Goal: Task Accomplishment & Management: Manage account settings

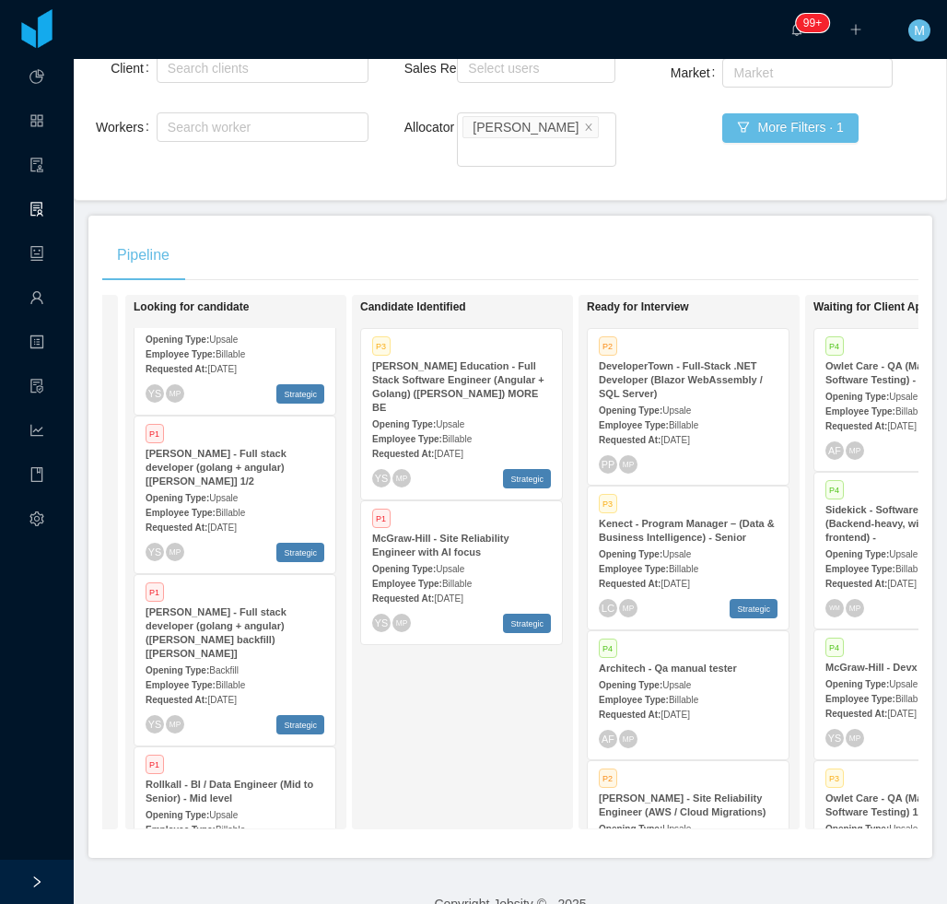
scroll to position [276, 0]
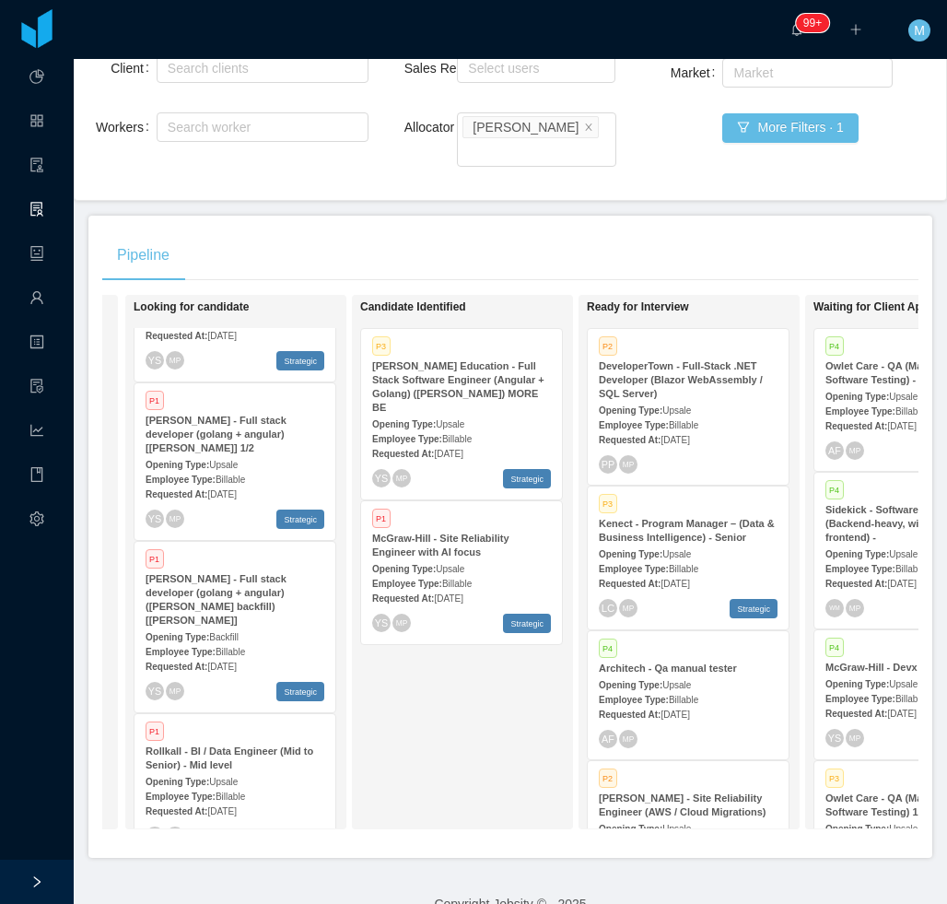
click at [426, 693] on div "Candidate Identified P3 McGraw-Hill Education - Full Stack Software Engineer (A…" at bounding box center [489, 562] width 258 height 518
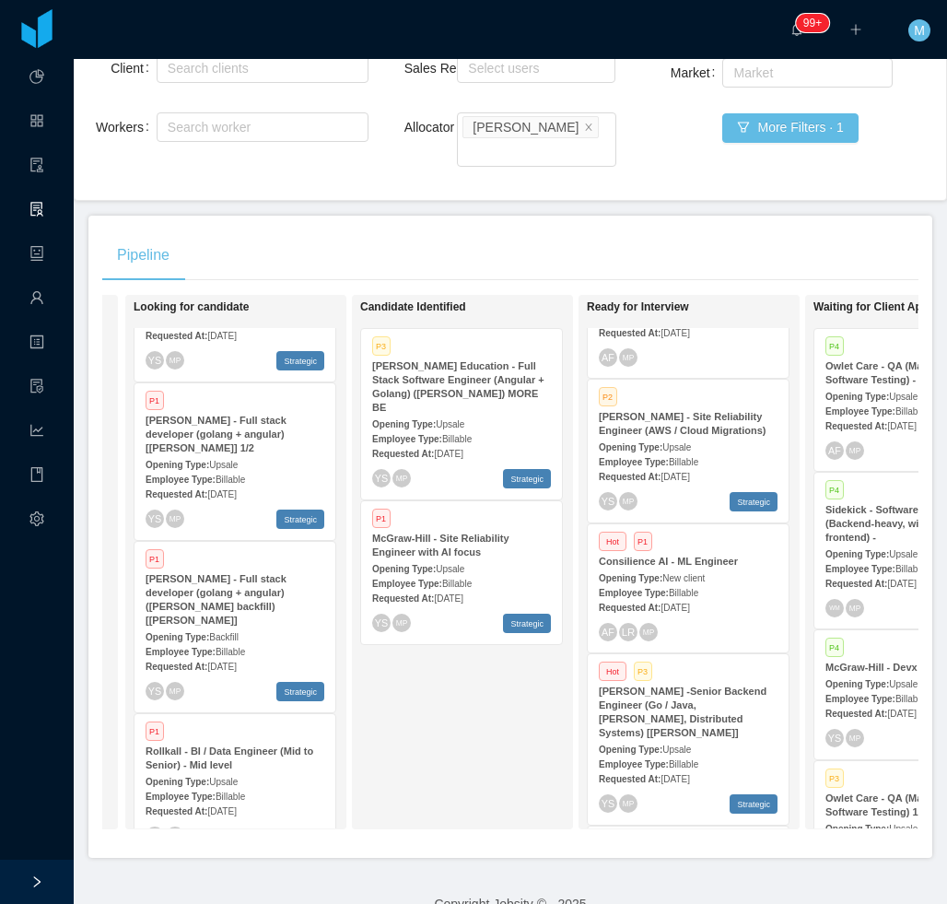
click at [644, 573] on strong "Opening Type:" at bounding box center [631, 578] width 64 height 10
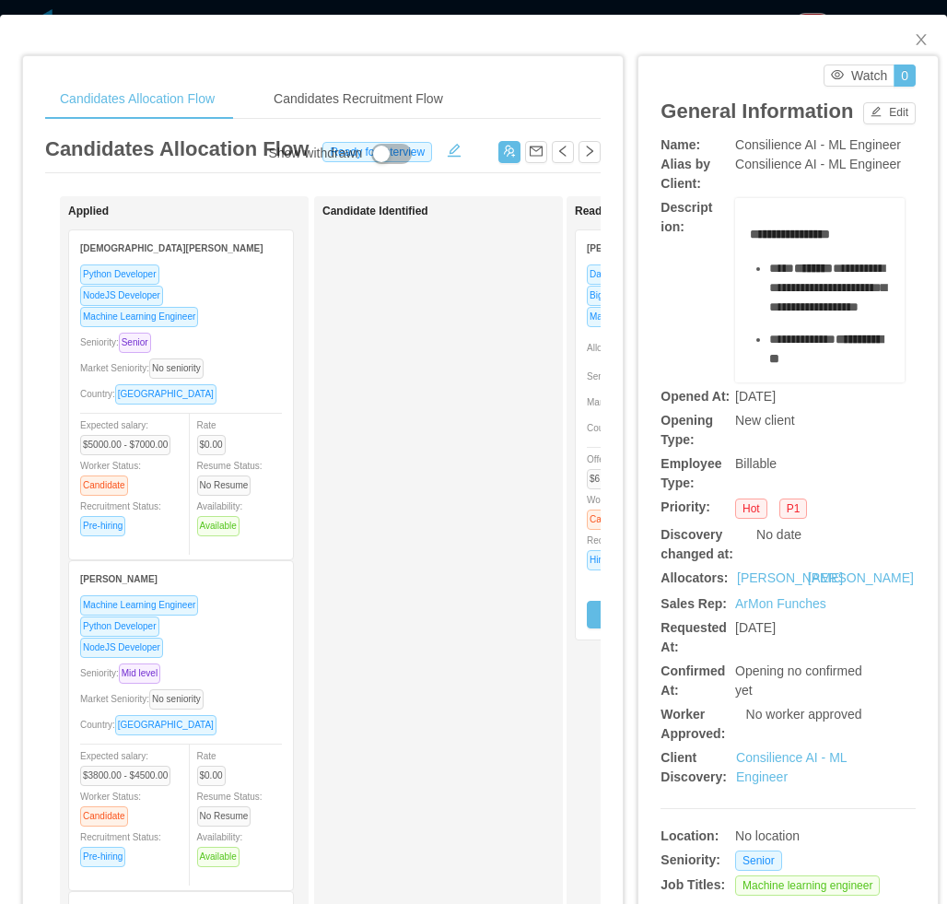
click at [364, 603] on div "Candidate Identified" at bounding box center [451, 656] width 258 height 905
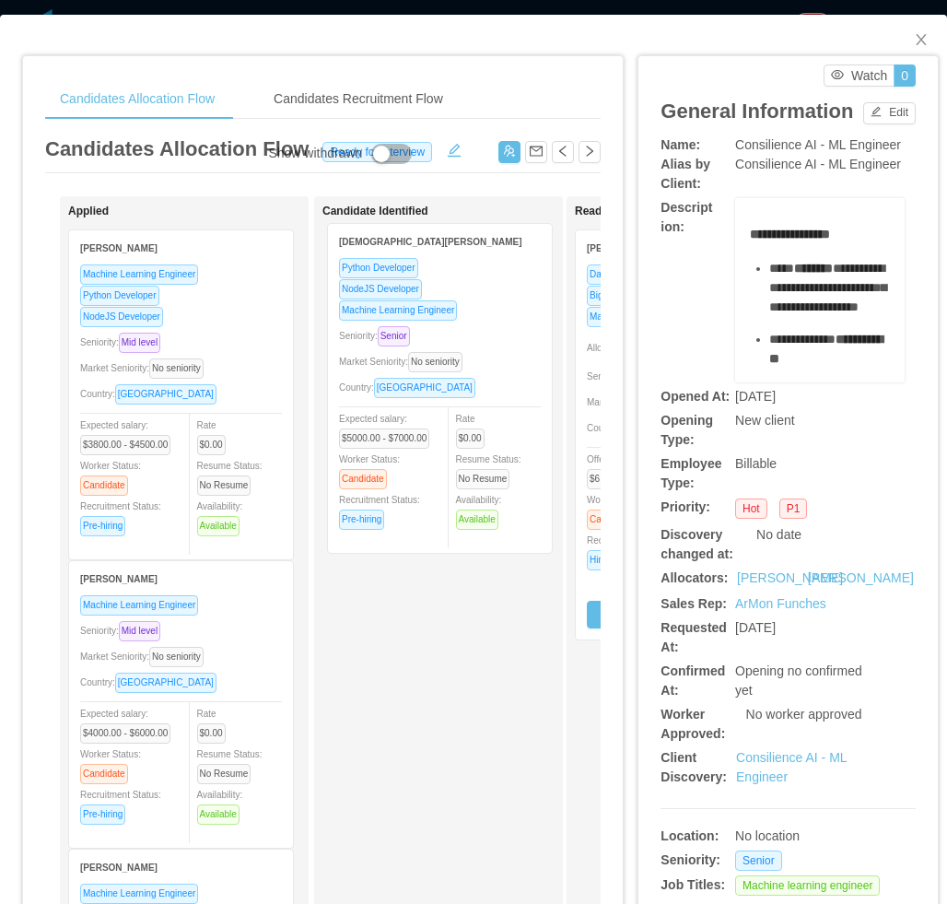
drag, startPoint x: 184, startPoint y: 401, endPoint x: 442, endPoint y: 391, distance: 258.1
click at [447, 396] on div "Applied Cristiano Muniz Python Developer NodeJS Developer Machine Learning Engi…" at bounding box center [322, 664] width 555 height 936
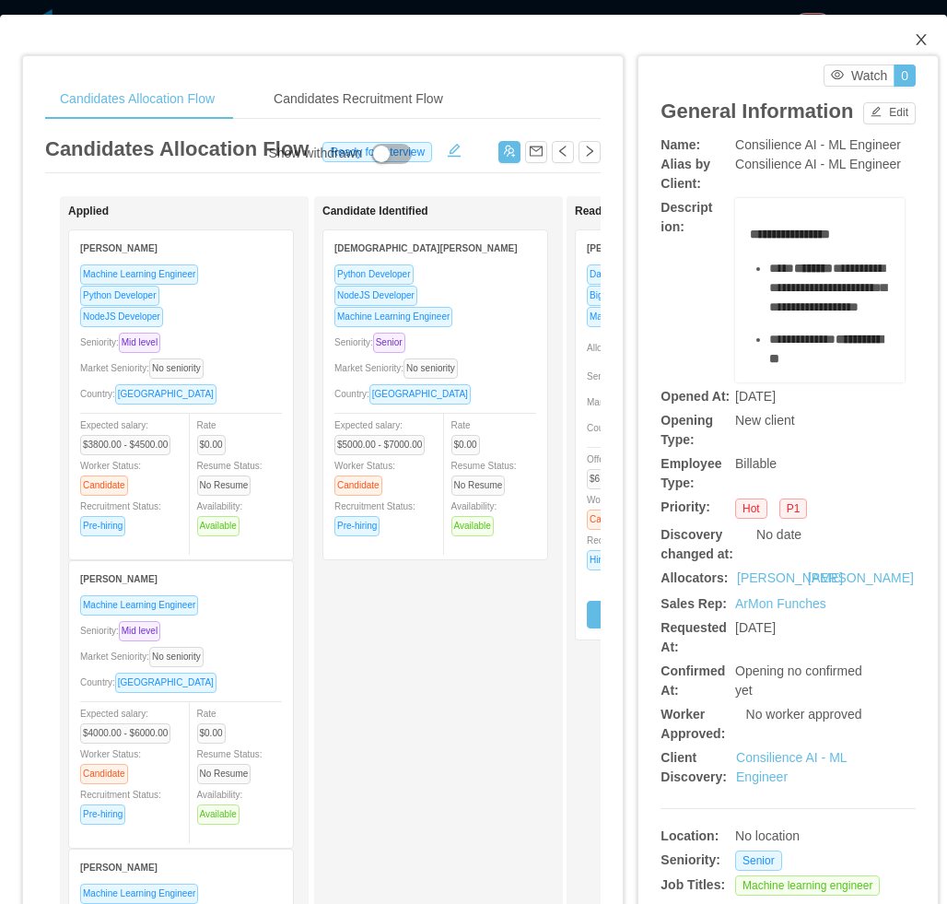
click at [916, 43] on icon "icon: close" at bounding box center [921, 39] width 10 height 11
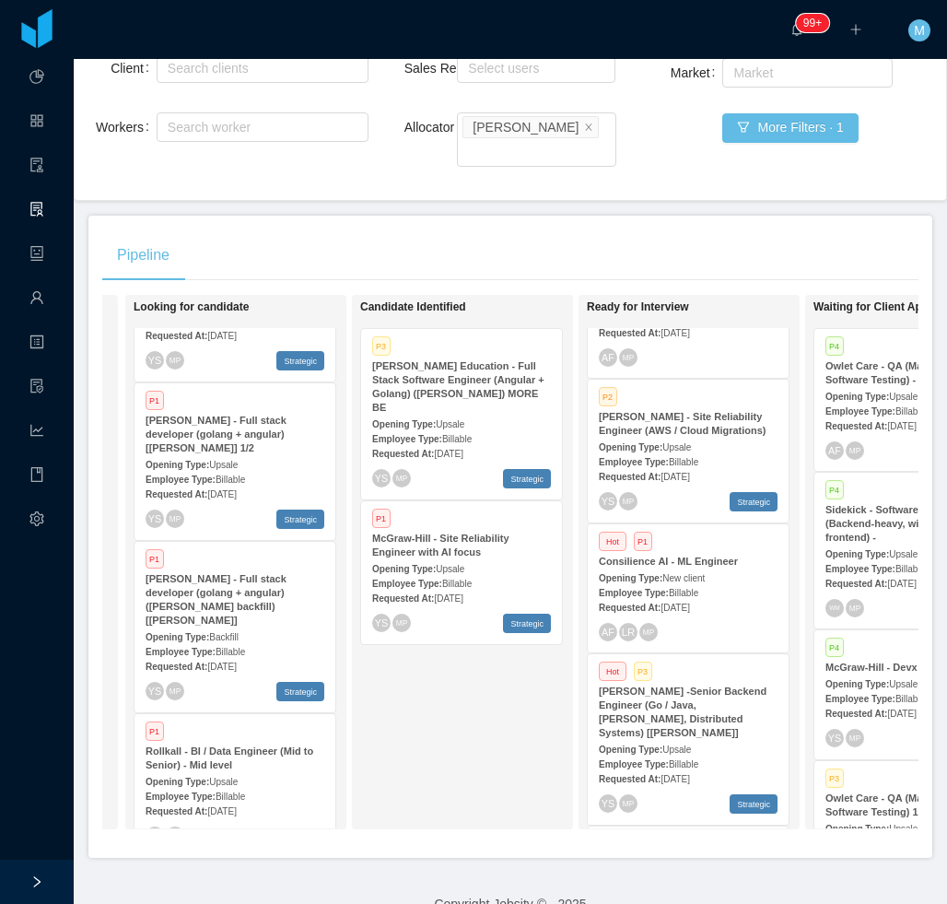
click at [424, 715] on div "Candidate Identified P3 McGraw-Hill Education - Full Stack Software Engineer (A…" at bounding box center [489, 562] width 258 height 518
drag, startPoint x: 468, startPoint y: 821, endPoint x: 520, endPoint y: 840, distance: 56.0
click at [520, 840] on div "Pipeline On Hold Looking for candidate P1 McGraw-Hill Education - Full Stack So…" at bounding box center [510, 537] width 844 height 642
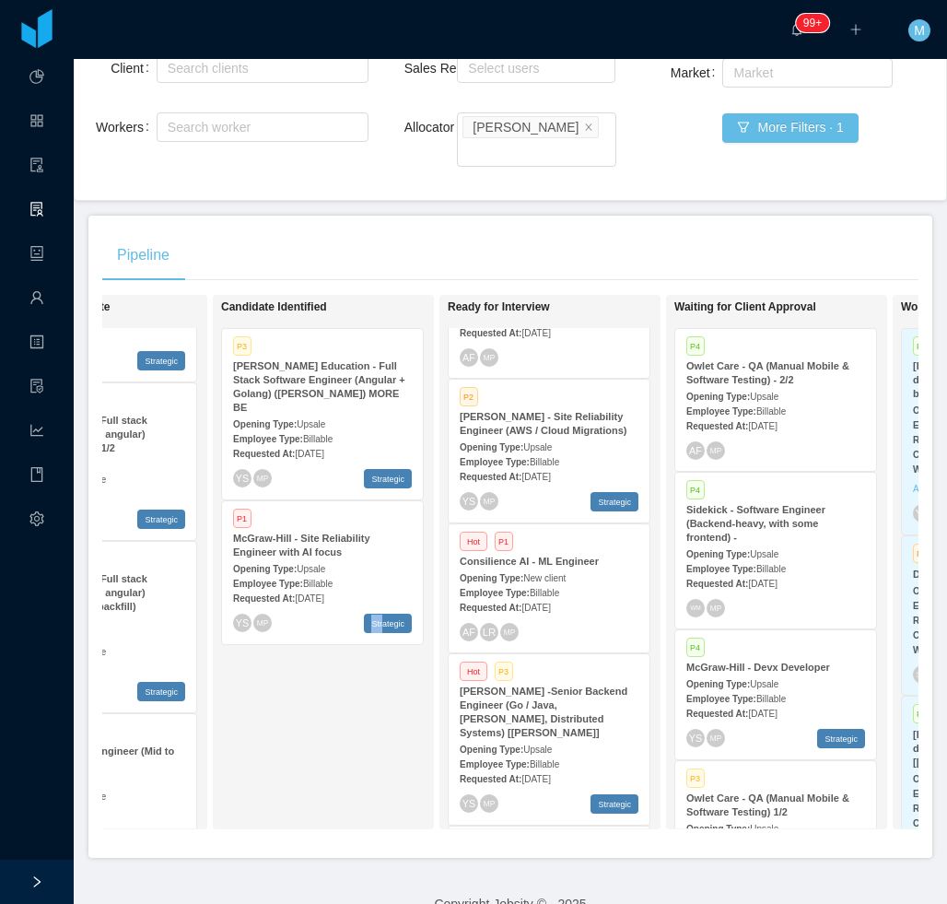
scroll to position [0, 355]
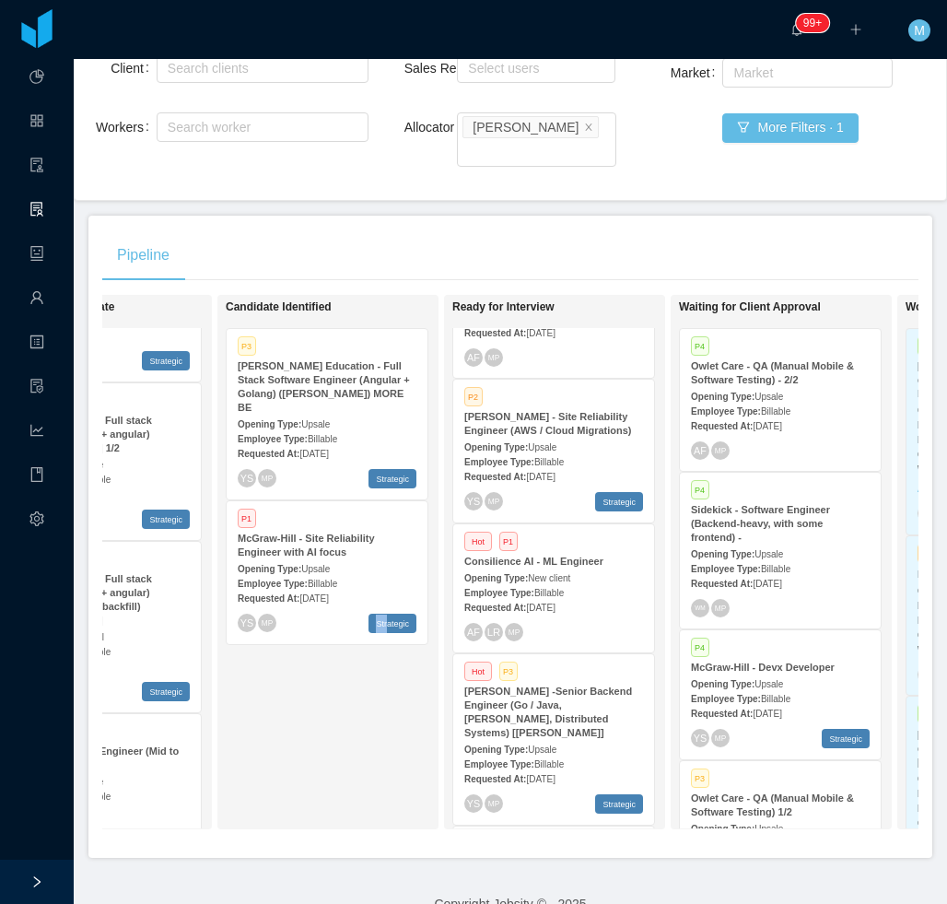
click at [359, 692] on div "Candidate Identified P3 McGraw-Hill Education - Full Stack Software Engineer (A…" at bounding box center [355, 562] width 258 height 518
click at [543, 597] on div "Requested At: Aug 25th, 2025" at bounding box center [553, 606] width 179 height 19
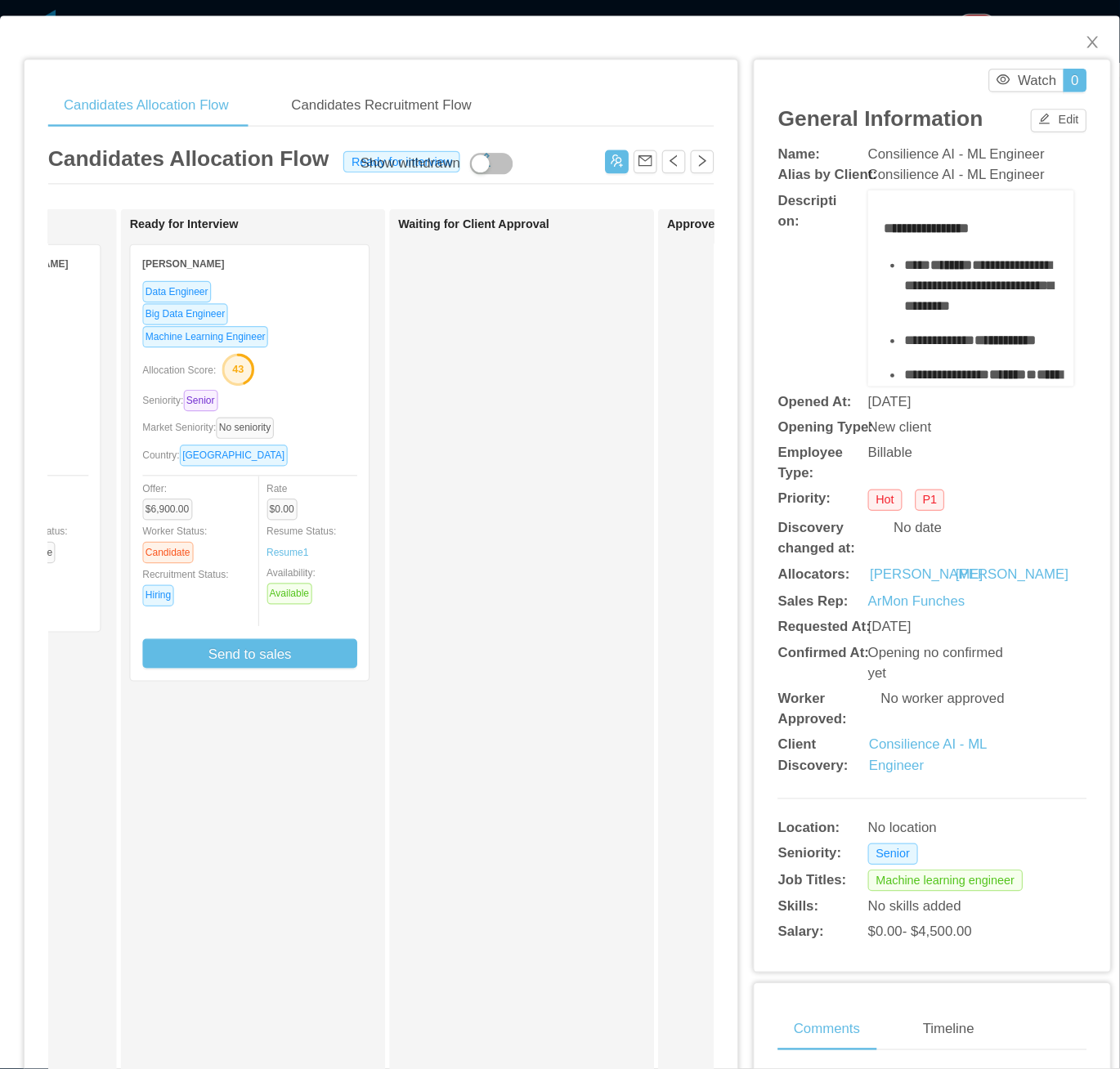
scroll to position [0, 402]
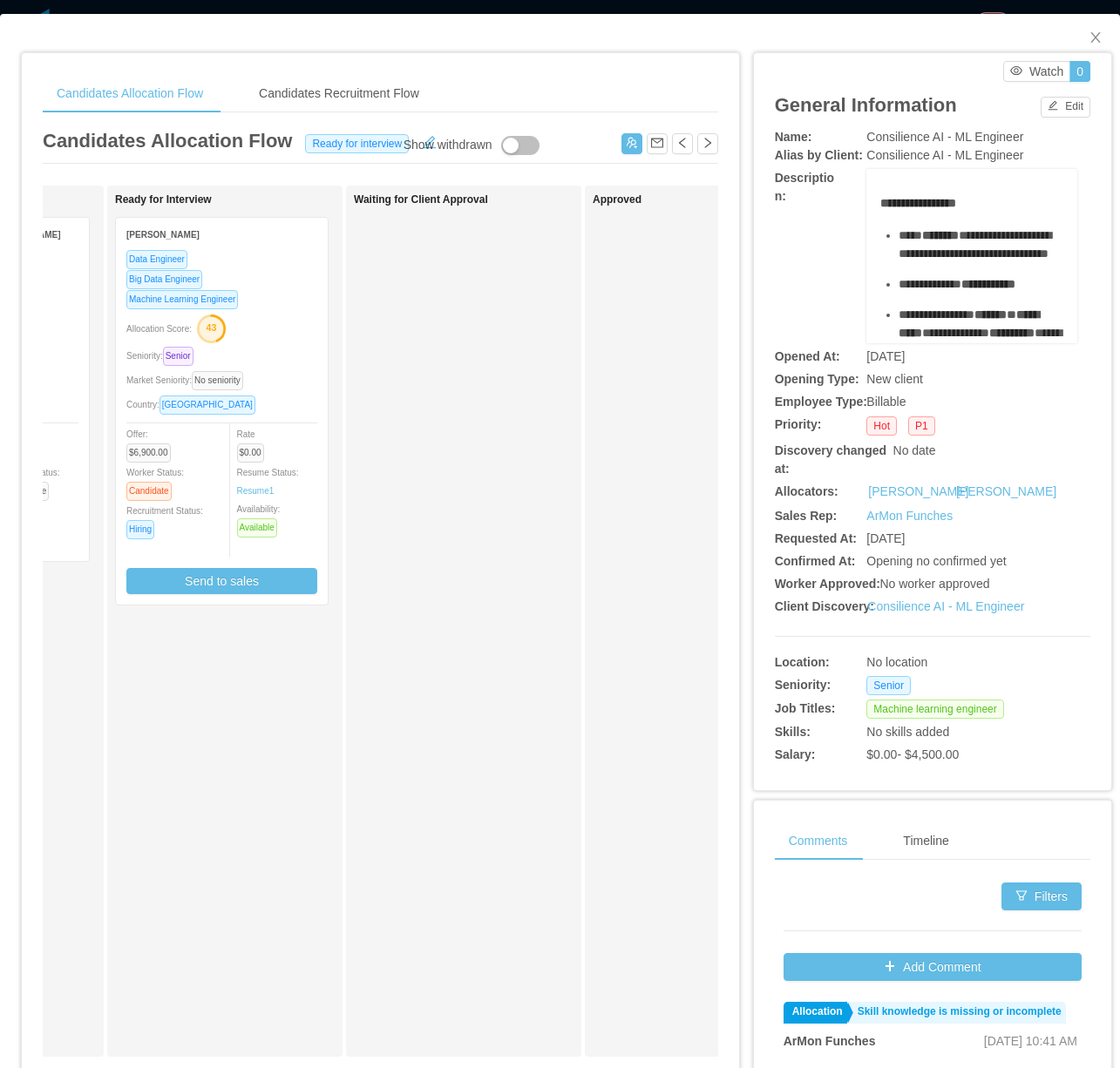
drag, startPoint x: 827, startPoint y: 0, endPoint x: 530, endPoint y: 486, distance: 569.6
click at [530, 486] on div "Waiting for Client Approval" at bounding box center [476, 621] width 244 height 856
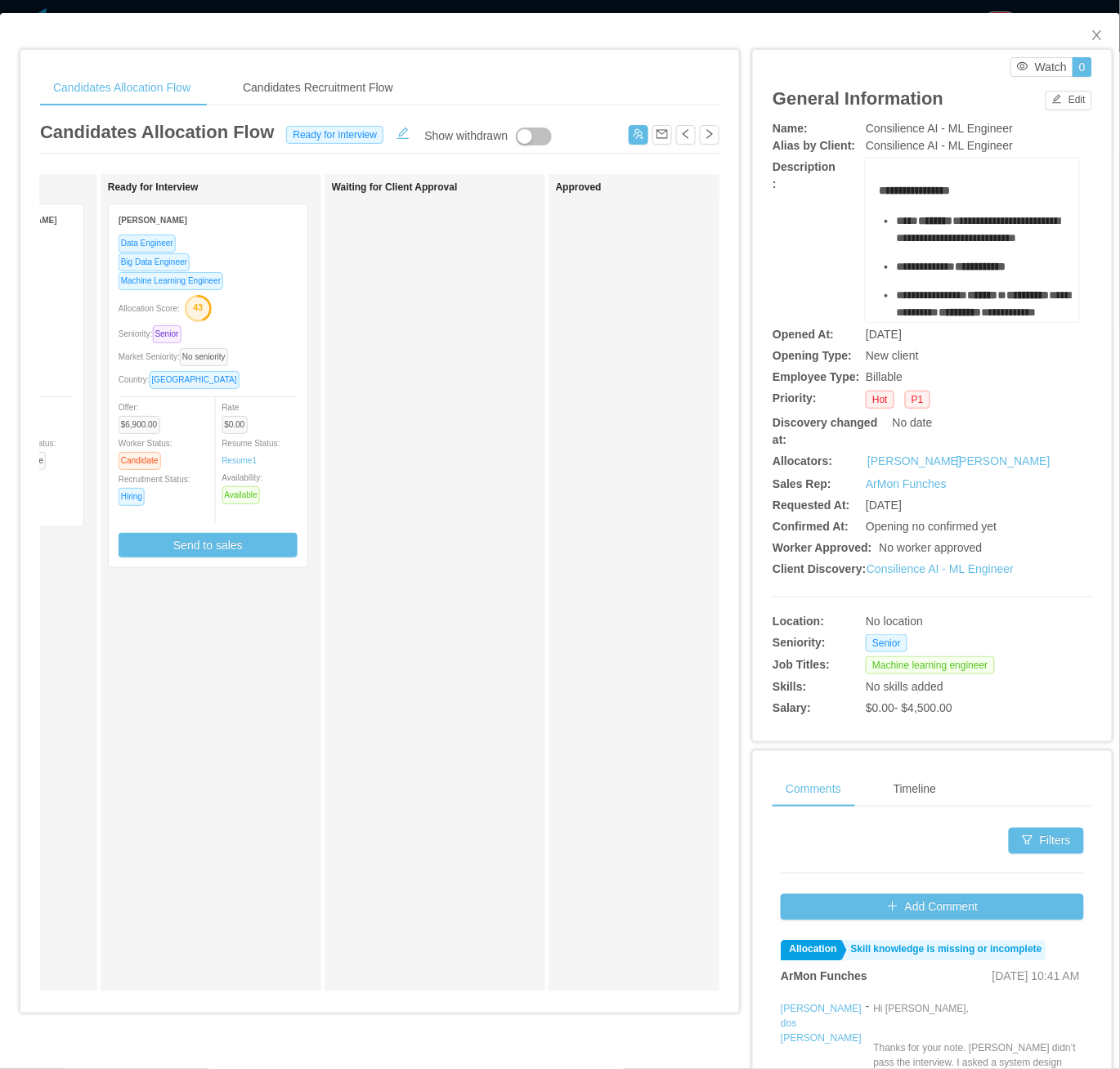
drag, startPoint x: 974, startPoint y: 0, endPoint x: 487, endPoint y: 337, distance: 592.2
click at [451, 363] on div "Waiting for Client Approval" at bounding box center [446, 582] width 229 height 803
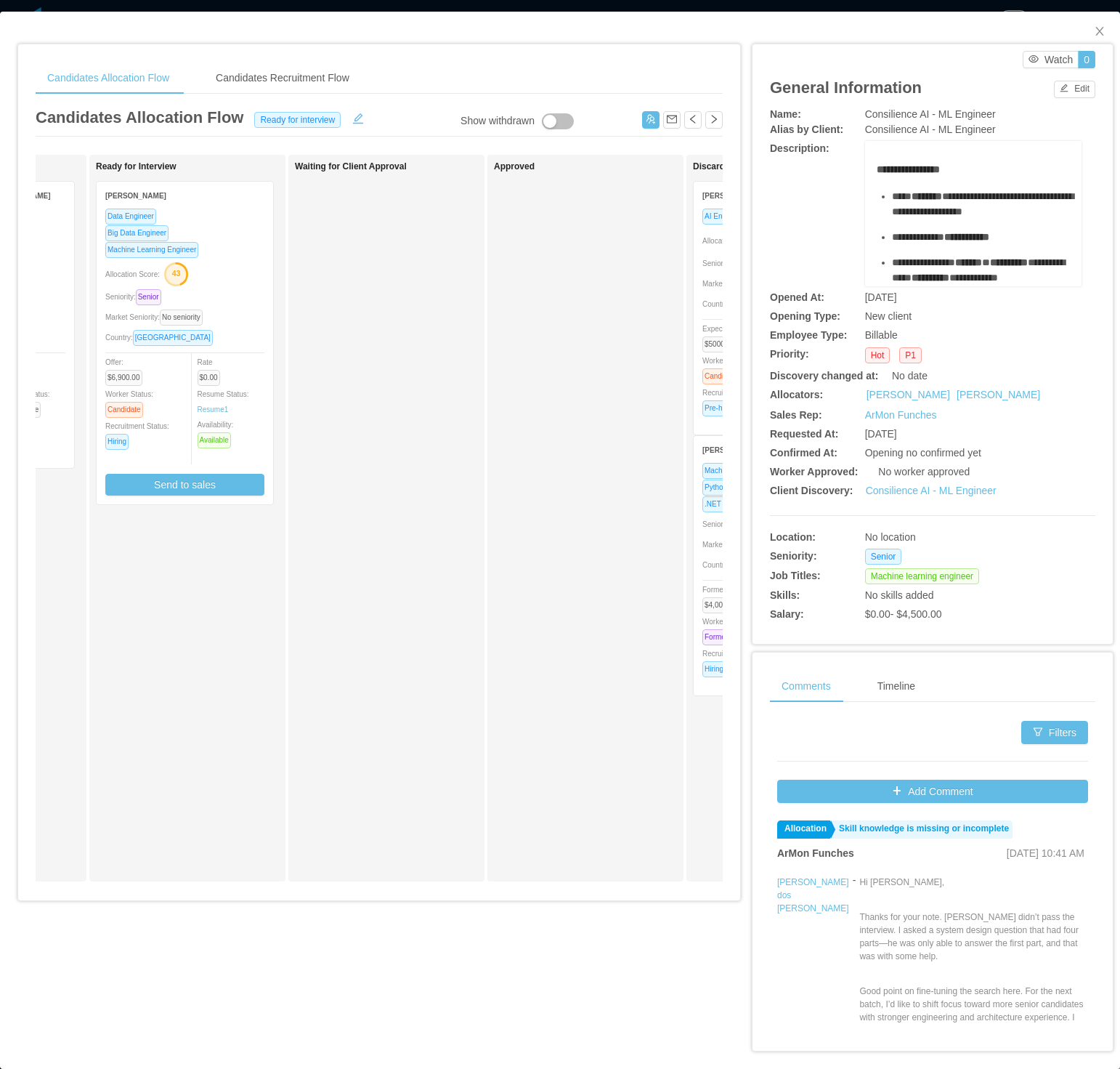
drag, startPoint x: 926, startPoint y: 0, endPoint x: 463, endPoint y: 404, distance: 614.5
click at [463, 404] on div "Waiting for Client Approval" at bounding box center [397, 518] width 203 height 714
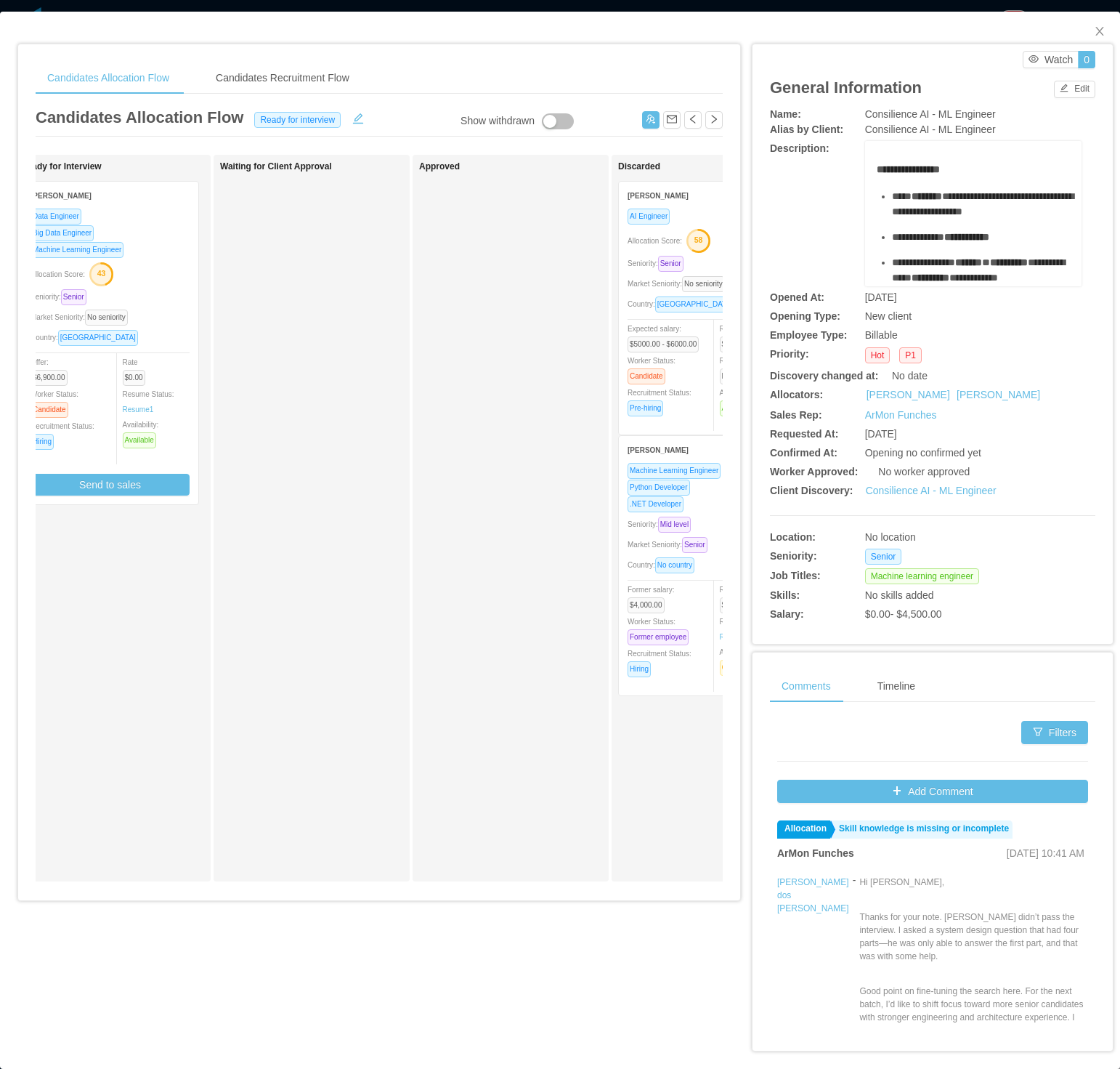
scroll to position [0, 429]
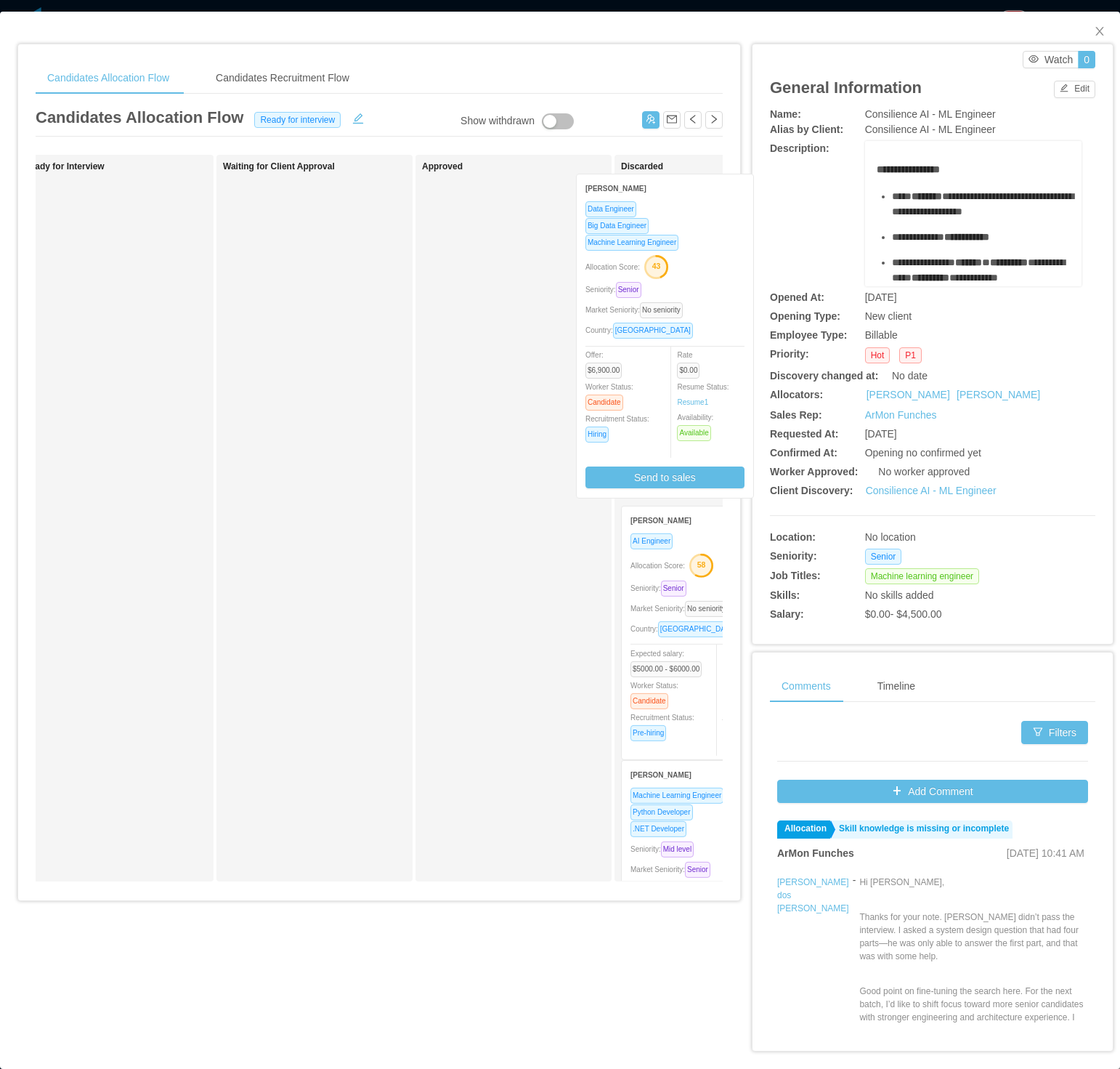
drag, startPoint x: 170, startPoint y: 342, endPoint x: 720, endPoint y: 338, distance: 550.0
click at [720, 338] on div "Candidates Allocation Flow Candidates Recruitment Flow Candidates Allocation Fl…" at bounding box center [379, 477] width 722 height 866
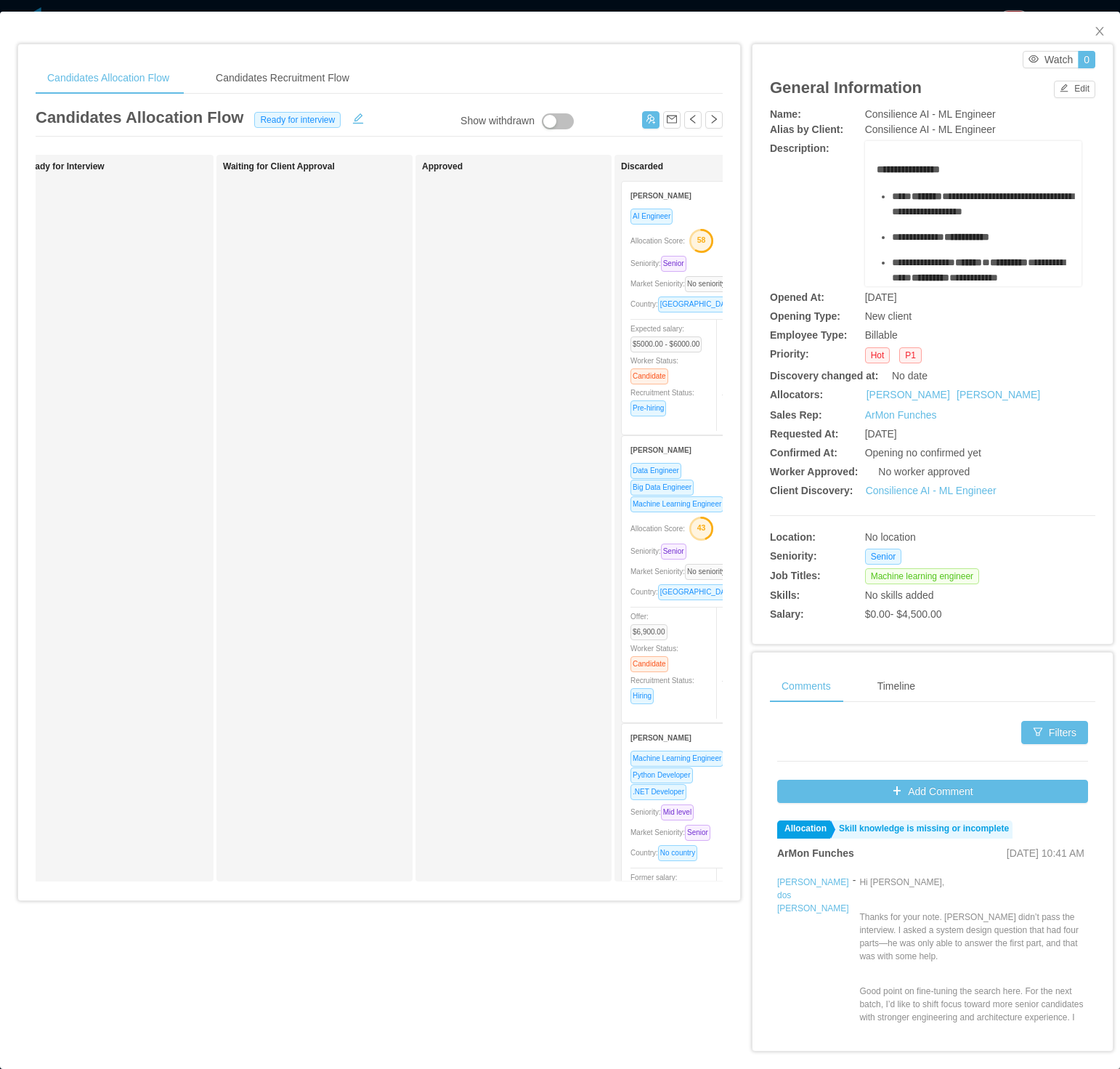
click at [702, 340] on span "Expected salary: $5000.00 - $6000.00" at bounding box center [670, 336] width 77 height 23
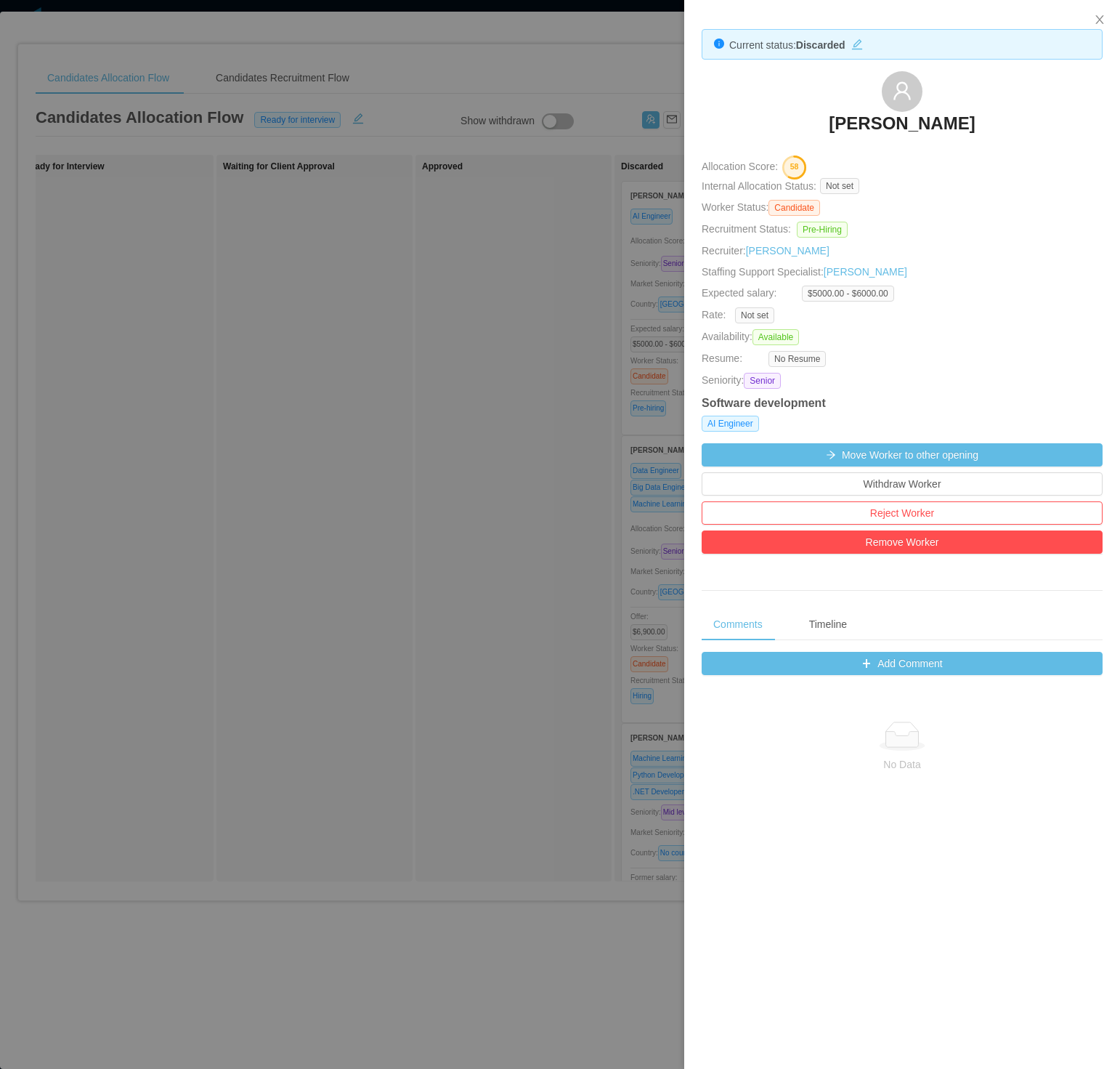
click at [746, 123] on div "Gustavo Gawryszewski" at bounding box center [902, 107] width 401 height 73
click at [539, 263] on div at bounding box center [560, 534] width 1120 height 1069
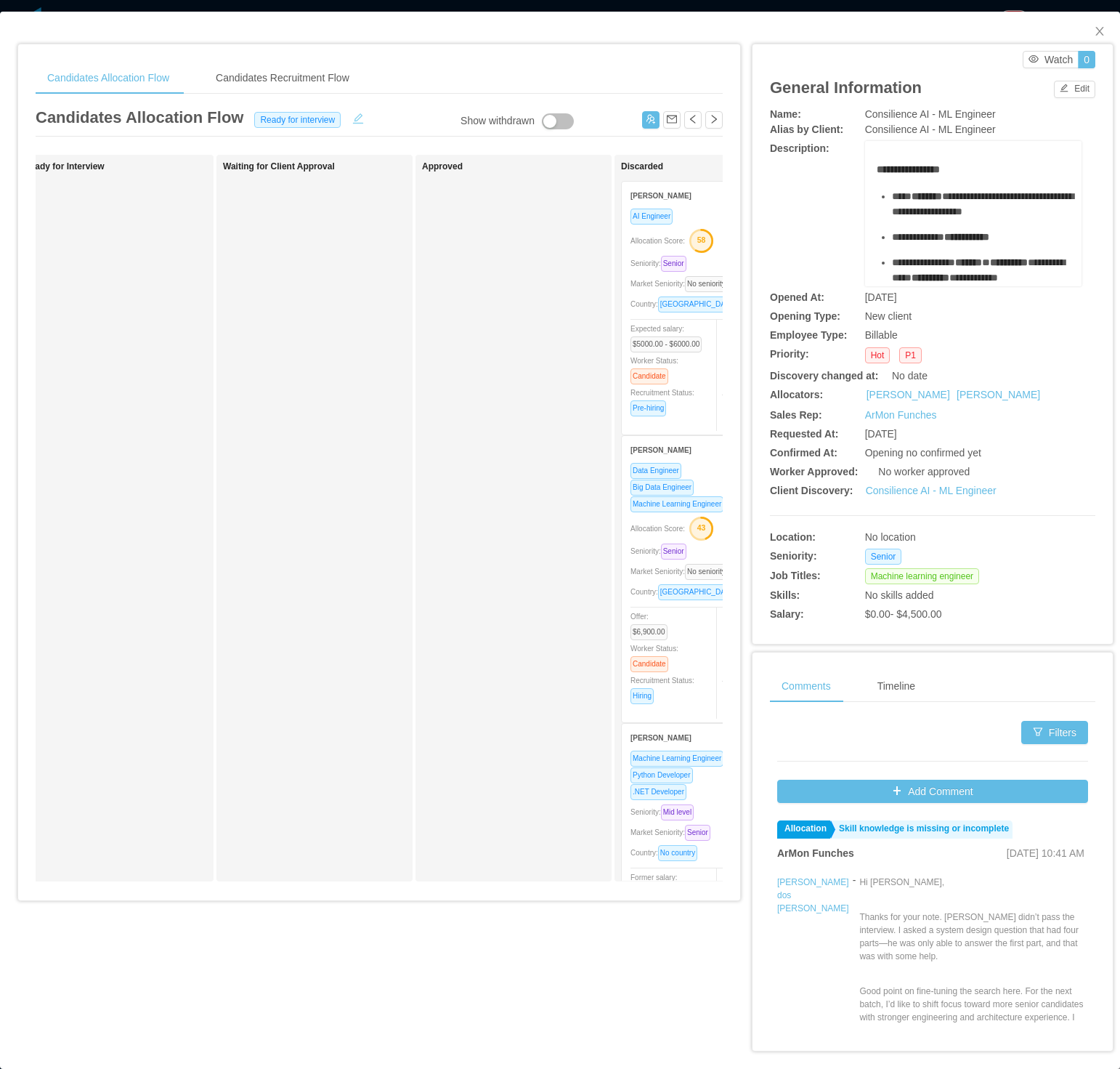
click at [353, 116] on button "button" at bounding box center [357, 117] width 23 height 14
drag, startPoint x: 280, startPoint y: 118, endPoint x: 290, endPoint y: 118, distance: 10.0
click at [289, 118] on div "Ready for interview" at bounding box center [300, 119] width 94 height 16
click at [299, 188] on li "Candidate identified" at bounding box center [304, 192] width 124 height 23
click at [383, 125] on button "Save" at bounding box center [393, 120] width 39 height 17
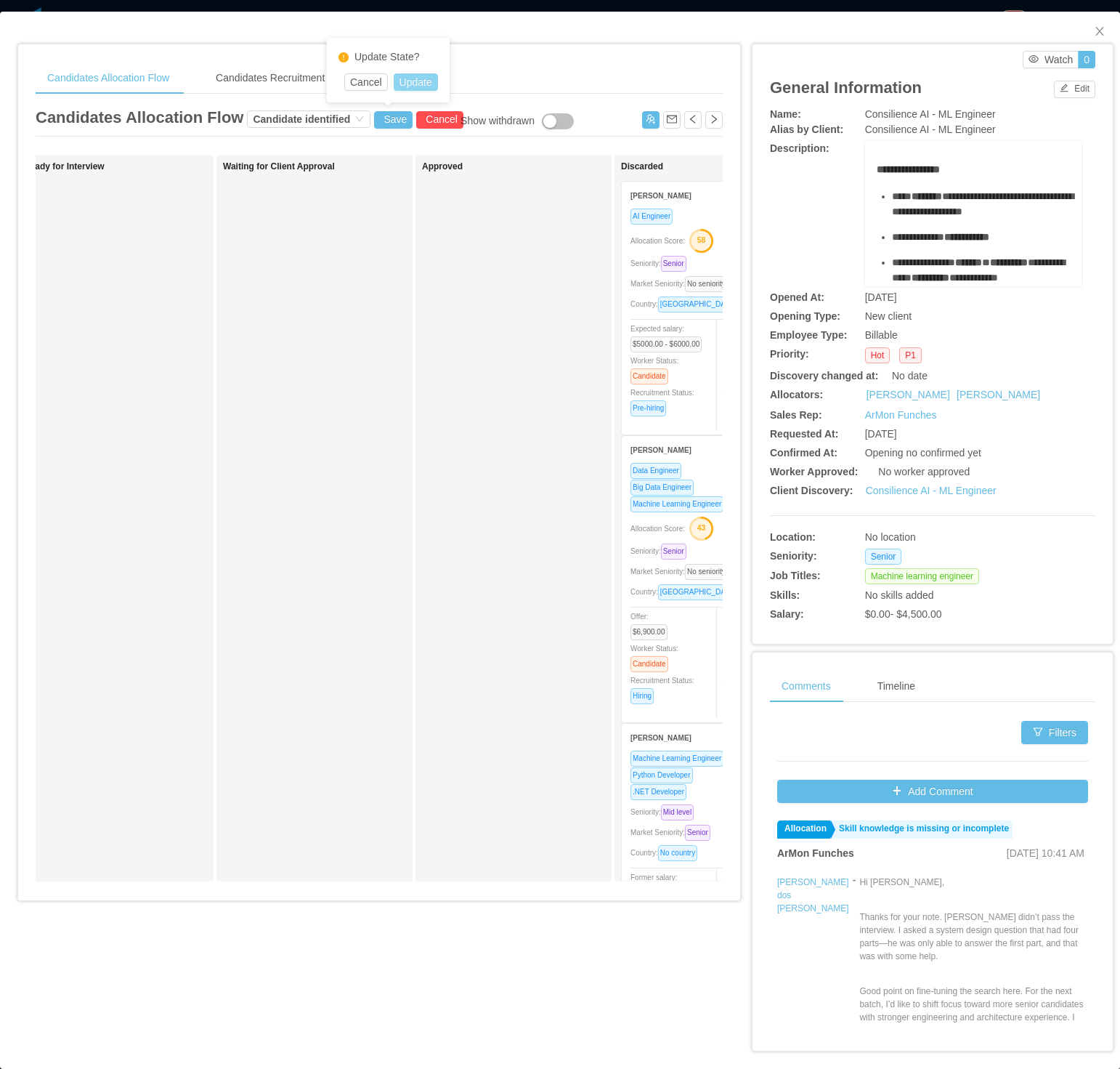
click at [427, 81] on button "Update" at bounding box center [416, 82] width 44 height 17
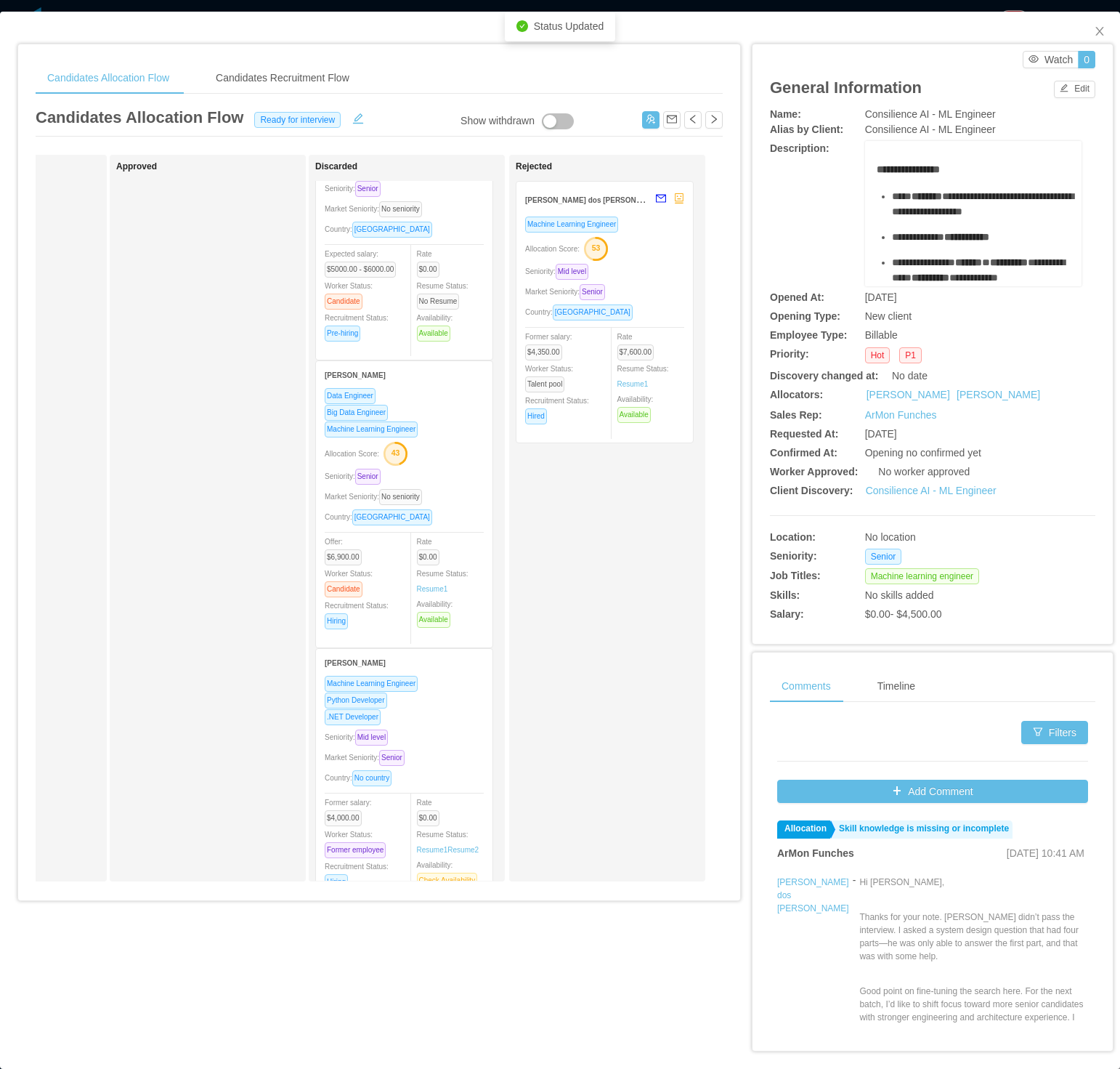
scroll to position [109, 0]
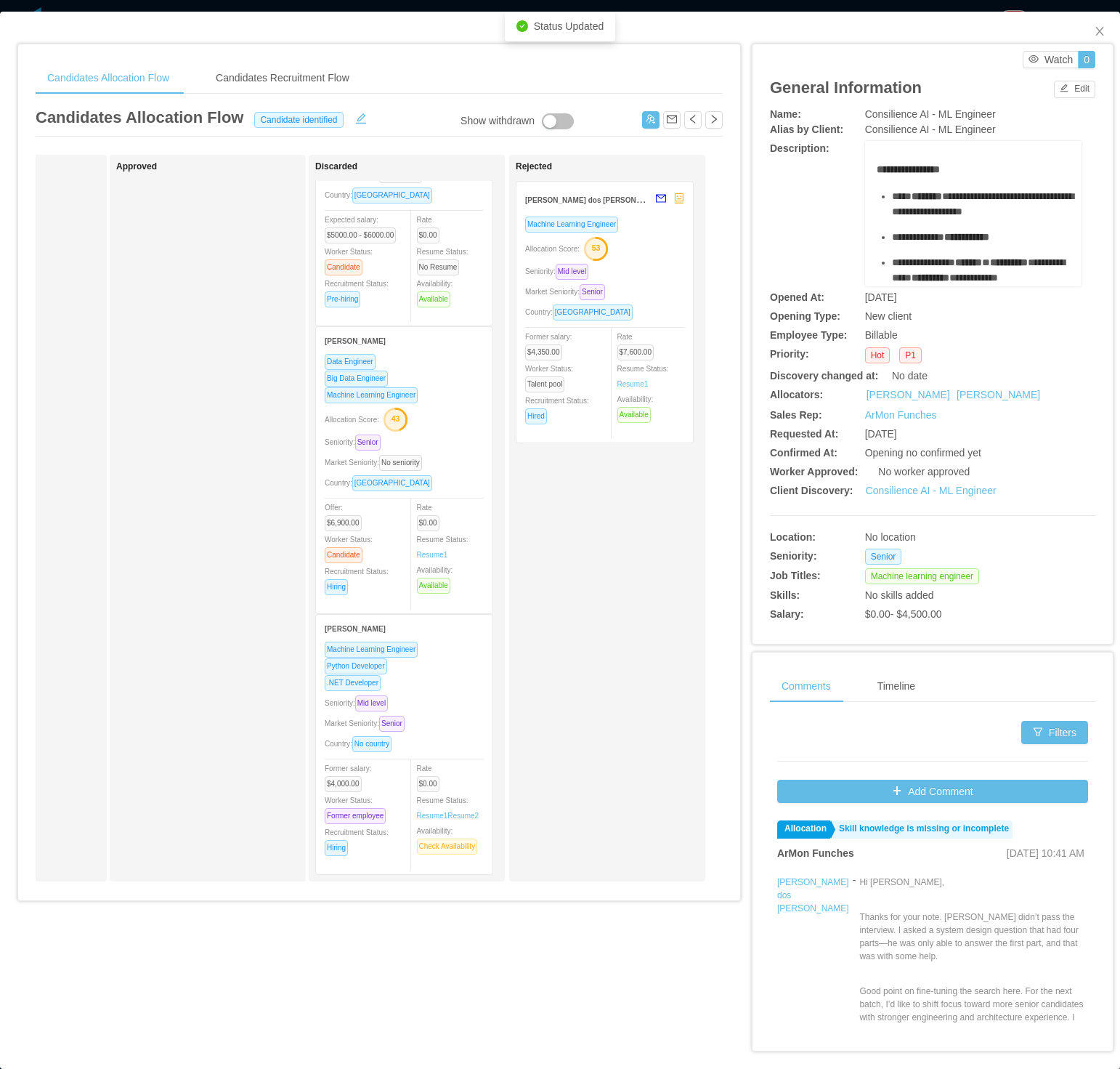
click at [443, 415] on div "Allocation Score: 43" at bounding box center [405, 418] width 159 height 23
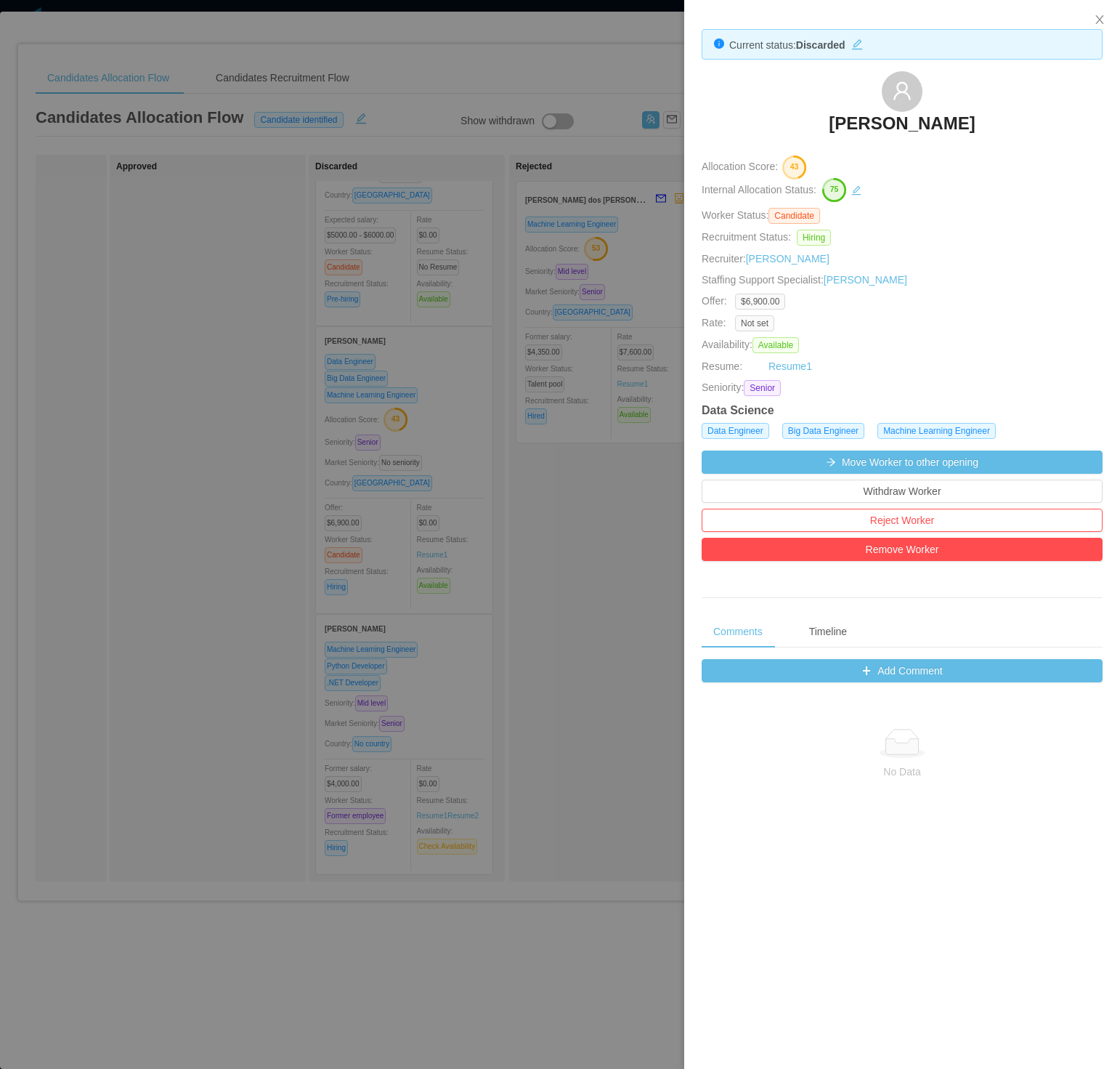
drag, startPoint x: 879, startPoint y: 122, endPoint x: 1069, endPoint y: 125, distance: 190.0
click at [746, 125] on div "Fabio Rosindo Daher de Barros" at bounding box center [902, 107] width 401 height 73
copy h3 "Fabio Rosindo Daher de Barros"
click at [521, 498] on div at bounding box center [560, 534] width 1120 height 1069
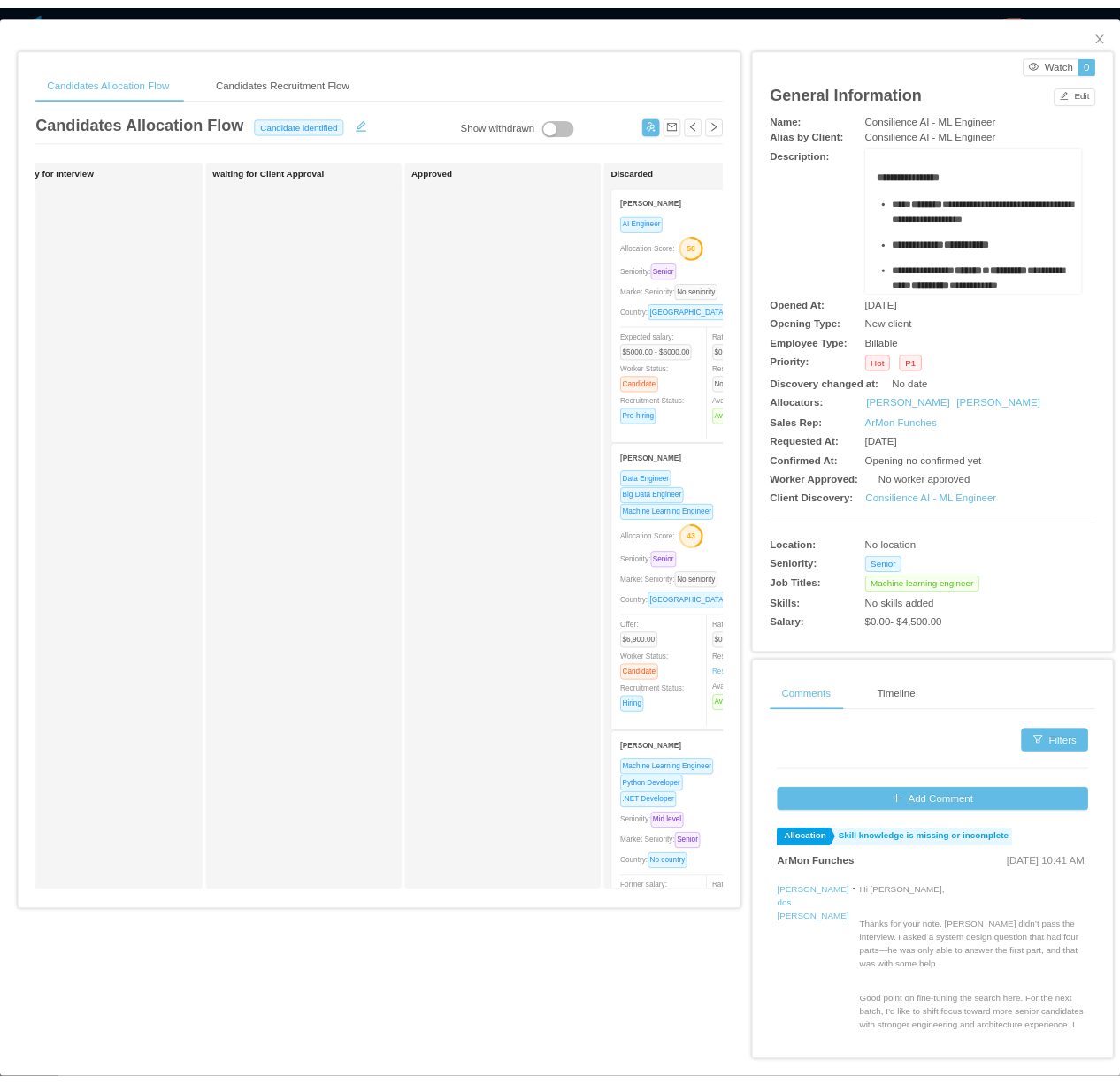
scroll to position [0, 0]
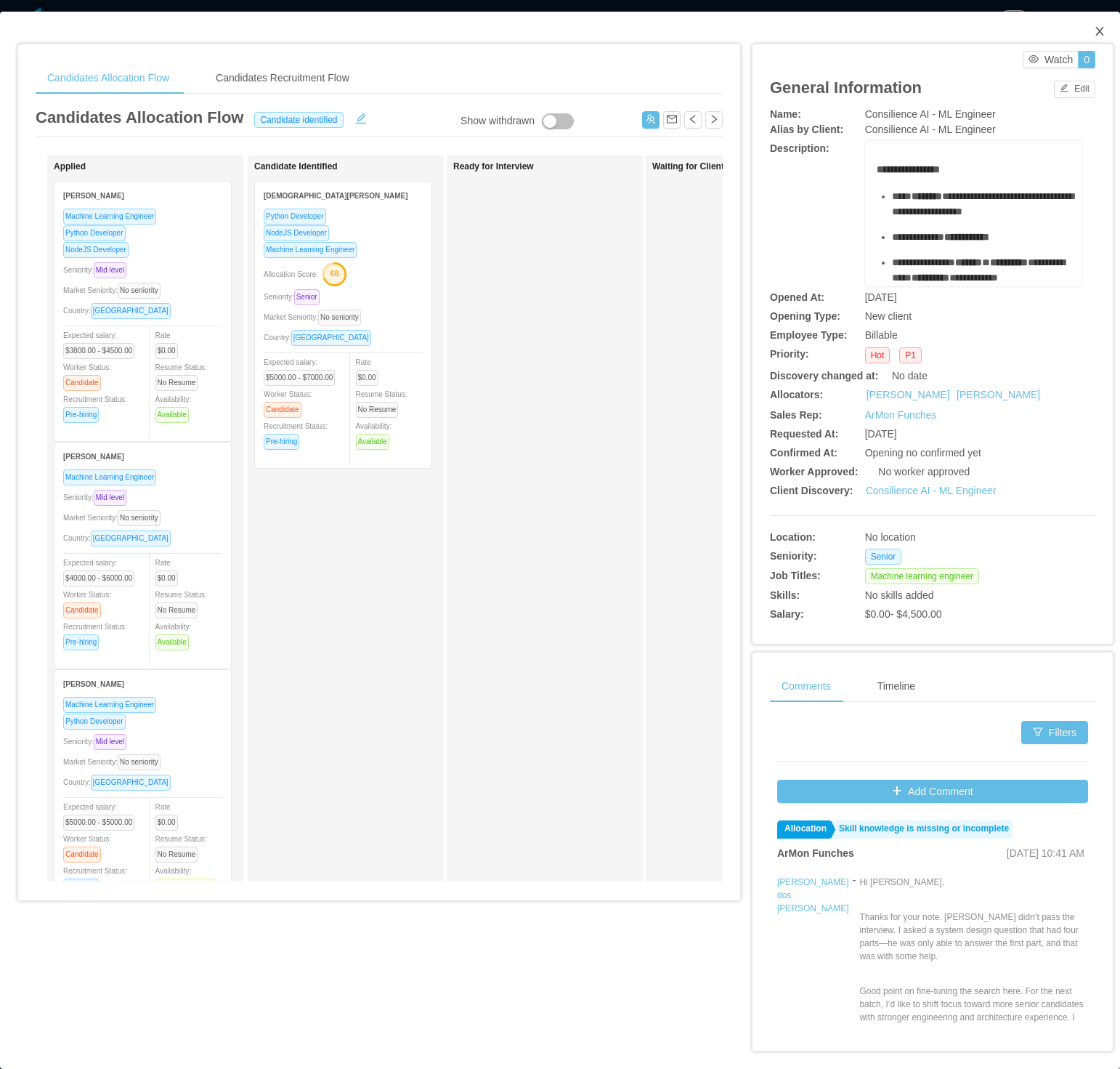
click at [746, 29] on icon "icon: close" at bounding box center [1099, 31] width 12 height 12
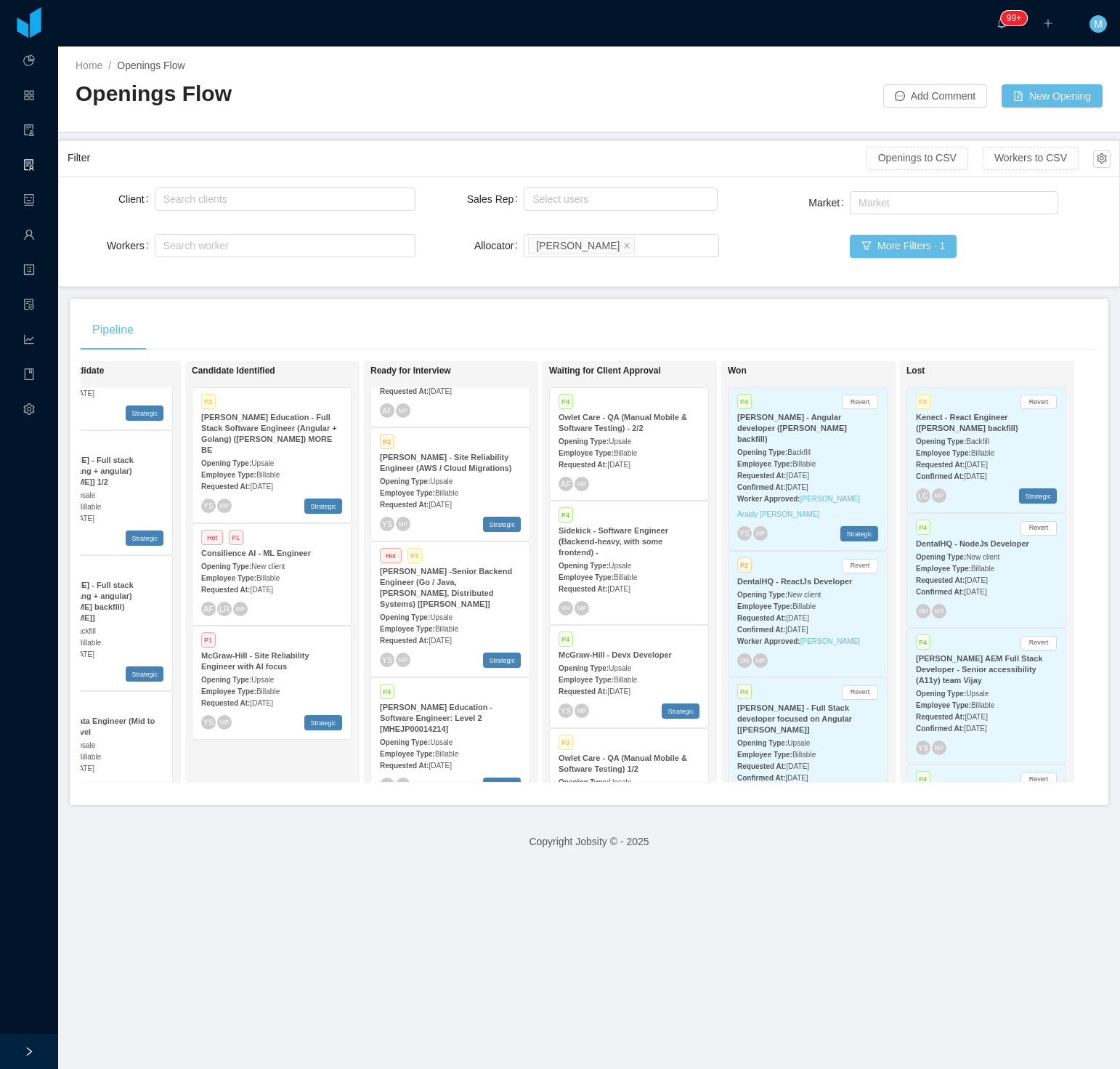
drag, startPoint x: 737, startPoint y: 315, endPoint x: 739, endPoint y: 326, distance: 11.2
click at [737, 315] on div "Pipeline" at bounding box center [589, 330] width 1017 height 41
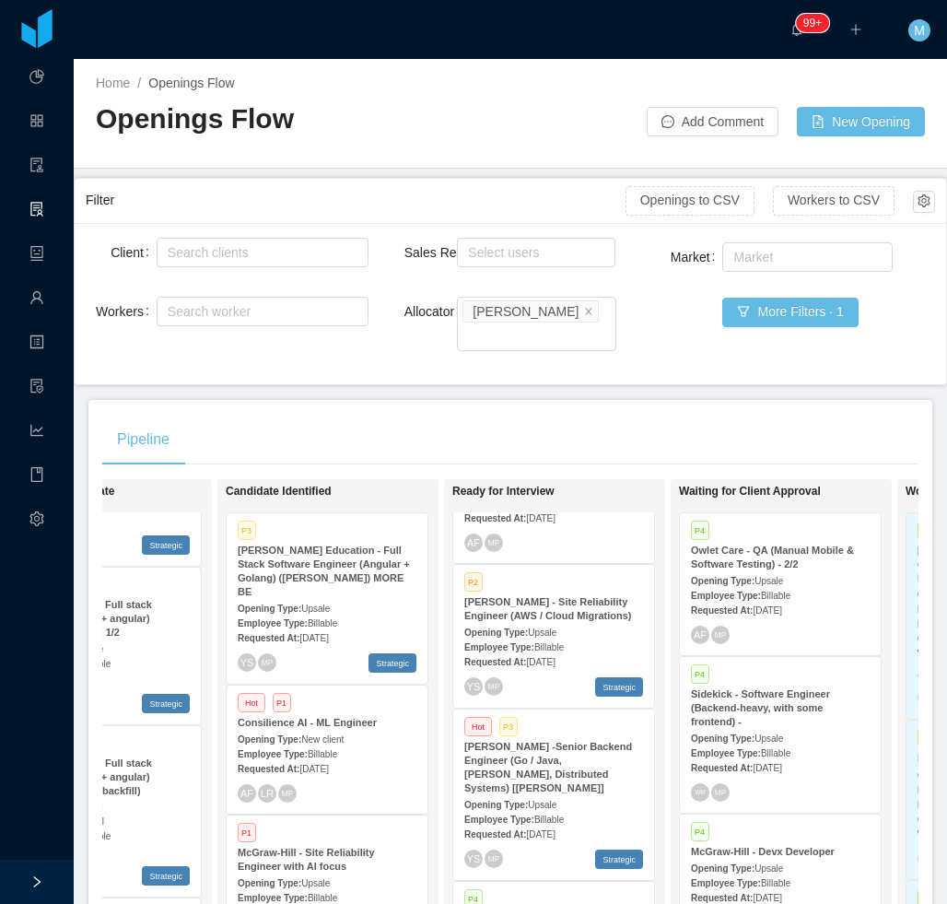
scroll to position [381, 0]
click at [446, 146] on div "Openings Flow" at bounding box center [303, 126] width 415 height 52
click at [682, 414] on div "Pipeline" at bounding box center [510, 440] width 816 height 52
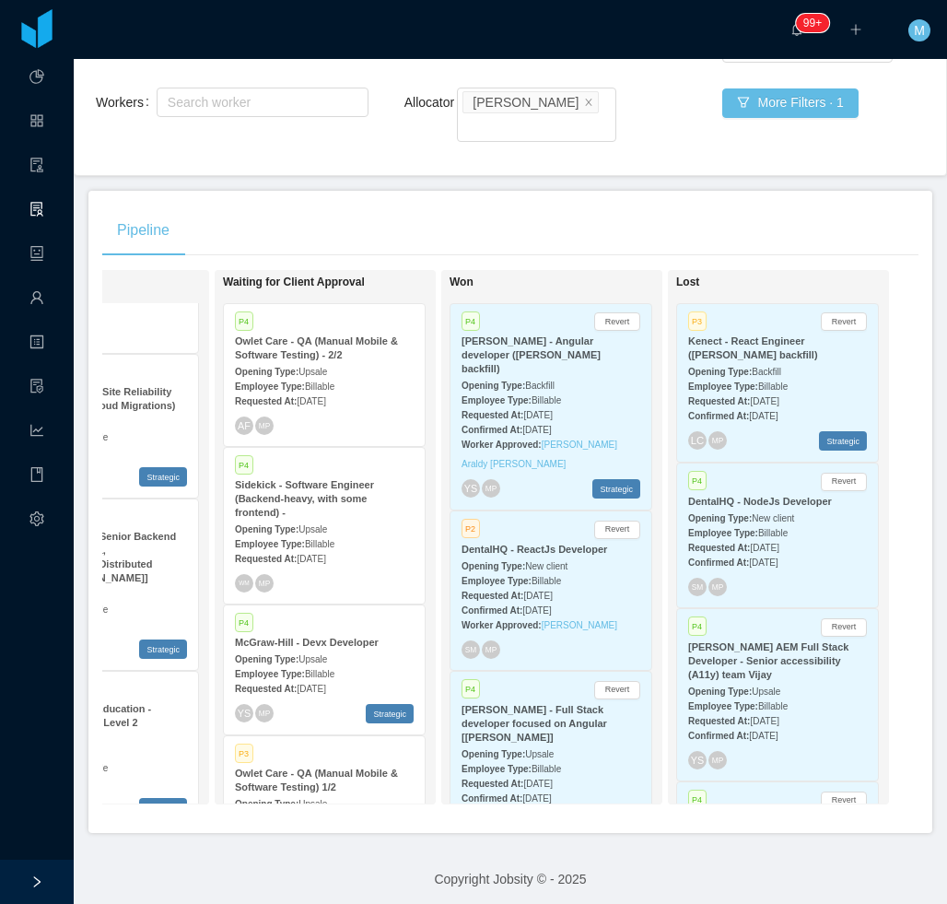
scroll to position [6754, 0]
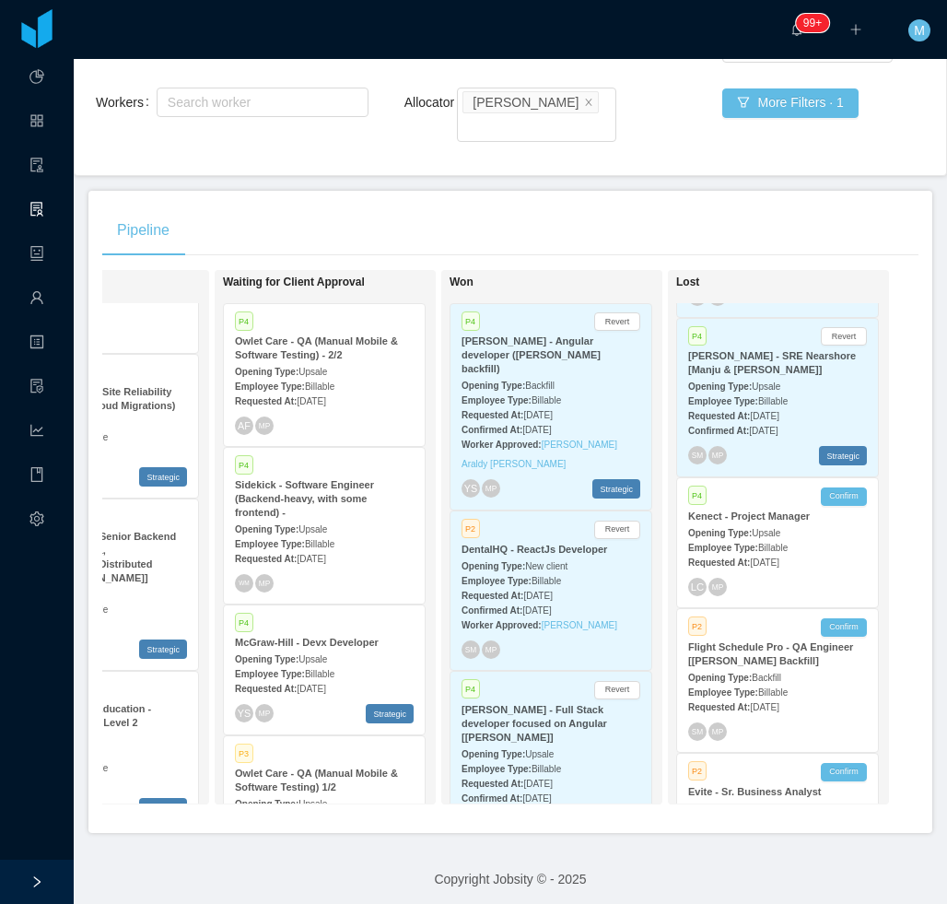
click at [552, 778] on span "Jul 28th, 2025" at bounding box center [537, 783] width 29 height 10
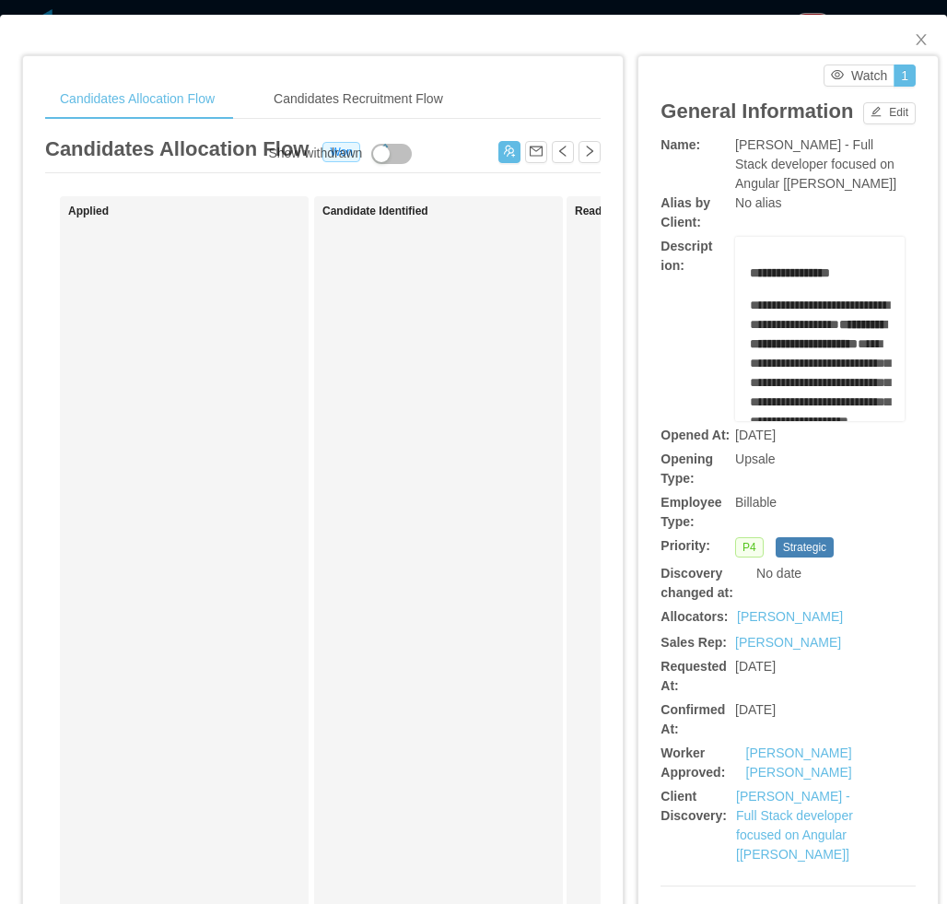
drag, startPoint x: 283, startPoint y: 548, endPoint x: 284, endPoint y: 590, distance: 42.4
click at [283, 572] on div "Applied" at bounding box center [197, 656] width 258 height 905
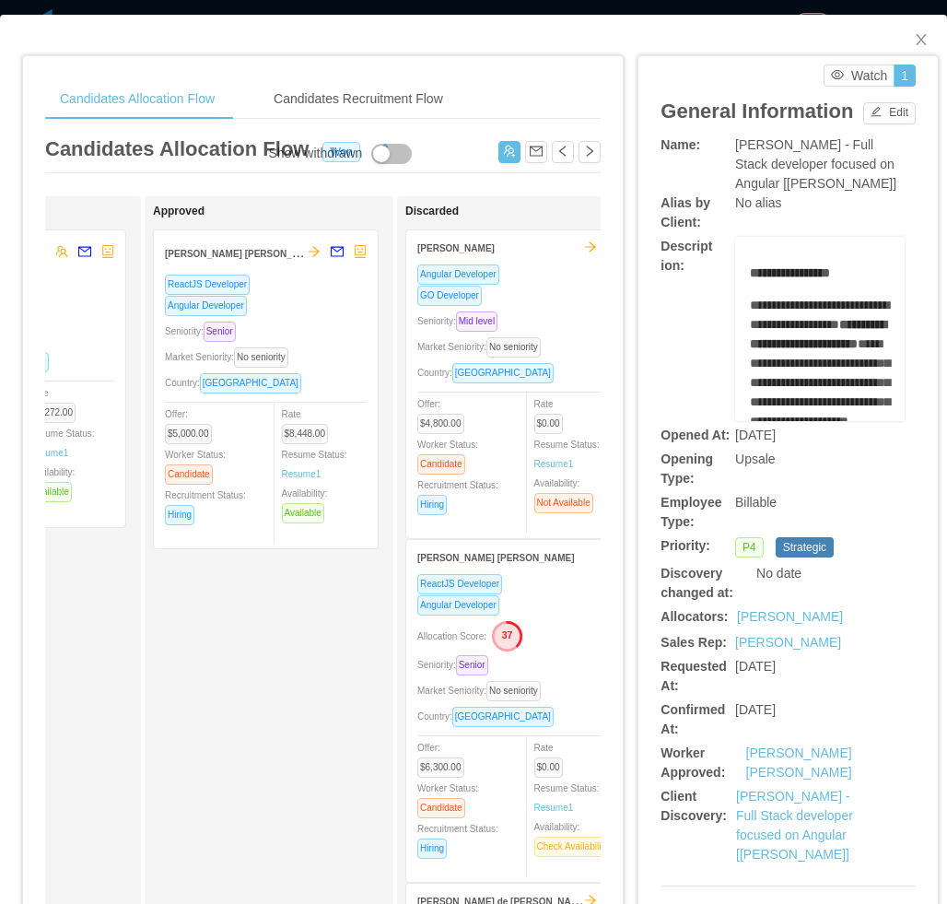
click at [326, 344] on div "ReactJS Developer Angular Developer Seniority: Senior Market Seniority: No seni…" at bounding box center [266, 405] width 202 height 263
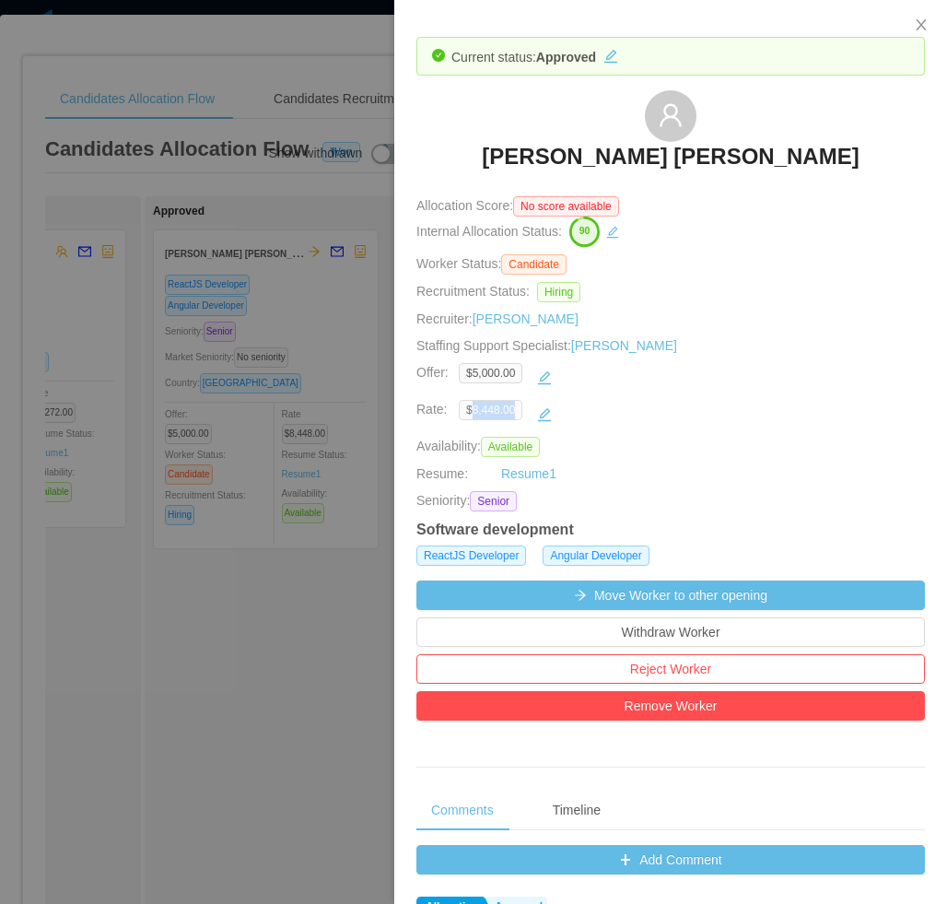
drag, startPoint x: 493, startPoint y: 411, endPoint x: 469, endPoint y: 409, distance: 24.0
click at [469, 409] on span "$8,448.00" at bounding box center [491, 410] width 64 height 20
copy span "8,448.00"
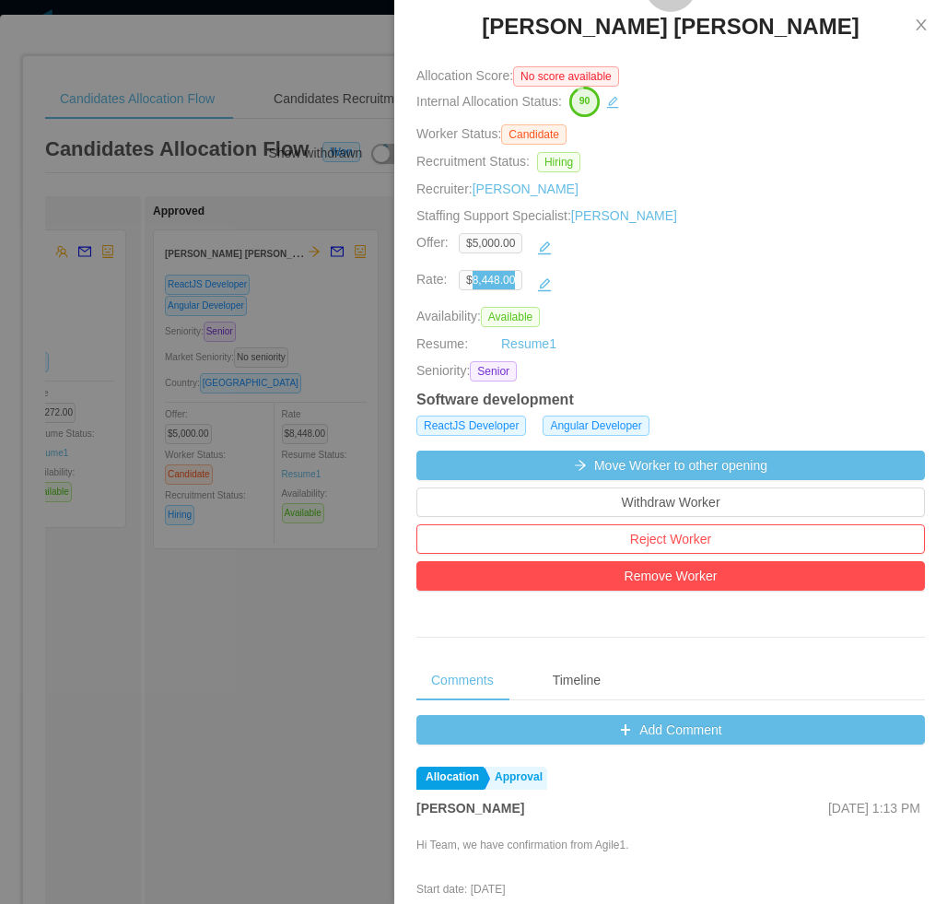
scroll to position [461, 0]
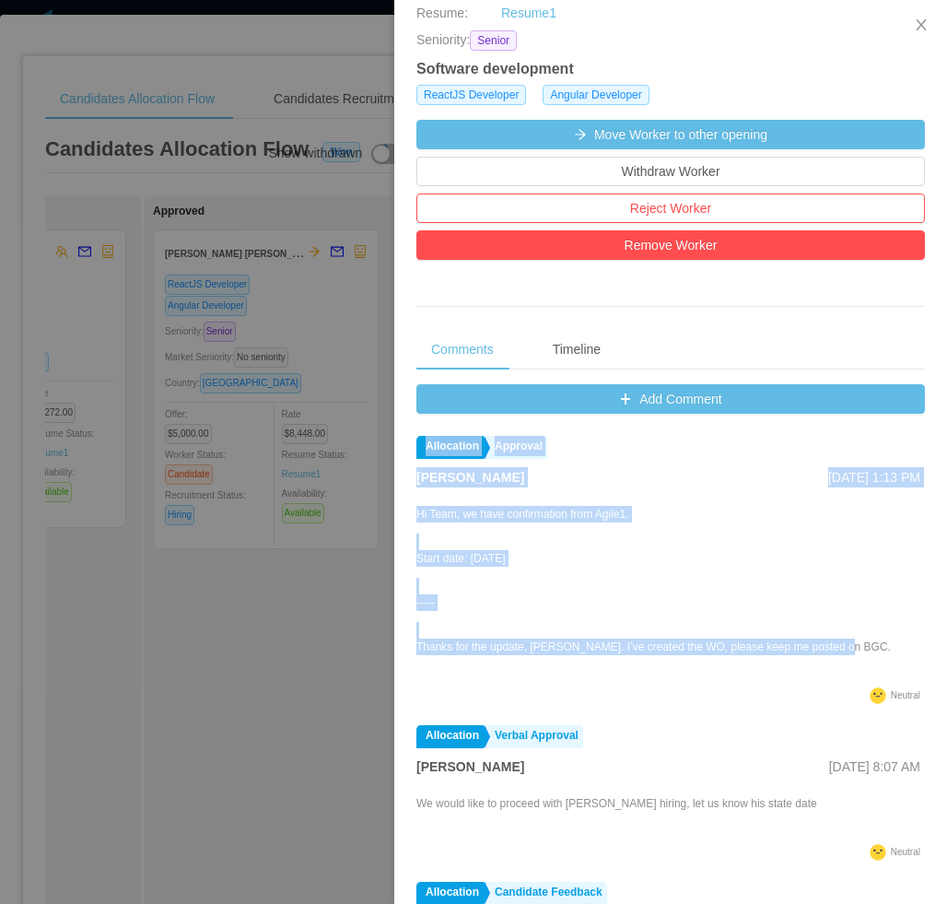
drag, startPoint x: 470, startPoint y: 550, endPoint x: 842, endPoint y: 646, distance: 384.3
click at [842, 646] on div "Current status: Approved Lucas Fraga Trentin Allocation Score: No score availab…" at bounding box center [670, 271] width 553 height 1464
click at [840, 644] on div "Hi Team, we have confirmation from Agile1. Start date: 10/14/2025 ----- Thanks …" at bounding box center [670, 592] width 508 height 181
click at [594, 635] on div "Hi Team, we have confirmation from Agile1. Start date: 10/14/2025 ----- Thanks …" at bounding box center [653, 594] width 474 height 177
drag, startPoint x: 416, startPoint y: 515, endPoint x: 846, endPoint y: 648, distance: 449.3
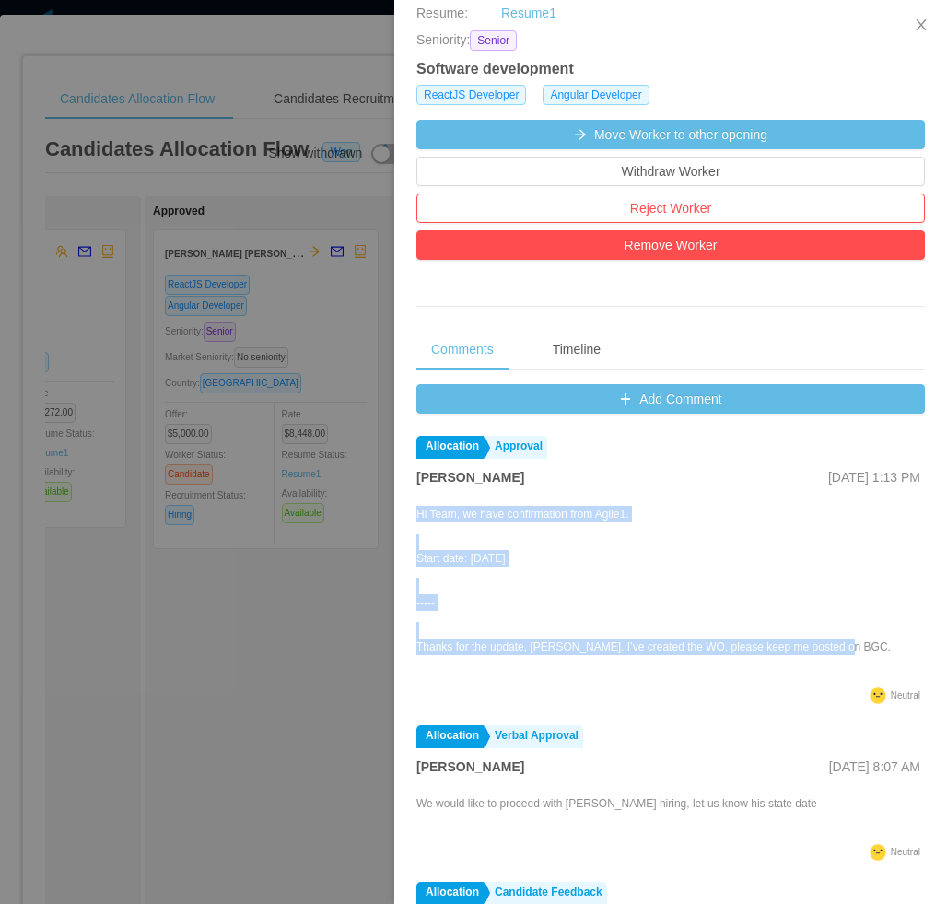
click at [846, 648] on div "Hi Team, we have confirmation from Agile1. Start date: 10/14/2025 ----- Thanks …" at bounding box center [670, 592] width 508 height 181
copy div "Hi Team, we have confirmation from Agile1. Start date: 10/14/2025 ----- Thanks …"
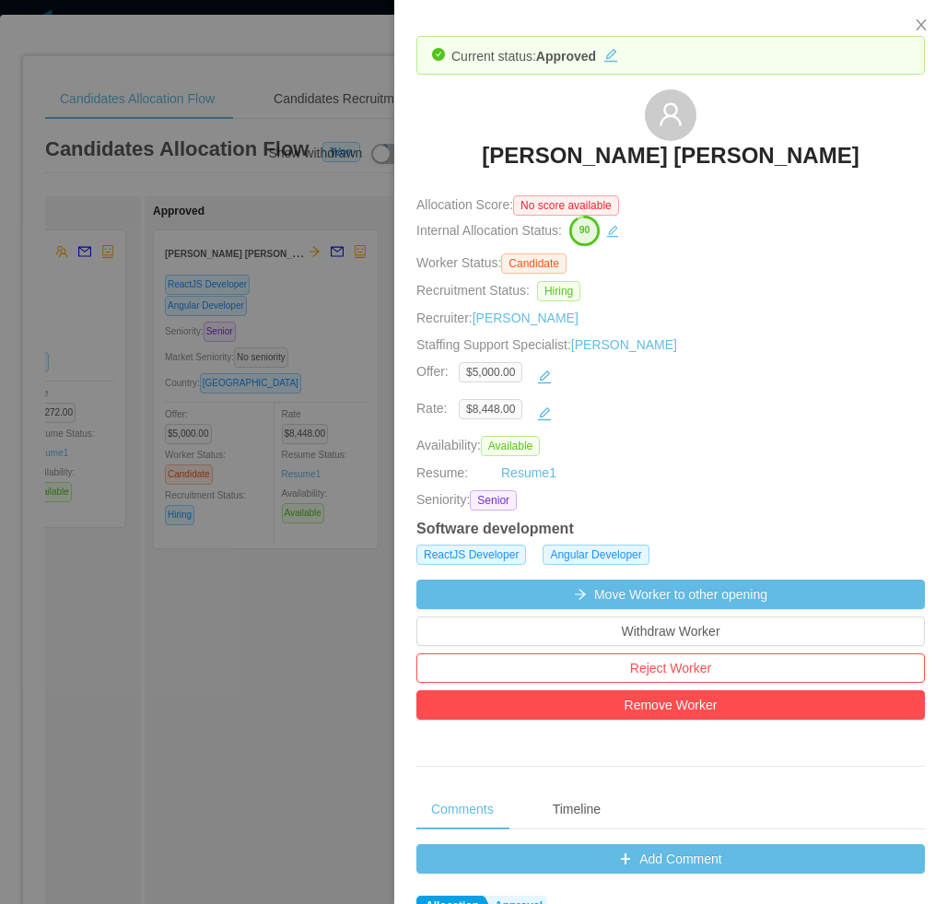
scroll to position [0, 0]
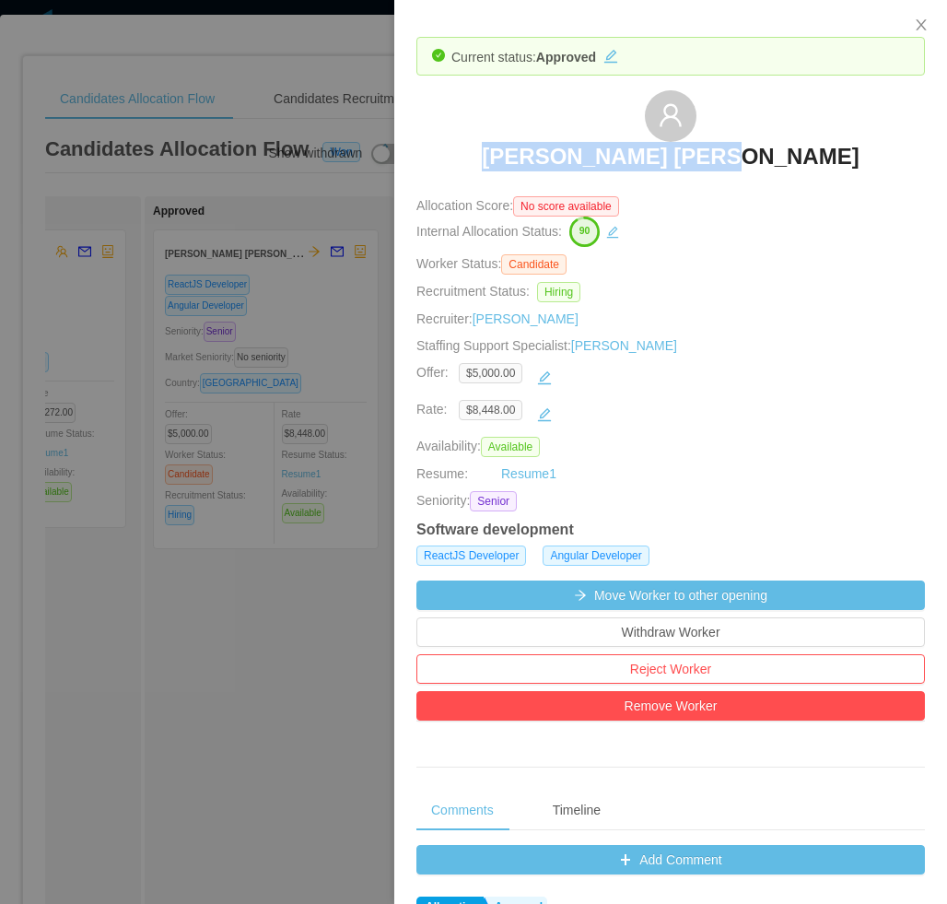
drag, startPoint x: 583, startPoint y: 159, endPoint x: 775, endPoint y: 171, distance: 192.0
click at [775, 171] on div "Lucas Fraga Trentin" at bounding box center [670, 136] width 508 height 92
copy h3 "Lucas Fraga Trentin"
click at [150, 254] on div at bounding box center [473, 452] width 947 height 904
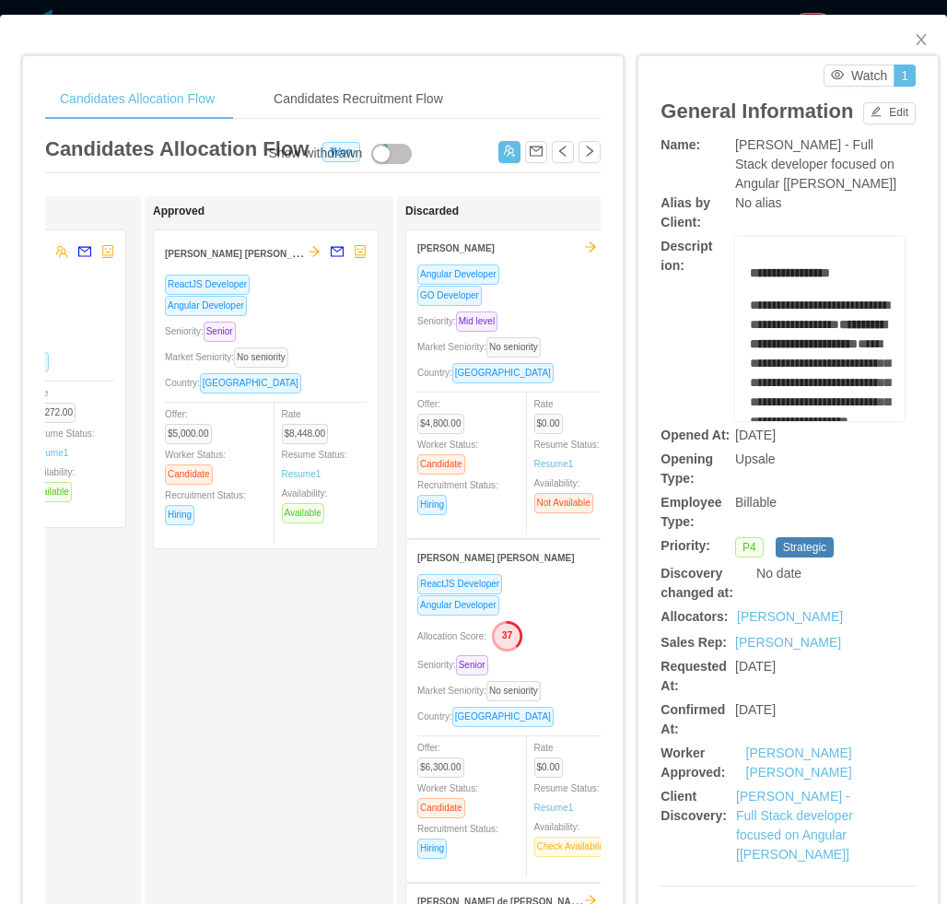
click at [346, 325] on div "Seniority: Senior" at bounding box center [266, 331] width 202 height 21
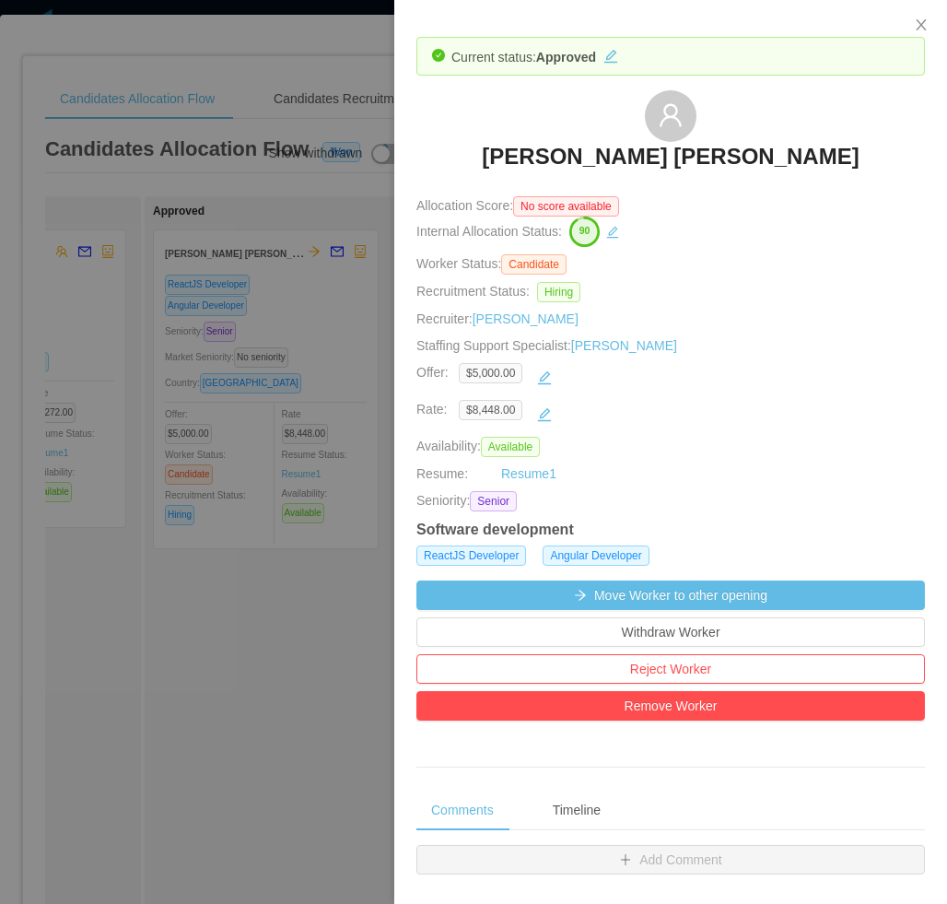
drag, startPoint x: 333, startPoint y: 64, endPoint x: 409, endPoint y: 63, distance: 76.5
click at [397, 63] on div "Current status: Approved Lucas Fraga Trentin Allocation Score: No score availab…" at bounding box center [473, 452] width 947 height 904
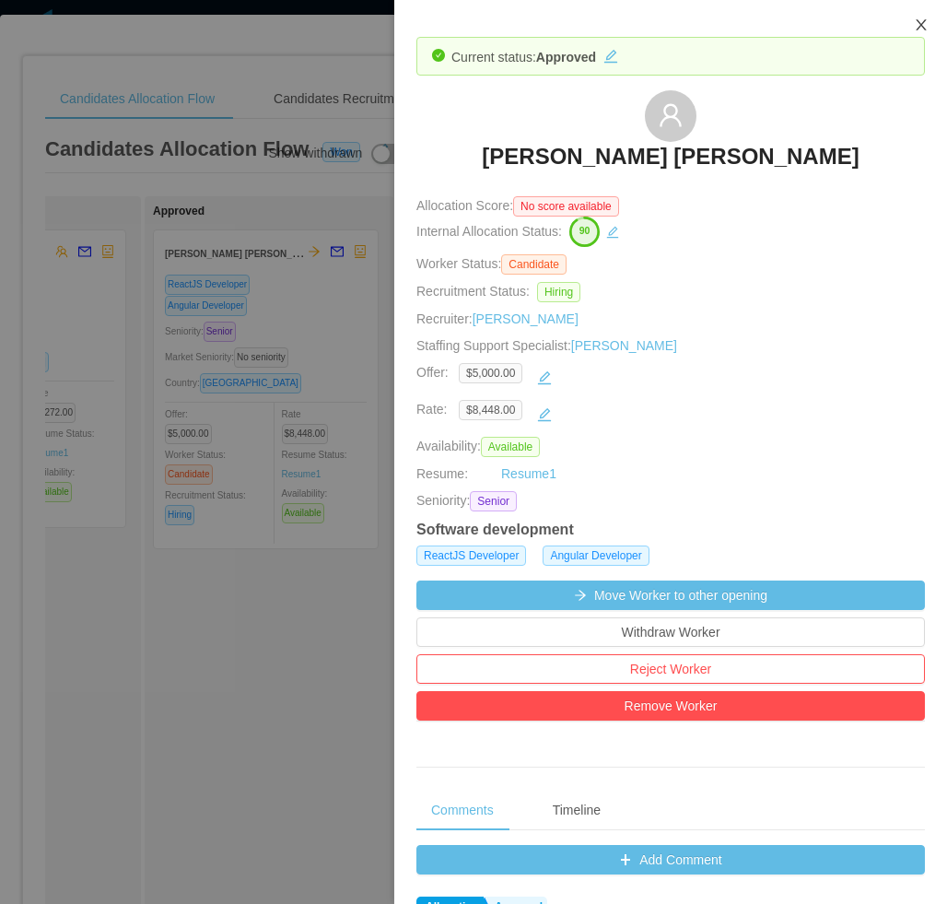
click at [924, 29] on icon "icon: close" at bounding box center [921, 25] width 15 height 15
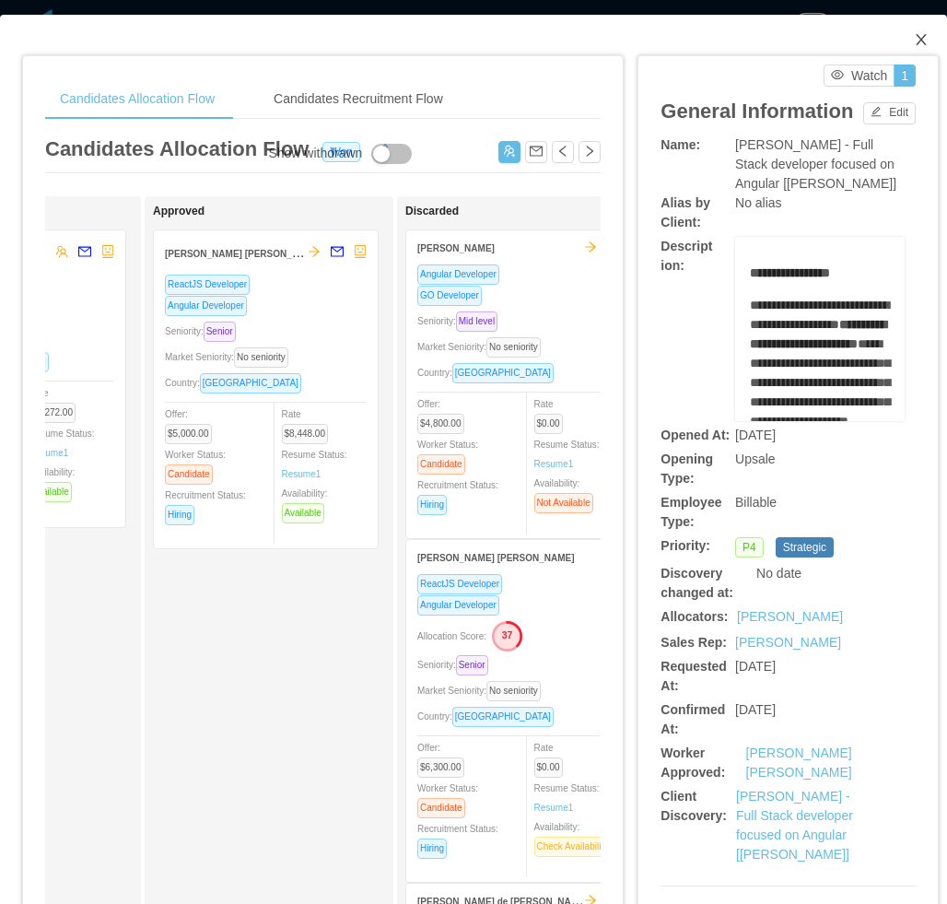
click at [914, 43] on icon "icon: close" at bounding box center [921, 39] width 15 height 15
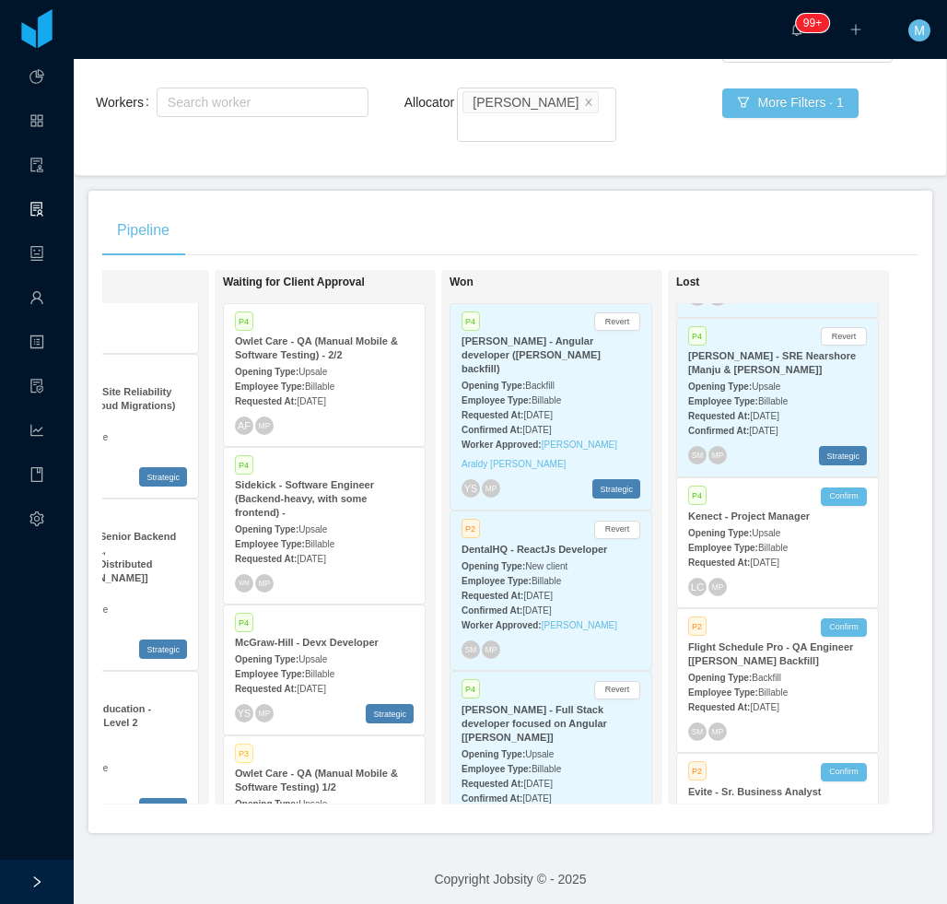
click at [390, 164] on main "Home / Openings Flow / Openings Flow Add Comment New Opening Filter Openings to…" at bounding box center [510, 272] width 873 height 845
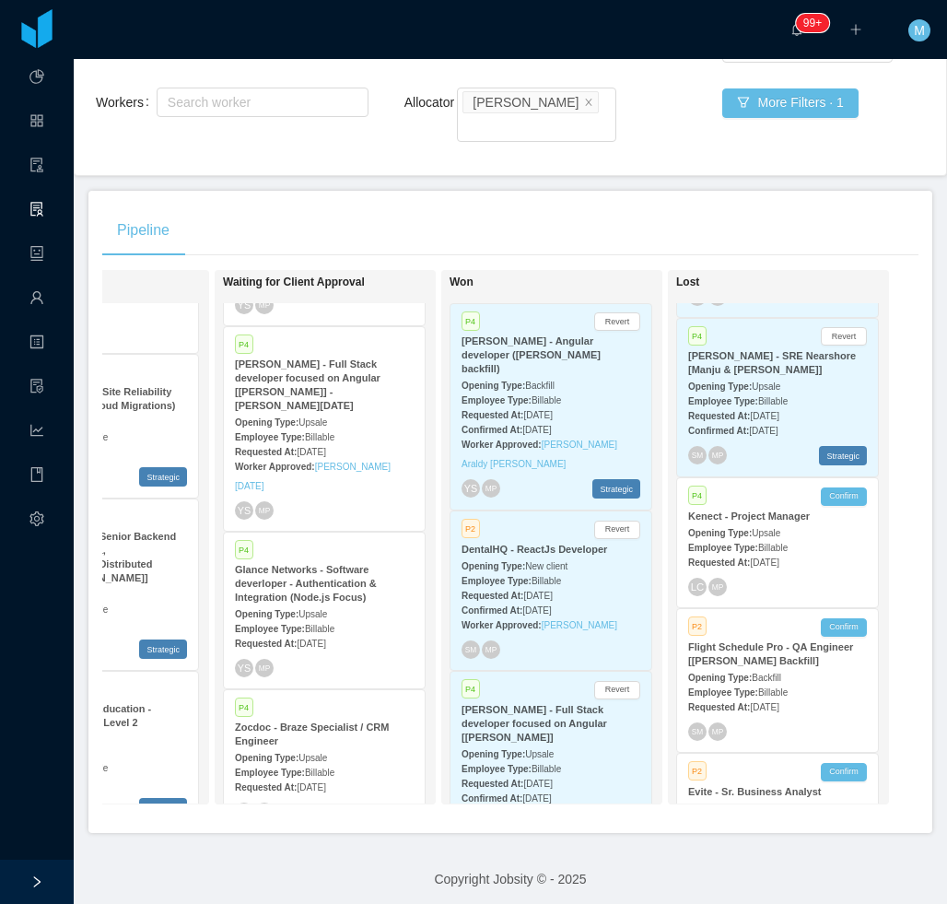
click at [327, 618] on div "Employee Type: Billable" at bounding box center [324, 627] width 179 height 19
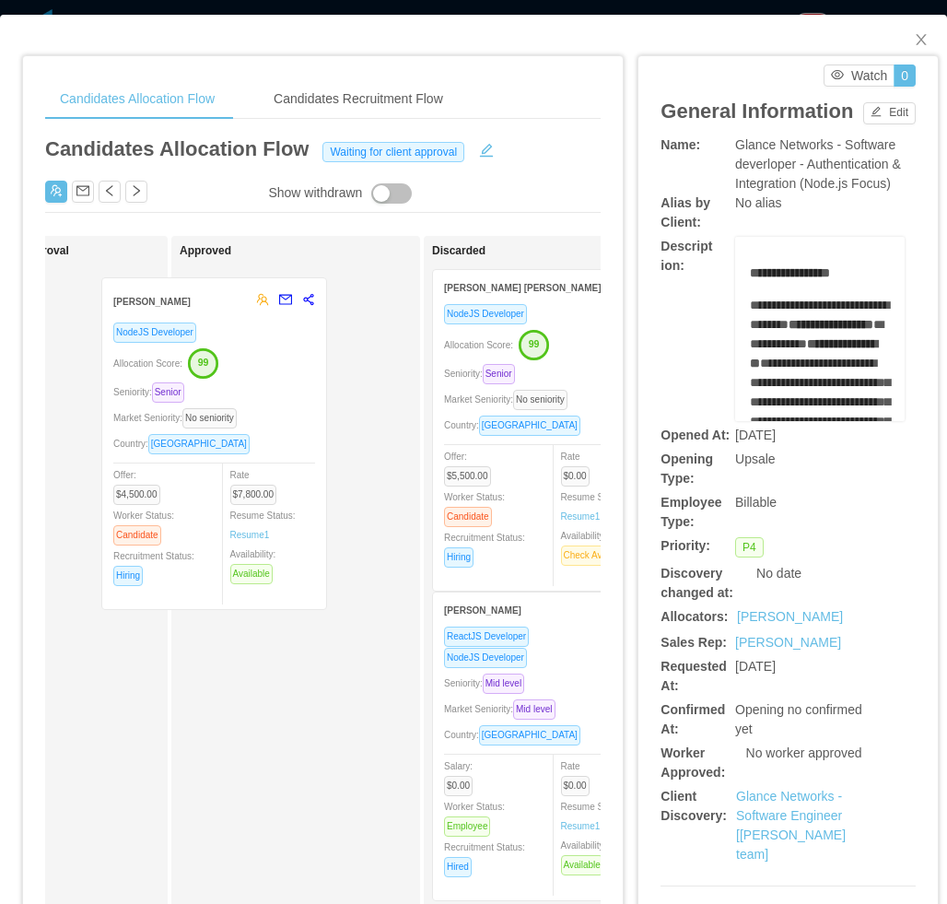
drag, startPoint x: 237, startPoint y: 399, endPoint x: 265, endPoint y: 401, distance: 28.6
click at [265, 401] on div "Applied Rafael Tabasca NodeJS Developer Seniority: Mid level Market Seniority: …" at bounding box center [322, 704] width 555 height 936
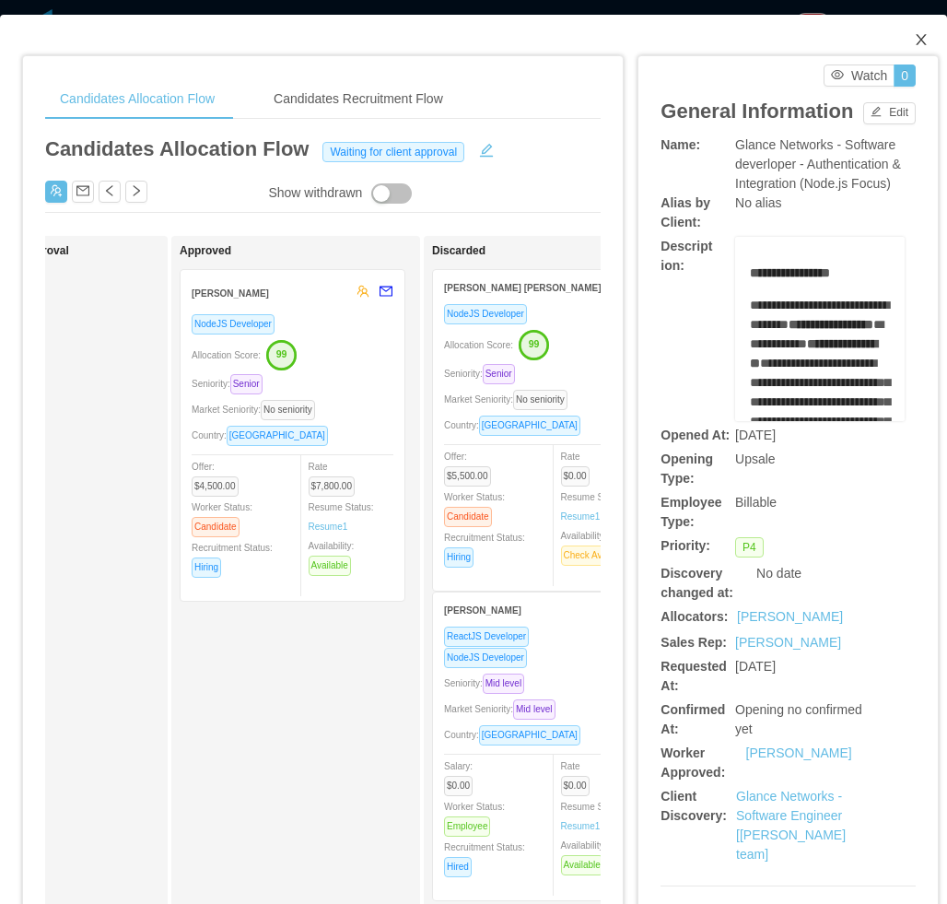
drag, startPoint x: 908, startPoint y: 39, endPoint x: 946, endPoint y: 163, distance: 130.0
click at [903, 48] on span "Close" at bounding box center [921, 41] width 52 height 52
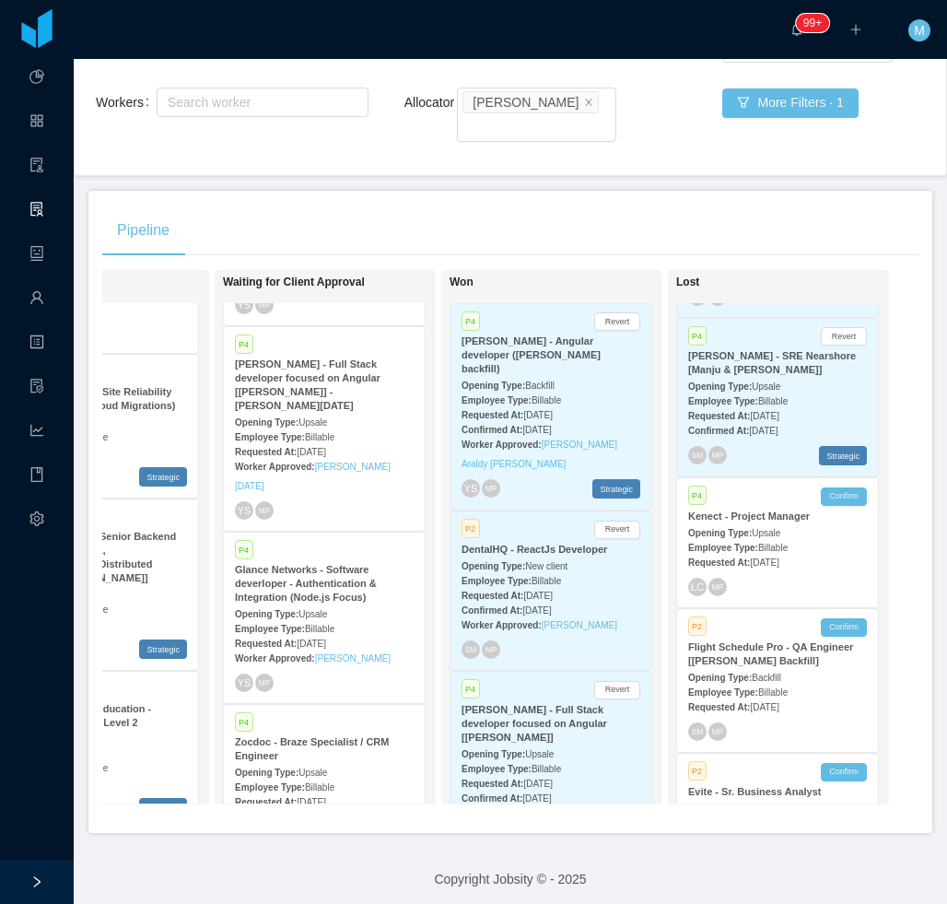
click at [554, 159] on main "Home / Openings Flow / Openings Flow Add Comment New Opening Filter Openings to…" at bounding box center [510, 272] width 873 height 845
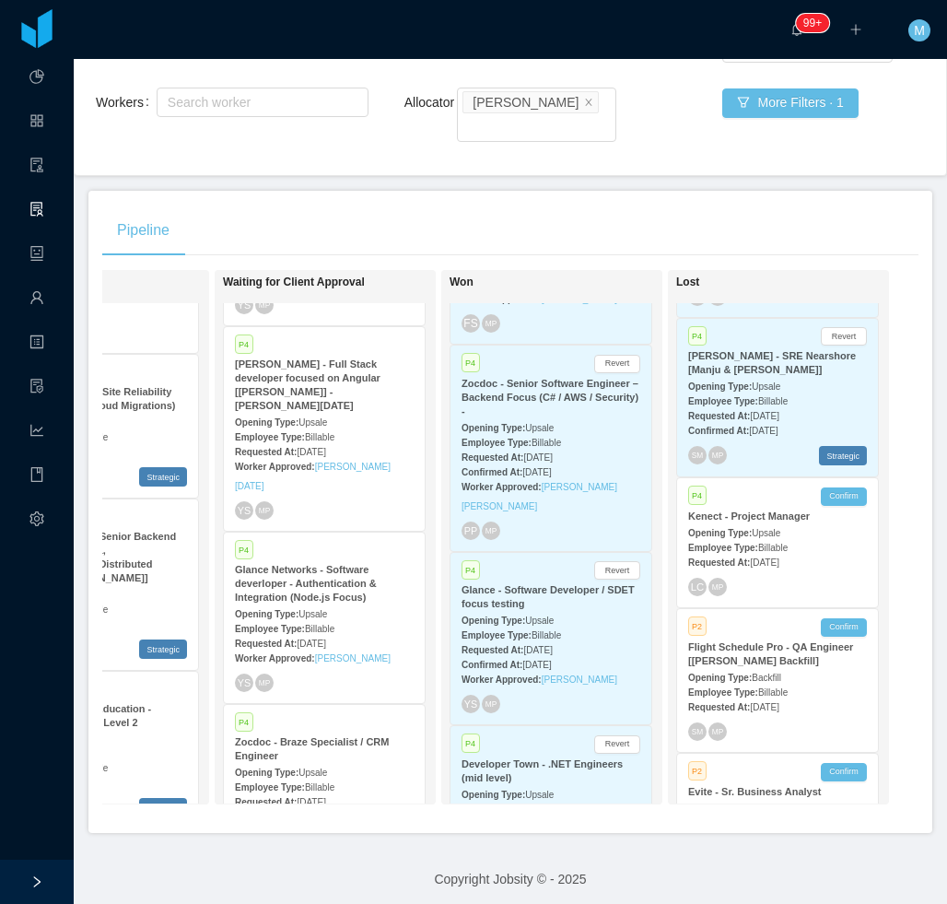
click at [544, 645] on span "Aug 25th, 2025" at bounding box center [537, 650] width 29 height 10
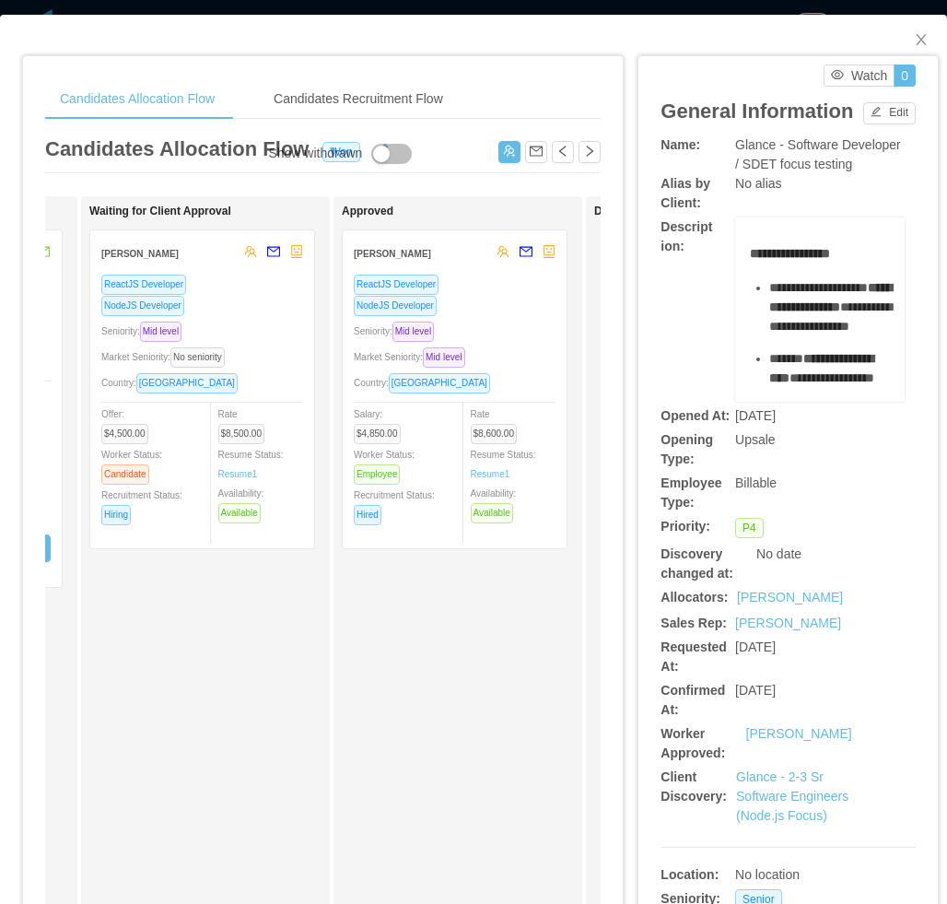
click at [263, 321] on div "Seniority: Mid level" at bounding box center [202, 331] width 202 height 21
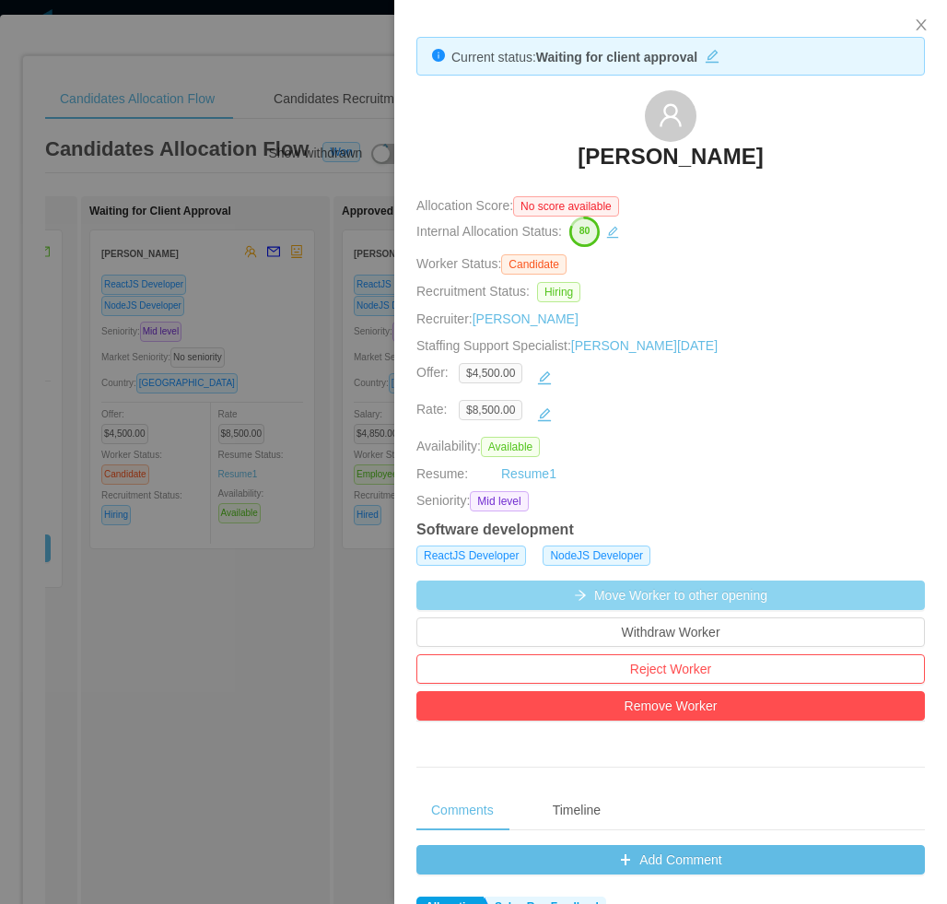
click at [697, 592] on button "Move Worker to other opening" at bounding box center [670, 594] width 508 height 29
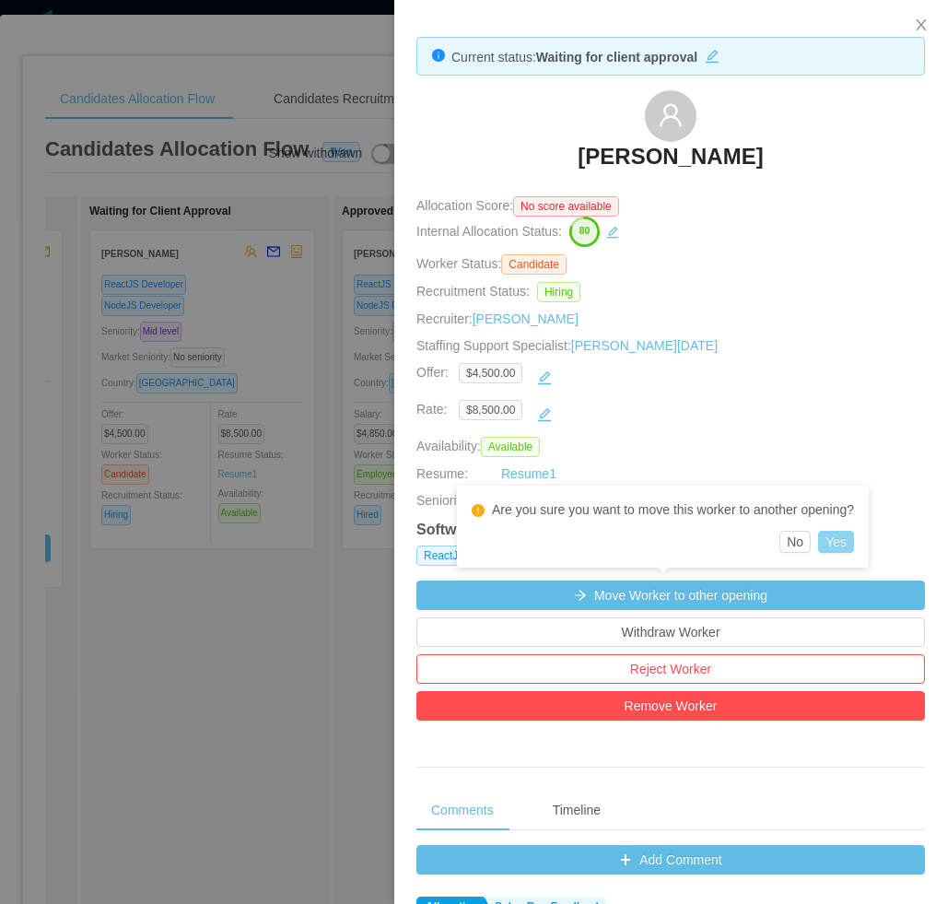
click at [841, 545] on button "Yes" at bounding box center [836, 542] width 36 height 22
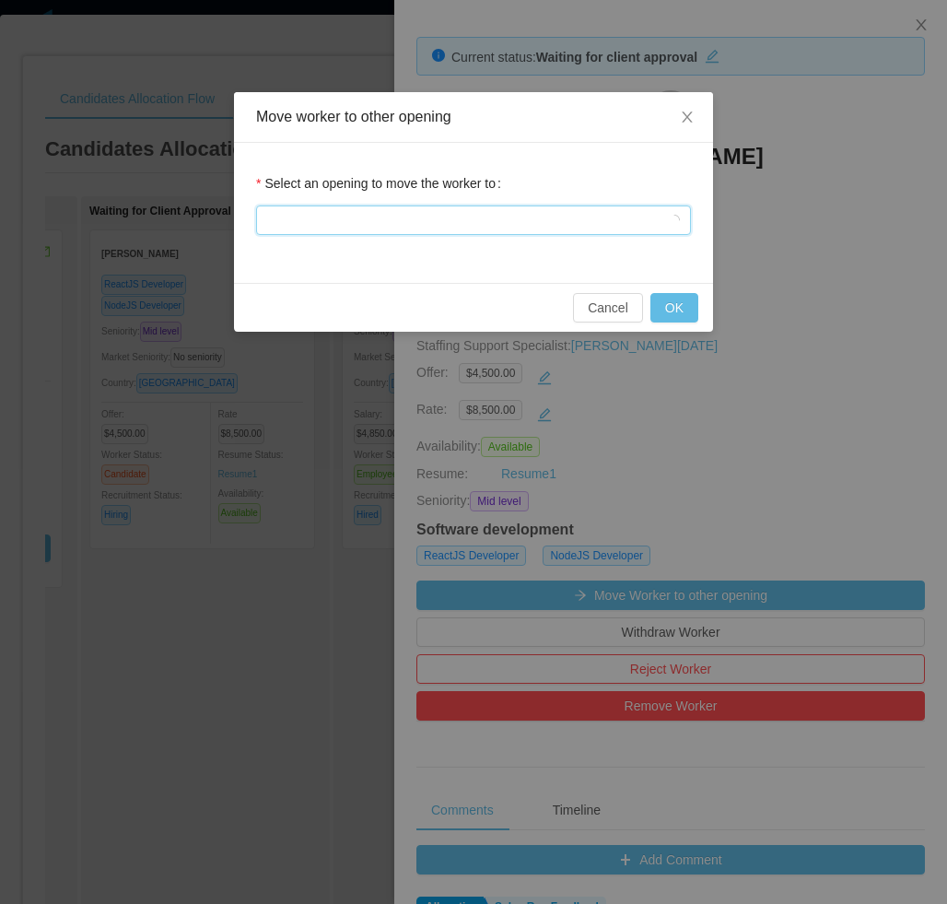
click at [462, 213] on div at bounding box center [467, 220] width 401 height 28
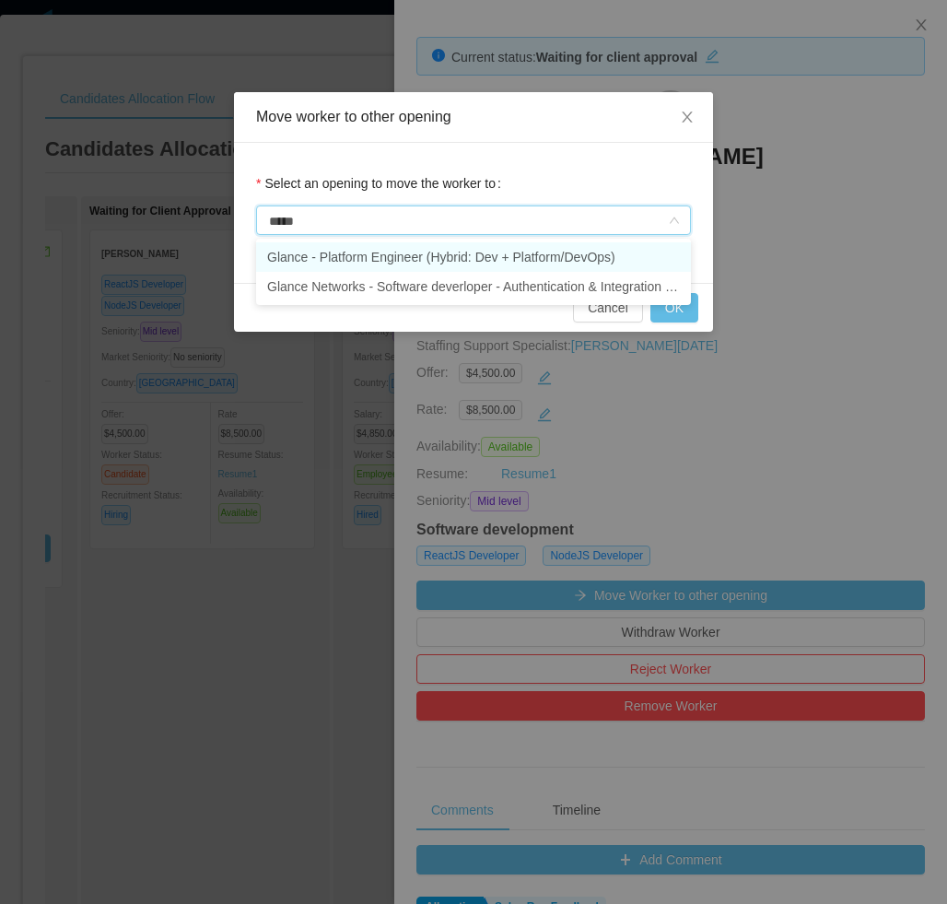
type input "******"
click at [575, 249] on li "Glance - Platform Engineer (Hybrid: Dev + Platform/DevOps)" at bounding box center [473, 256] width 435 height 29
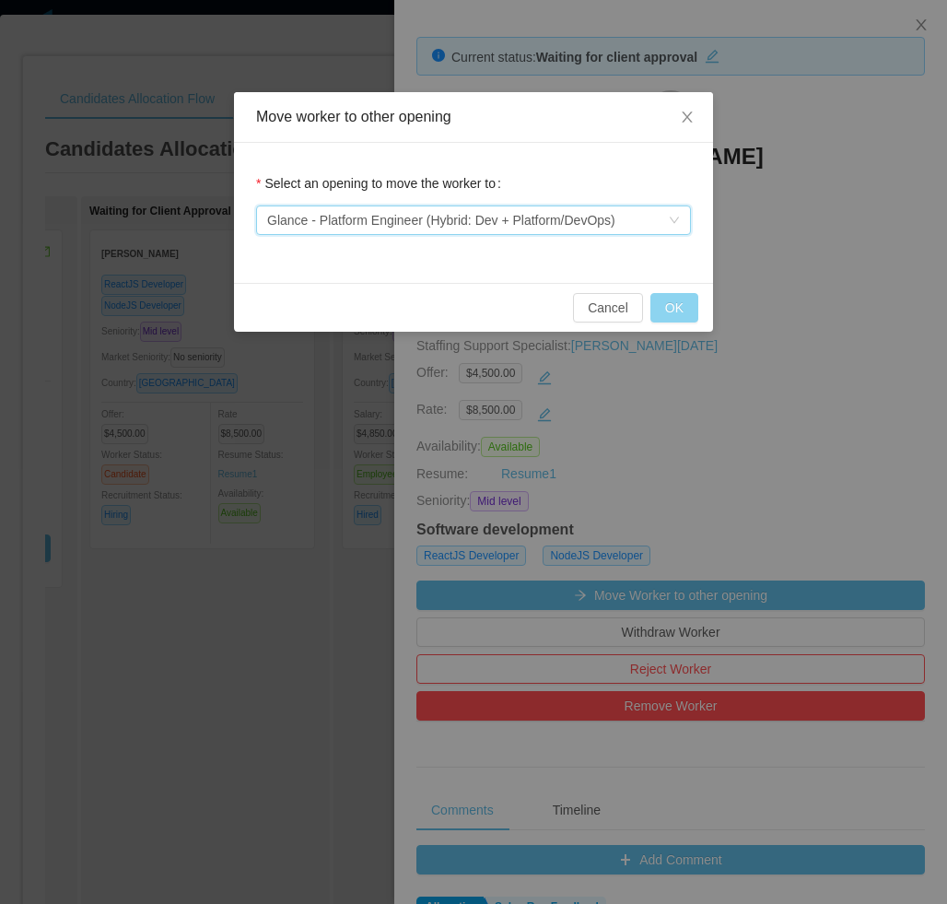
click at [685, 308] on button "OK" at bounding box center [674, 307] width 48 height 29
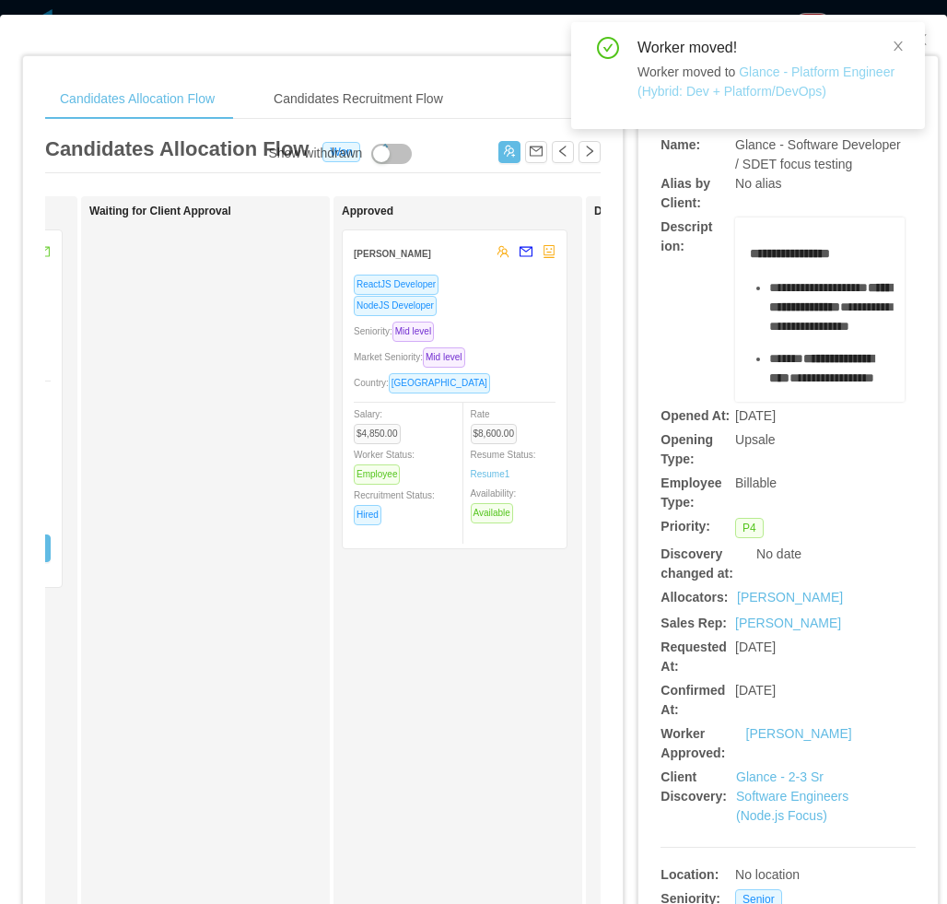
click at [769, 92] on link "Glance - Platform Engineer (Hybrid: Dev + Platform/DevOps)" at bounding box center [765, 81] width 257 height 34
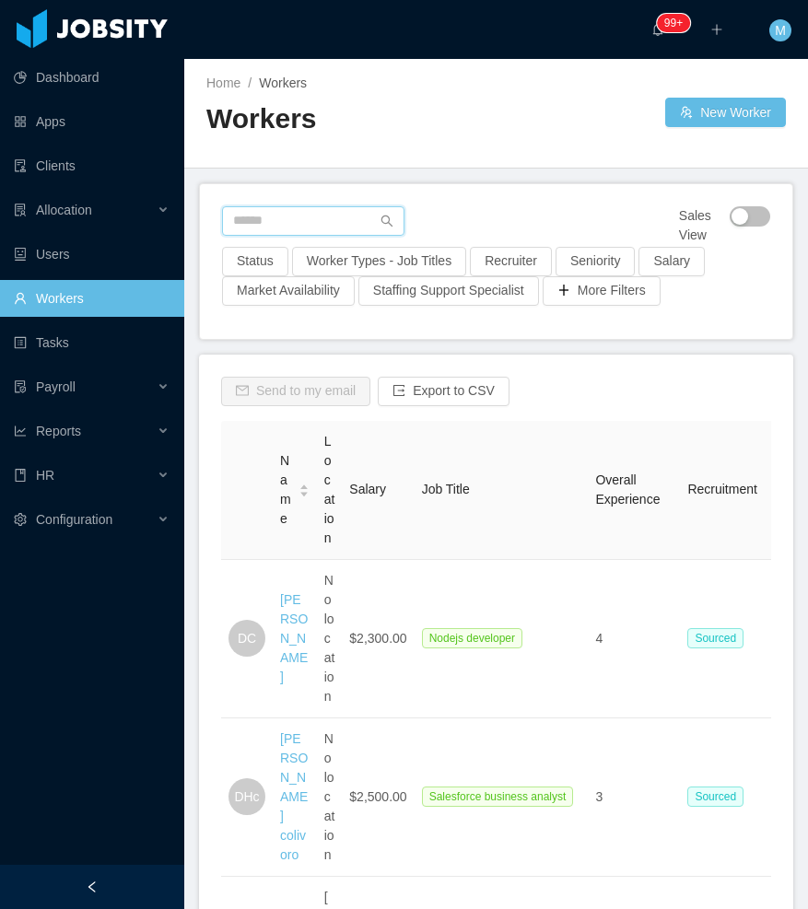
click at [298, 218] on input "text" at bounding box center [313, 220] width 182 height 29
paste input "**********"
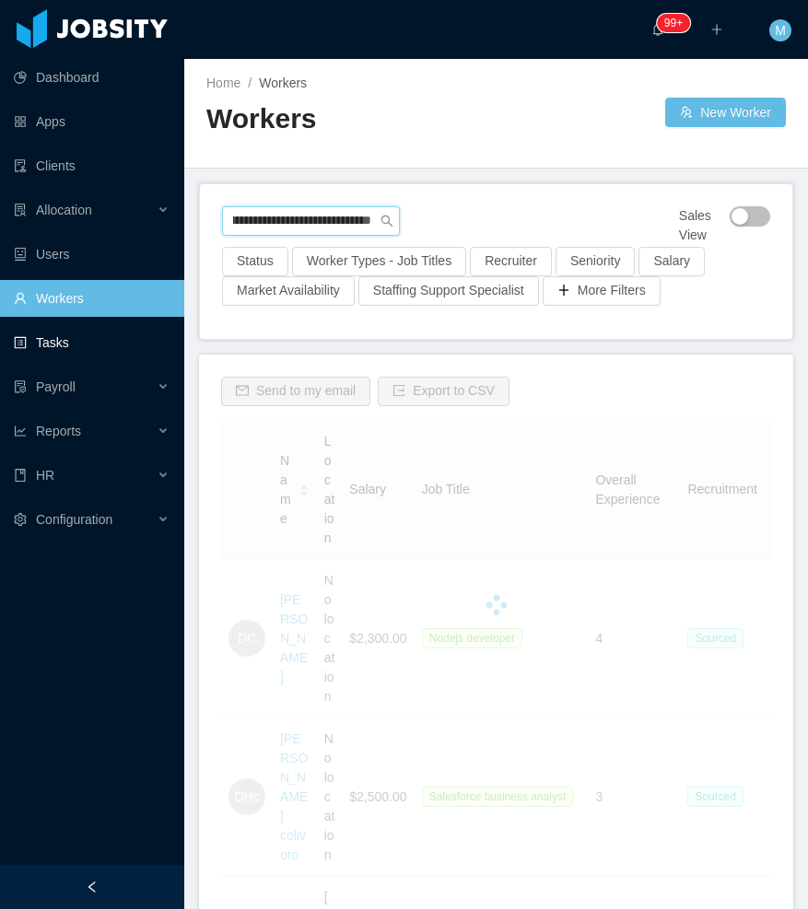
type input "**********"
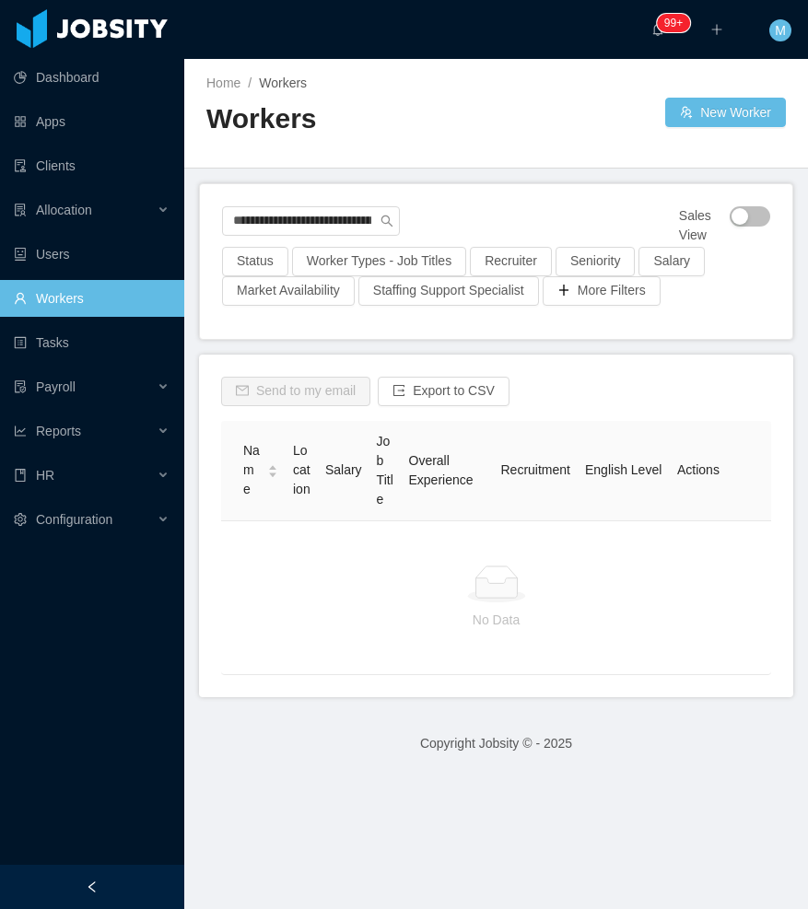
click at [103, 307] on link "Workers" at bounding box center [92, 298] width 156 height 37
drag, startPoint x: 102, startPoint y: 886, endPoint x: 146, endPoint y: 773, distance: 121.6
click at [103, 886] on div at bounding box center [92, 887] width 184 height 44
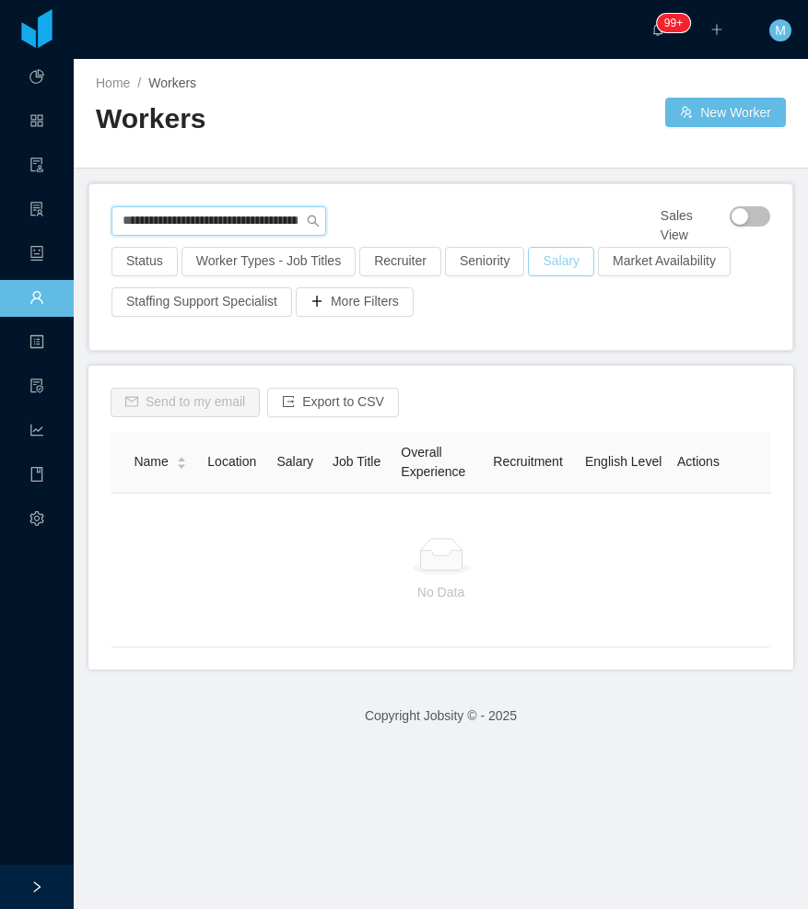
scroll to position [0, 54]
drag, startPoint x: 119, startPoint y: 223, endPoint x: 613, endPoint y: 251, distance: 494.6
click at [613, 251] on div "**********" at bounding box center [440, 267] width 703 height 166
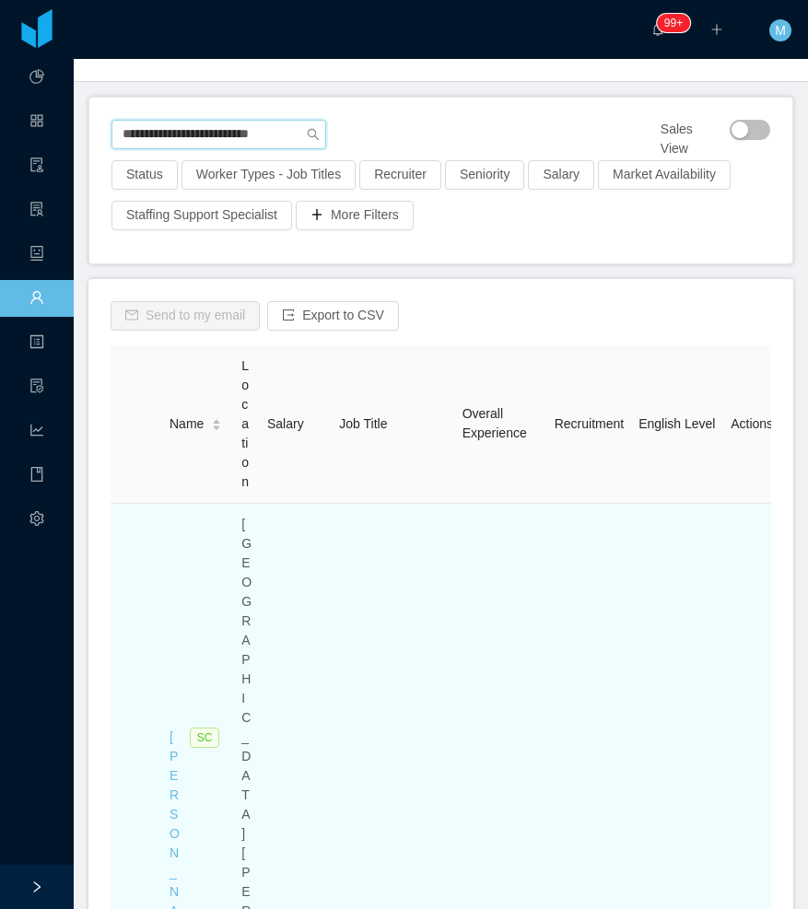
scroll to position [276, 0]
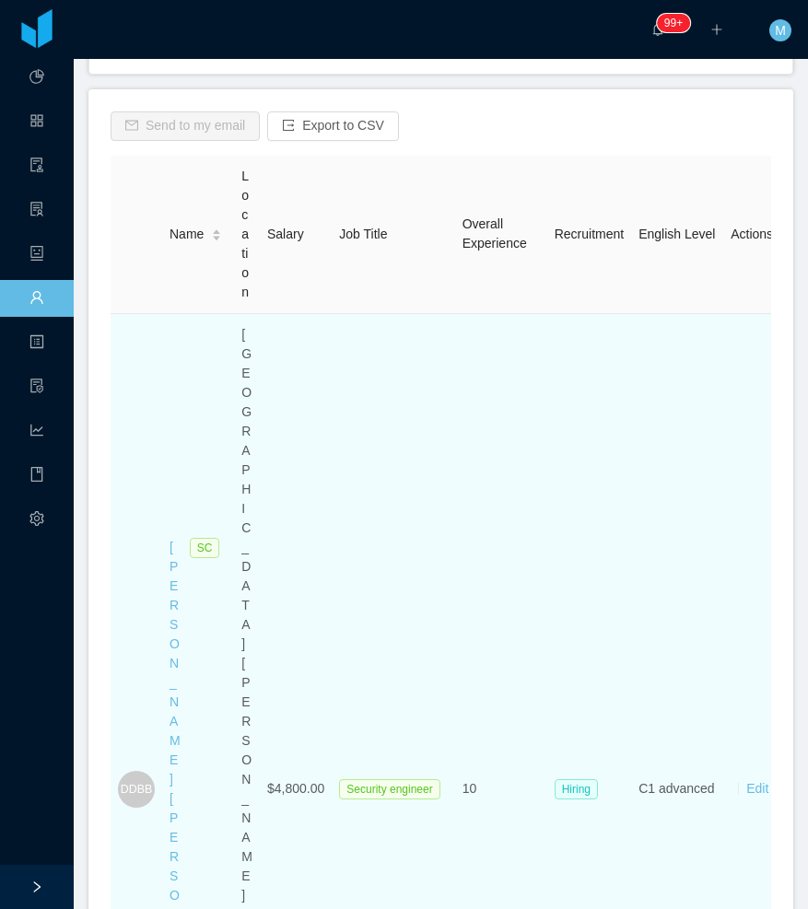
type input "**********"
click at [181, 538] on div "SC" at bounding box center [204, 789] width 47 height 503
click at [172, 540] on link "[PERSON_NAME] [PERSON_NAME]" at bounding box center [174, 789] width 11 height 498
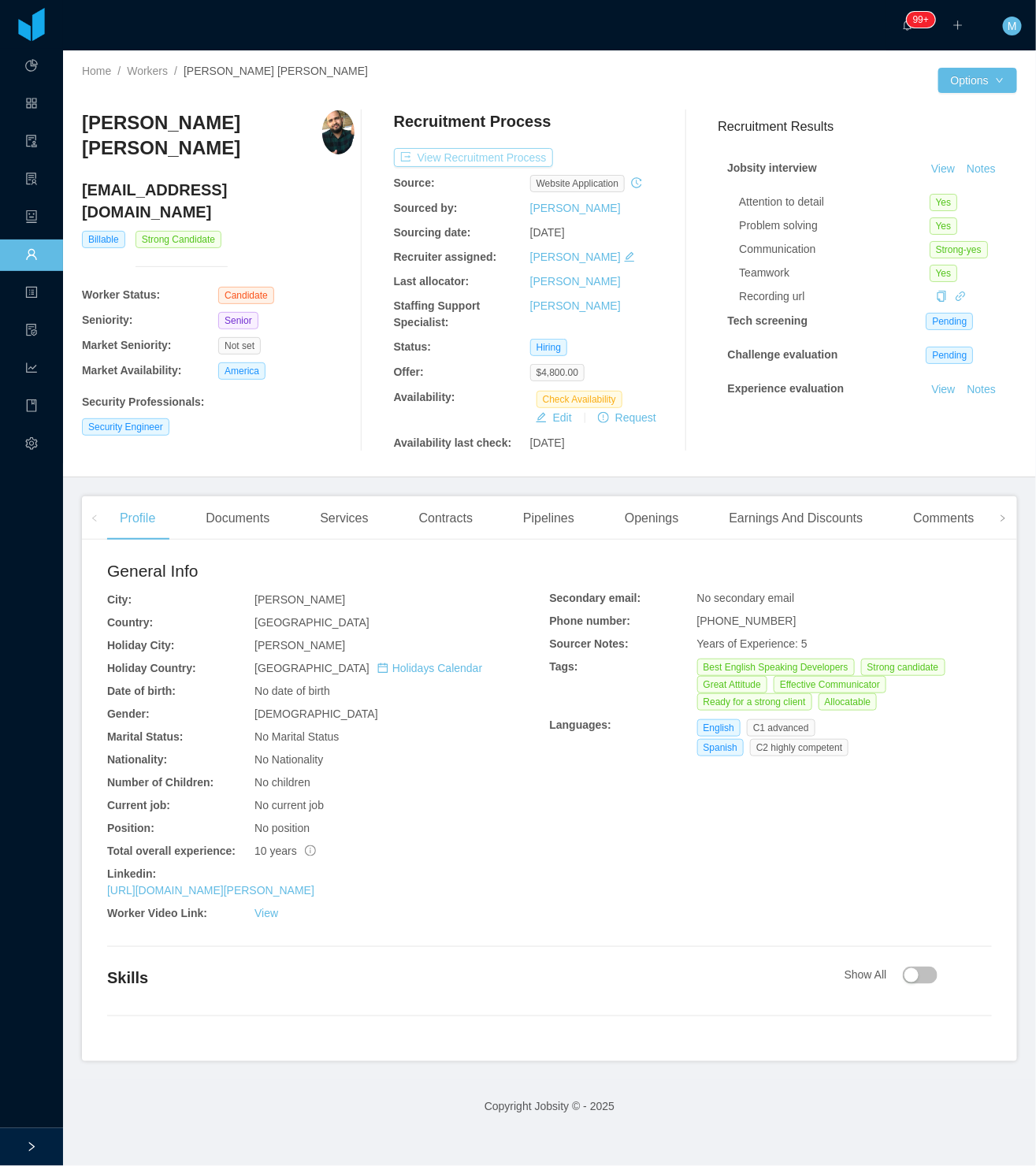
click at [476, 157] on button "View Recruitment Process" at bounding box center [474, 157] width 159 height 19
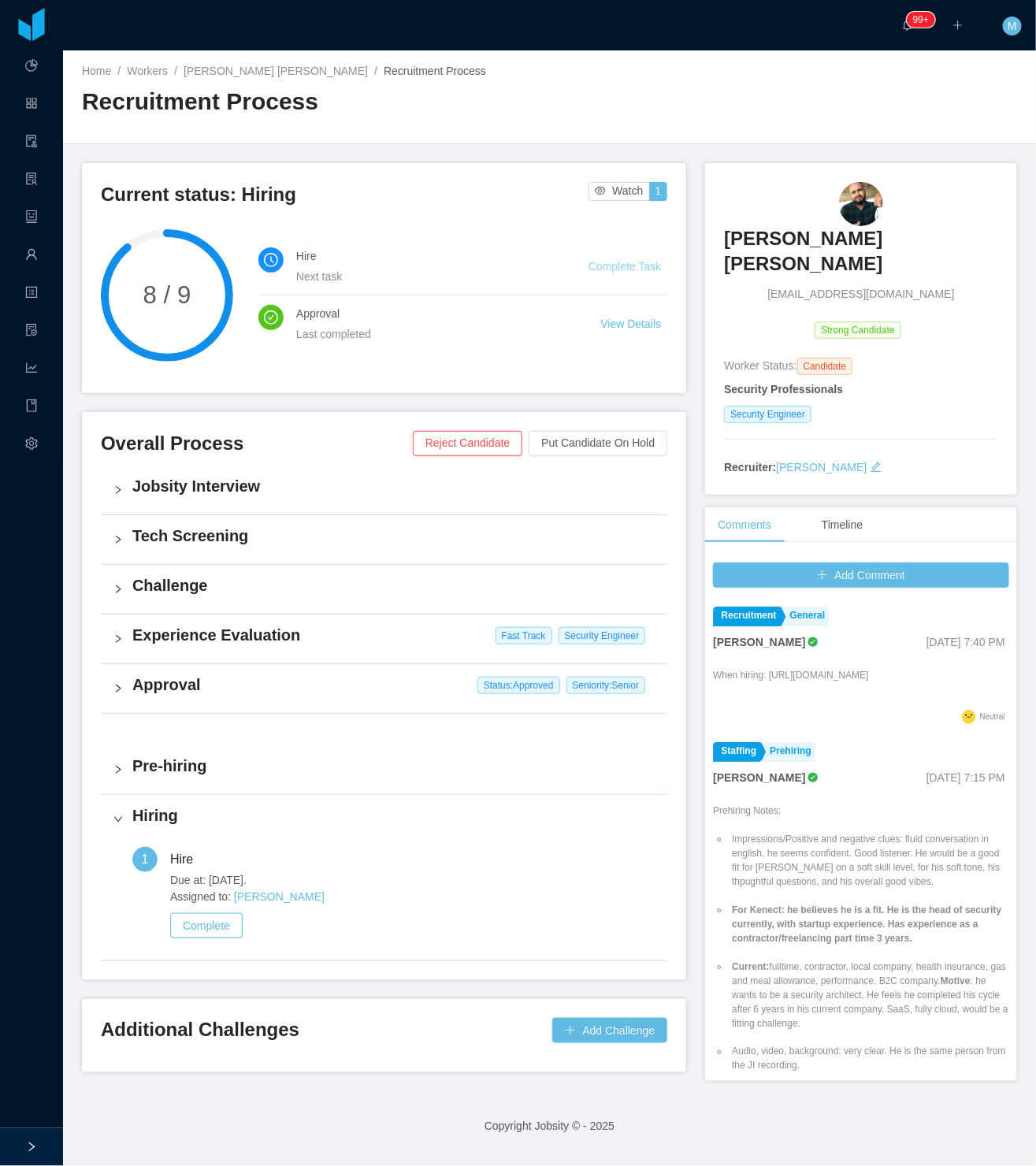
click at [610, 265] on link "Complete Task" at bounding box center [625, 266] width 73 height 13
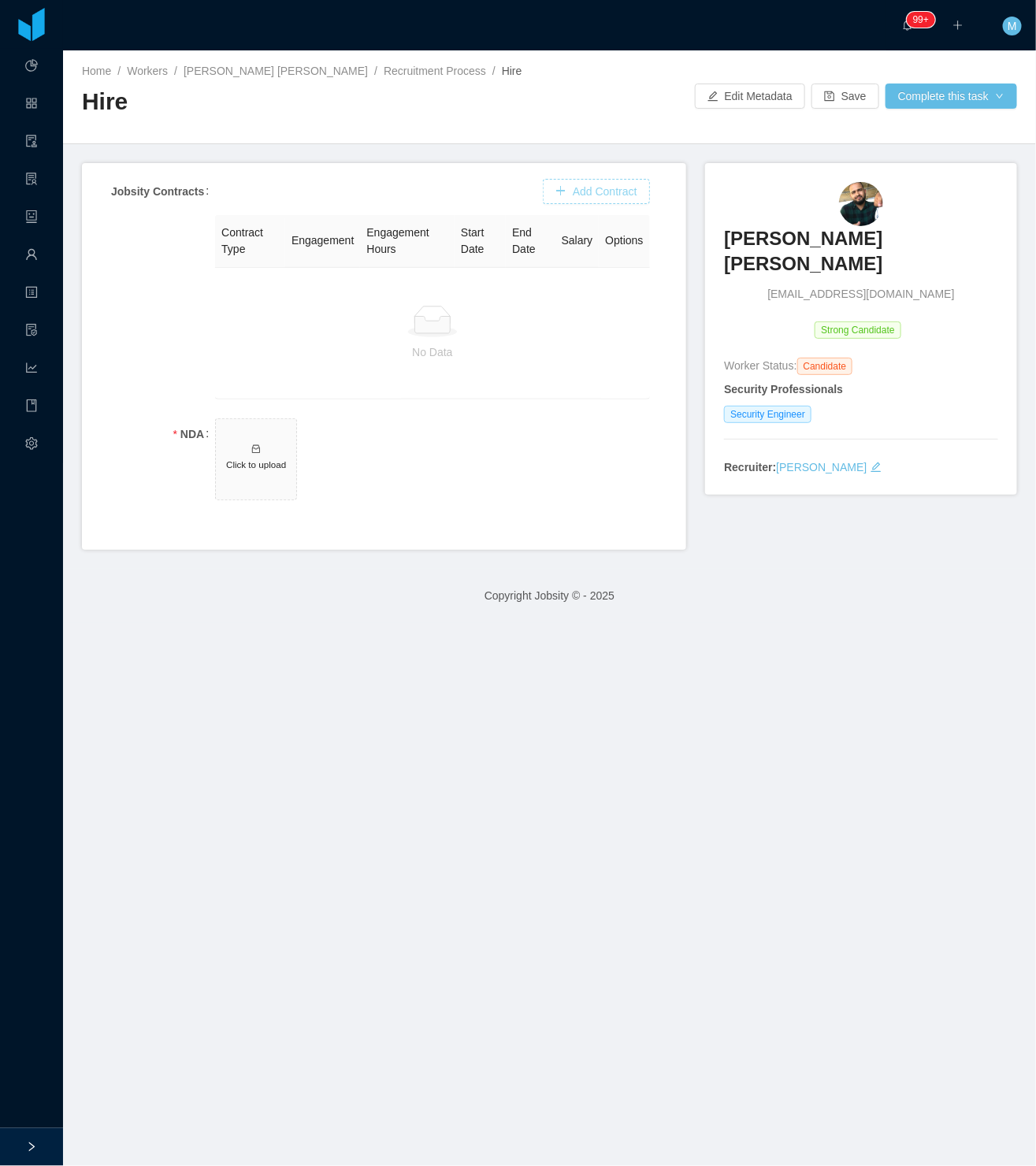
click at [567, 192] on button "Add Contract" at bounding box center [596, 191] width 107 height 25
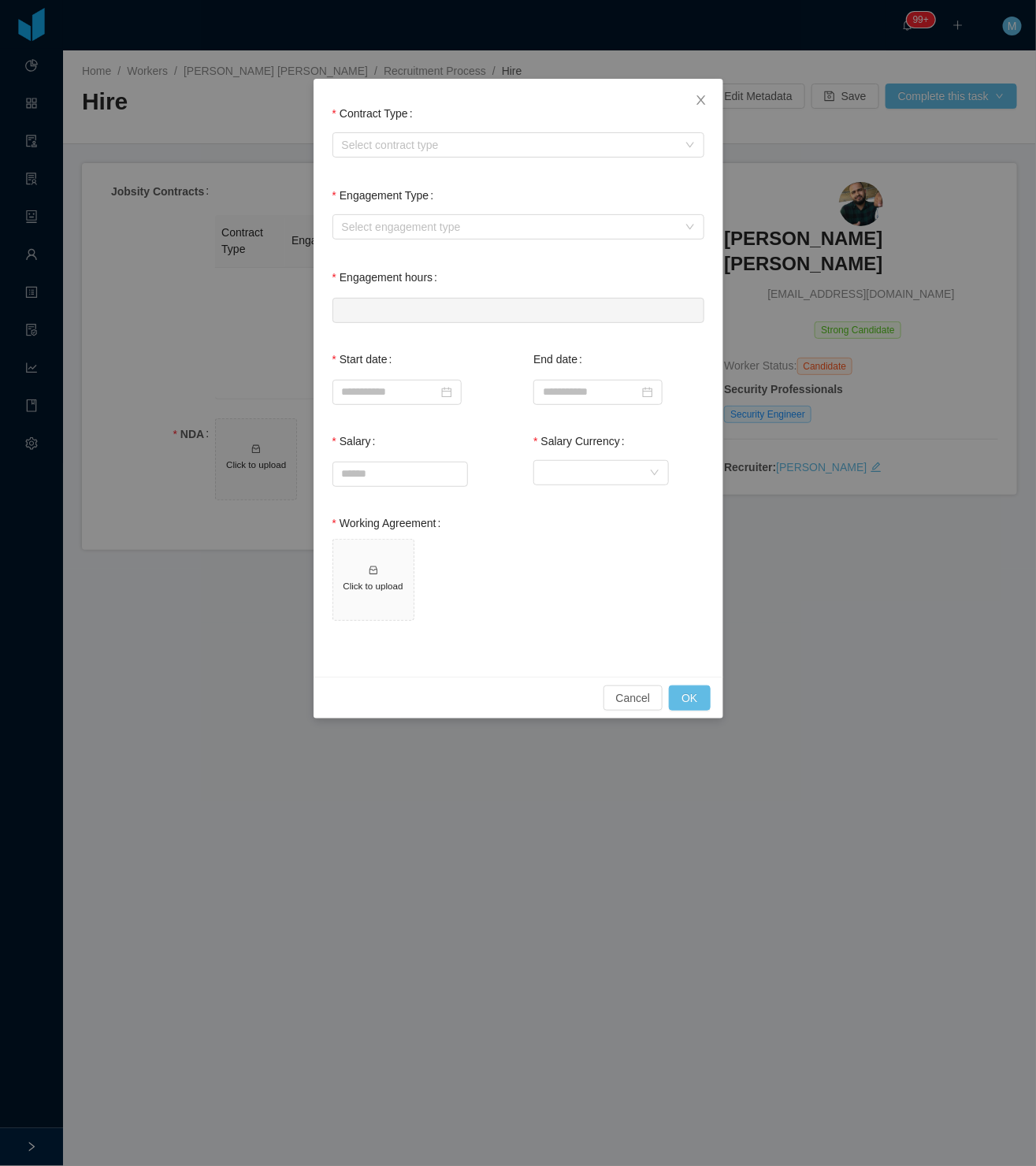
click at [447, 158] on div "Select contract type" at bounding box center [518, 145] width 372 height 32
click at [447, 155] on div "Select contract type" at bounding box center [513, 145] width 343 height 24
click at [417, 223] on li "USA" at bounding box center [518, 224] width 372 height 25
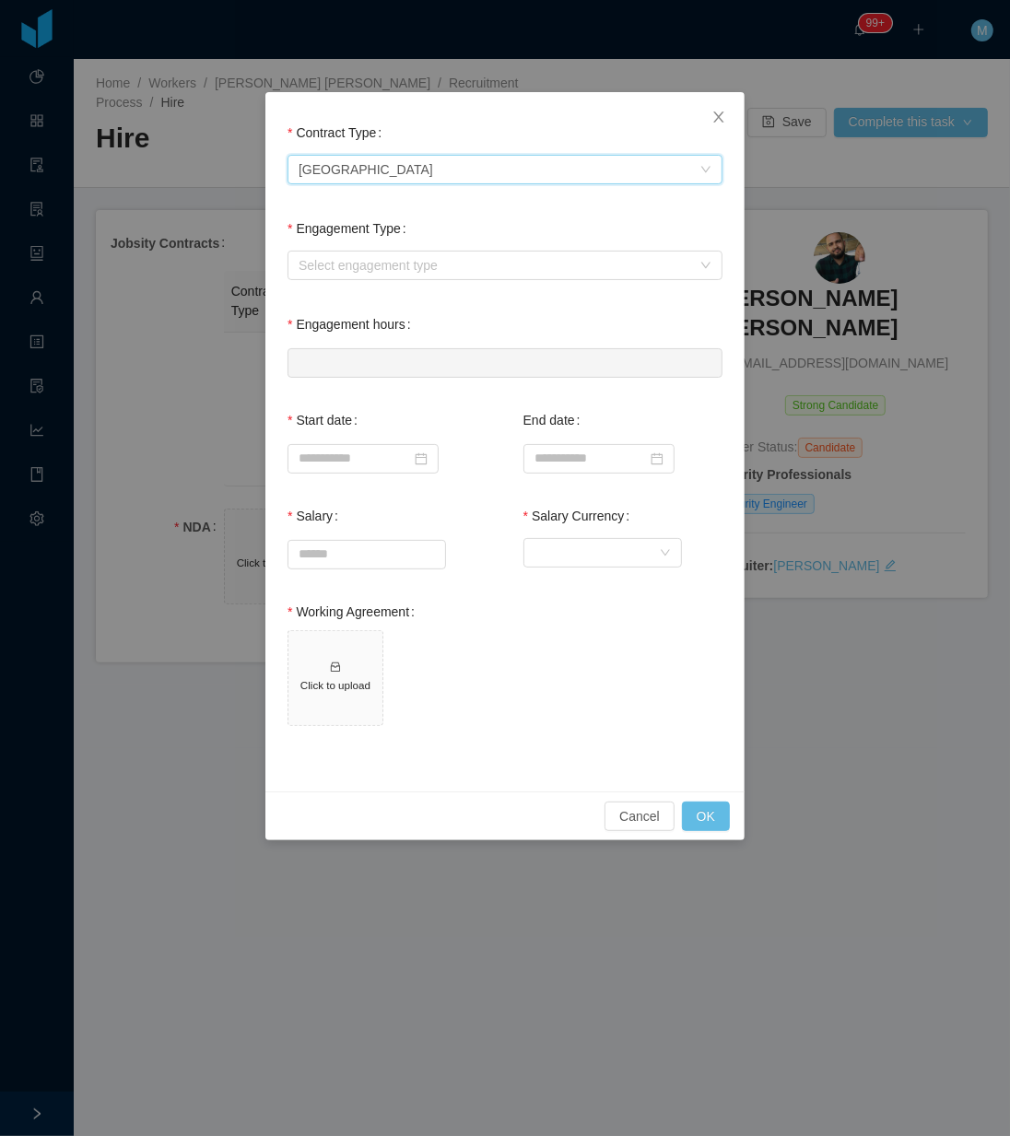
drag, startPoint x: 1159, startPoint y: 0, endPoint x: 426, endPoint y: 218, distance: 765.1
click at [426, 218] on div "Engagement Type Select engagement type" at bounding box center [504, 247] width 435 height 74
click at [415, 256] on div "Select engagement type" at bounding box center [494, 265] width 392 height 18
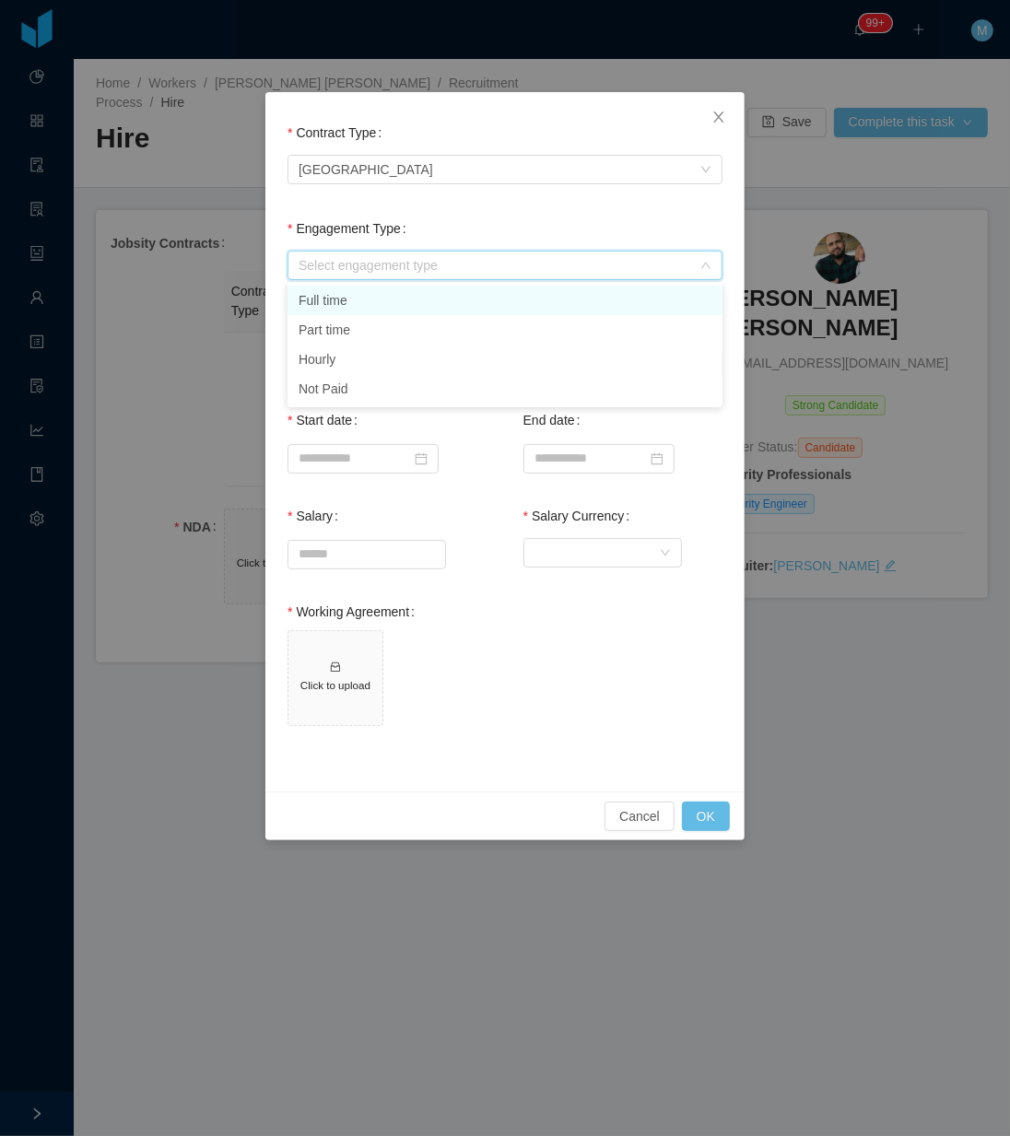
click at [383, 299] on li "Full time" at bounding box center [504, 300] width 435 height 29
type input "*"
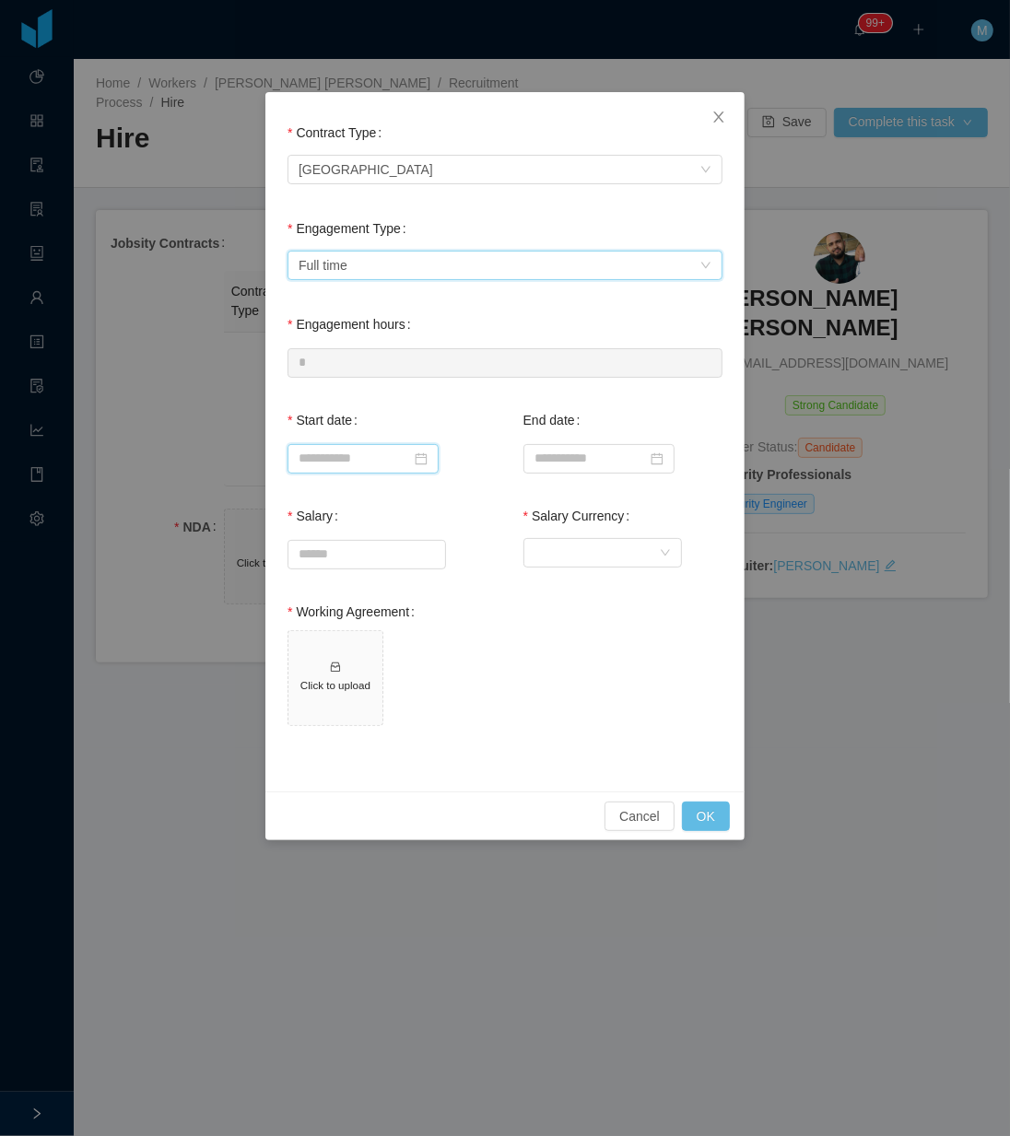
click at [391, 462] on input at bounding box center [362, 458] width 151 height 29
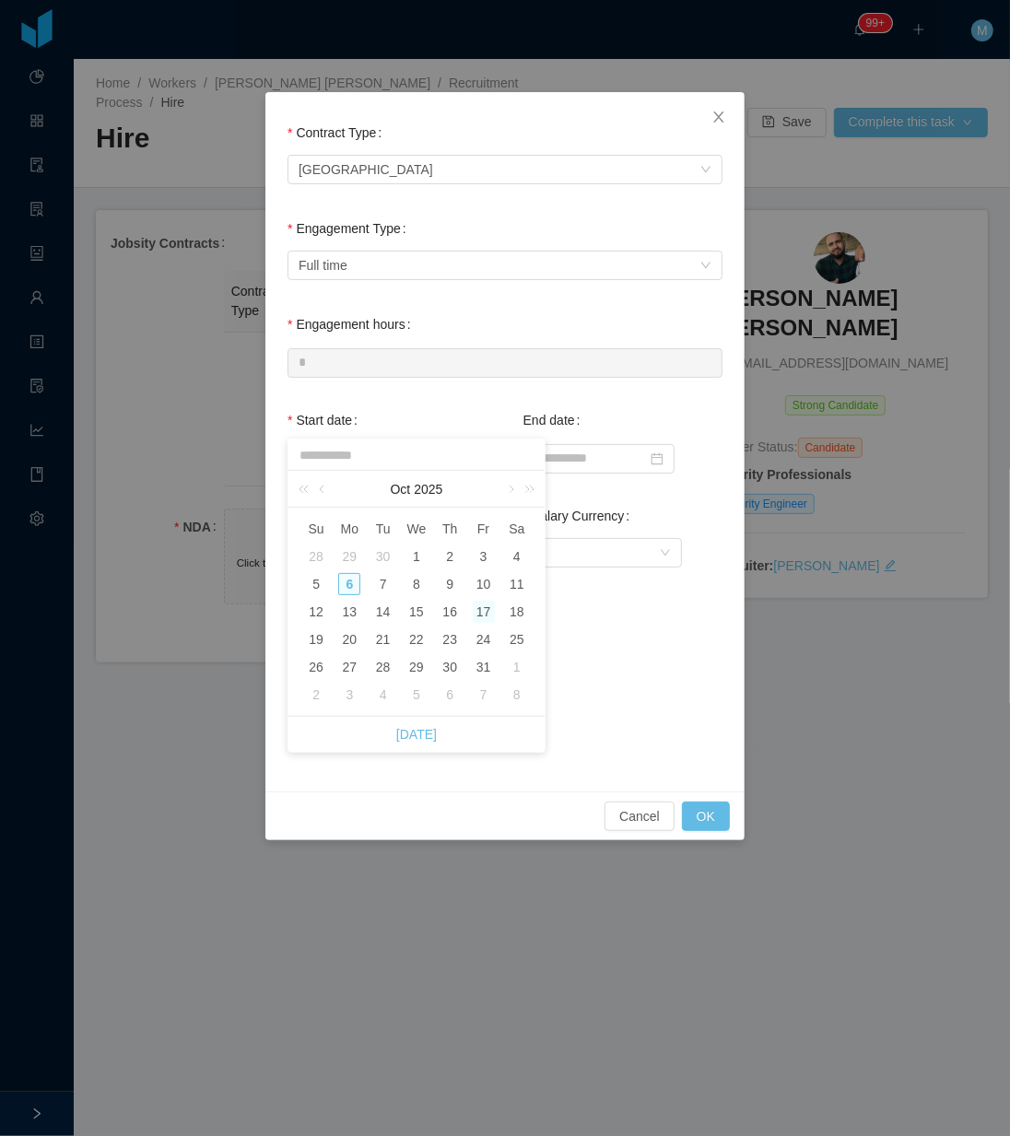
click at [481, 614] on div "17" at bounding box center [484, 612] width 22 height 22
type input "**********"
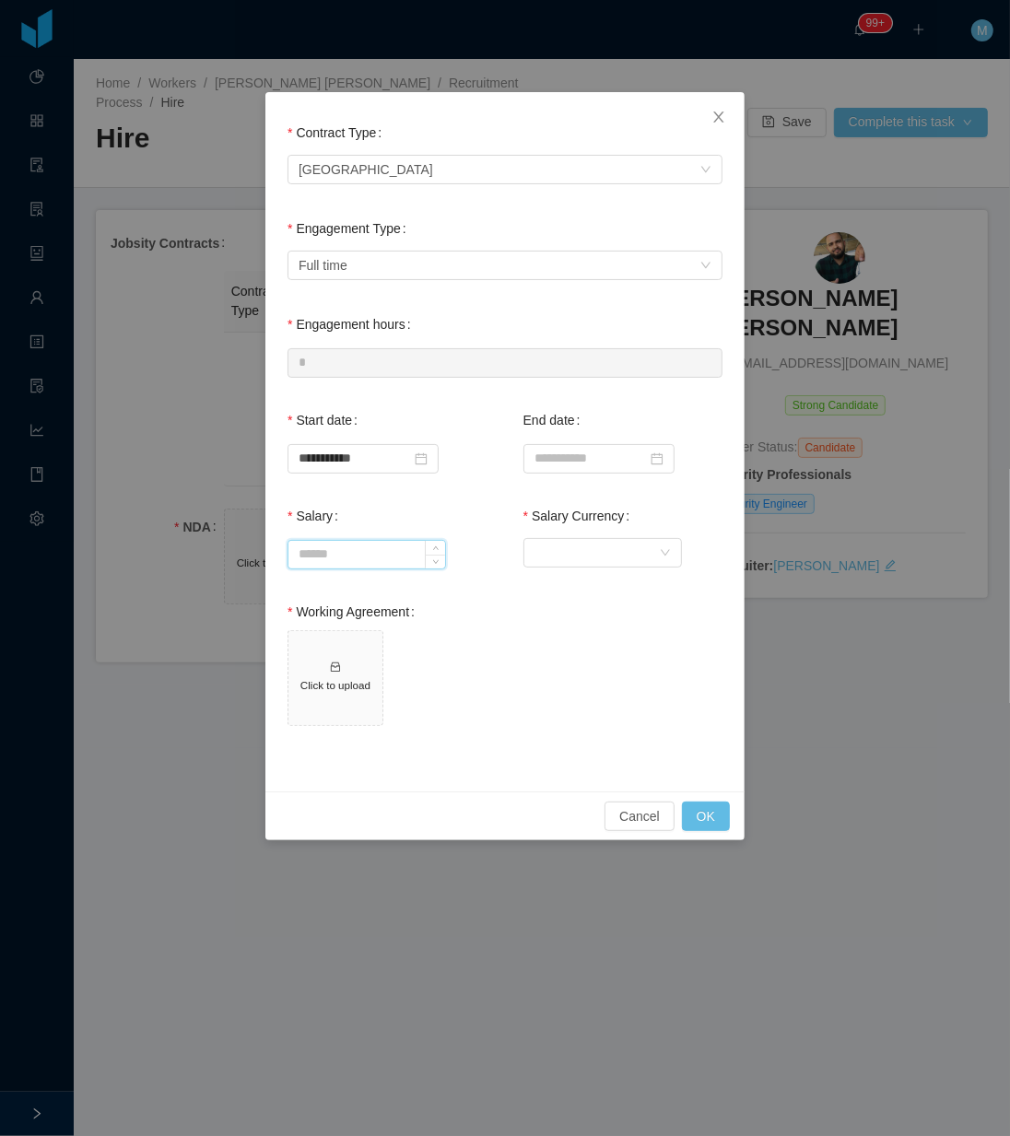
click at [360, 558] on input "Salary" at bounding box center [366, 555] width 157 height 28
type input "*******"
click at [594, 557] on div "Currency" at bounding box center [596, 553] width 124 height 28
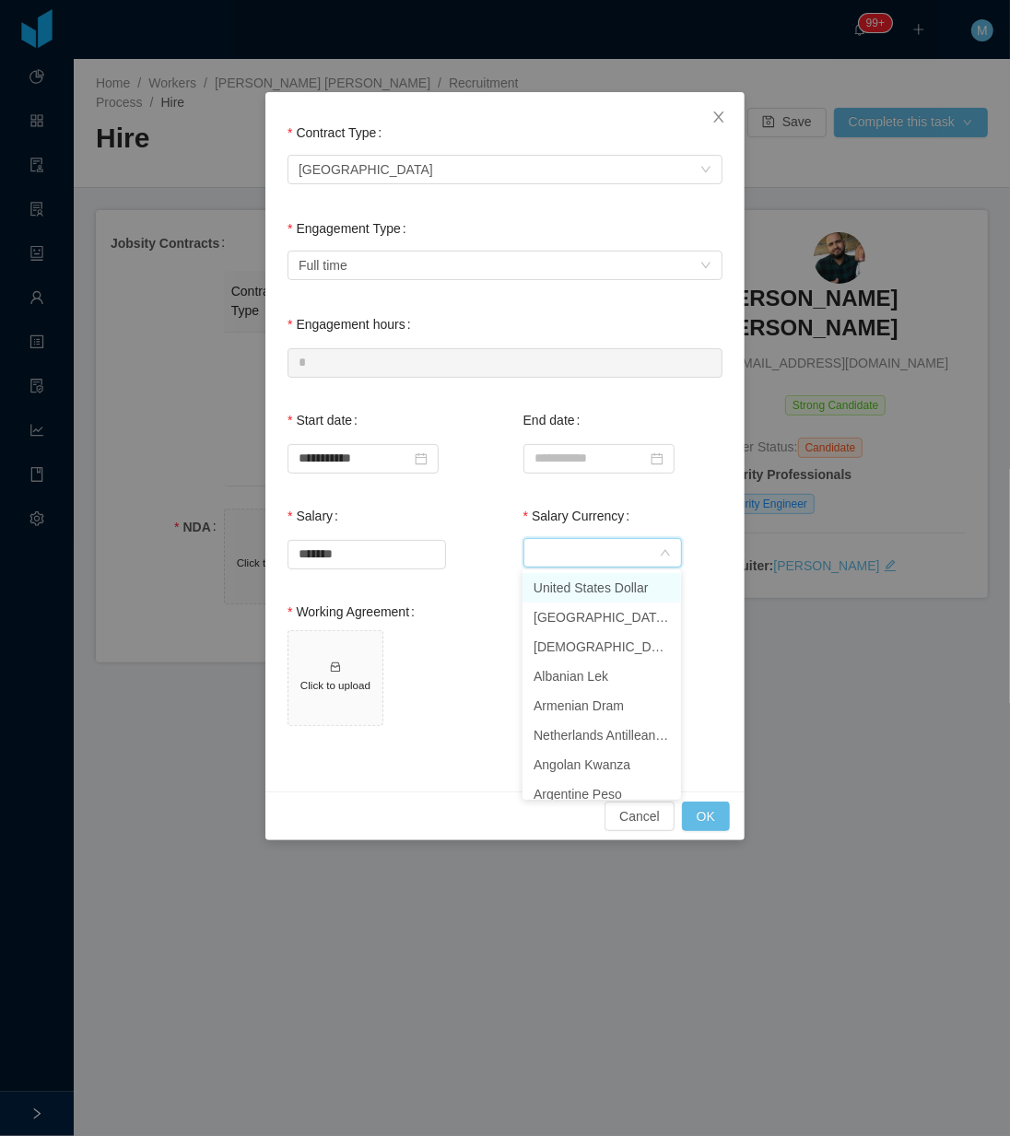
click at [615, 583] on li "United States Dollar" at bounding box center [601, 587] width 158 height 29
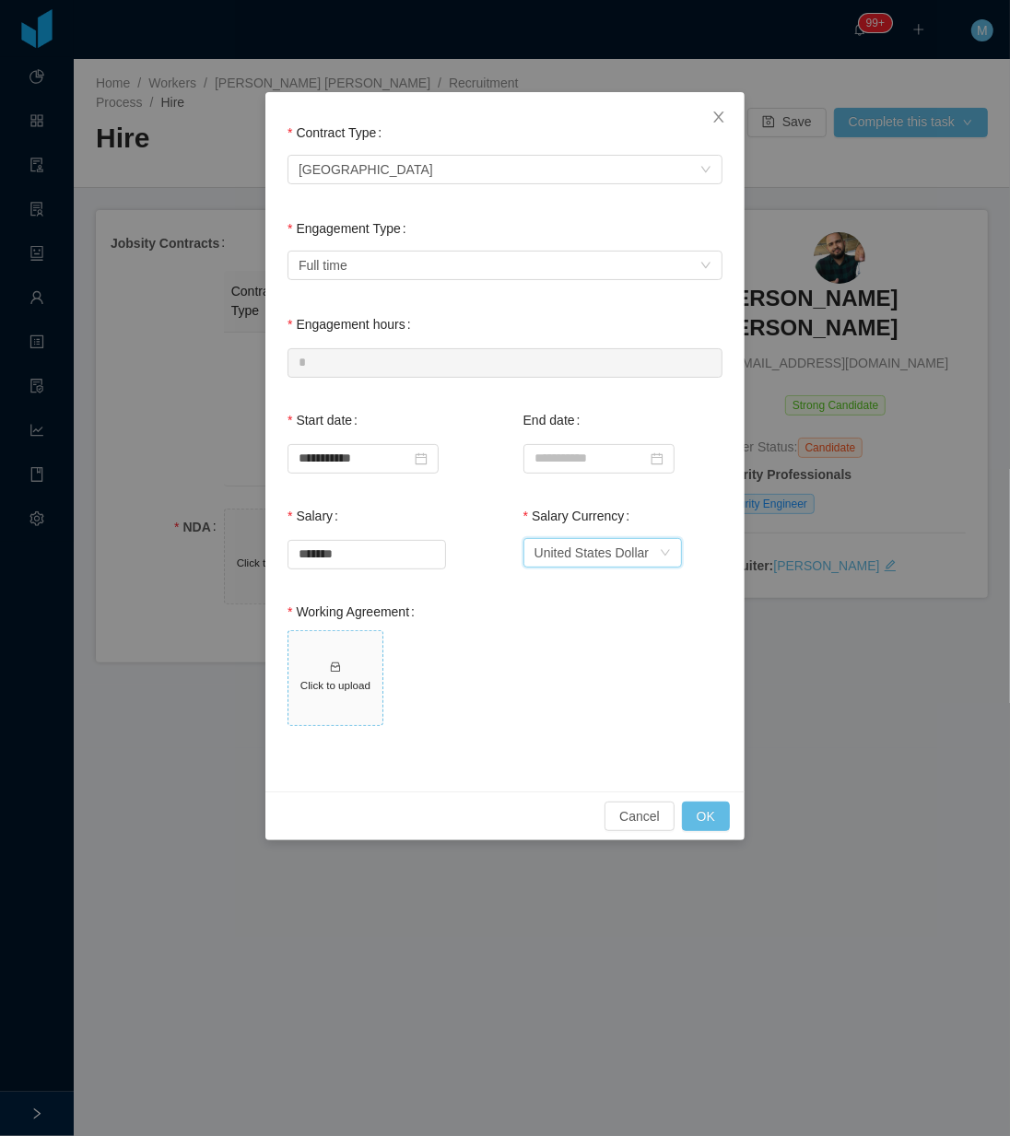
click at [361, 673] on span "Click to upload" at bounding box center [335, 678] width 94 height 94
click at [702, 823] on button "OK" at bounding box center [706, 815] width 48 height 29
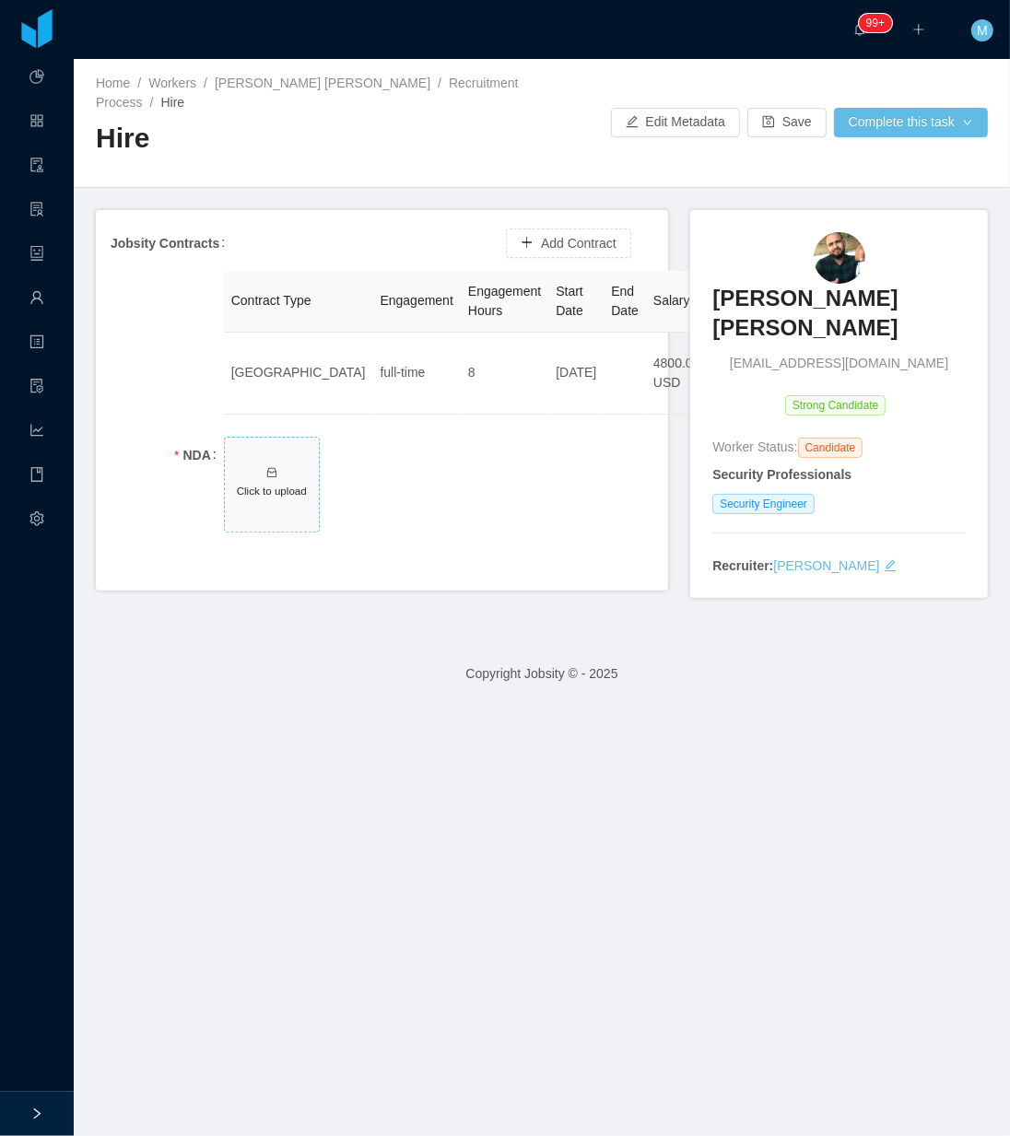
click at [244, 499] on span "Click to upload" at bounding box center [272, 485] width 94 height 94
click at [249, 473] on span "Click to upload" at bounding box center [272, 485] width 94 height 94
click at [240, 472] on span "Click to upload" at bounding box center [272, 485] width 94 height 94
click at [313, 489] on span "Click to upload" at bounding box center [272, 485] width 94 height 94
click at [261, 512] on span "Click to upload" at bounding box center [272, 485] width 94 height 94
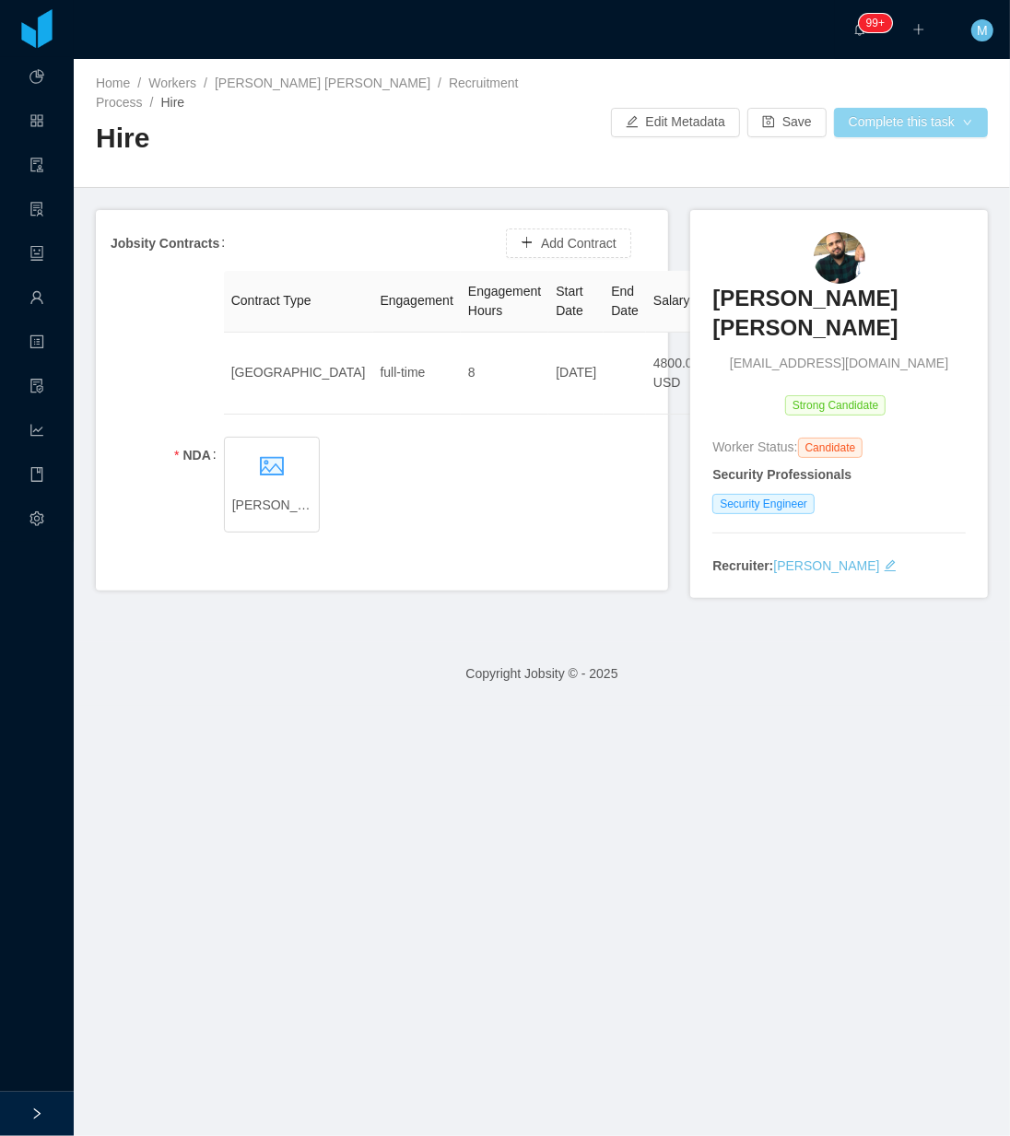
click at [807, 116] on button "Complete this task" at bounding box center [911, 122] width 154 height 29
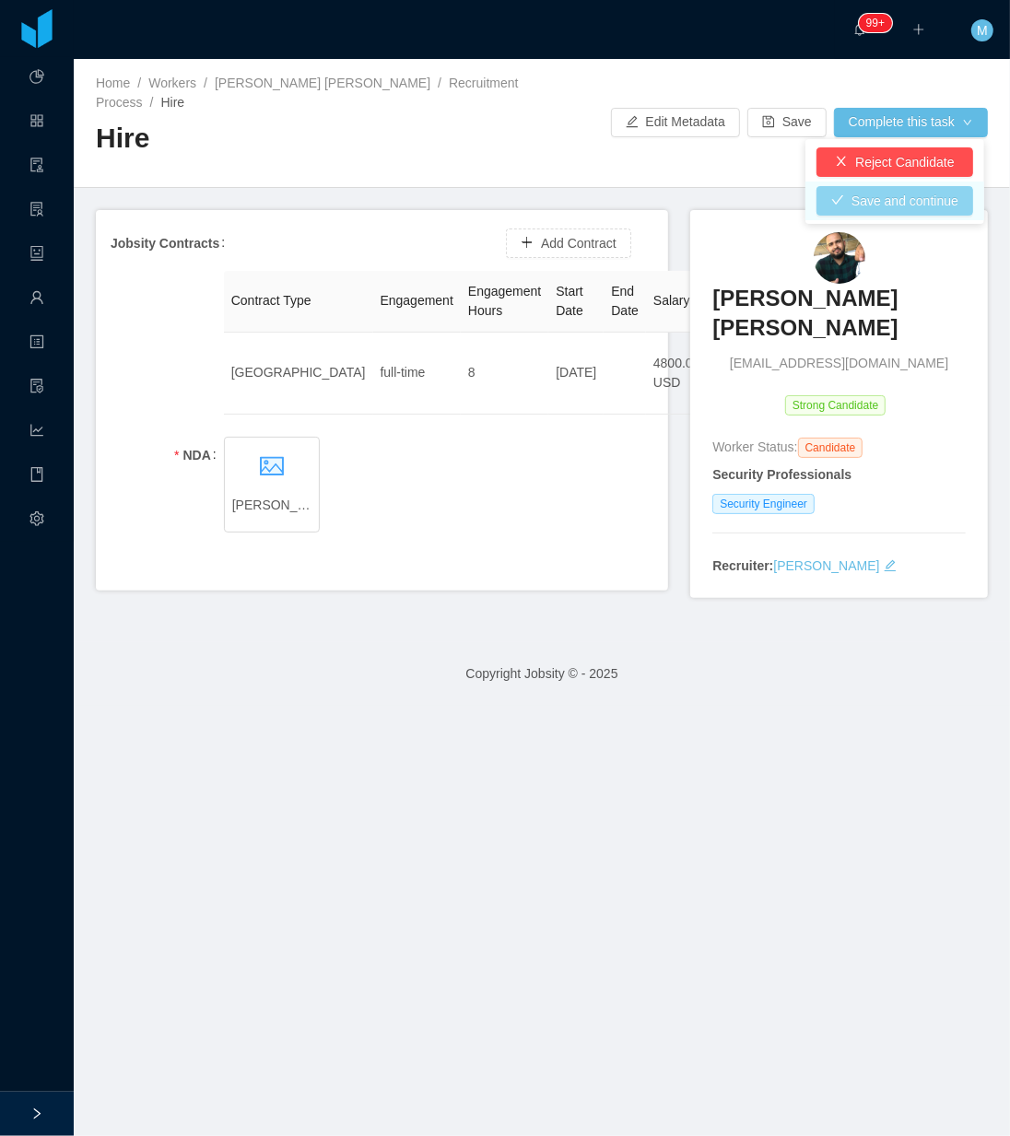
click at [807, 204] on button "Save and continue" at bounding box center [894, 200] width 157 height 29
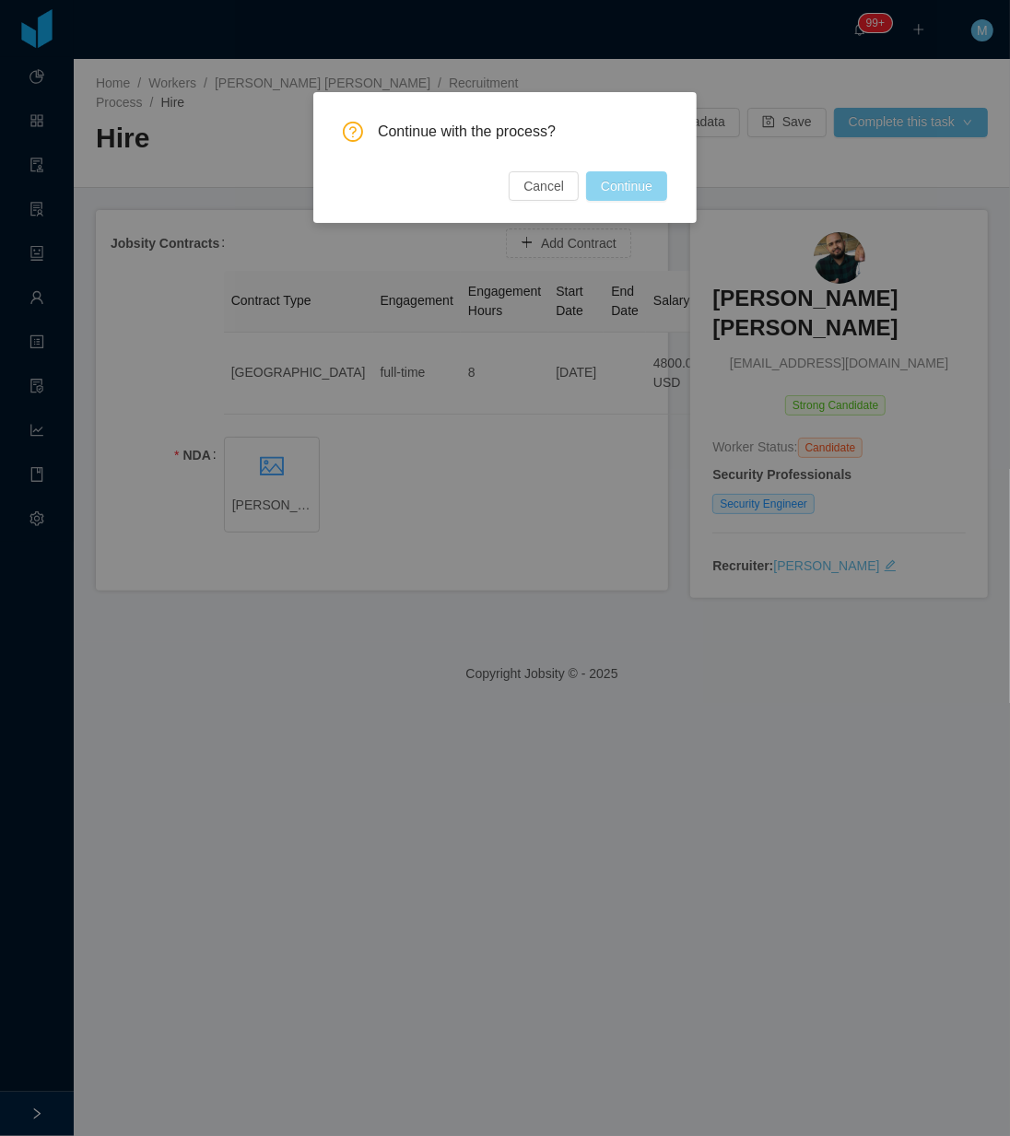
click at [597, 189] on button "Continue" at bounding box center [626, 185] width 81 height 29
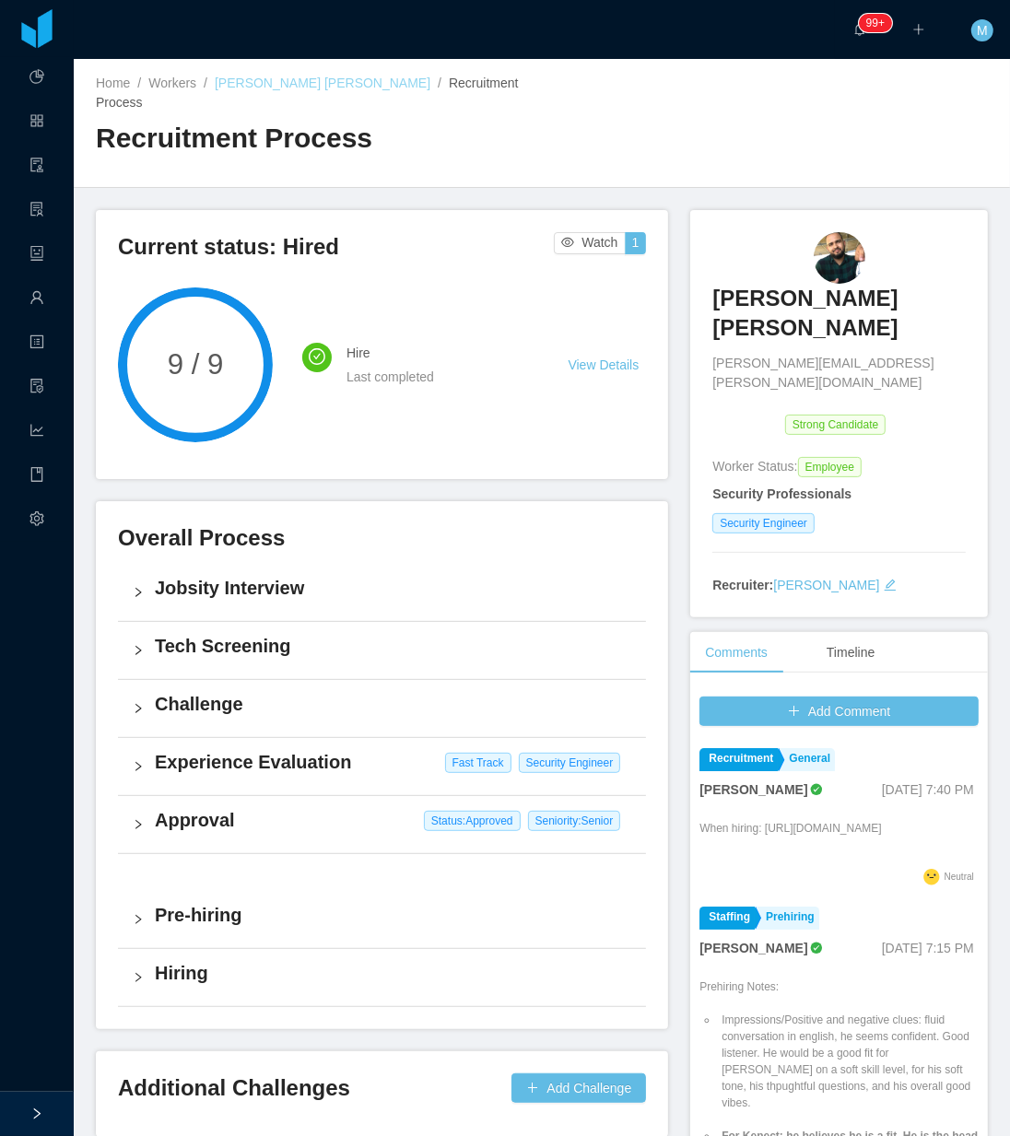
click at [323, 81] on link "[PERSON_NAME] [PERSON_NAME]" at bounding box center [323, 83] width 216 height 15
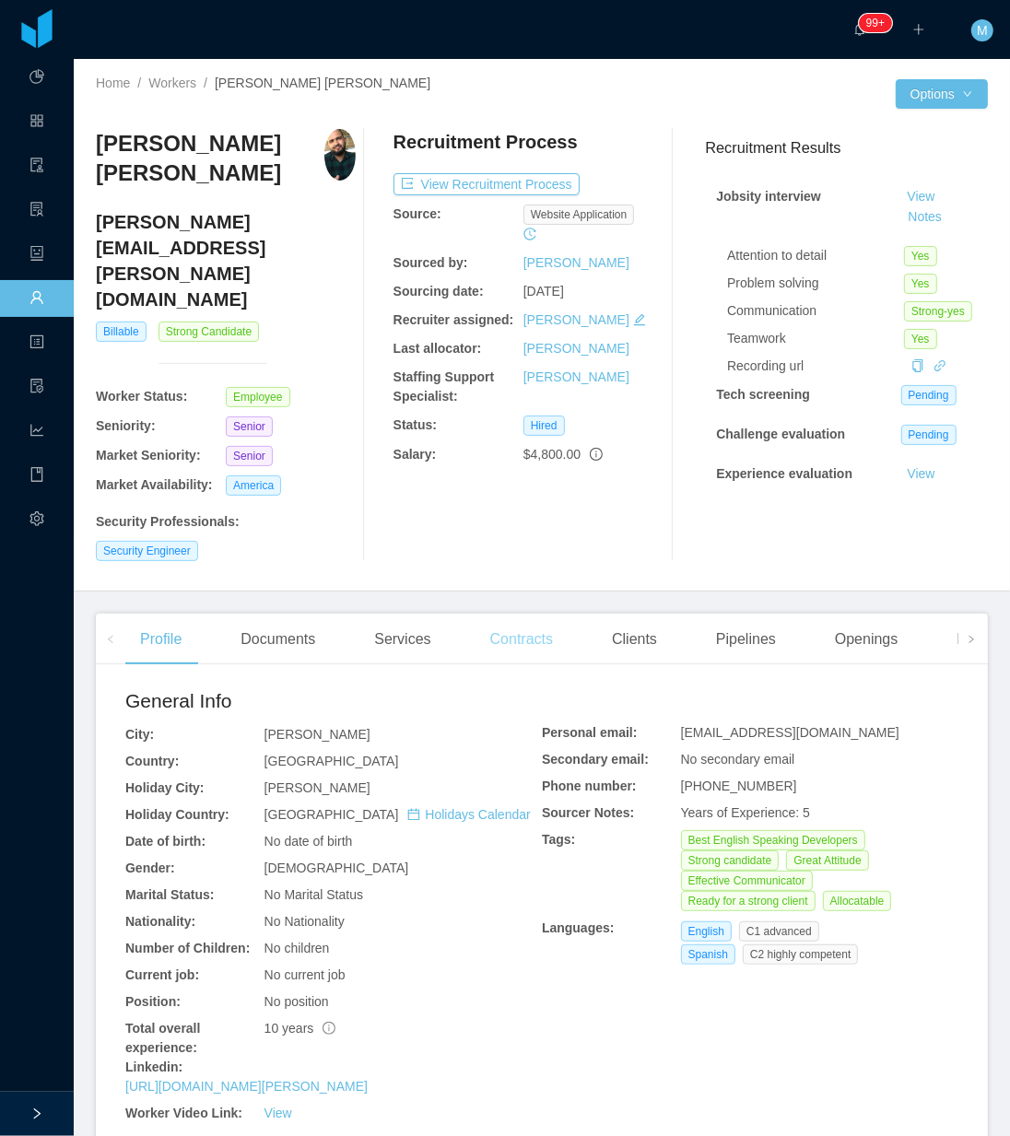
click at [514, 613] on div "Contracts" at bounding box center [521, 639] width 92 height 52
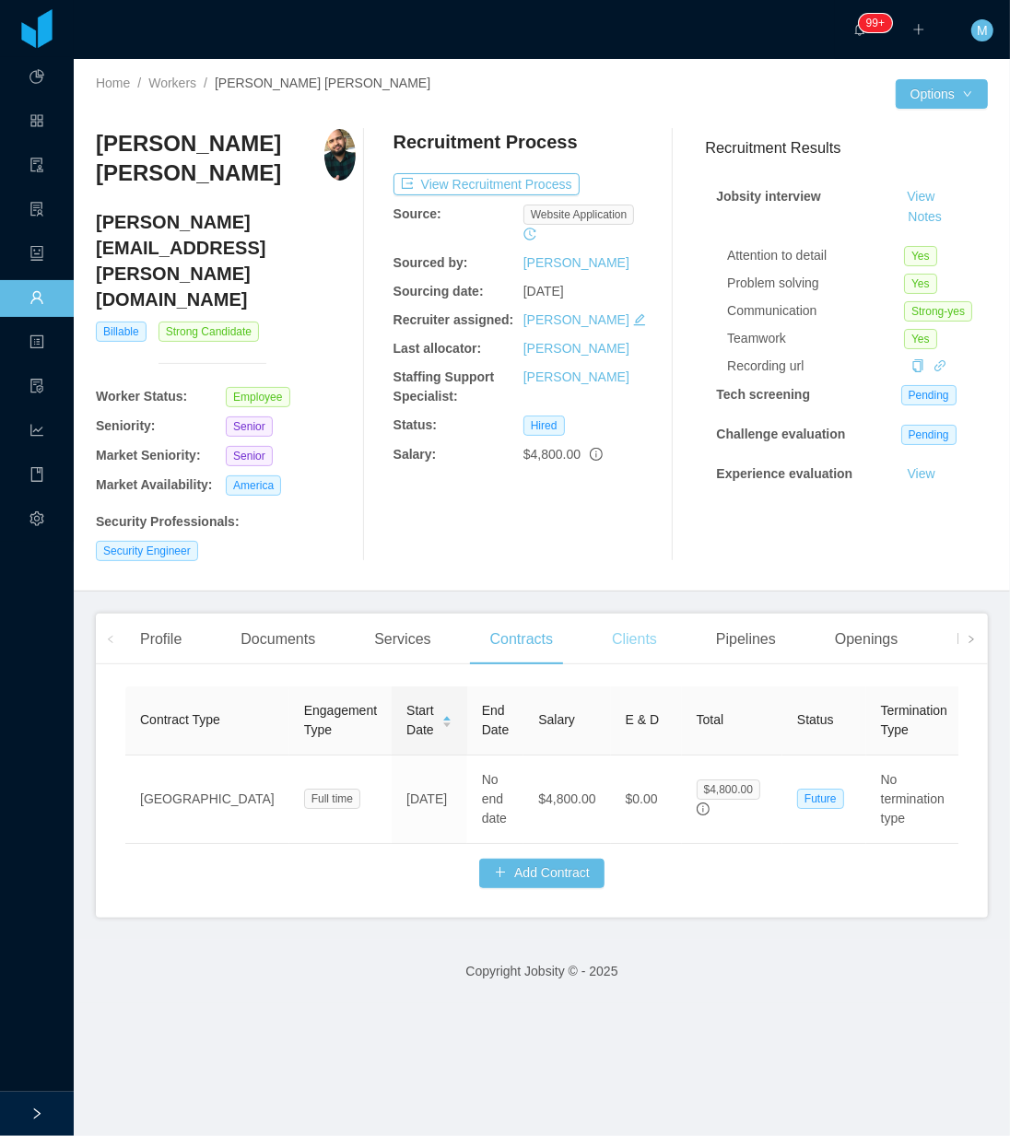
click at [627, 613] on div "Clients" at bounding box center [634, 639] width 75 height 52
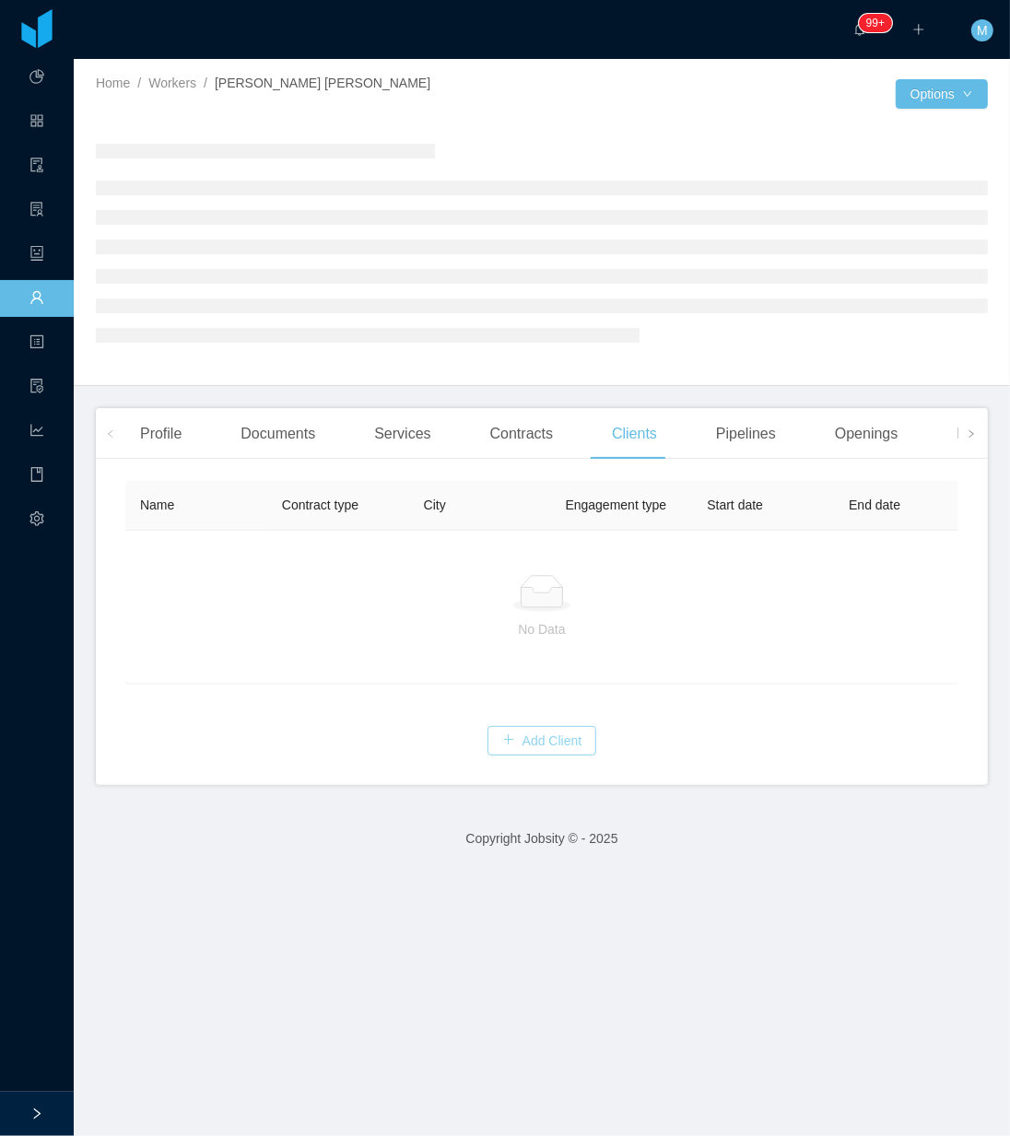
click at [512, 751] on button "Add Client" at bounding box center [542, 740] width 110 height 29
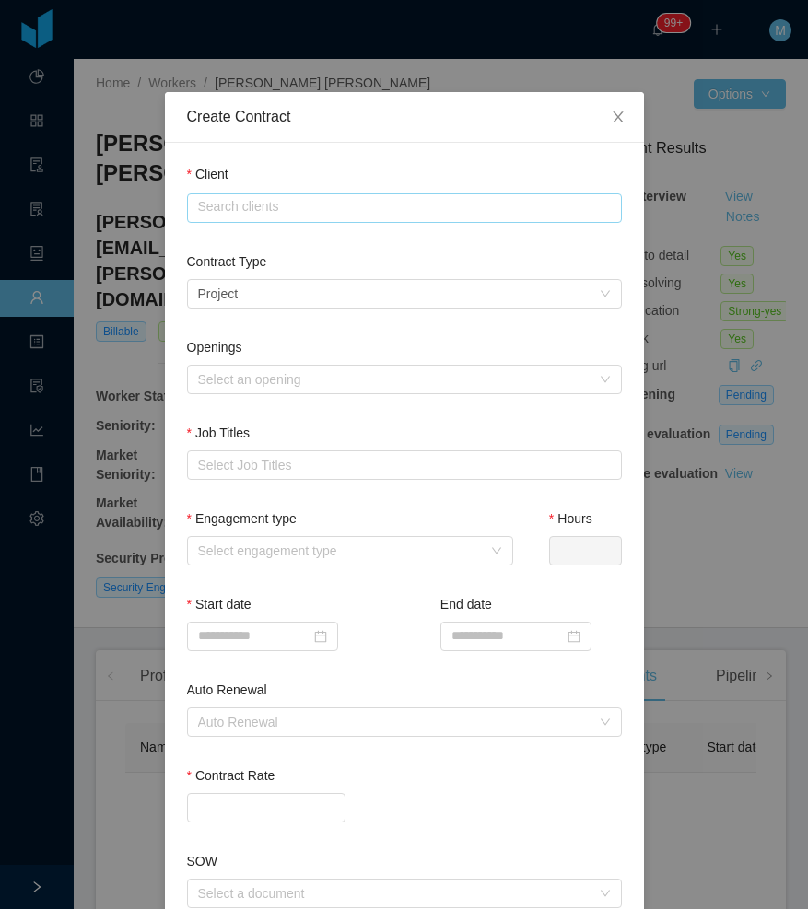
click at [301, 213] on input "text" at bounding box center [404, 207] width 435 height 29
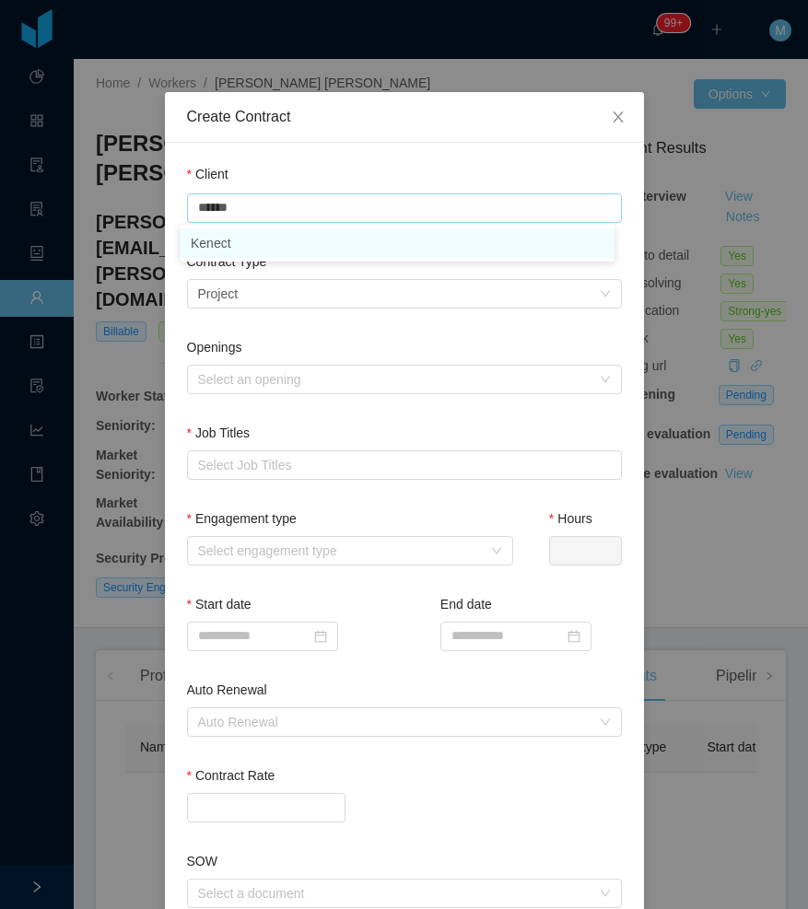
click at [251, 246] on li "Kenect" at bounding box center [397, 242] width 435 height 29
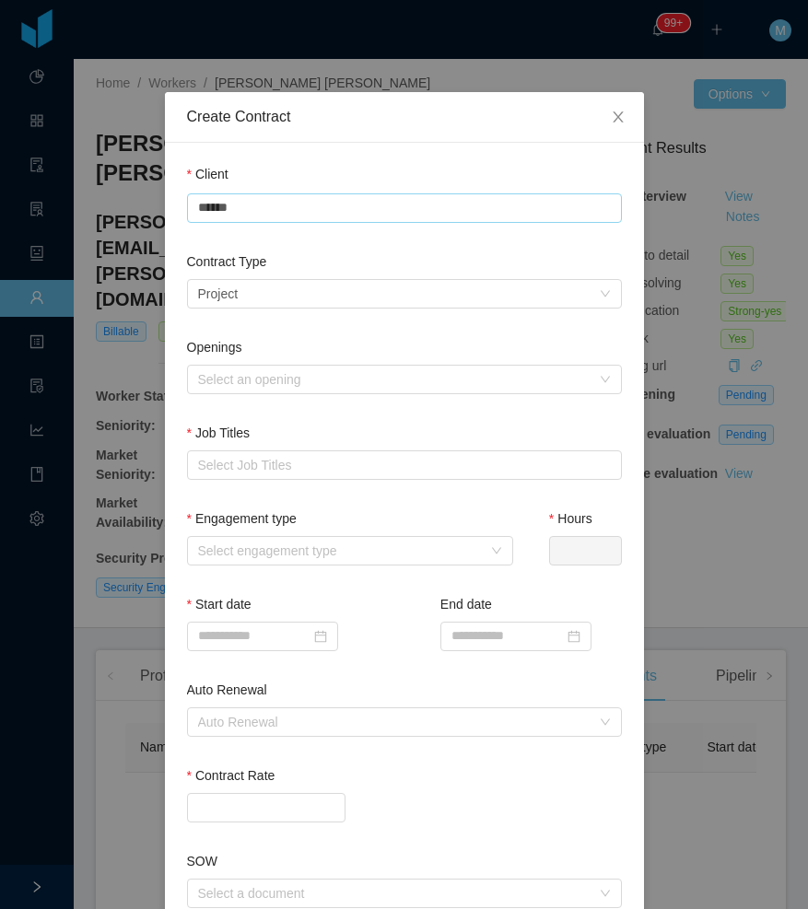
type input "******"
click at [269, 296] on div "Select a contract type Project" at bounding box center [398, 294] width 401 height 28
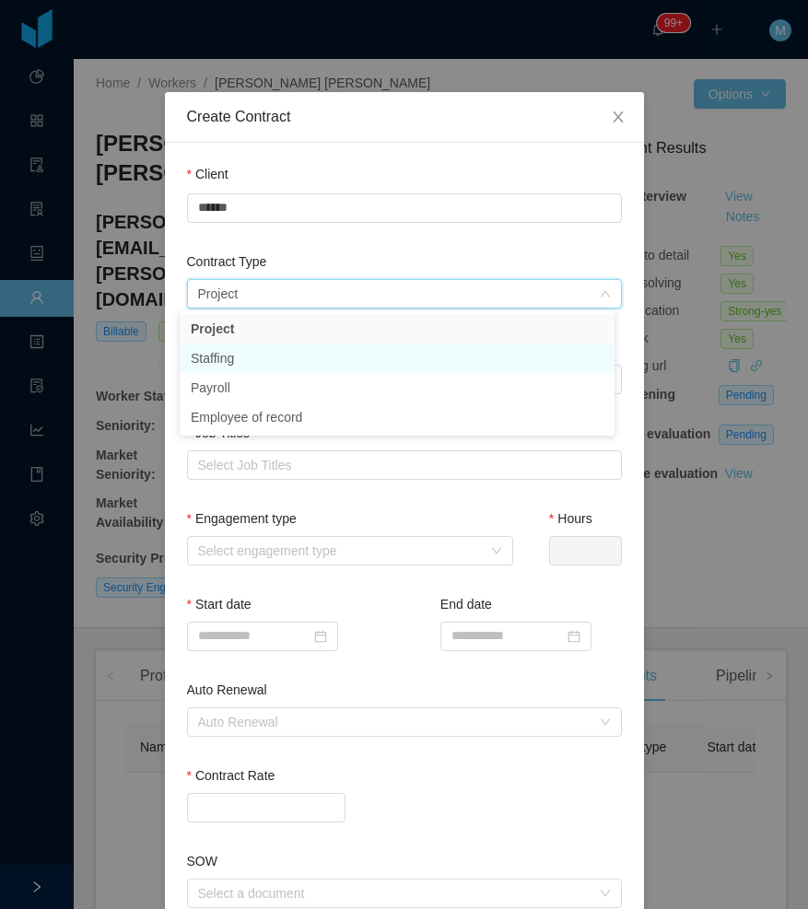
click at [239, 362] on li "Staffing" at bounding box center [397, 358] width 435 height 29
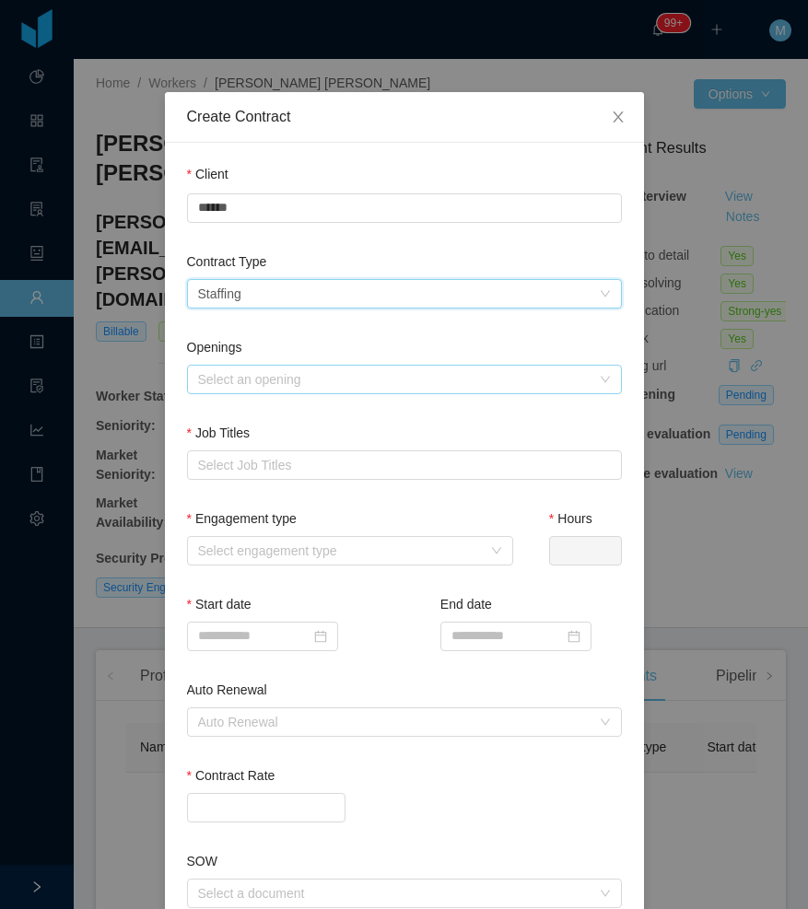
click at [273, 384] on div "Select an opening" at bounding box center [394, 379] width 392 height 18
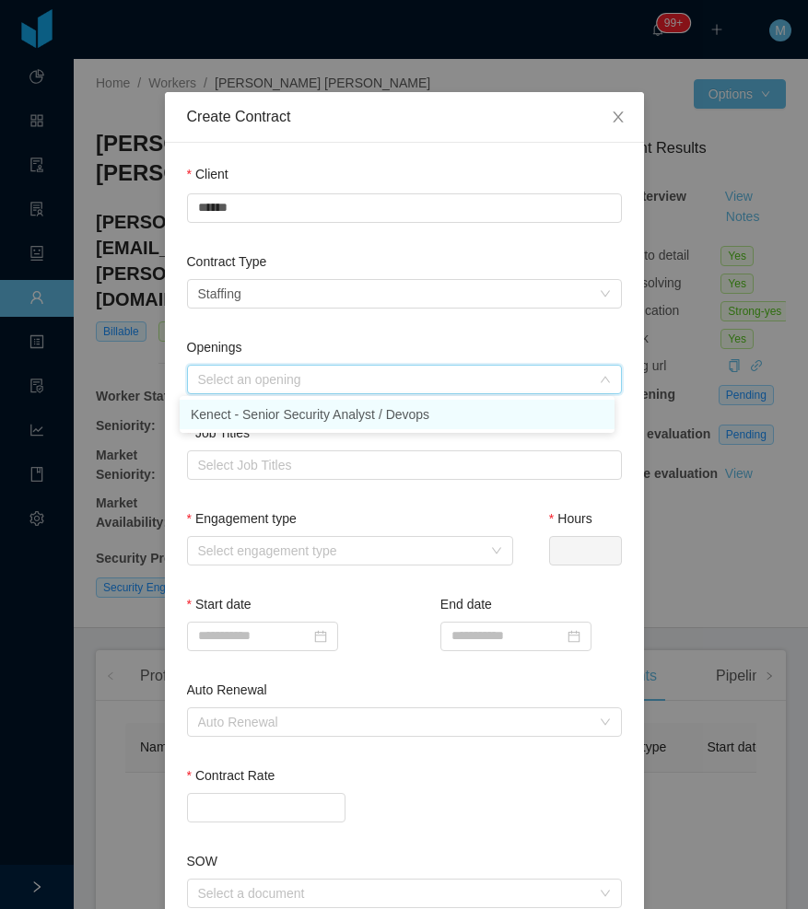
click at [269, 414] on li "Kenect - Senior Security Analyst / Devops" at bounding box center [397, 414] width 435 height 29
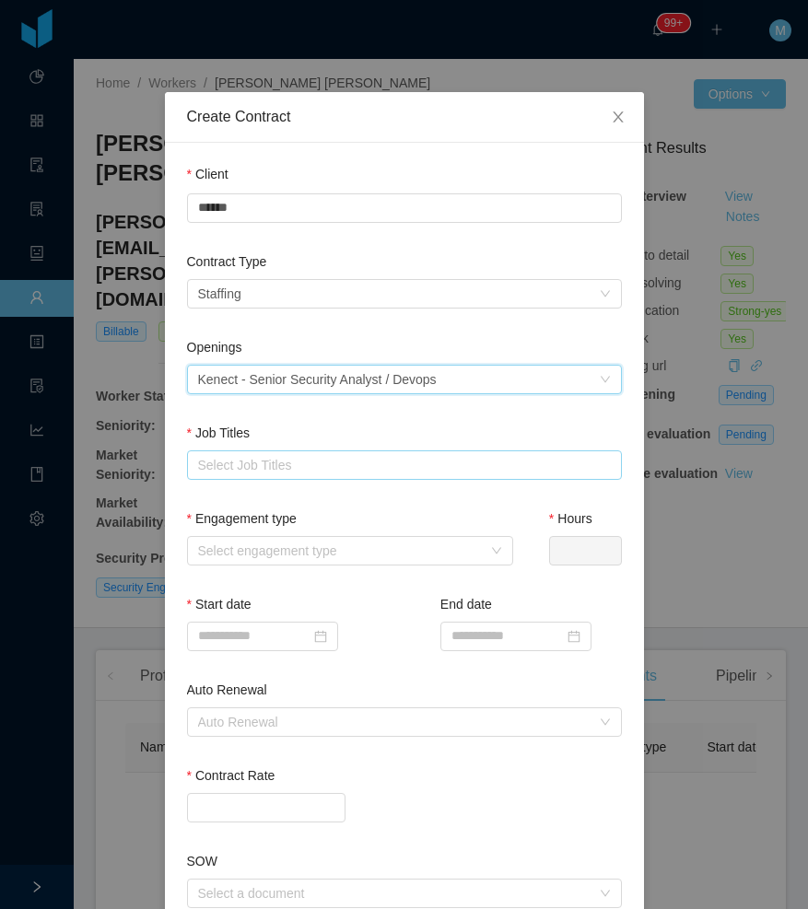
click at [260, 472] on div "Select Job Titles" at bounding box center [400, 465] width 404 height 18
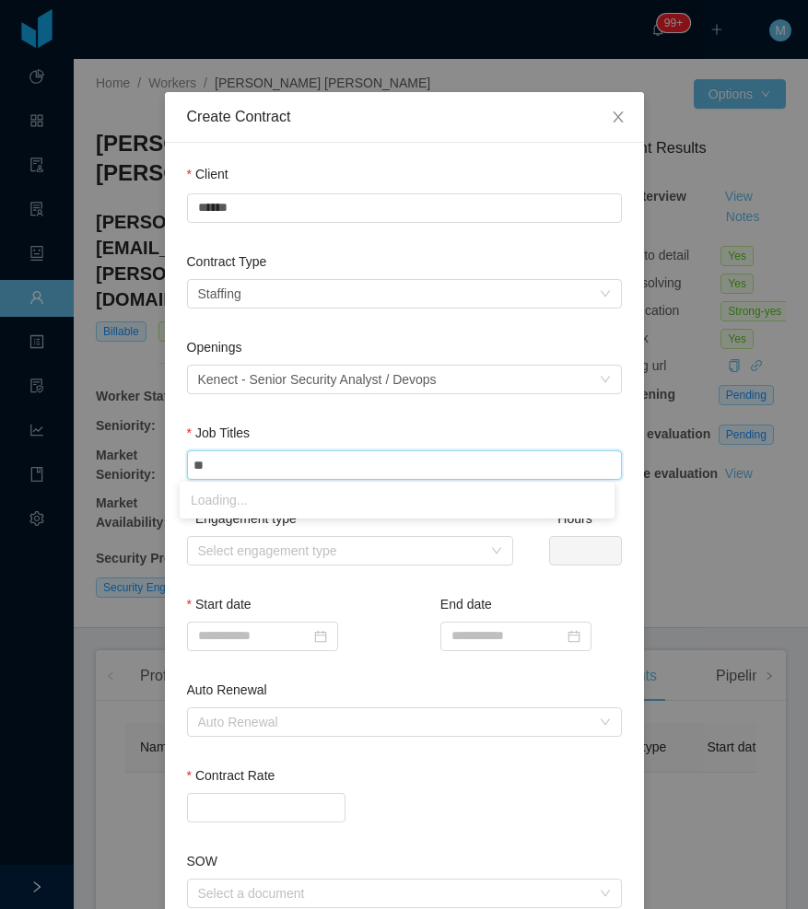
type input "***"
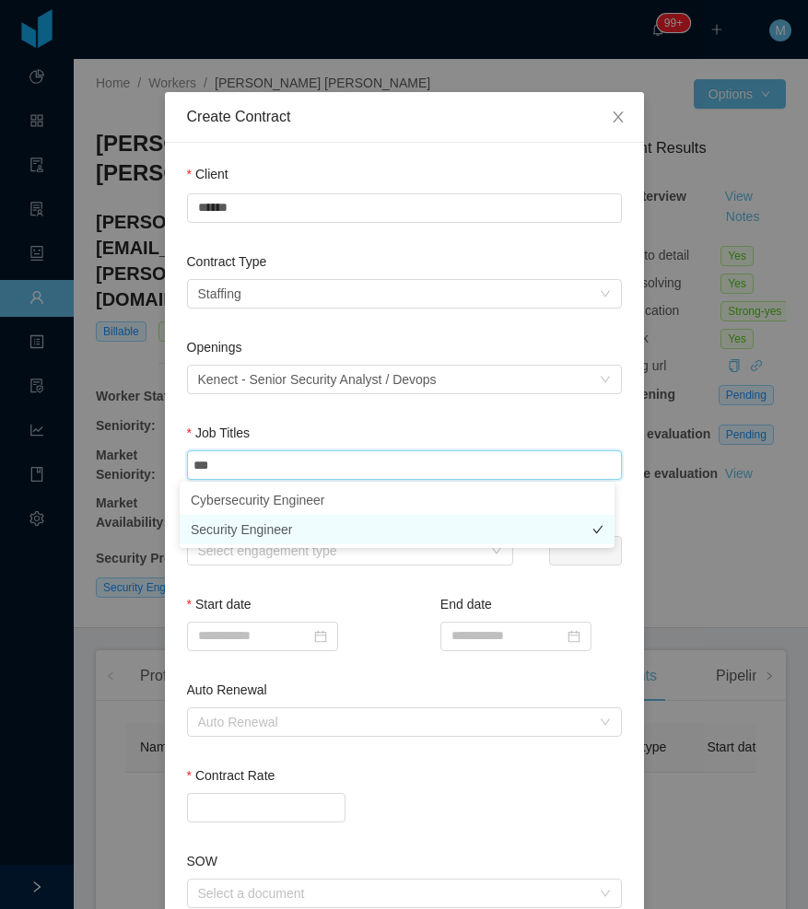
click at [256, 532] on li "Security Engineer" at bounding box center [397, 529] width 435 height 29
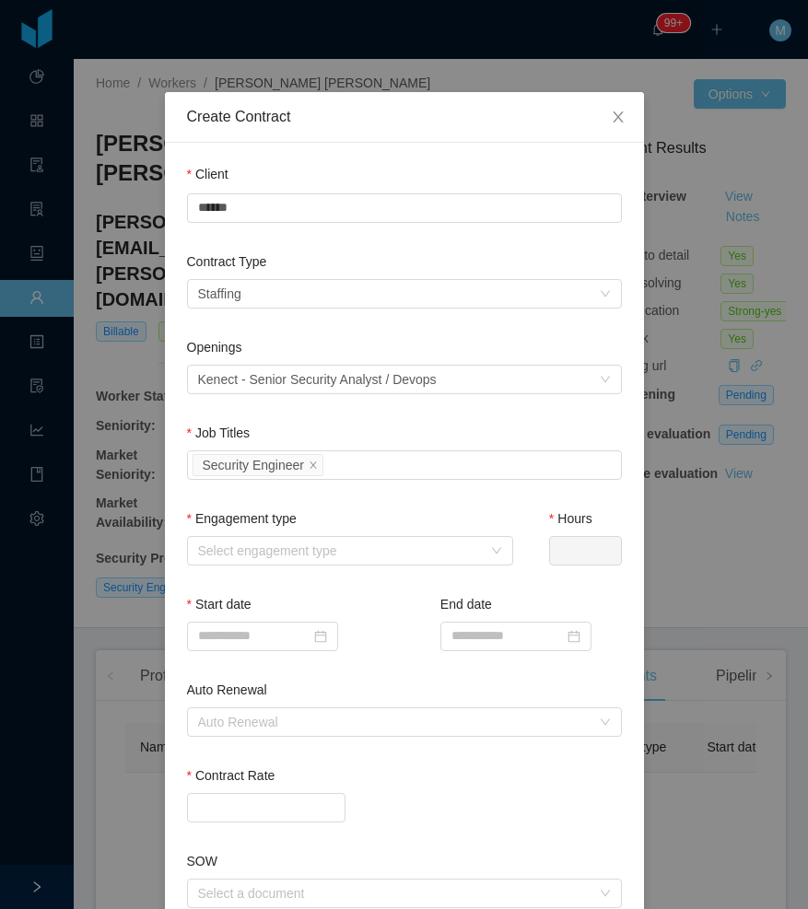
click at [329, 421] on div "Openings Select an opening Kenect - Senior Security Analyst / Devops" at bounding box center [404, 381] width 435 height 86
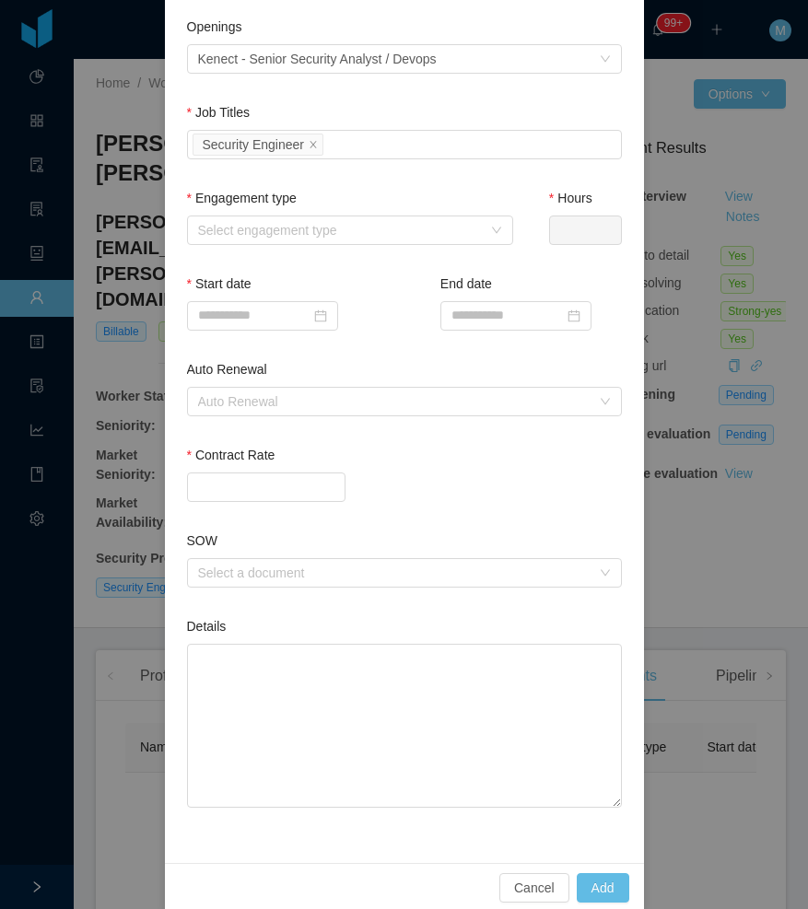
scroll to position [345, 0]
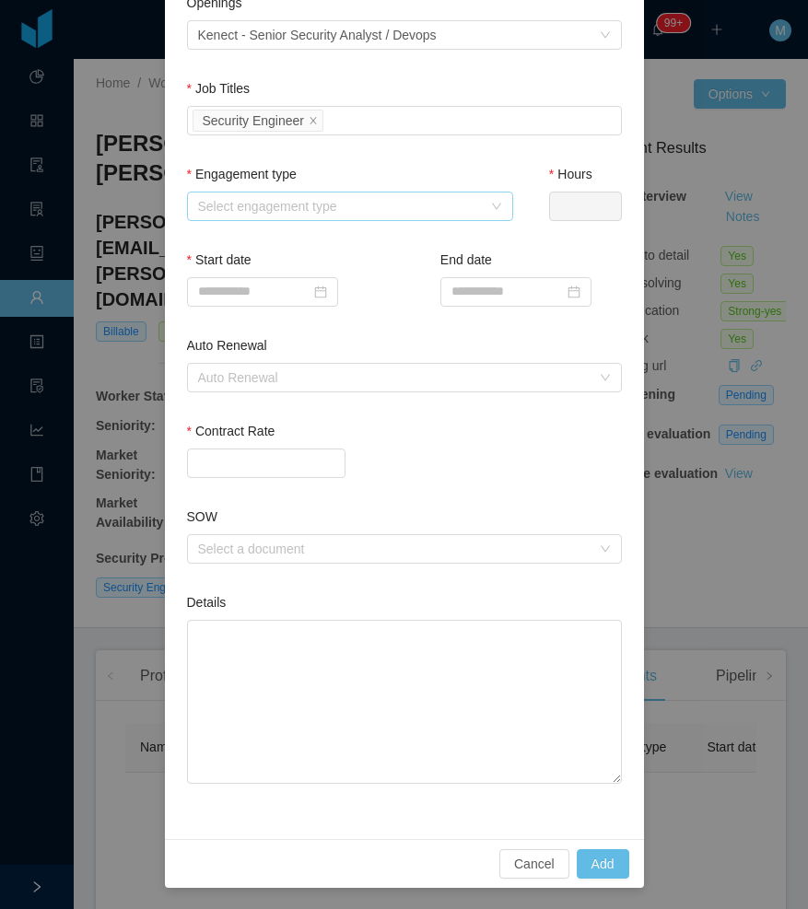
click at [285, 212] on div "Select engagement type" at bounding box center [340, 206] width 284 height 18
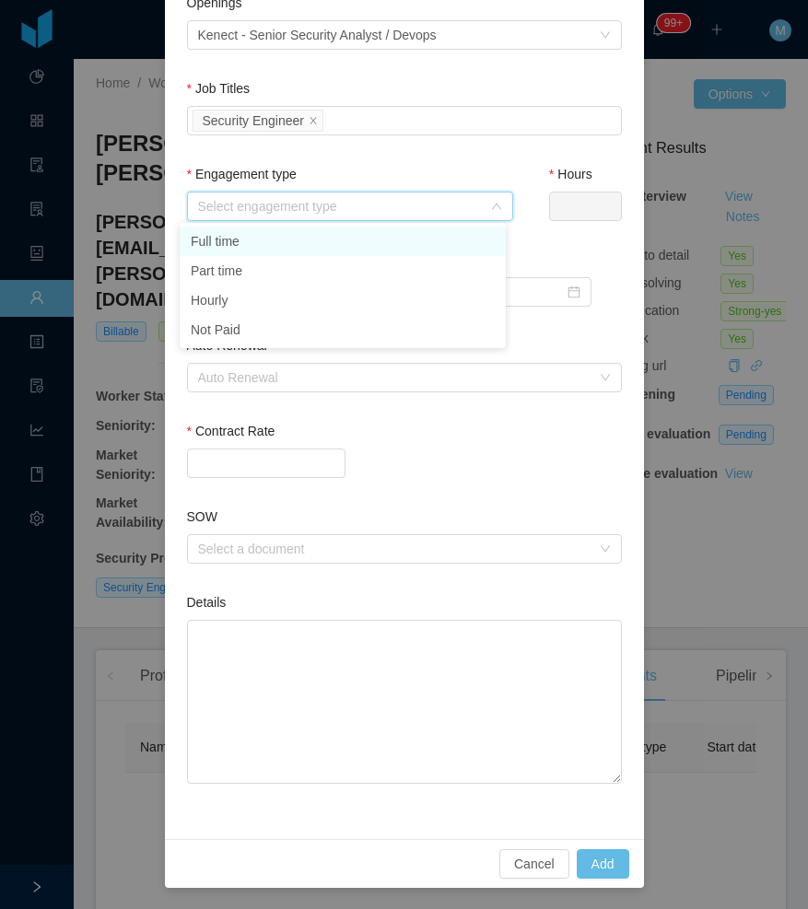
click at [267, 240] on li "Full time" at bounding box center [343, 241] width 326 height 29
type input "*"
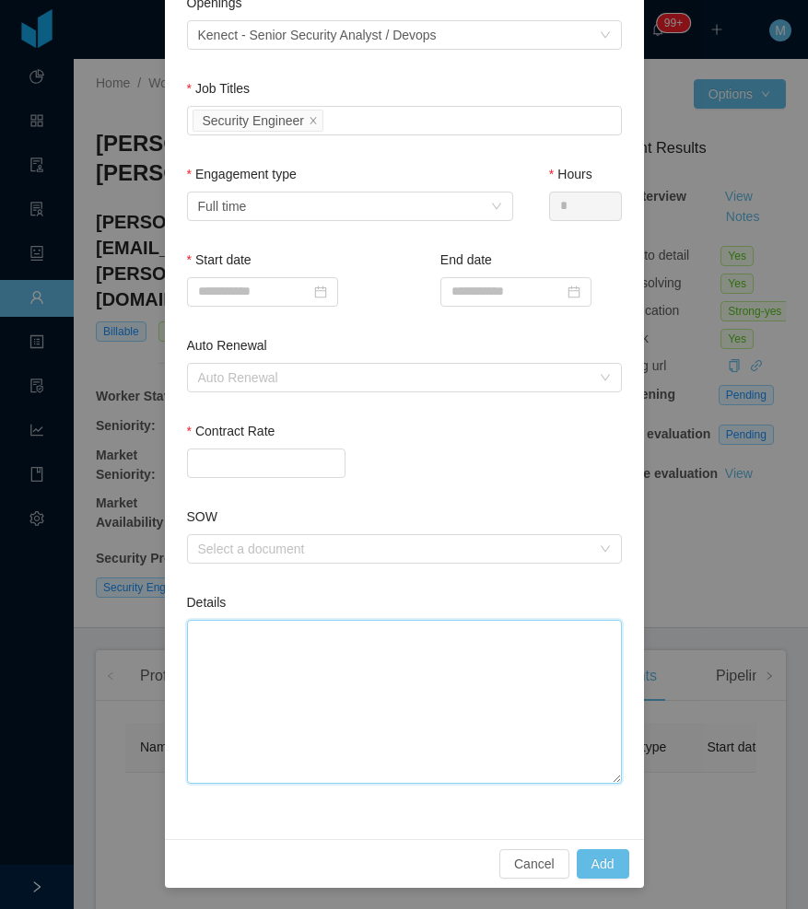
click at [356, 727] on textarea "Details" at bounding box center [404, 702] width 435 height 165
paste textarea "**********"
type textarea "**********"
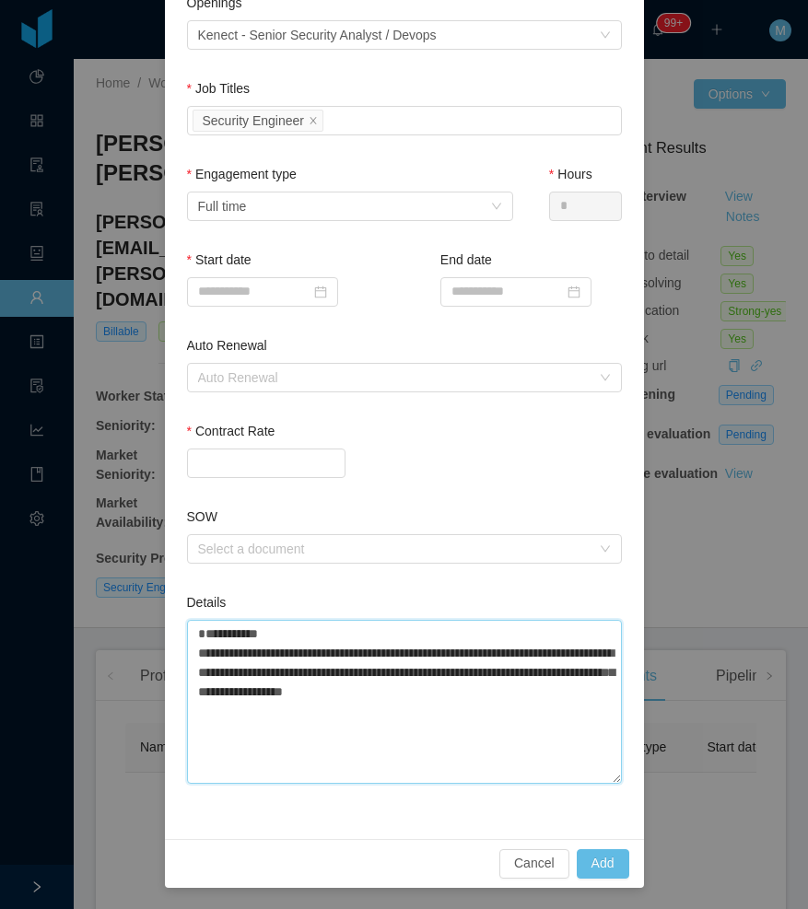
click at [575, 700] on textarea "**********" at bounding box center [404, 702] width 435 height 164
type textarea "**********"
paste textarea "**********"
type textarea "**********"
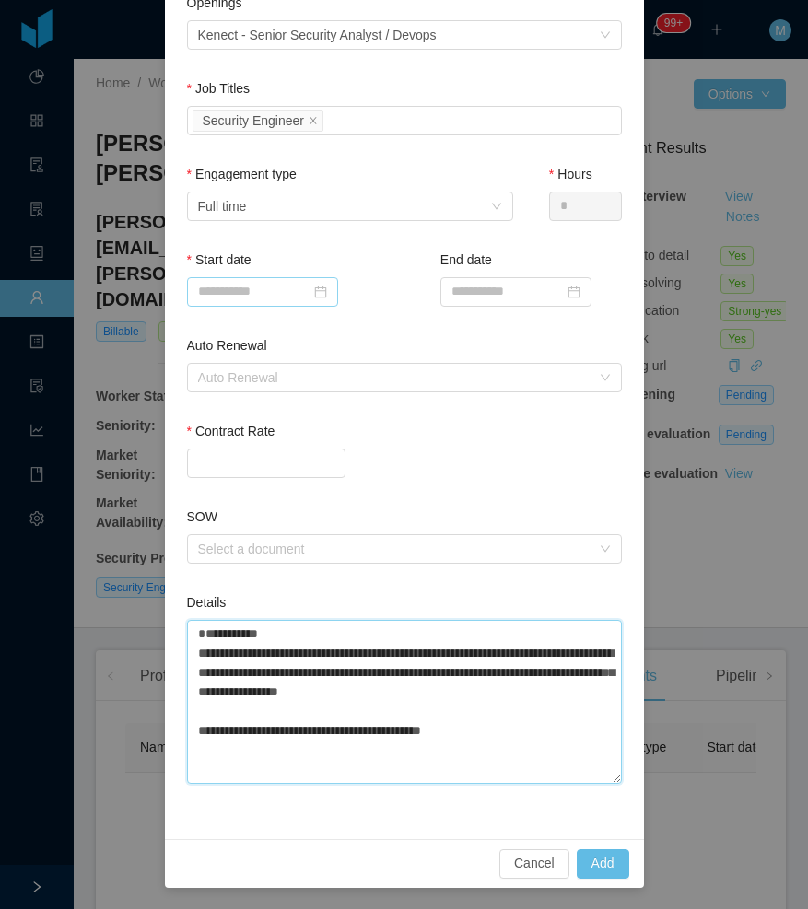
type textarea "**********"
click at [244, 287] on input at bounding box center [262, 291] width 151 height 29
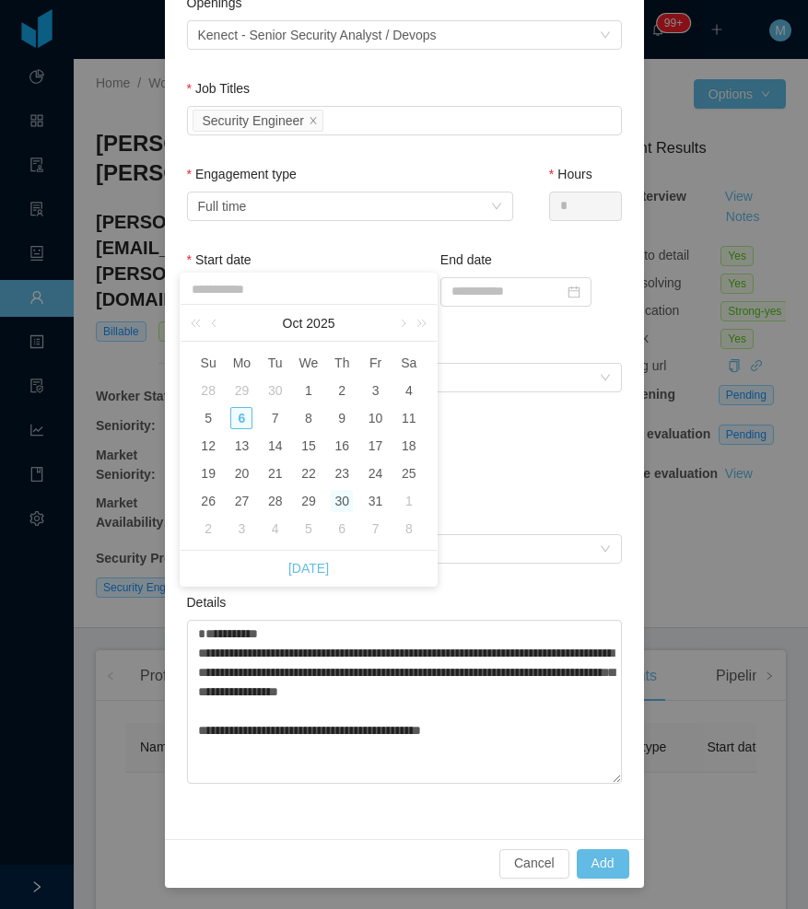
click at [345, 509] on div "30" at bounding box center [342, 501] width 22 height 22
type input "**********"
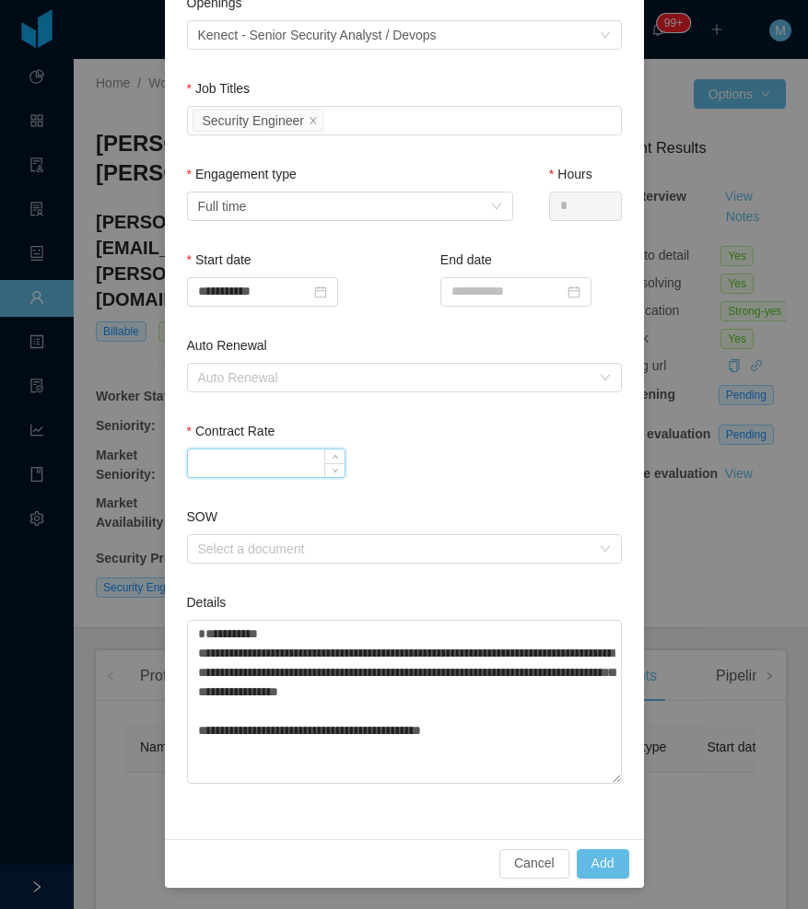
click at [282, 463] on input "Contract Rate" at bounding box center [266, 464] width 157 height 28
click at [438, 383] on div "Auto Renewal" at bounding box center [394, 377] width 392 height 18
type input "*******"
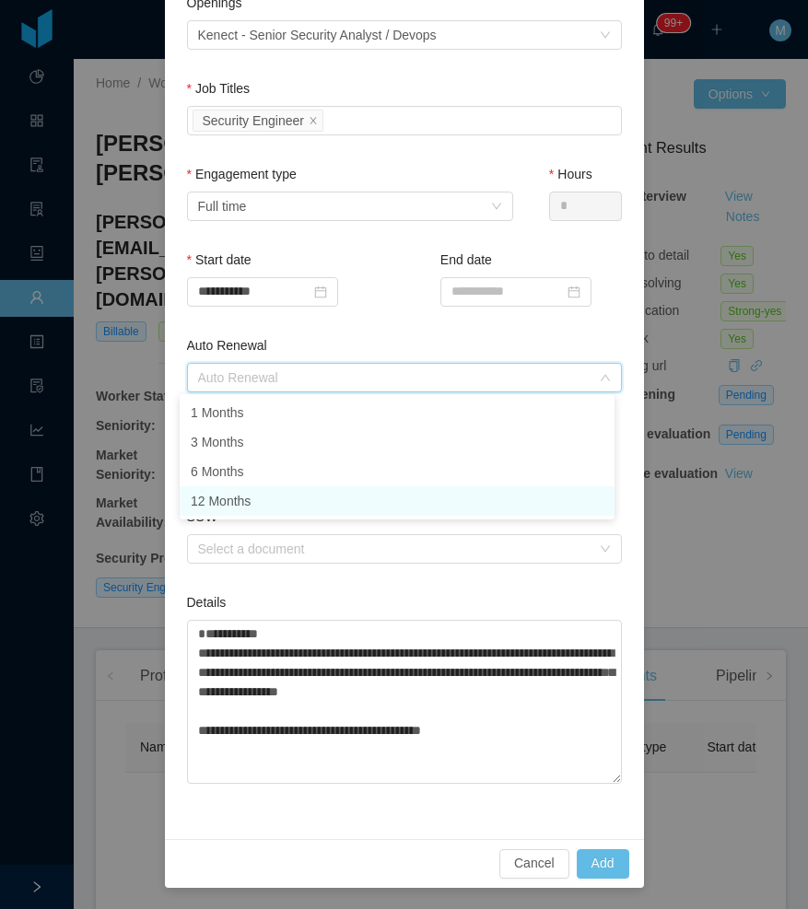
click at [280, 512] on li "12 Months" at bounding box center [397, 500] width 435 height 29
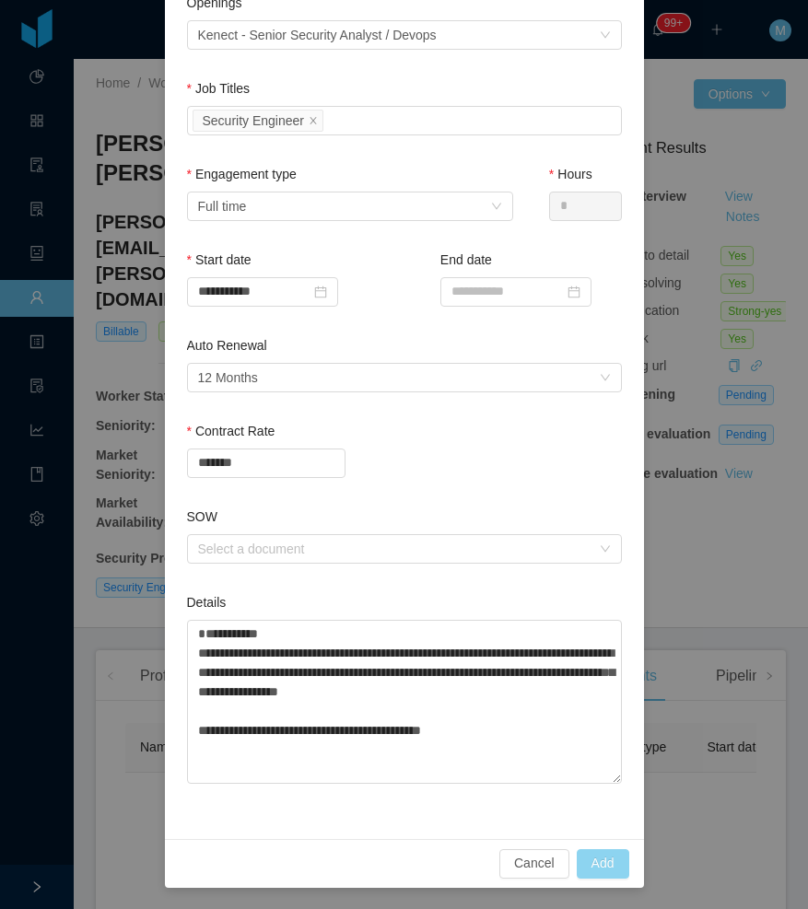
click at [609, 863] on button "Add" at bounding box center [603, 863] width 53 height 29
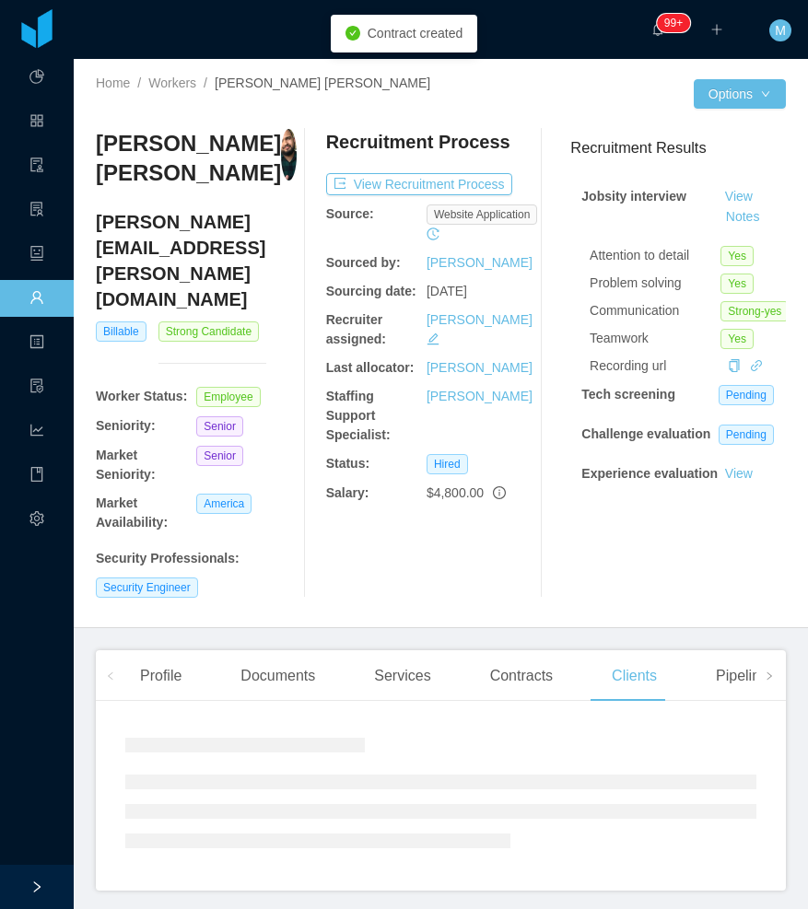
scroll to position [252, 0]
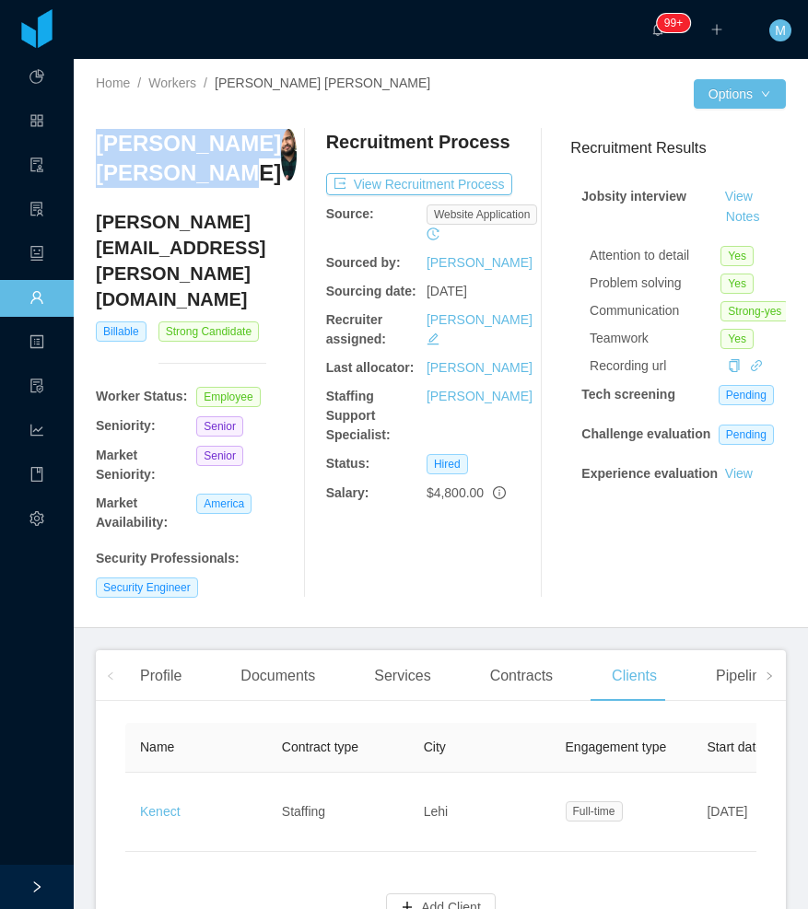
drag, startPoint x: 193, startPoint y: 179, endPoint x: 99, endPoint y: 146, distance: 99.6
click at [99, 146] on h3 "[PERSON_NAME] [PERSON_NAME]" at bounding box center [188, 159] width 185 height 60
copy h3 "[PERSON_NAME] [PERSON_NAME]"
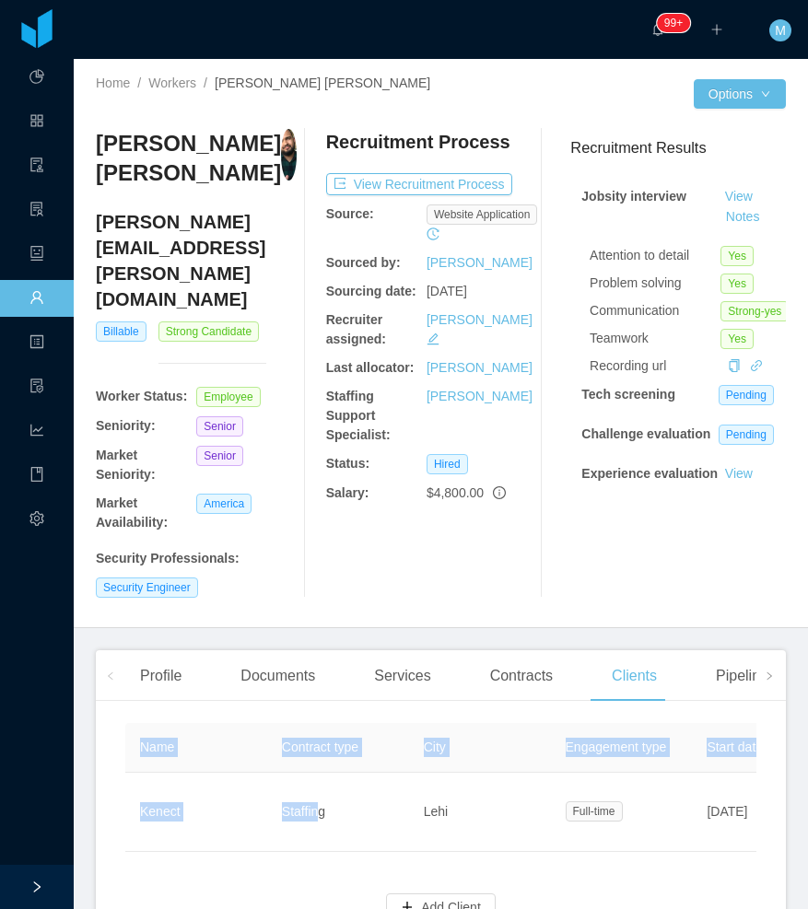
drag, startPoint x: 315, startPoint y: 774, endPoint x: 441, endPoint y: 784, distance: 126.6
click at [441, 784] on div "Name Contract type City Engagement type Start date End date Auto Renewal Rate E…" at bounding box center [440, 787] width 631 height 129
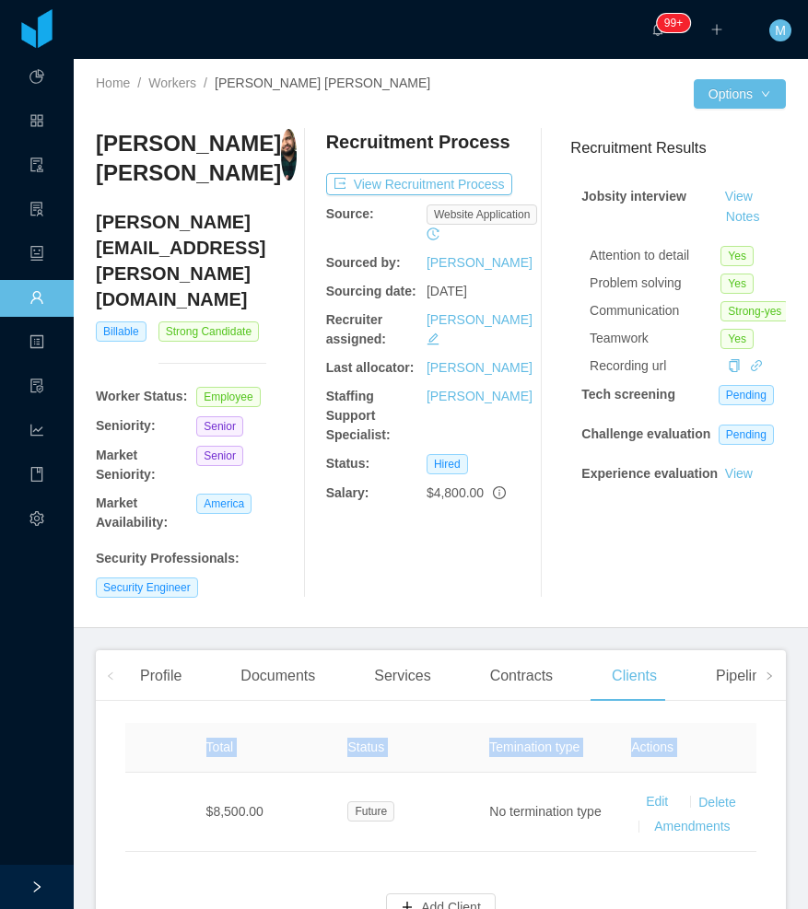
scroll to position [0, 1225]
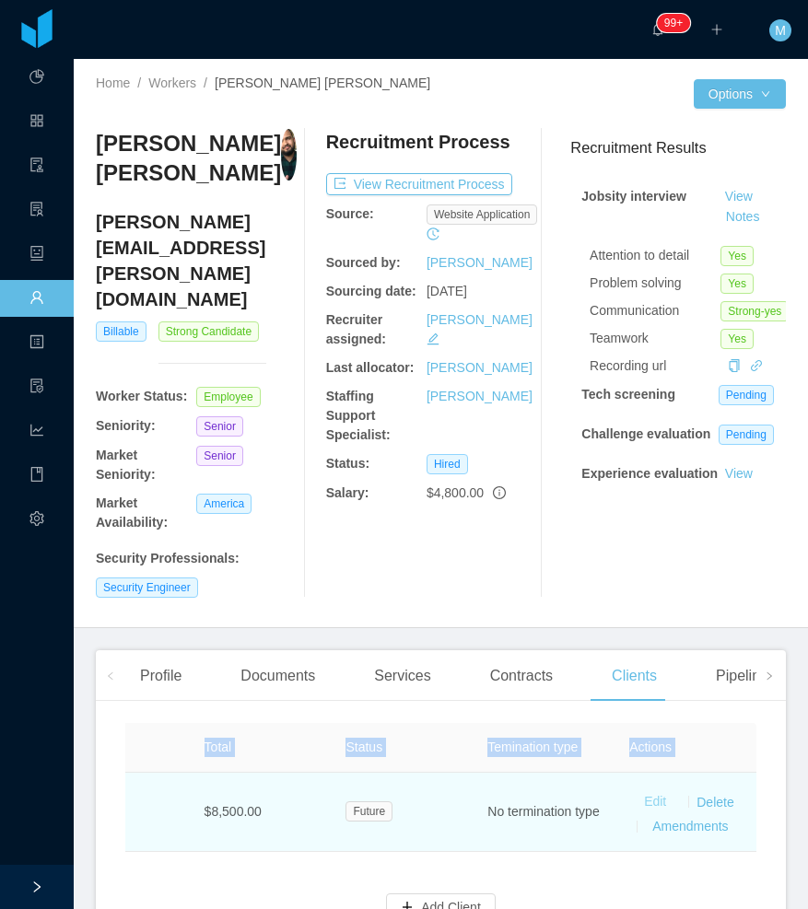
drag, startPoint x: 641, startPoint y: 723, endPoint x: 606, endPoint y: 693, distance: 46.4
click at [644, 794] on link "Edit" at bounding box center [655, 801] width 22 height 15
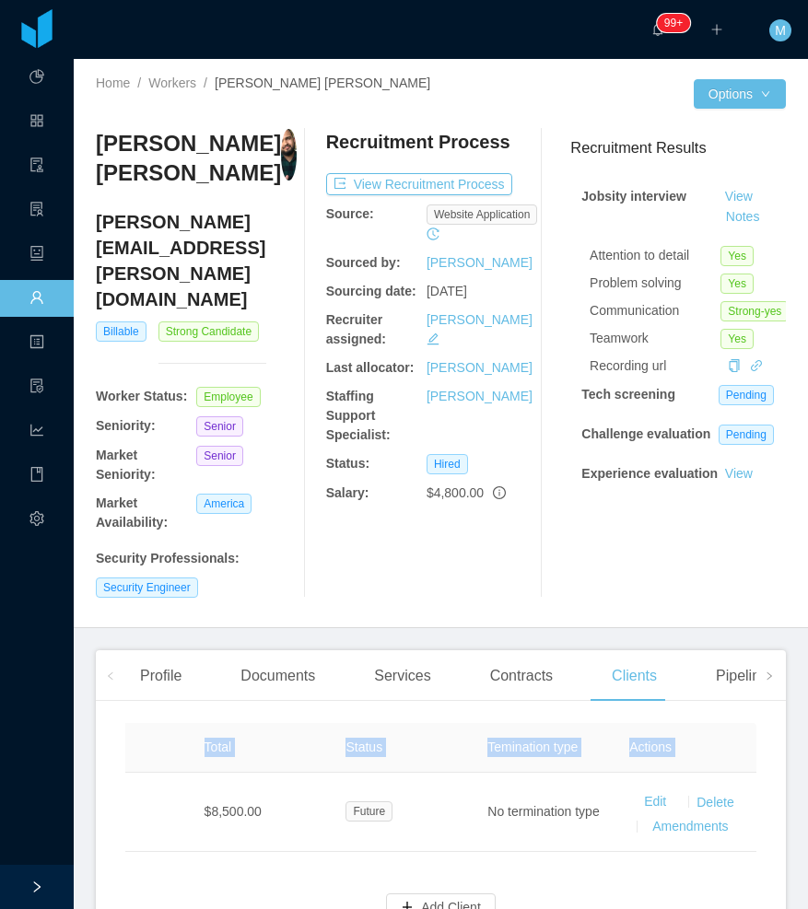
type input "******"
type input "*"
type input "**********"
type input "*******"
type textarea "**********"
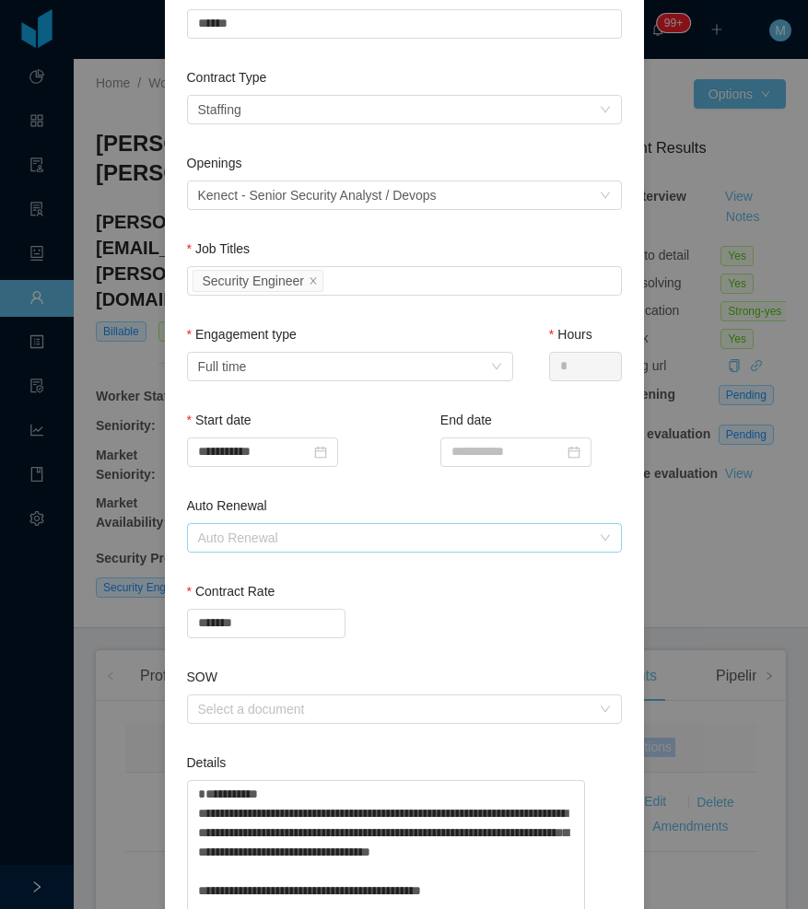
scroll to position [276, 0]
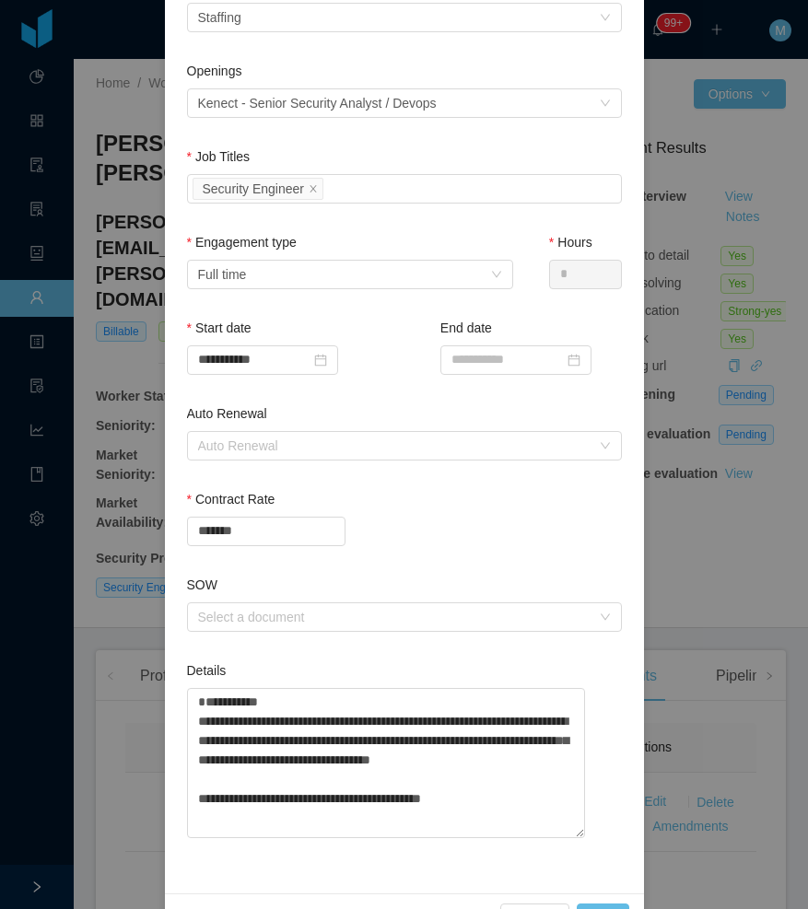
click at [262, 376] on div "**********" at bounding box center [277, 351] width 181 height 64
click at [260, 367] on input "**********" at bounding box center [262, 359] width 151 height 29
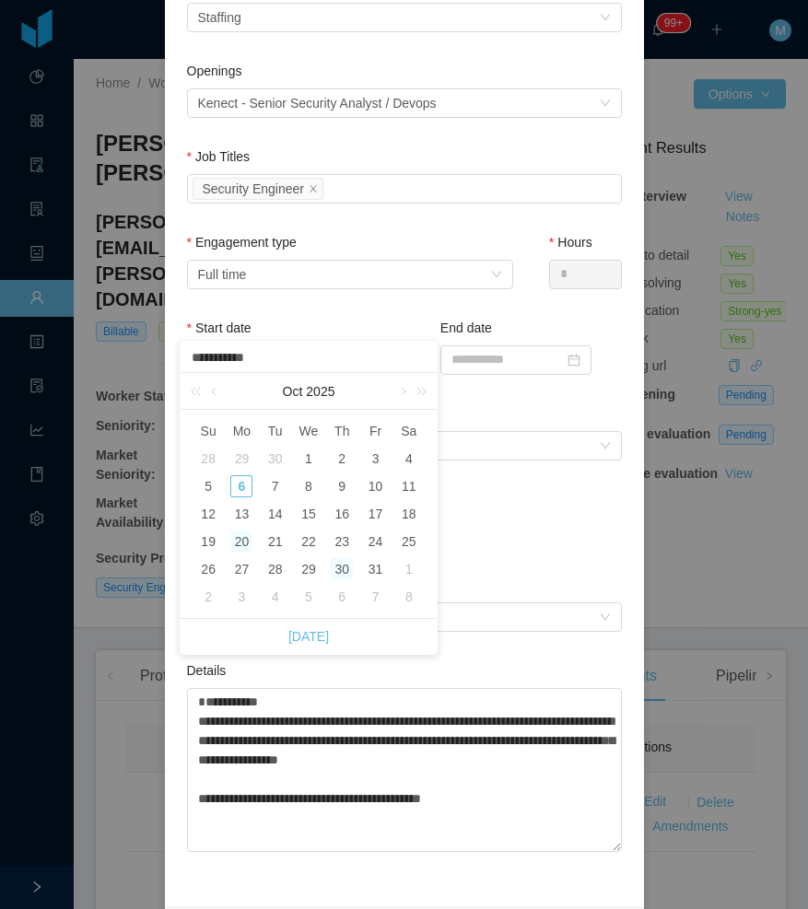
click at [246, 541] on div "20" at bounding box center [241, 542] width 22 height 22
type input "**********"
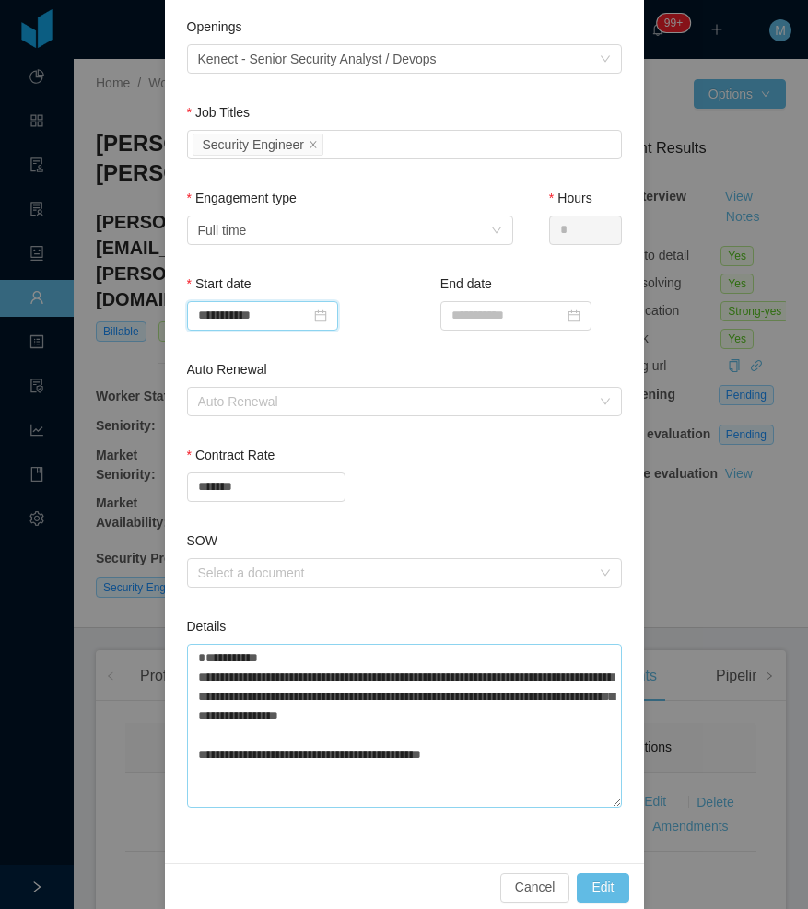
scroll to position [345, 0]
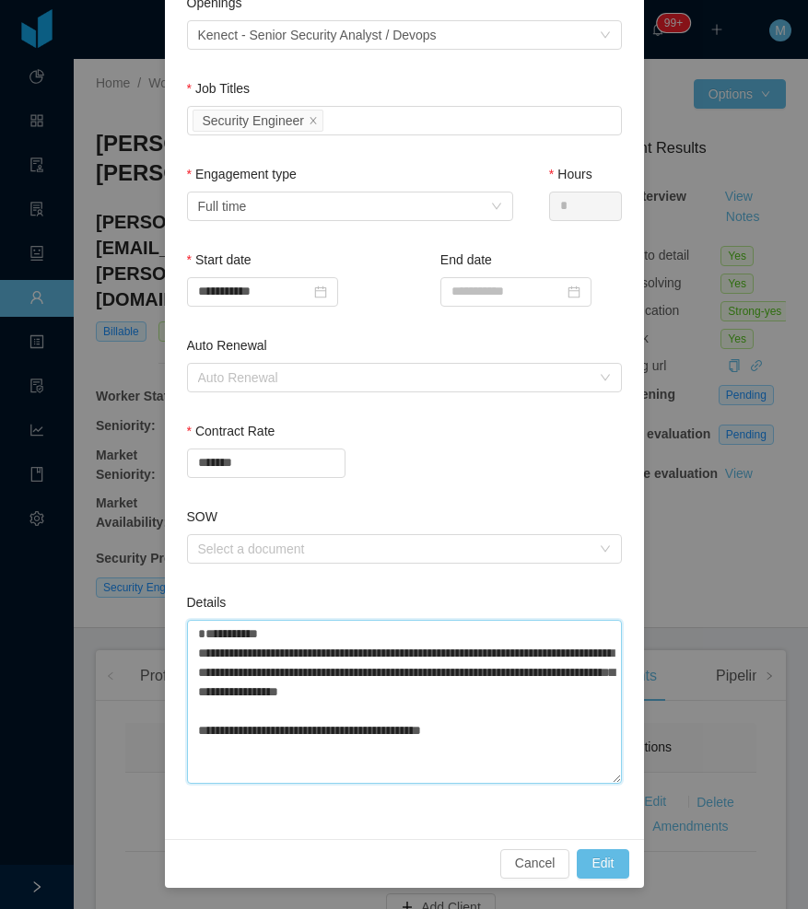
click at [488, 655] on textarea "**********" at bounding box center [404, 702] width 435 height 164
type textarea "**********"
click at [588, 858] on button "Edit" at bounding box center [603, 863] width 52 height 29
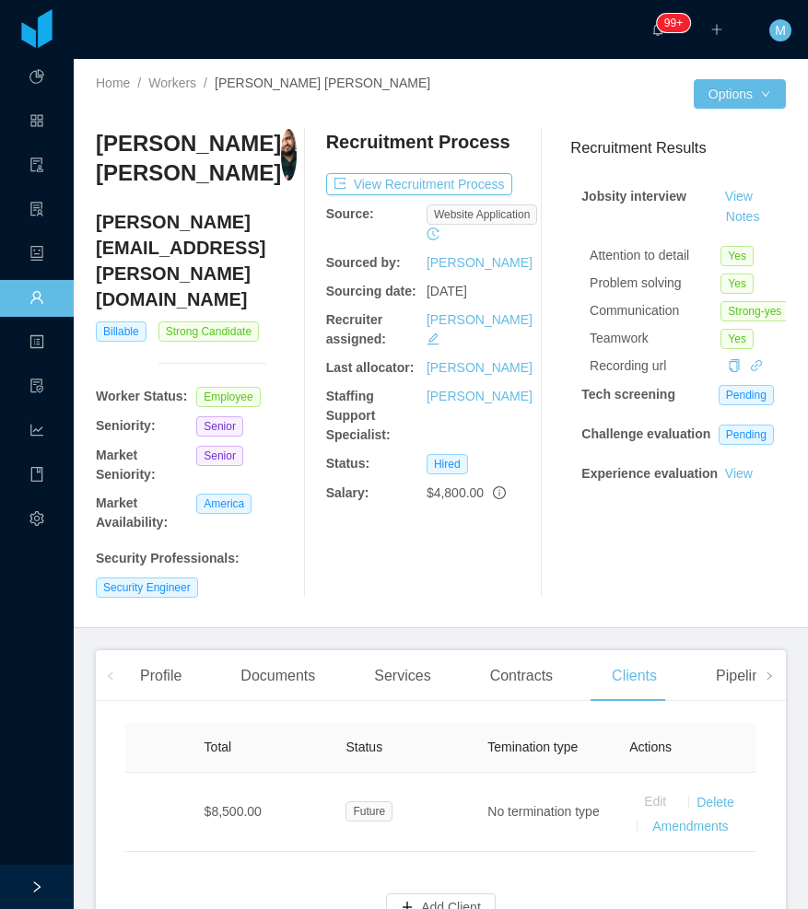
scroll to position [0, 0]
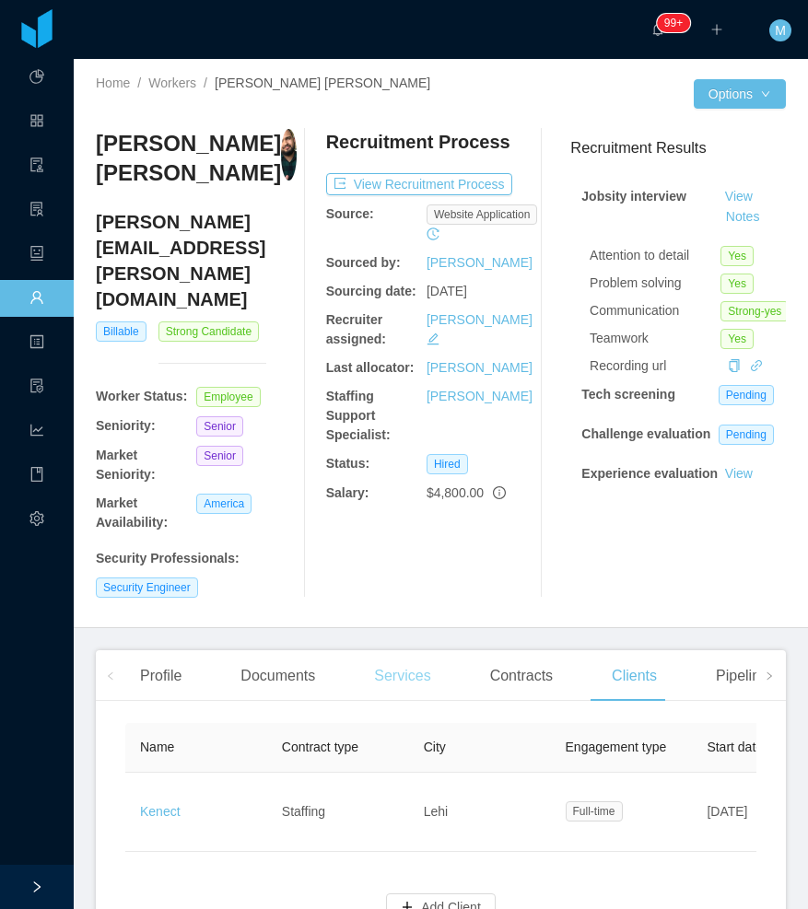
click at [412, 650] on div "Services" at bounding box center [402, 676] width 86 height 52
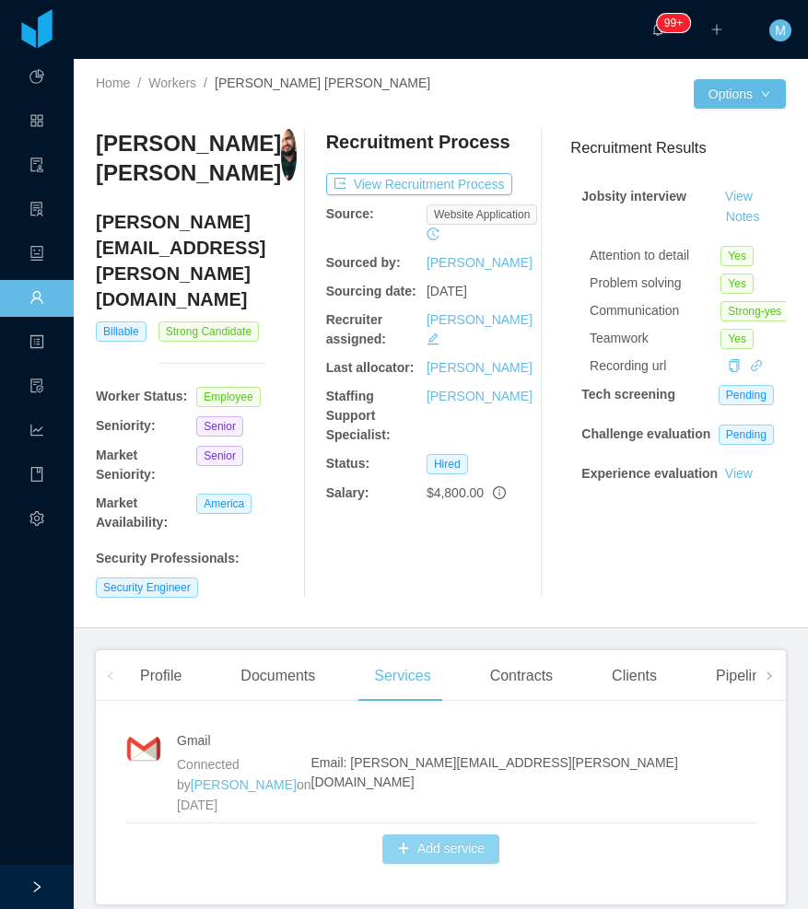
click at [475, 835] on button "Add service" at bounding box center [440, 849] width 117 height 29
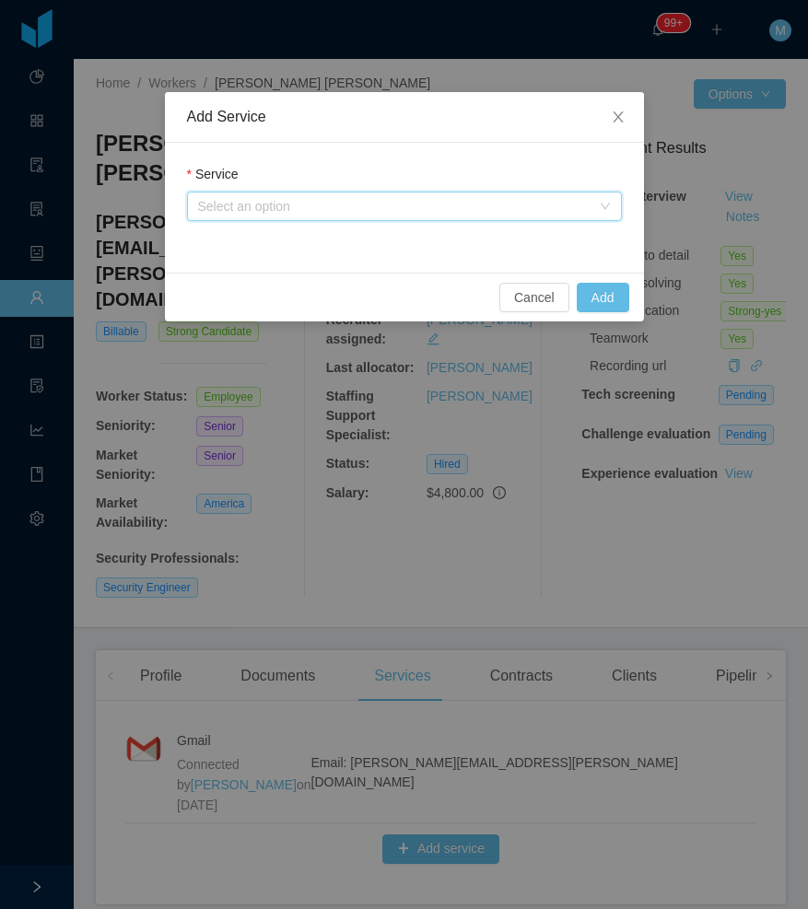
click at [391, 217] on div "Select an option" at bounding box center [398, 207] width 401 height 28
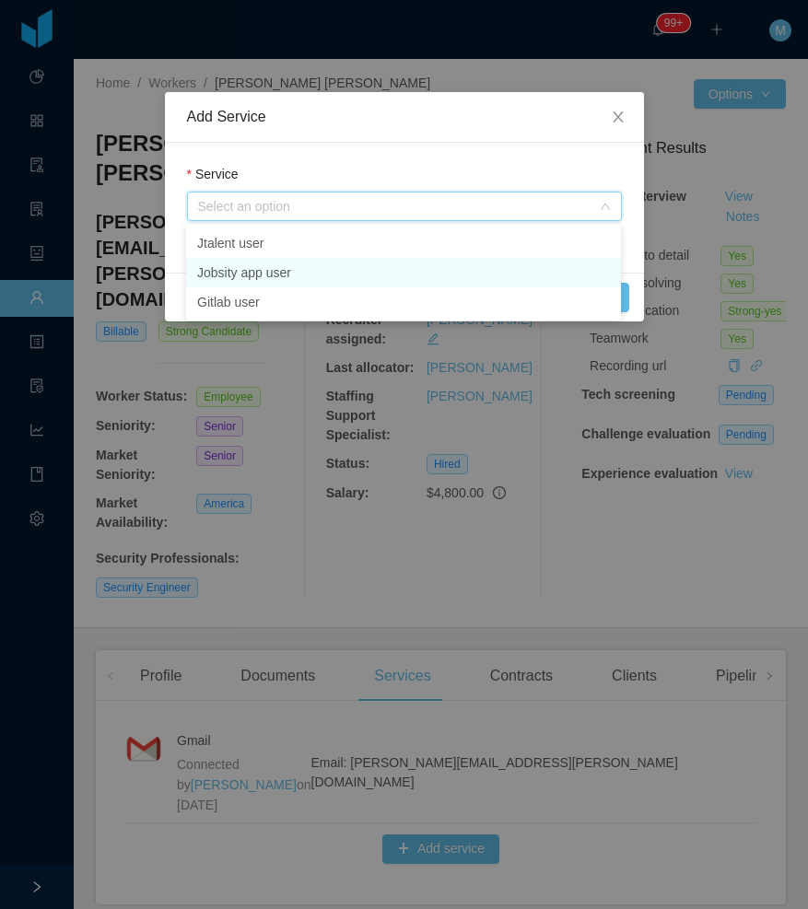
click at [291, 275] on li "Jobsity app user" at bounding box center [403, 272] width 435 height 29
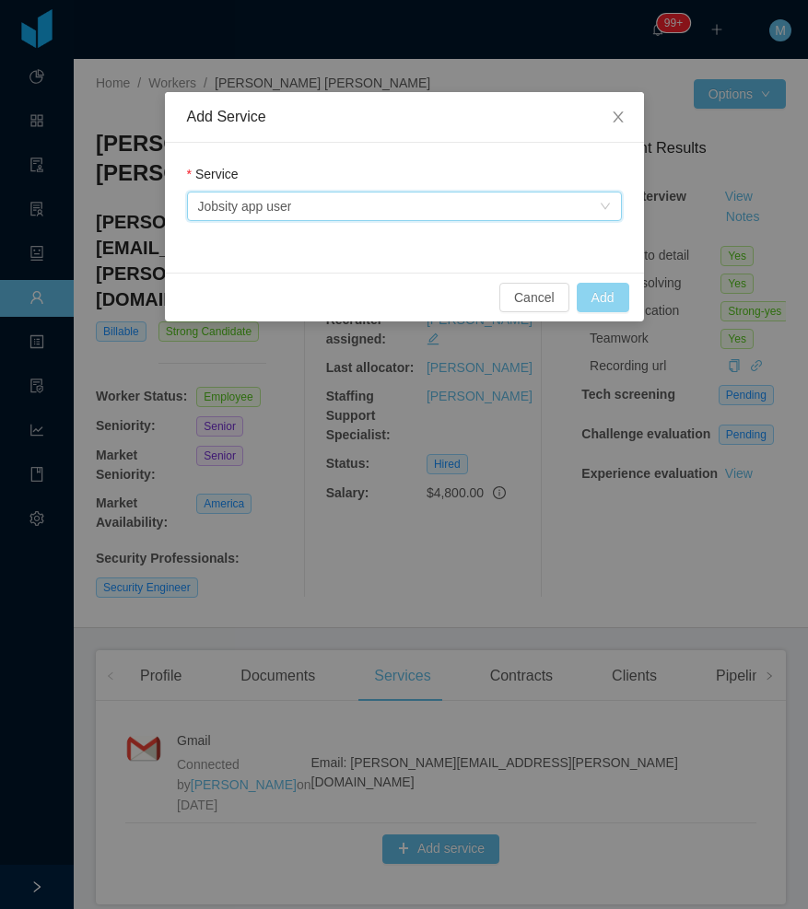
click at [590, 297] on button "Add" at bounding box center [603, 297] width 53 height 29
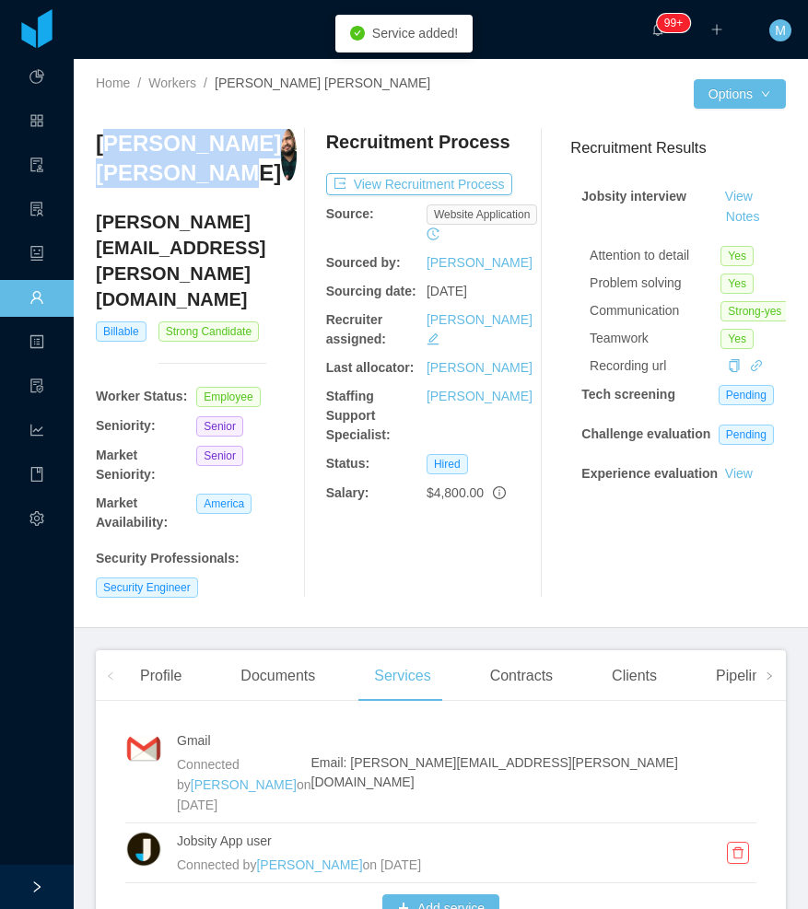
drag, startPoint x: 227, startPoint y: 177, endPoint x: 127, endPoint y: 141, distance: 105.8
click at [127, 141] on h3 "[PERSON_NAME] [PERSON_NAME]" at bounding box center [188, 159] width 185 height 60
drag, startPoint x: 203, startPoint y: 181, endPoint x: 214, endPoint y: 182, distance: 11.1
click at [203, 181] on h3 "[PERSON_NAME] [PERSON_NAME]" at bounding box center [188, 159] width 185 height 60
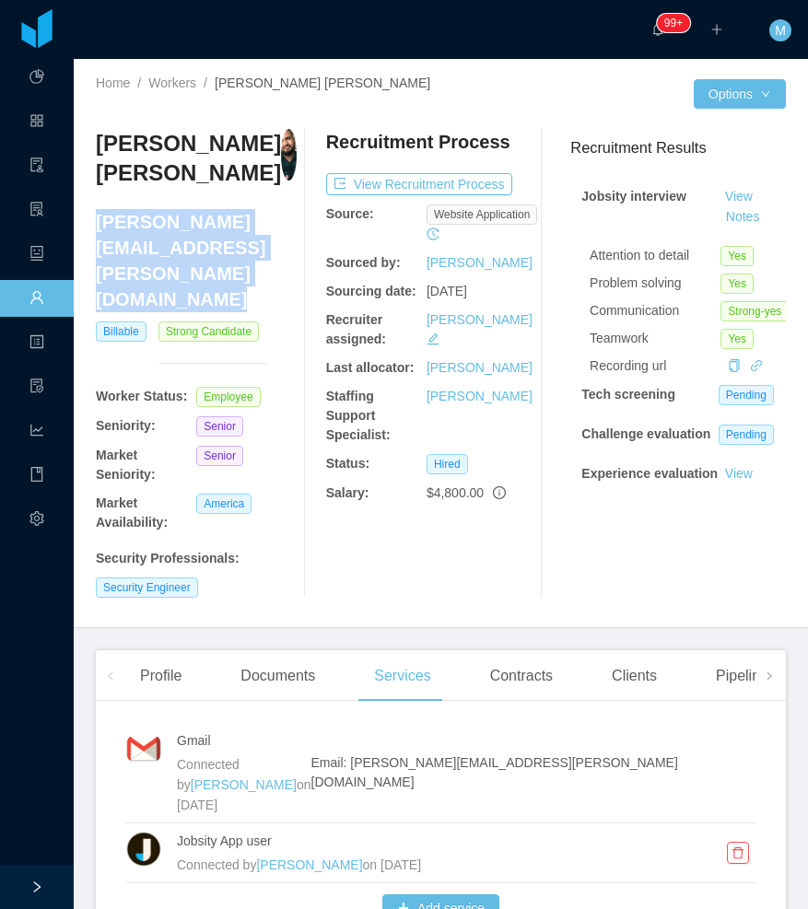
click at [101, 221] on div "Home / Workers / Daniel David Batista Baez / Options Daniel David Batista Baez …" at bounding box center [441, 343] width 734 height 569
copy h4 "daniel.baez@jobsity.com"
drag, startPoint x: 40, startPoint y: 292, endPoint x: 57, endPoint y: 288, distance: 17.9
click at [40, 292] on link "Workers" at bounding box center [36, 299] width 15 height 39
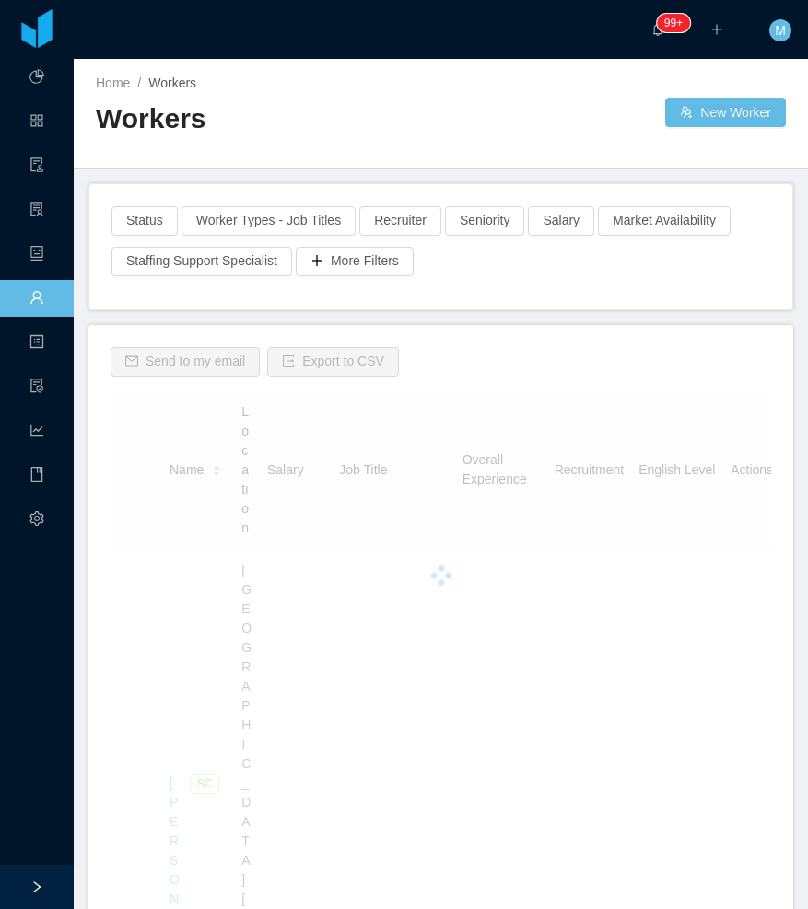
click at [258, 111] on h2 "Workers" at bounding box center [268, 119] width 345 height 38
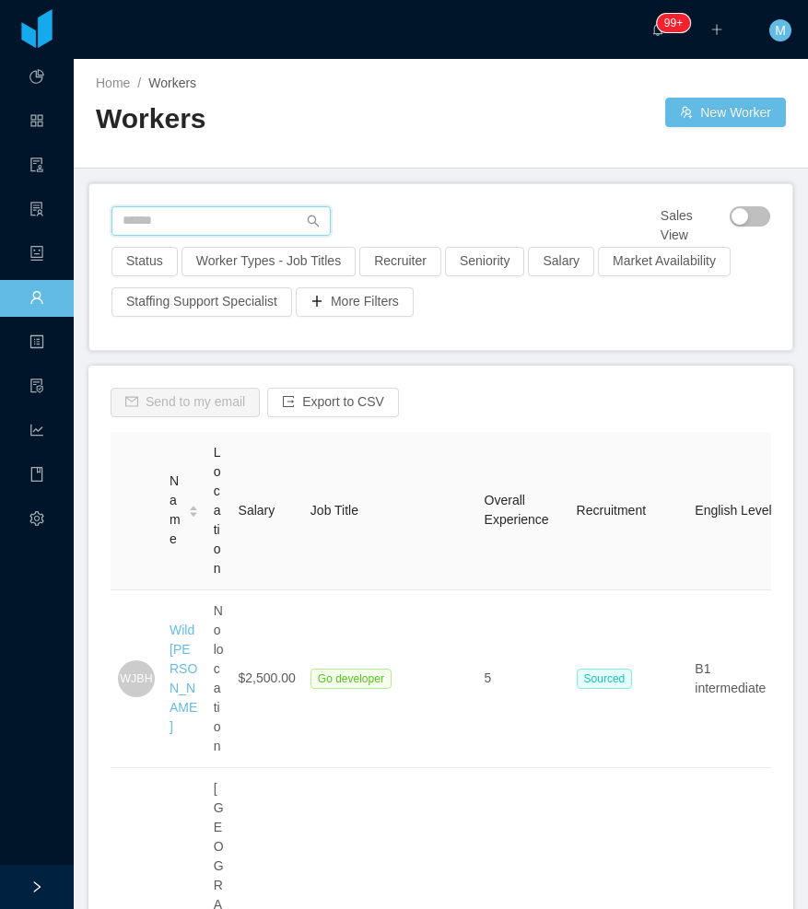
click at [193, 216] on input "text" at bounding box center [220, 220] width 219 height 29
paste input "**********"
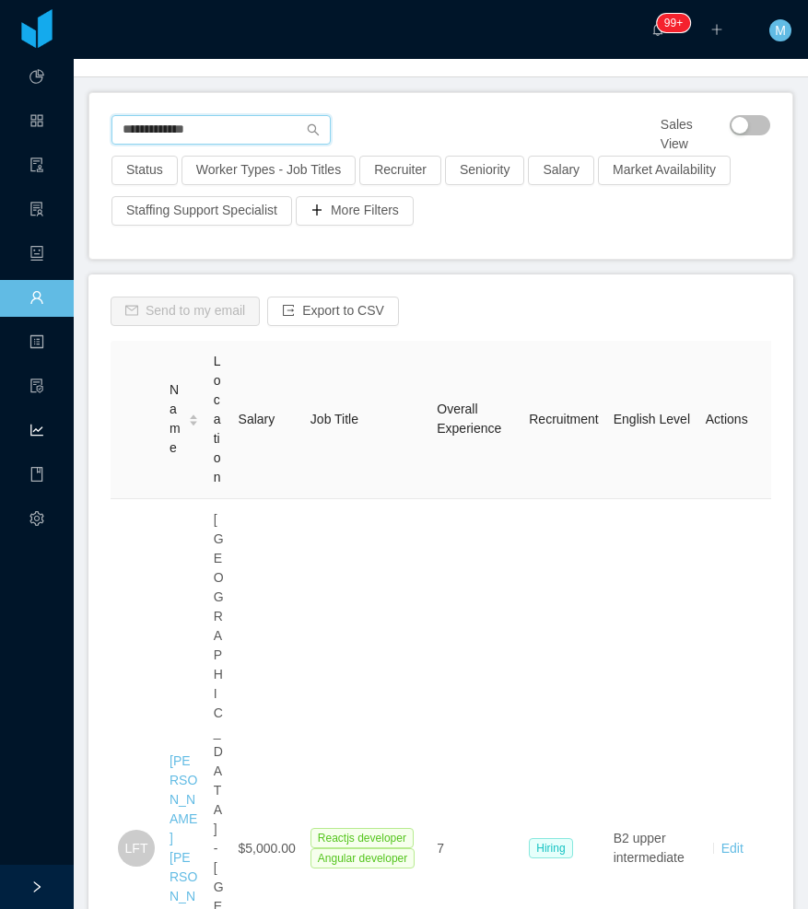
scroll to position [92, 0]
type input "**********"
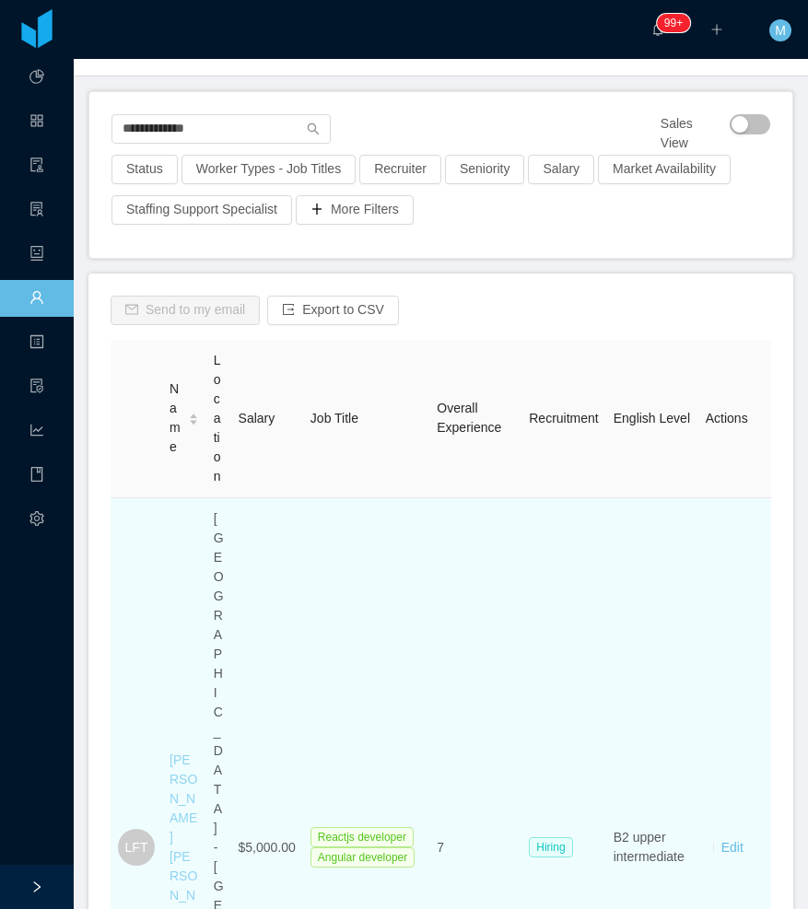
click at [171, 753] on link "[PERSON_NAME] [PERSON_NAME]" at bounding box center [183, 847] width 28 height 189
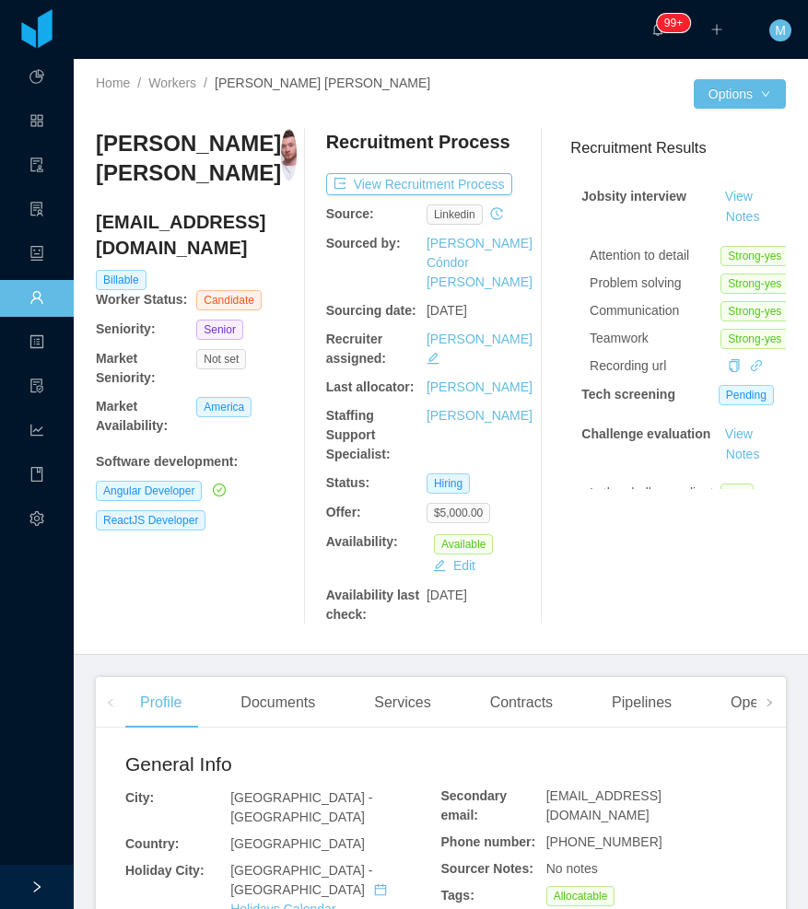
click at [368, 169] on div "Recruitment Process View Recruitment Process Source: linkedin Sourced by: Paola…" at bounding box center [426, 377] width 201 height 496
click at [411, 181] on button "View Recruitment Process" at bounding box center [419, 184] width 186 height 22
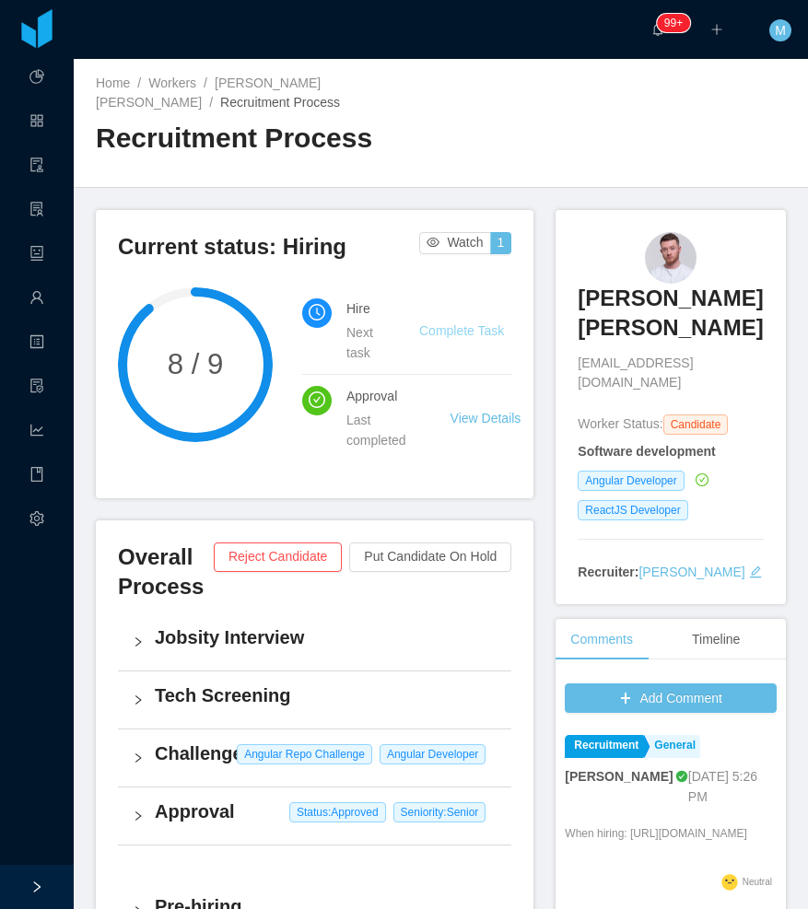
click at [455, 335] on link "Complete Task" at bounding box center [461, 330] width 85 height 15
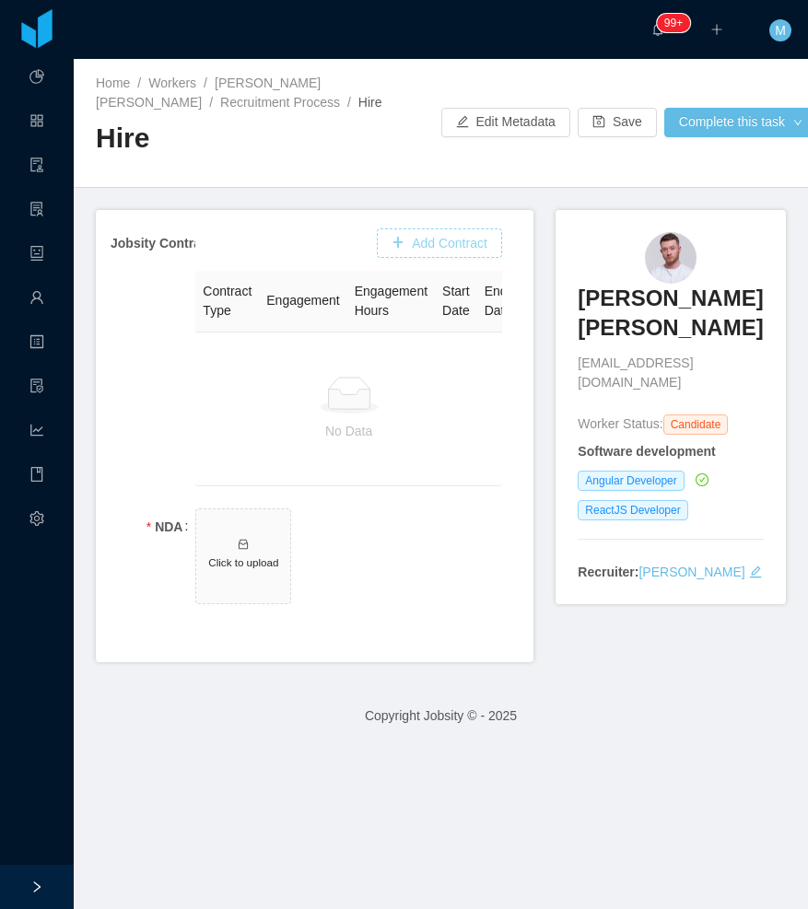
click at [437, 236] on button "Add Contract" at bounding box center [439, 242] width 125 height 29
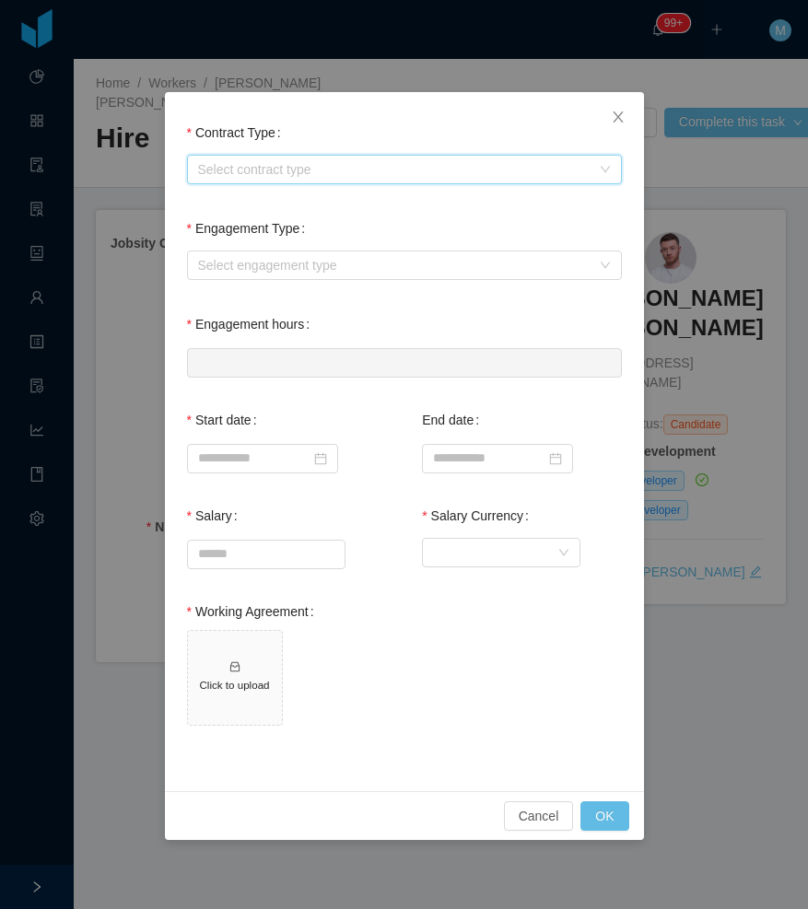
click at [251, 158] on div "Select contract type" at bounding box center [398, 170] width 401 height 28
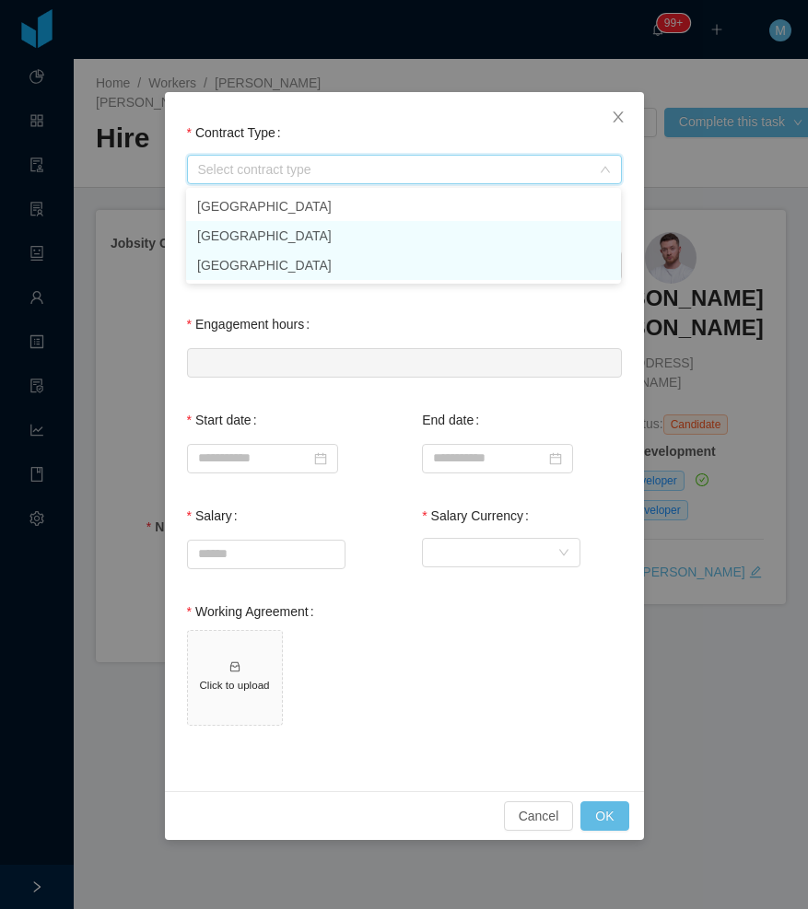
click at [227, 255] on li "USA" at bounding box center [403, 265] width 435 height 29
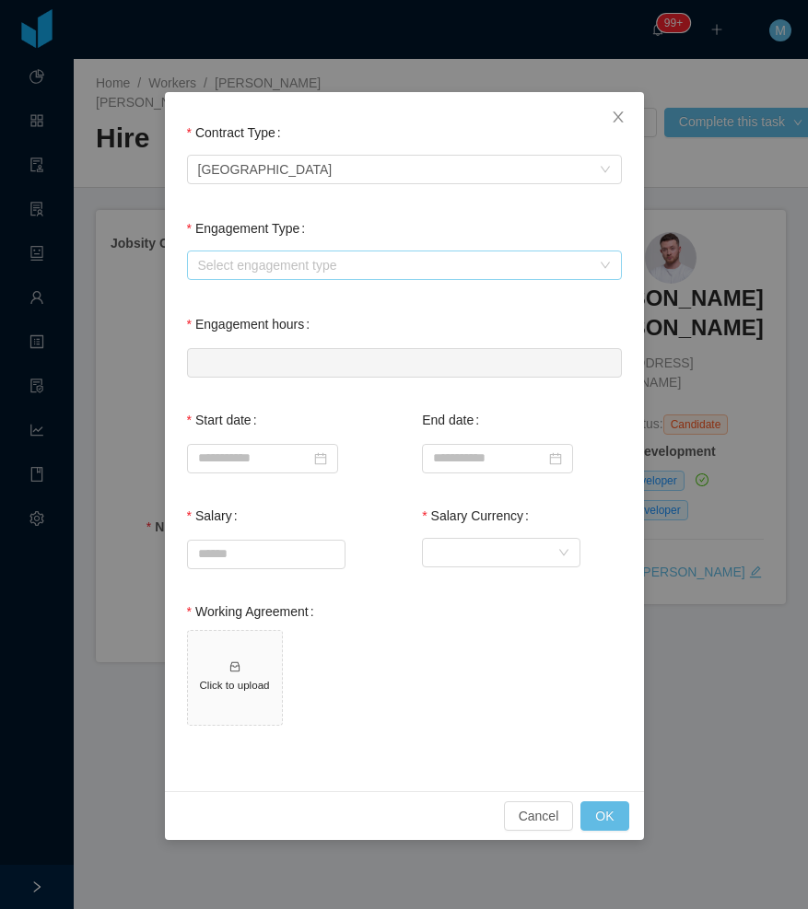
click at [235, 253] on div "Select engagement type" at bounding box center [404, 265] width 435 height 37
click at [234, 266] on div "Select engagement type" at bounding box center [394, 265] width 392 height 18
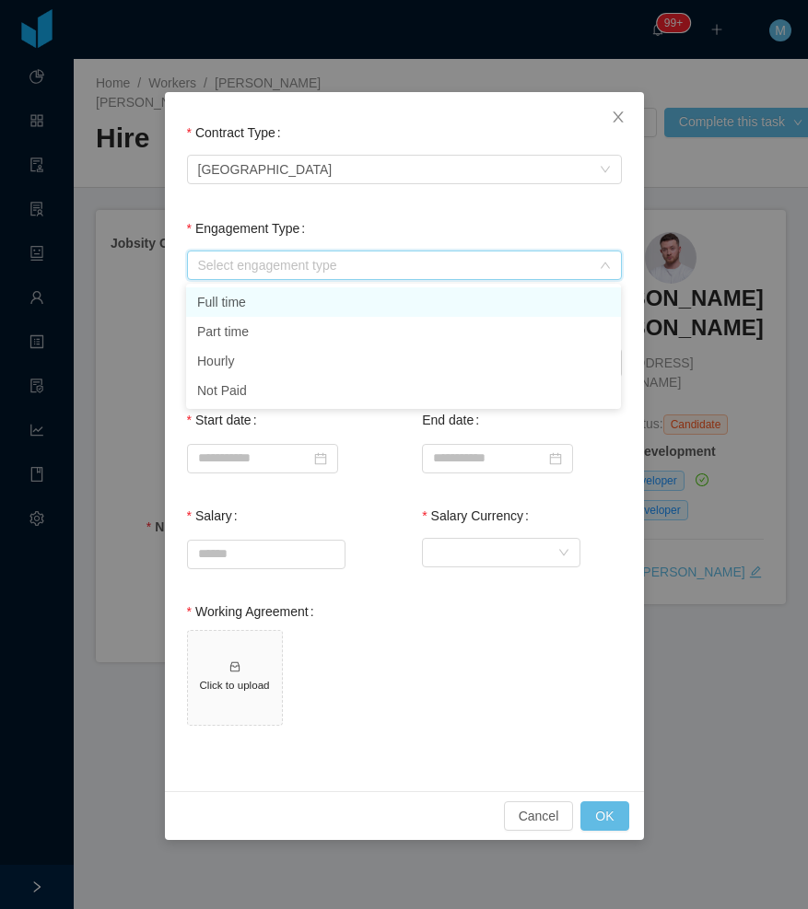
click at [236, 296] on li "Full time" at bounding box center [403, 301] width 435 height 29
type input "*"
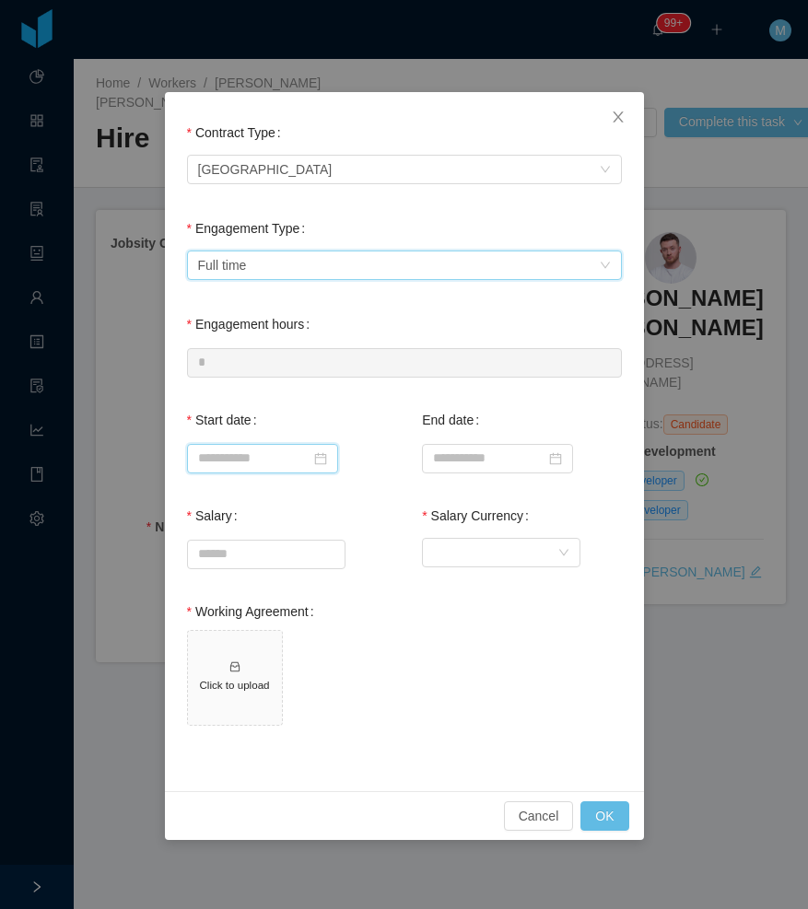
click at [248, 460] on input at bounding box center [262, 458] width 151 height 29
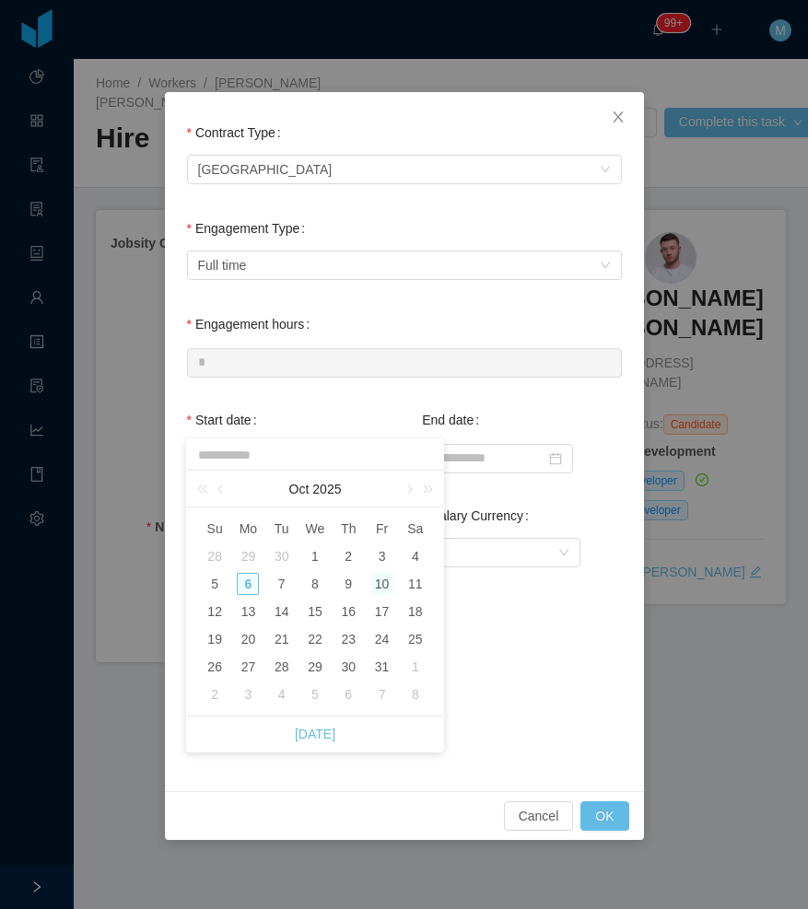
click at [380, 586] on div "10" at bounding box center [382, 584] width 22 height 22
type input "**********"
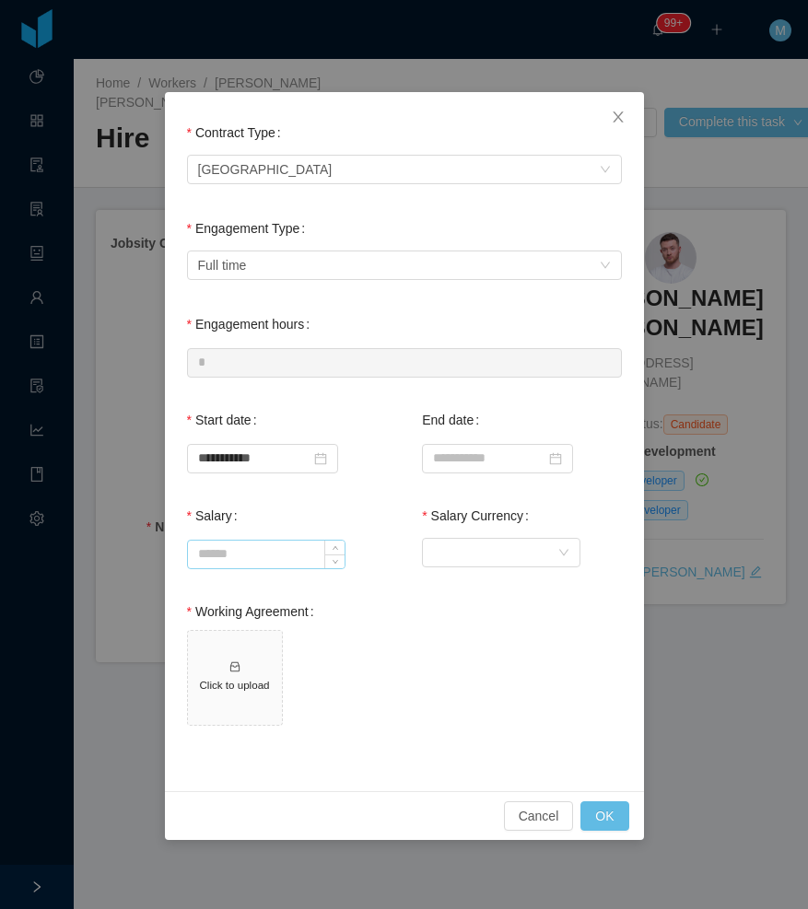
click at [296, 558] on input "Salary" at bounding box center [266, 555] width 157 height 28
click at [281, 551] on input "Salary" at bounding box center [266, 555] width 157 height 28
type input "*******"
click at [447, 537] on div "Currency" at bounding box center [521, 552] width 199 height 37
click at [454, 555] on div "Currency" at bounding box center [495, 553] width 124 height 28
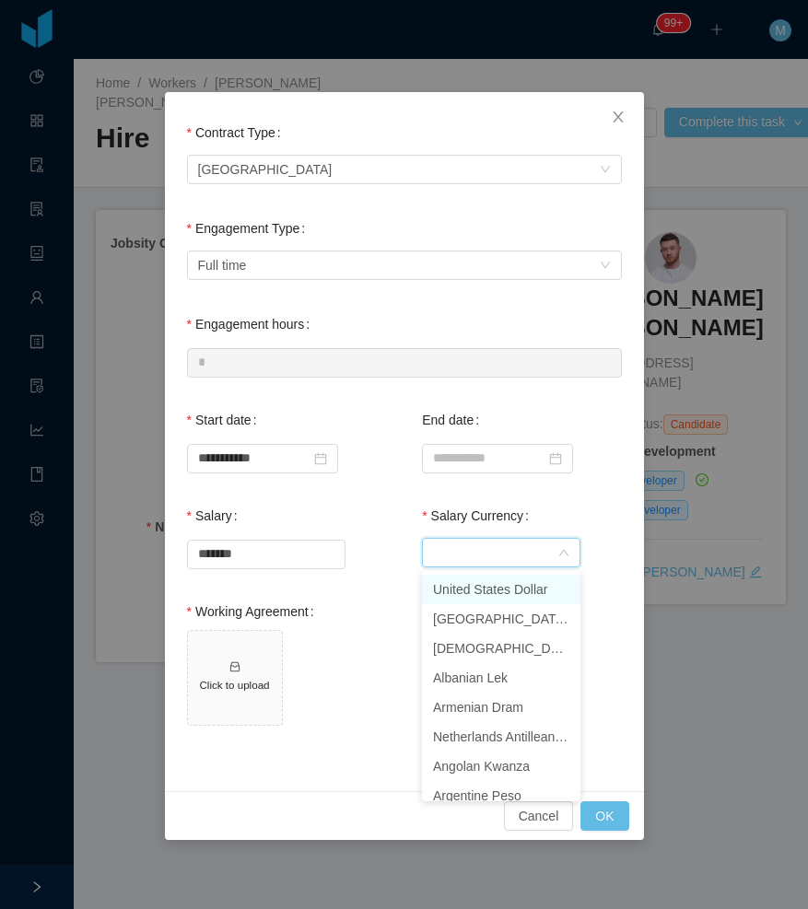
click at [488, 586] on li "United States Dollar" at bounding box center [501, 589] width 158 height 29
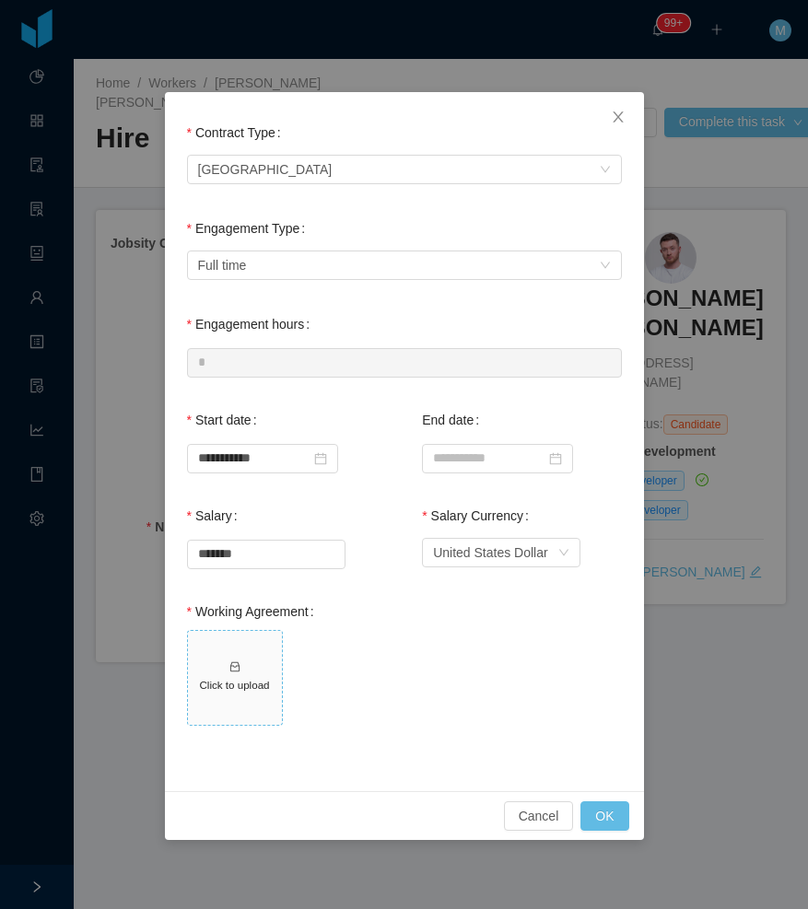
click at [230, 674] on span "Click to upload" at bounding box center [235, 678] width 94 height 94
drag, startPoint x: 624, startPoint y: 812, endPoint x: 620, endPoint y: 797, distance: 16.1
click at [623, 812] on button "OK" at bounding box center [604, 815] width 48 height 29
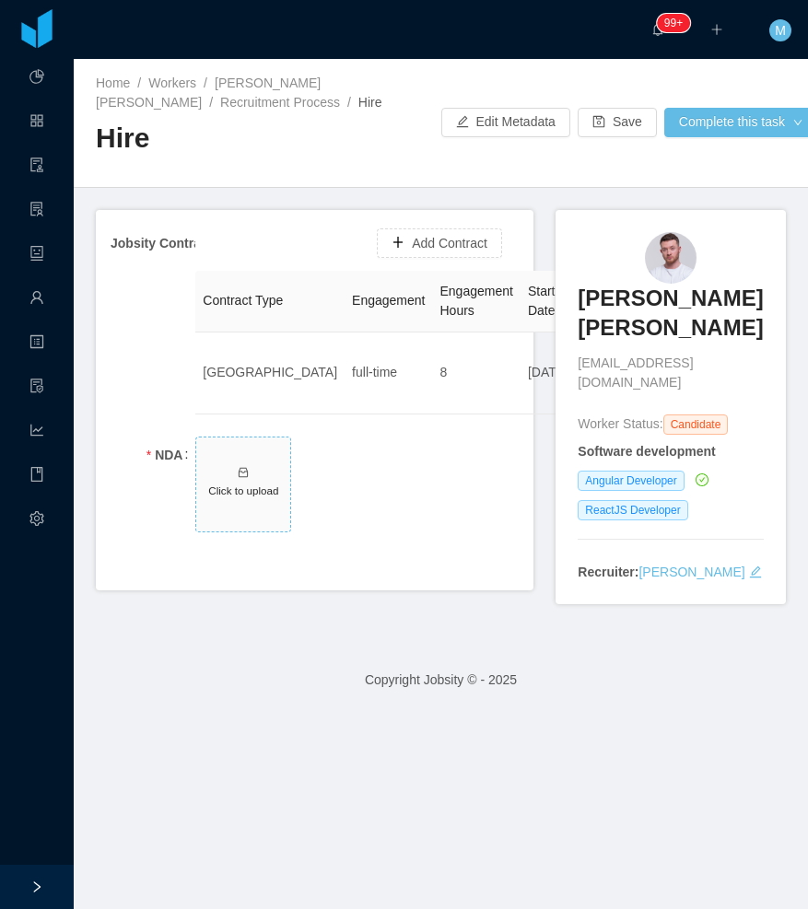
click at [236, 501] on span "Click to upload" at bounding box center [243, 485] width 94 height 94
click at [761, 119] on button "Complete this task" at bounding box center [741, 122] width 154 height 29
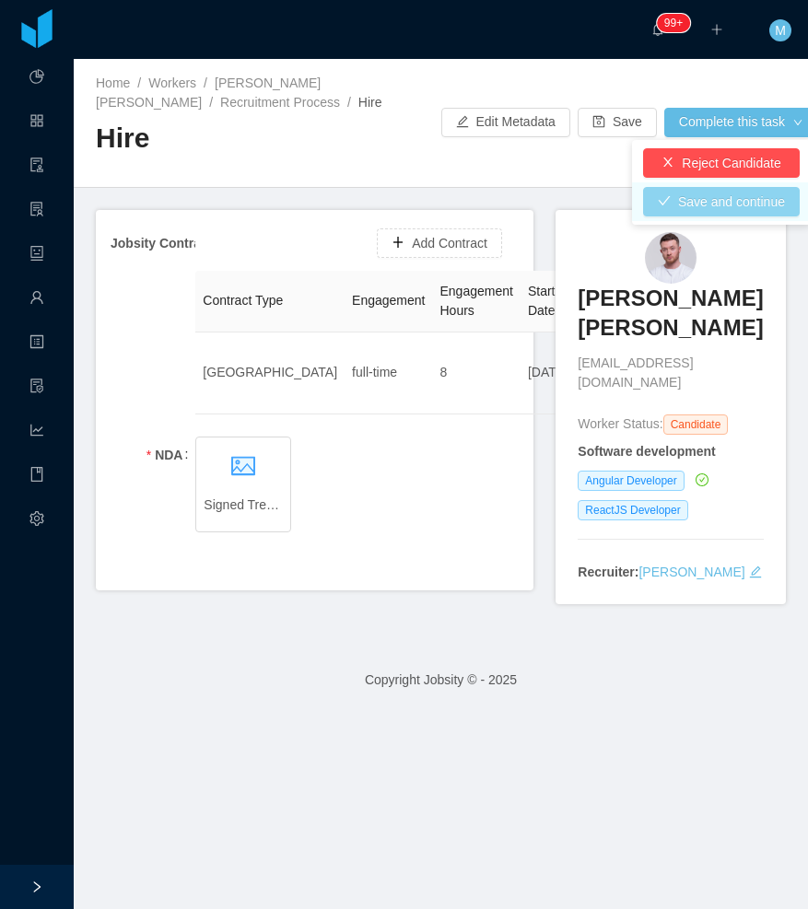
click at [729, 201] on button "Save and continue" at bounding box center [721, 201] width 157 height 29
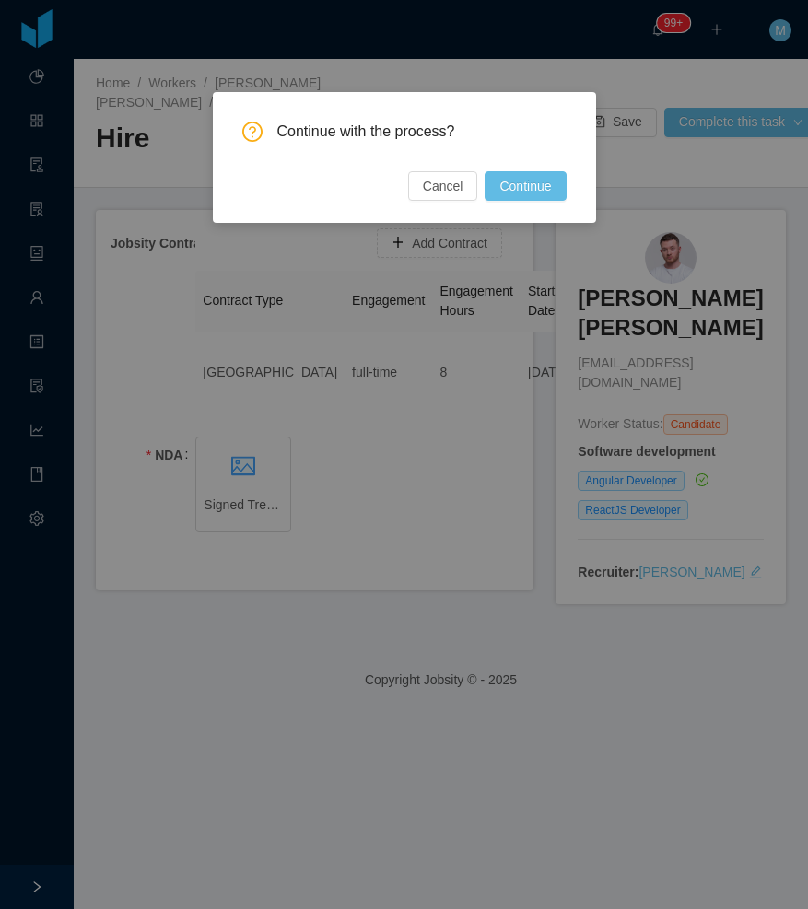
click at [511, 185] on button "Continue" at bounding box center [525, 185] width 81 height 29
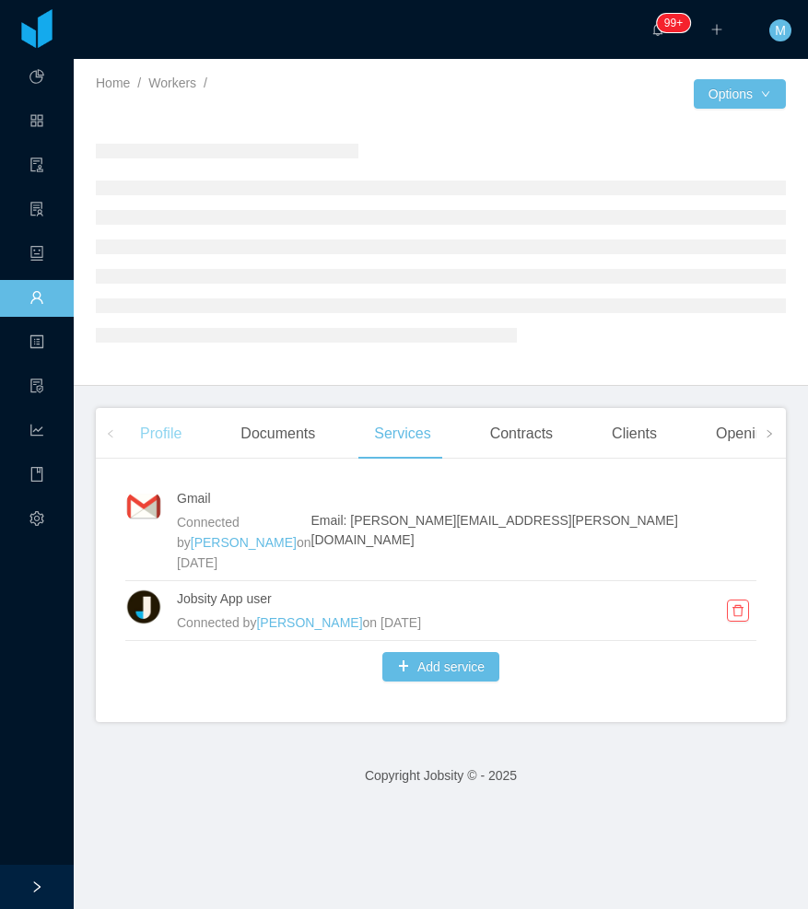
click at [166, 440] on div "Profile" at bounding box center [160, 434] width 71 height 52
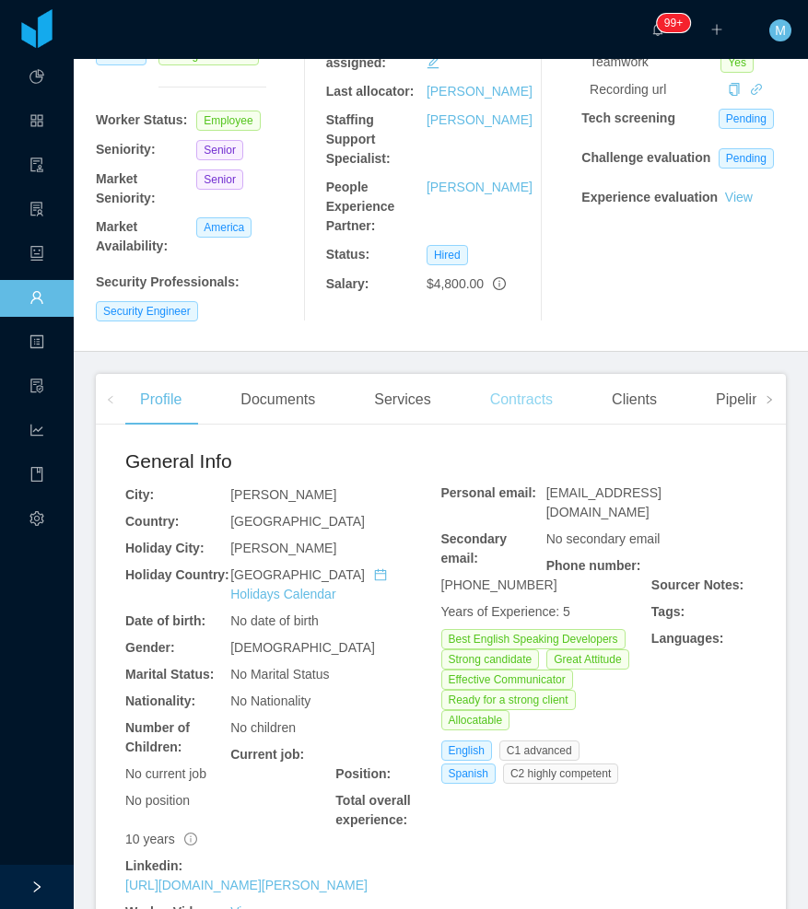
click at [500, 374] on div "Contracts" at bounding box center [521, 400] width 92 height 52
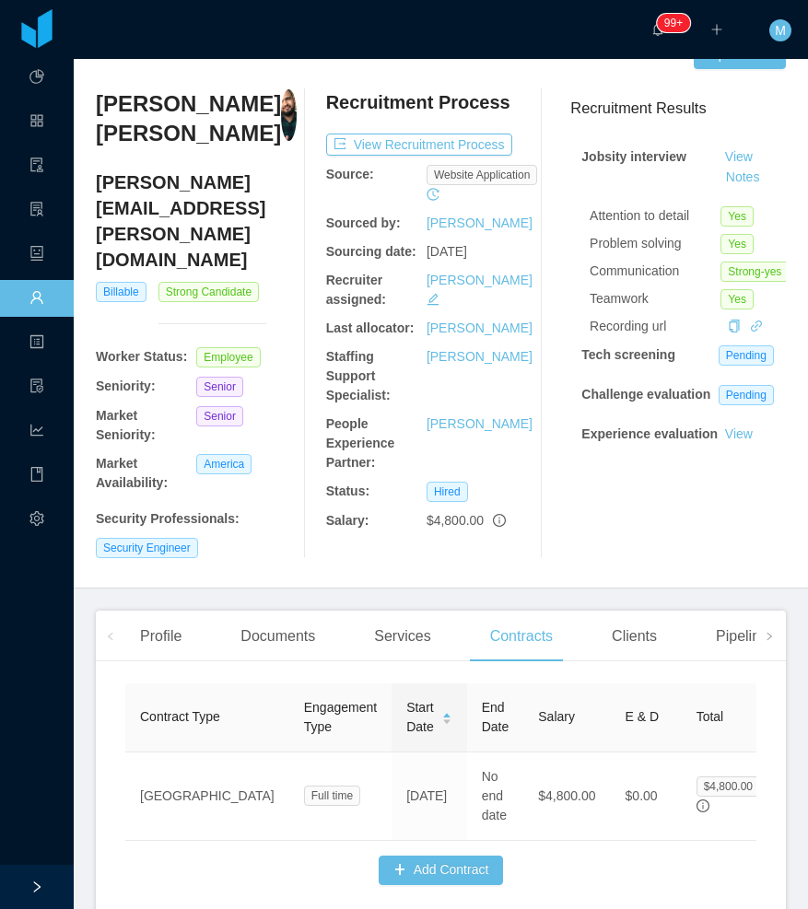
scroll to position [117, 0]
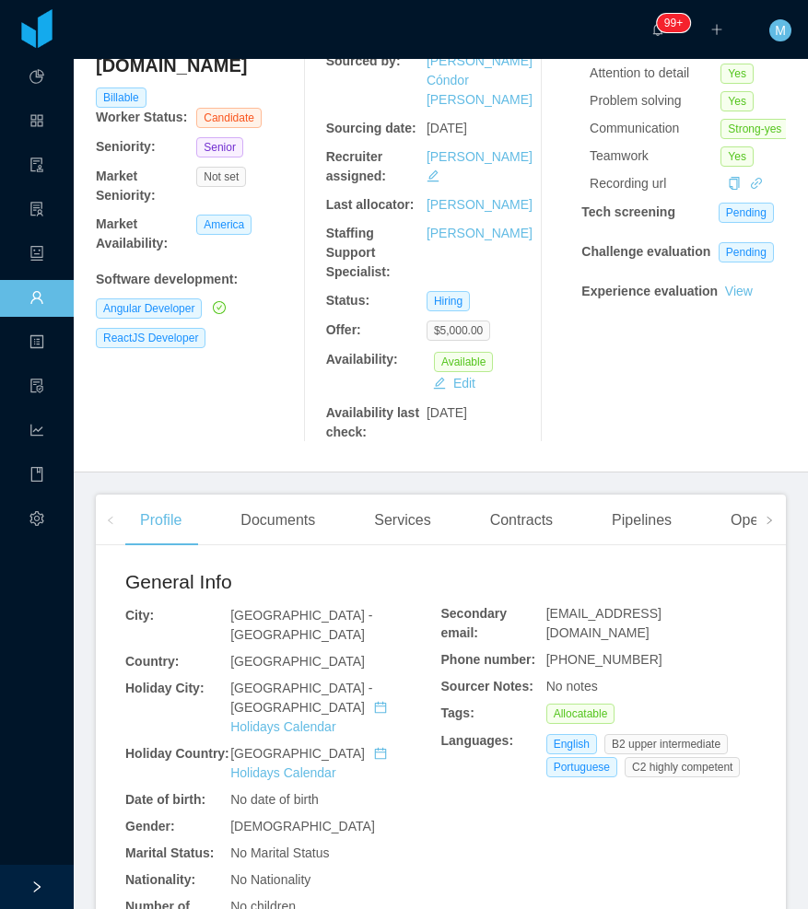
scroll to position [184, 0]
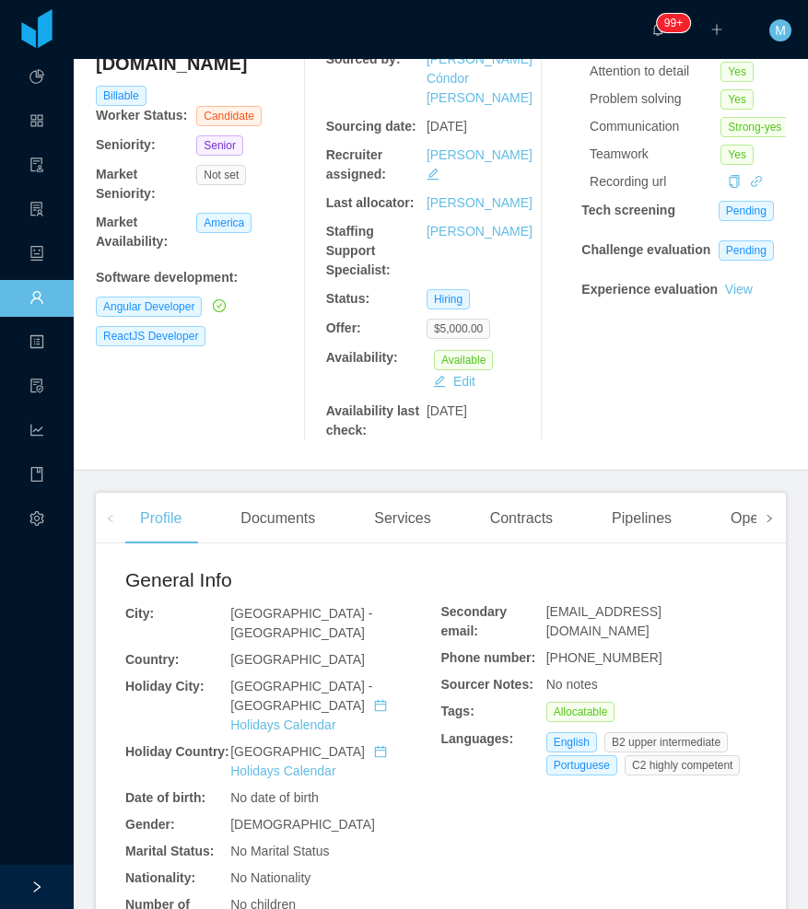
click at [757, 505] on span at bounding box center [768, 518] width 29 height 51
click at [111, 515] on icon "icon: left" at bounding box center [110, 518] width 5 height 7
click at [519, 495] on div "Contracts" at bounding box center [521, 519] width 92 height 52
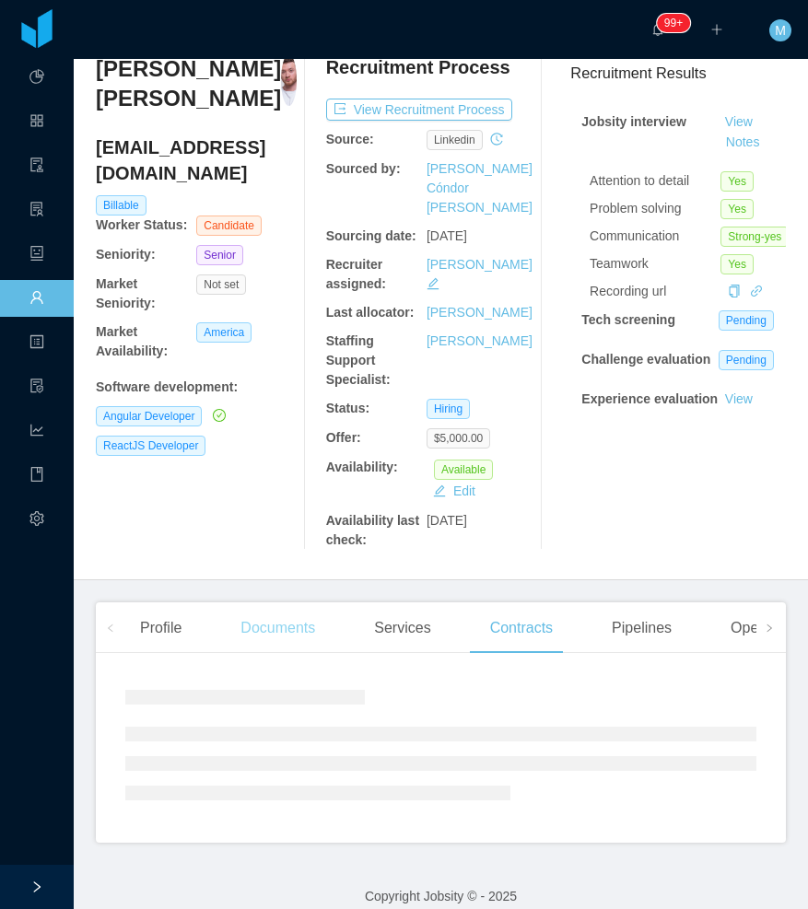
scroll to position [152, 0]
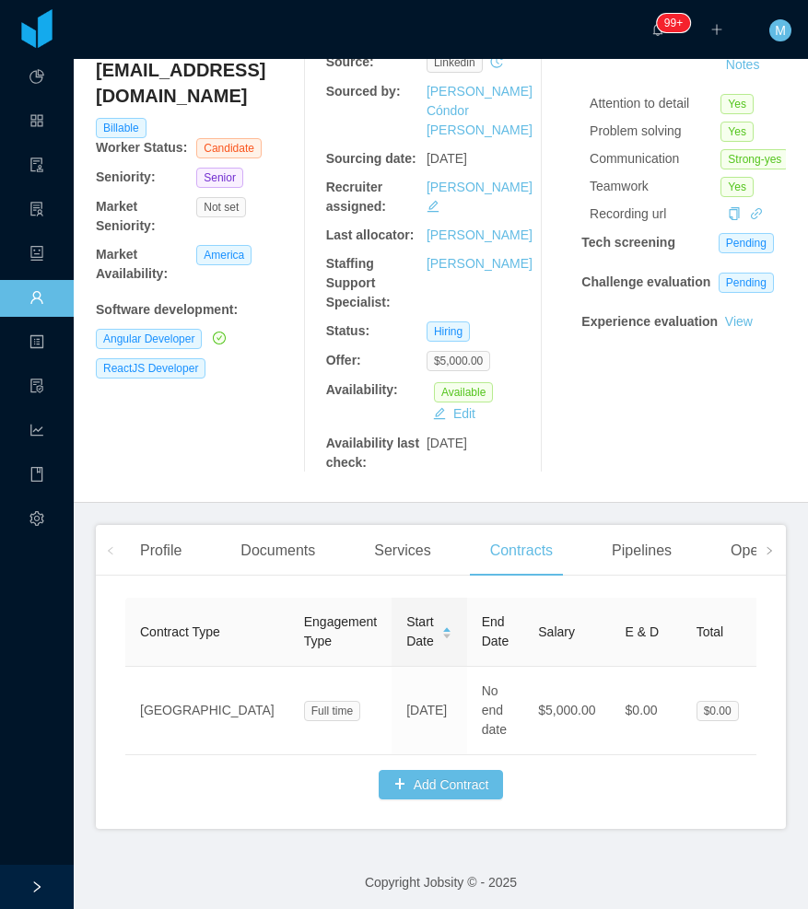
click at [771, 532] on main "Home / Workers / Lucas Fraga Trentin / Options Lucas Fraga Trentin lucasfragatr…" at bounding box center [441, 332] width 734 height 850
click at [765, 546] on icon "icon: right" at bounding box center [769, 550] width 9 height 9
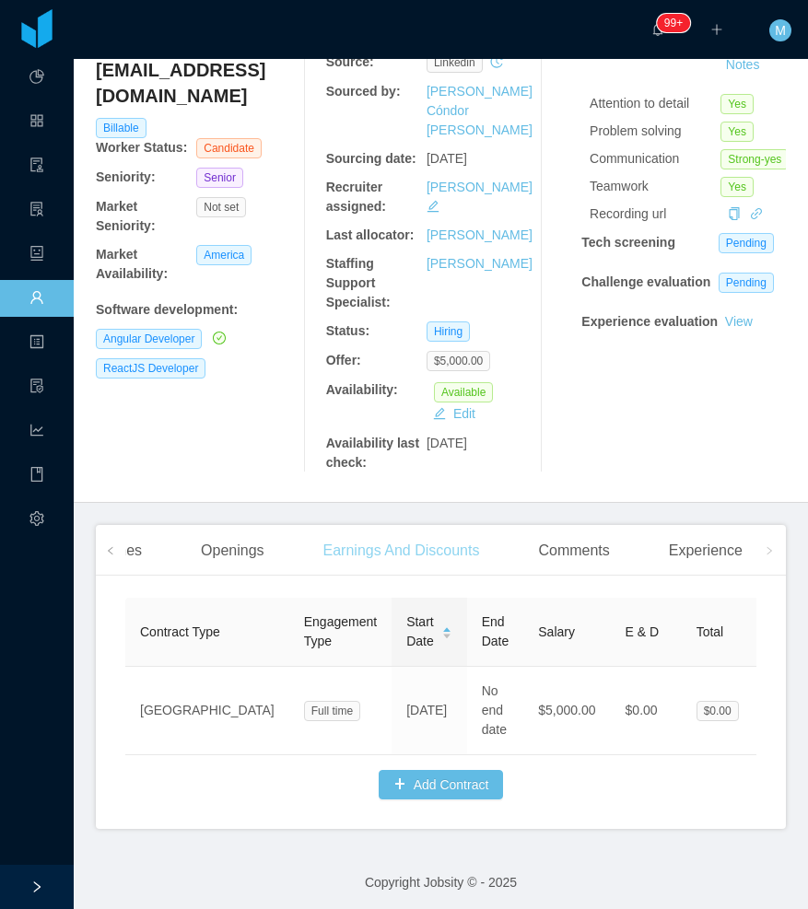
scroll to position [0, 0]
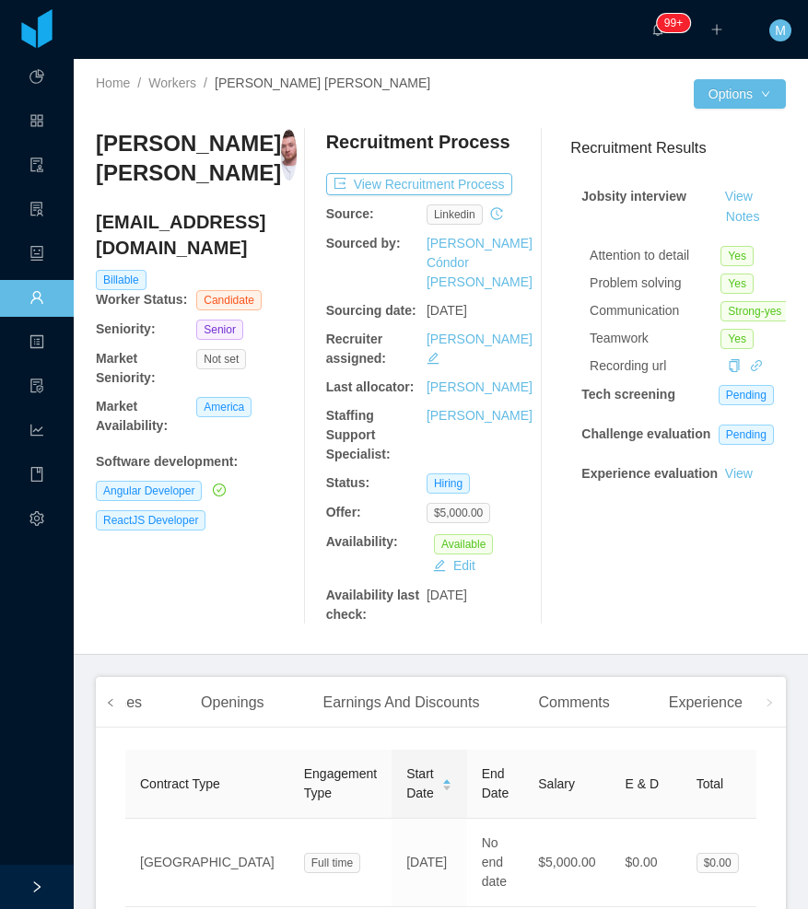
click at [119, 687] on span at bounding box center [110, 702] width 29 height 51
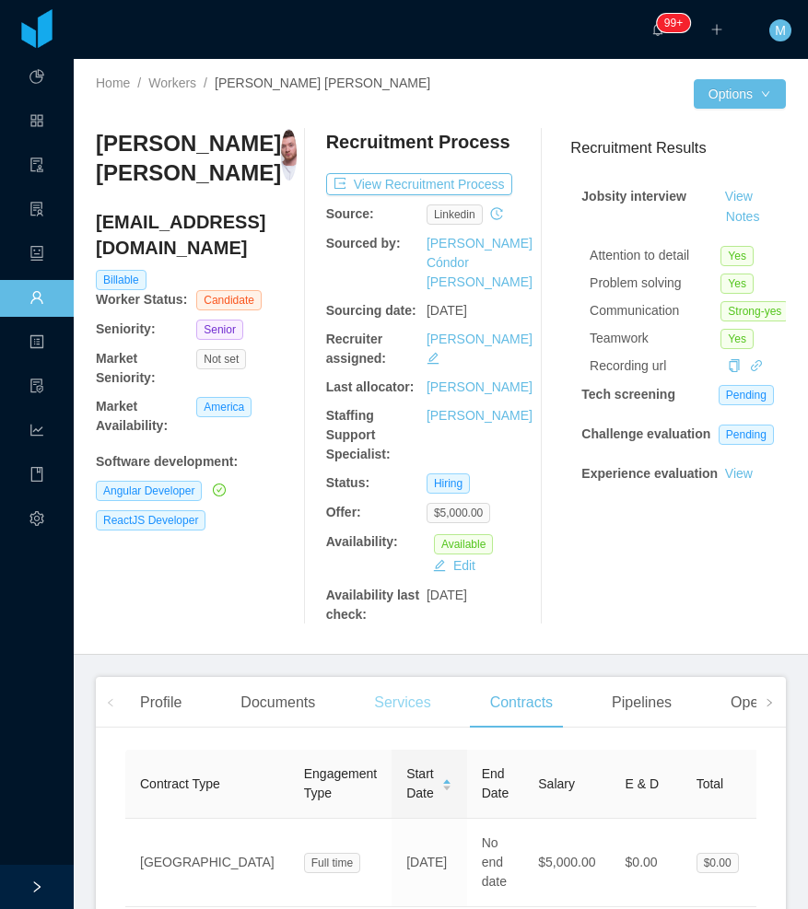
click at [402, 684] on div "Services" at bounding box center [402, 703] width 86 height 52
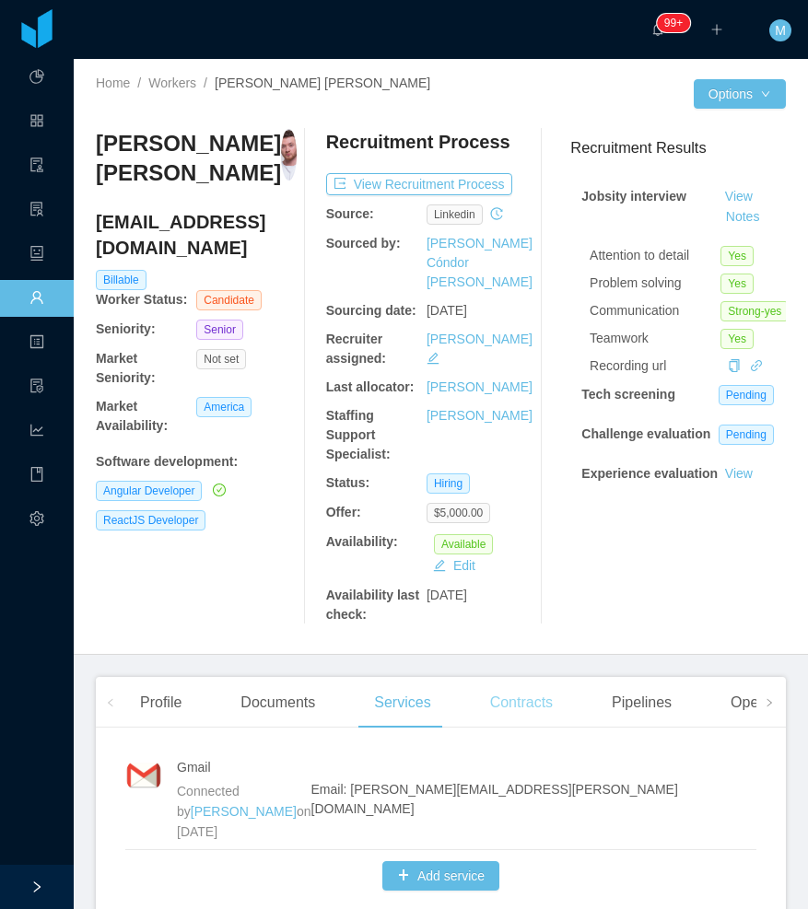
click at [488, 679] on div "Contracts" at bounding box center [521, 703] width 92 height 52
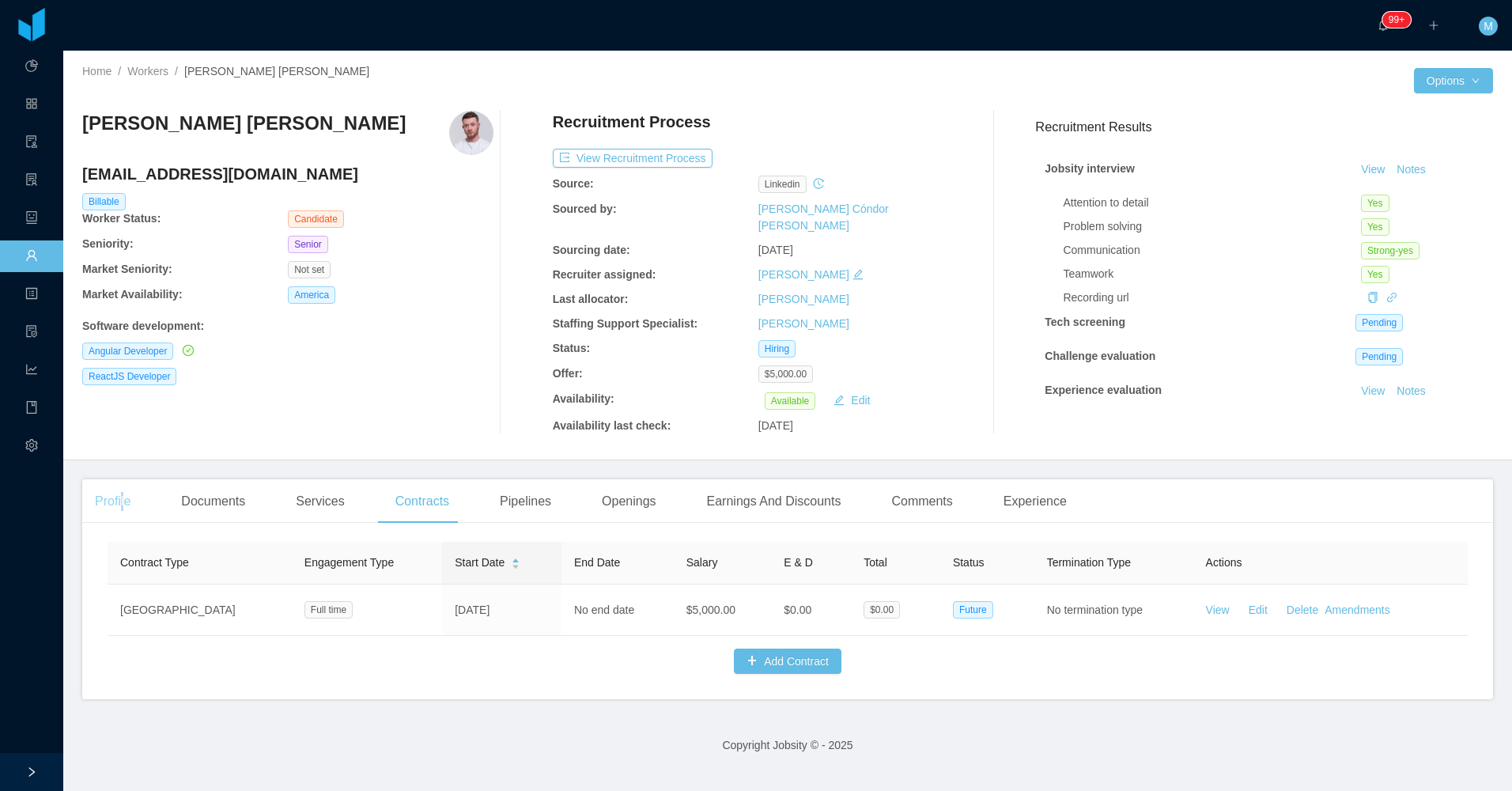
click at [123, 490] on div "Profile" at bounding box center [112, 502] width 61 height 45
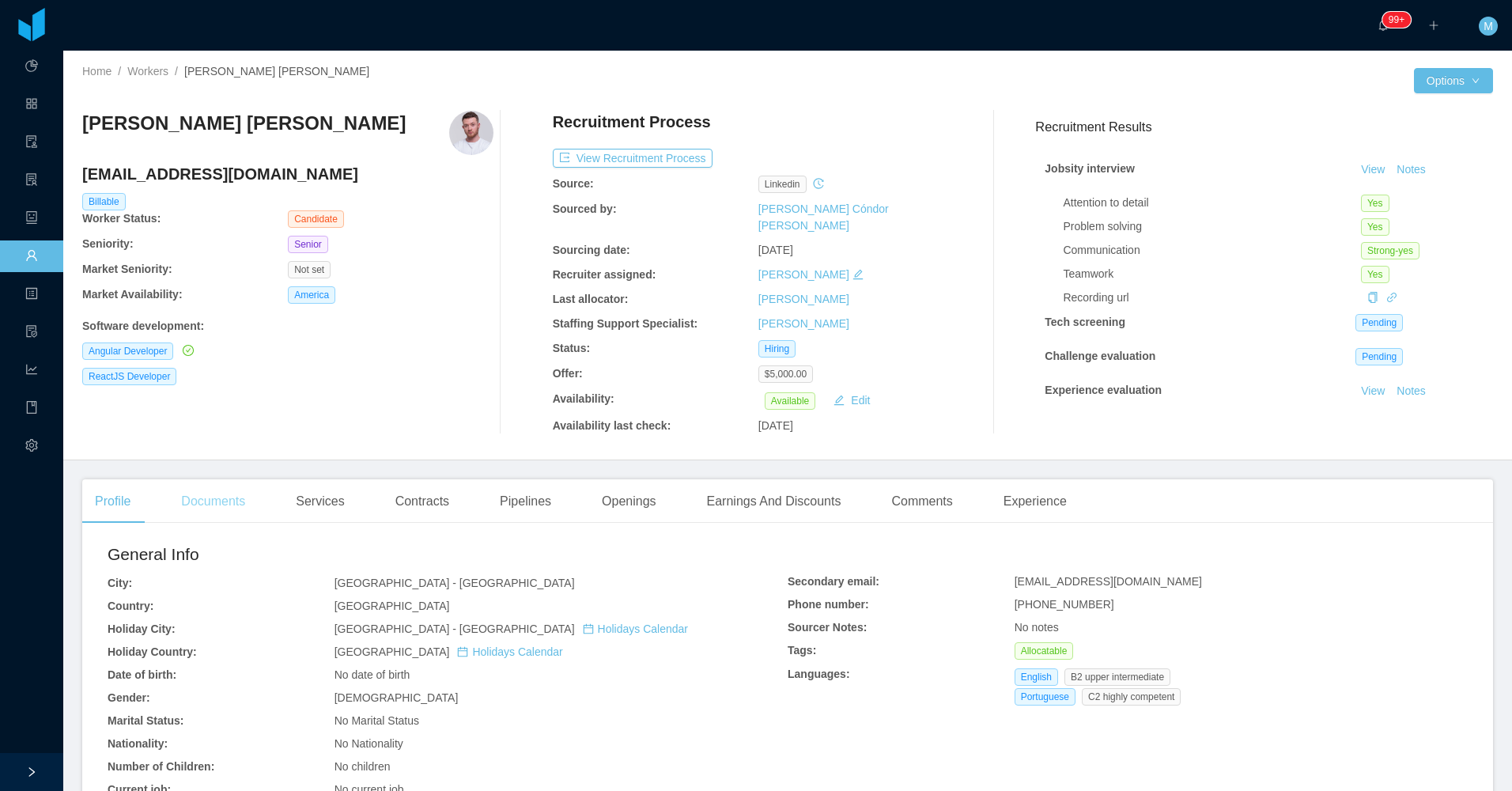
click at [219, 485] on div "Documents" at bounding box center [213, 502] width 89 height 45
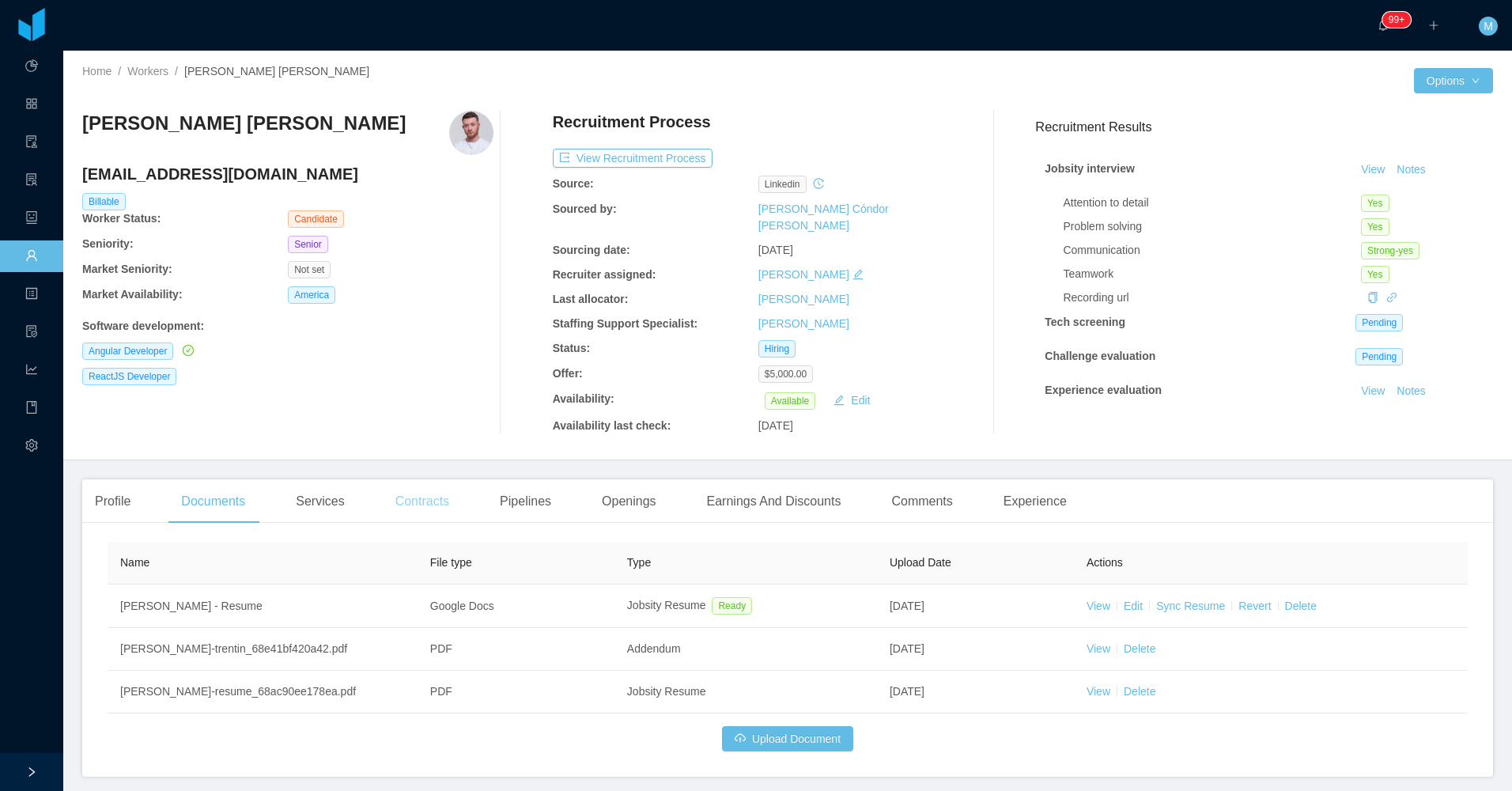
click at [451, 487] on div "Contracts" at bounding box center [422, 502] width 79 height 45
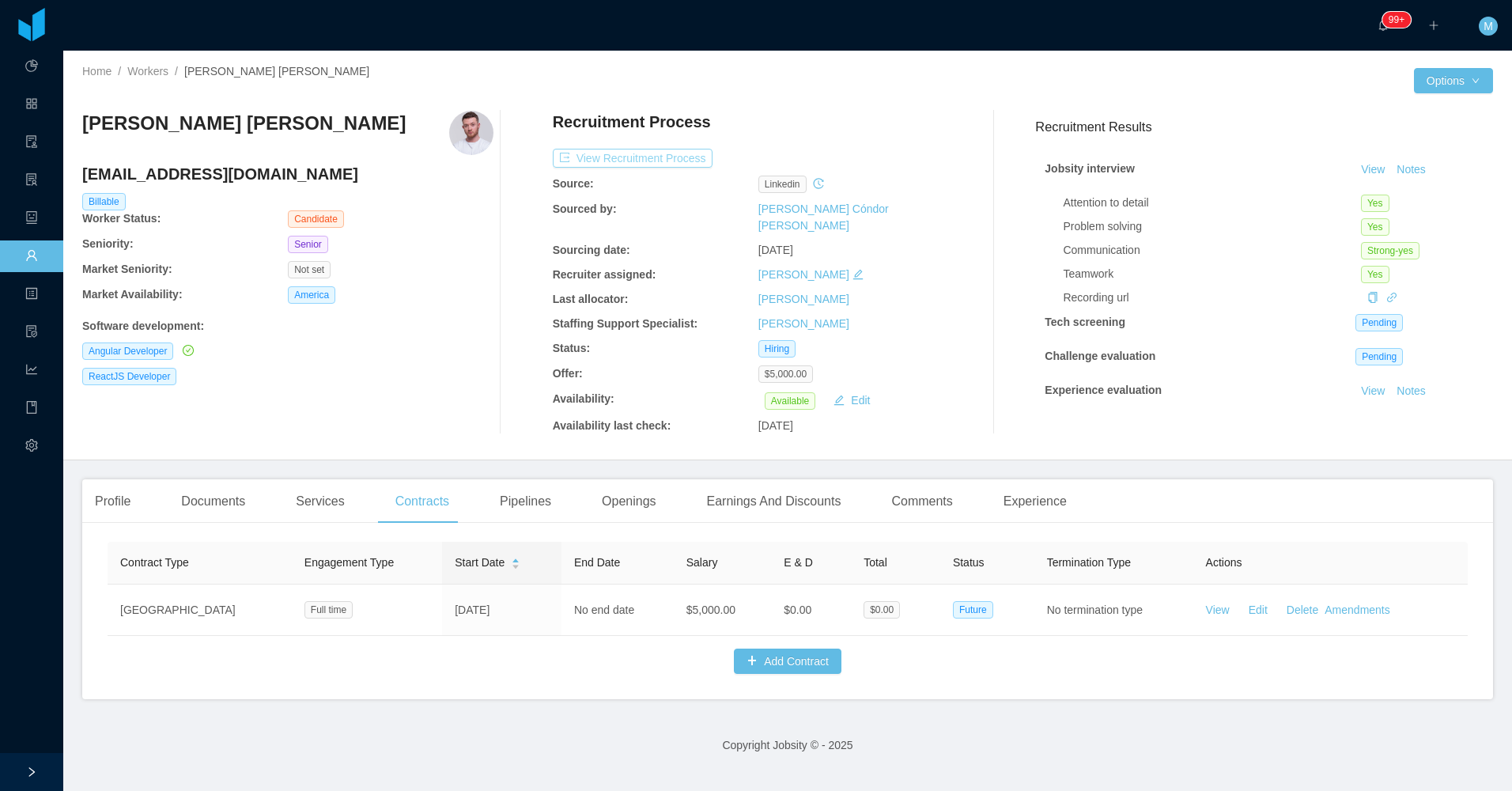
click at [652, 155] on button "View Recruitment Process" at bounding box center [633, 158] width 160 height 19
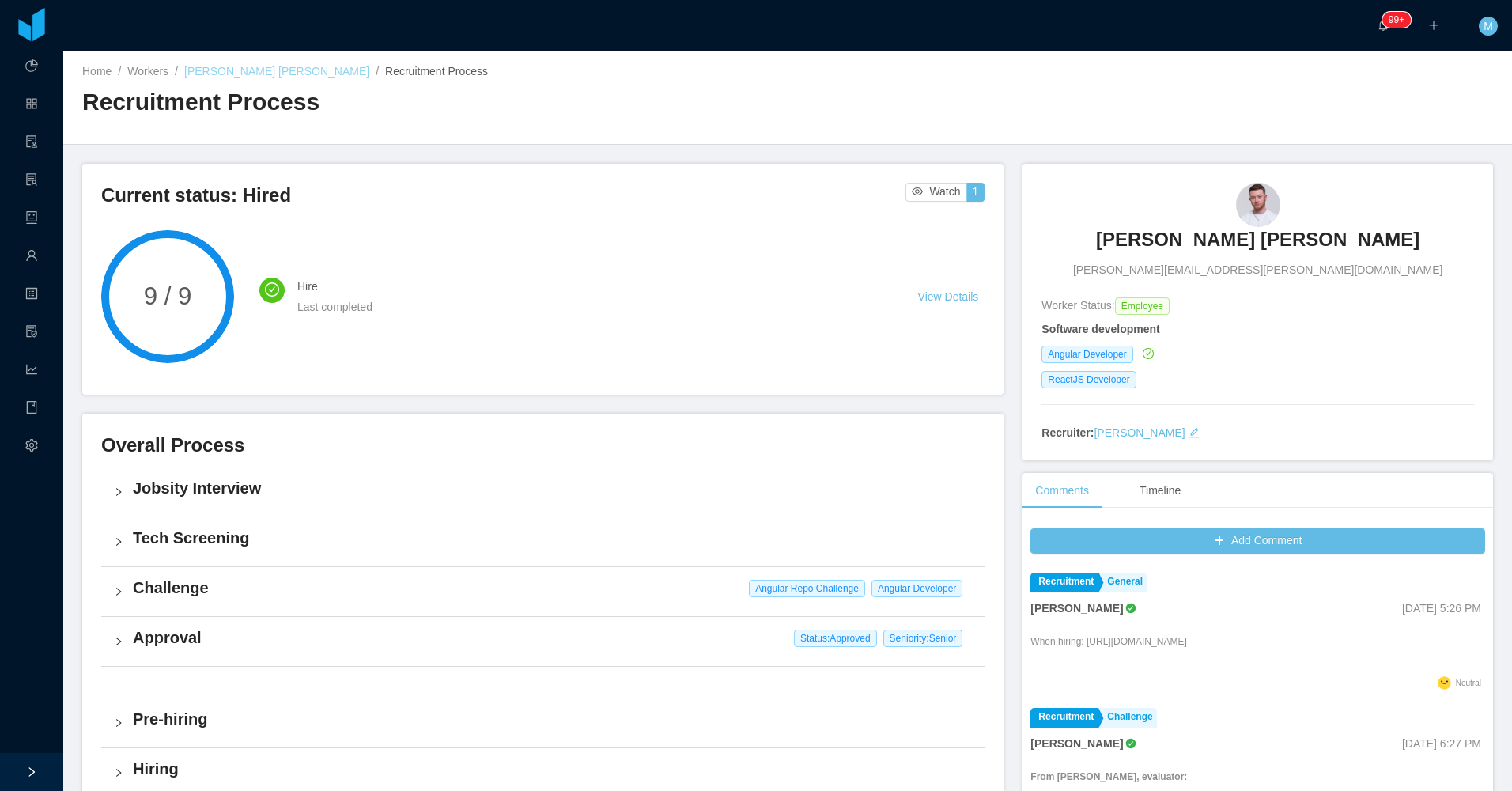
click at [246, 76] on link "[PERSON_NAME] [PERSON_NAME]" at bounding box center [277, 71] width 185 height 13
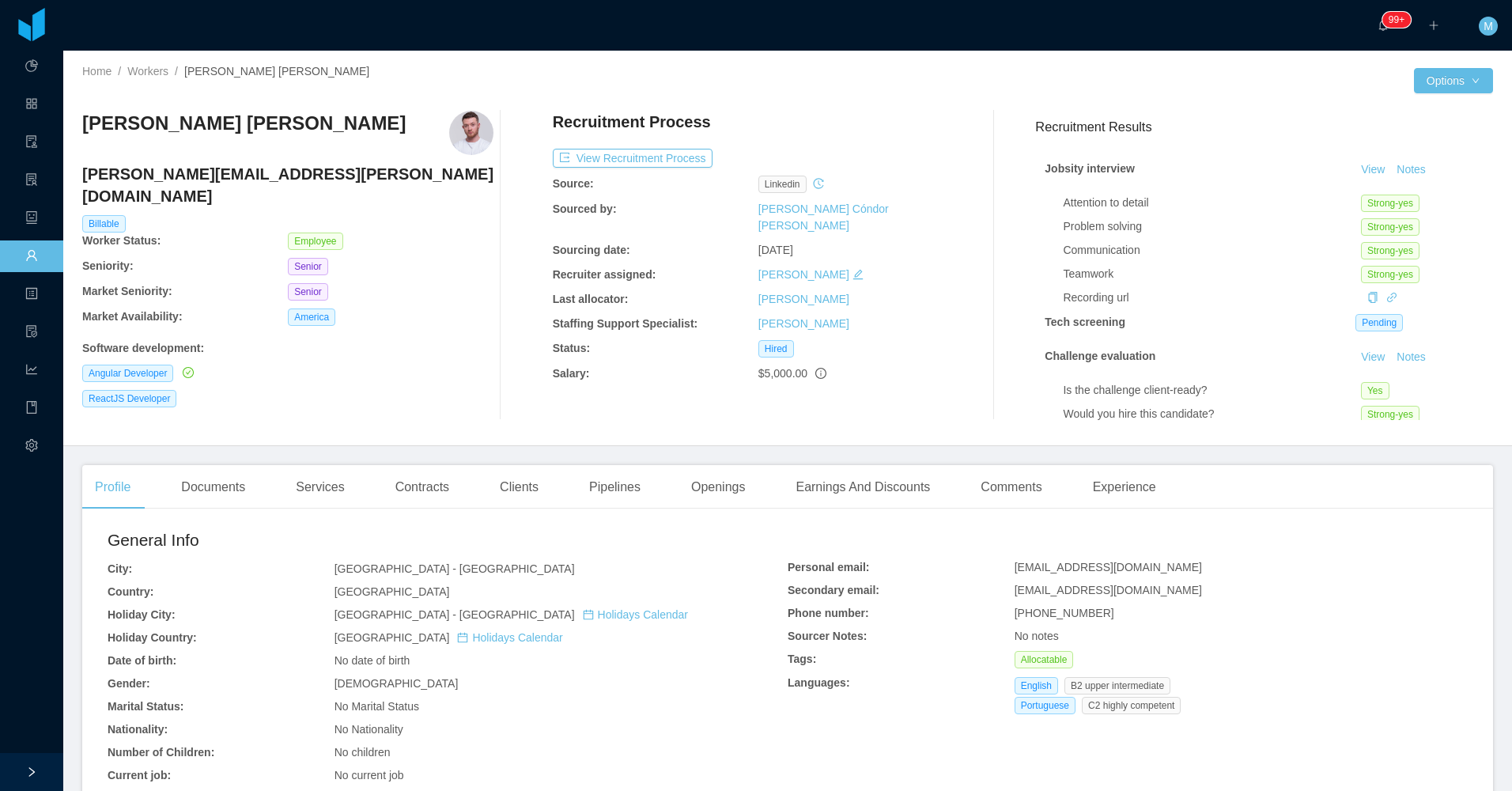
click at [489, 487] on div "Clients" at bounding box center [519, 488] width 64 height 45
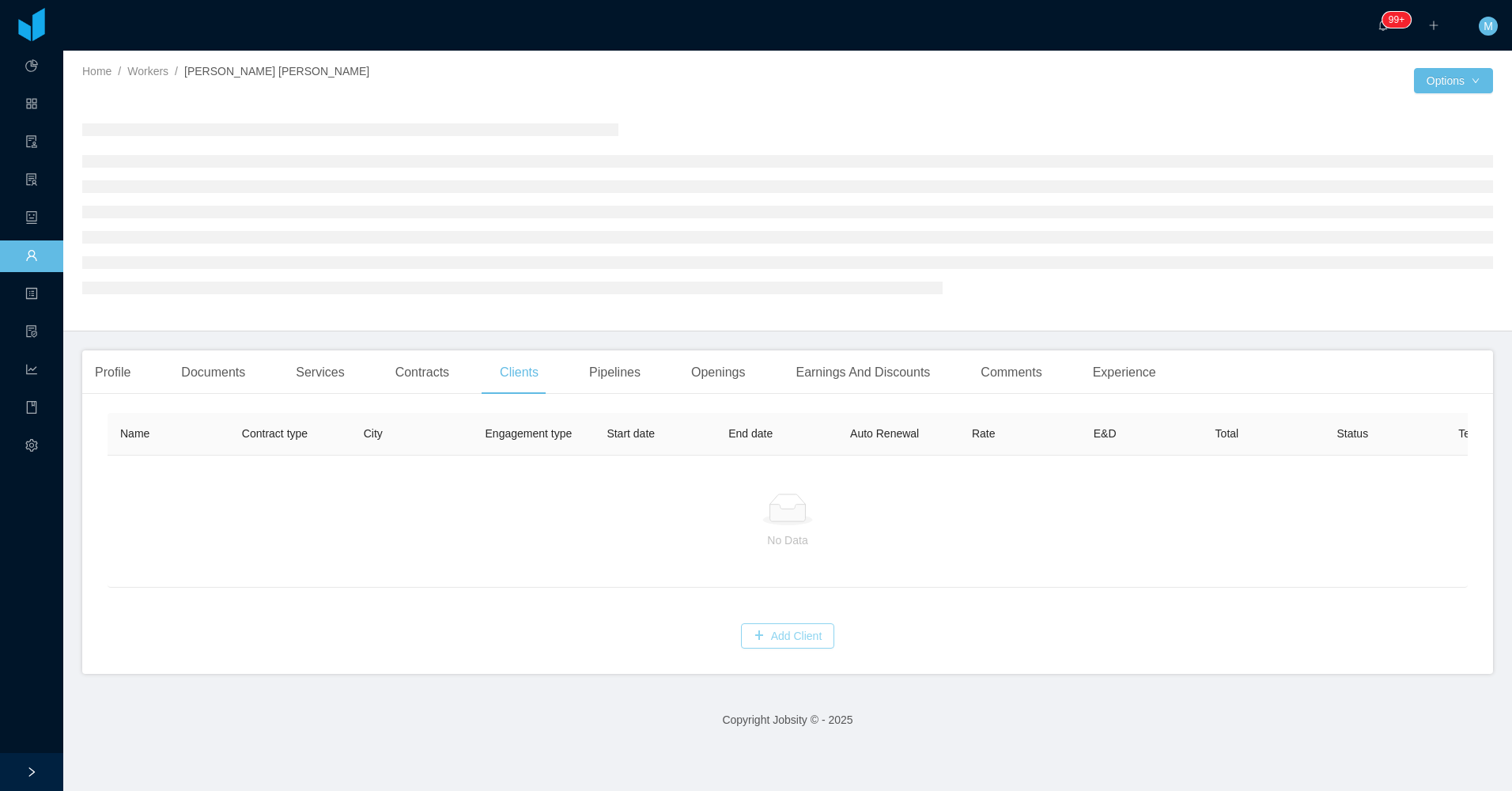
click at [693, 648] on button "Add Client" at bounding box center [788, 636] width 94 height 25
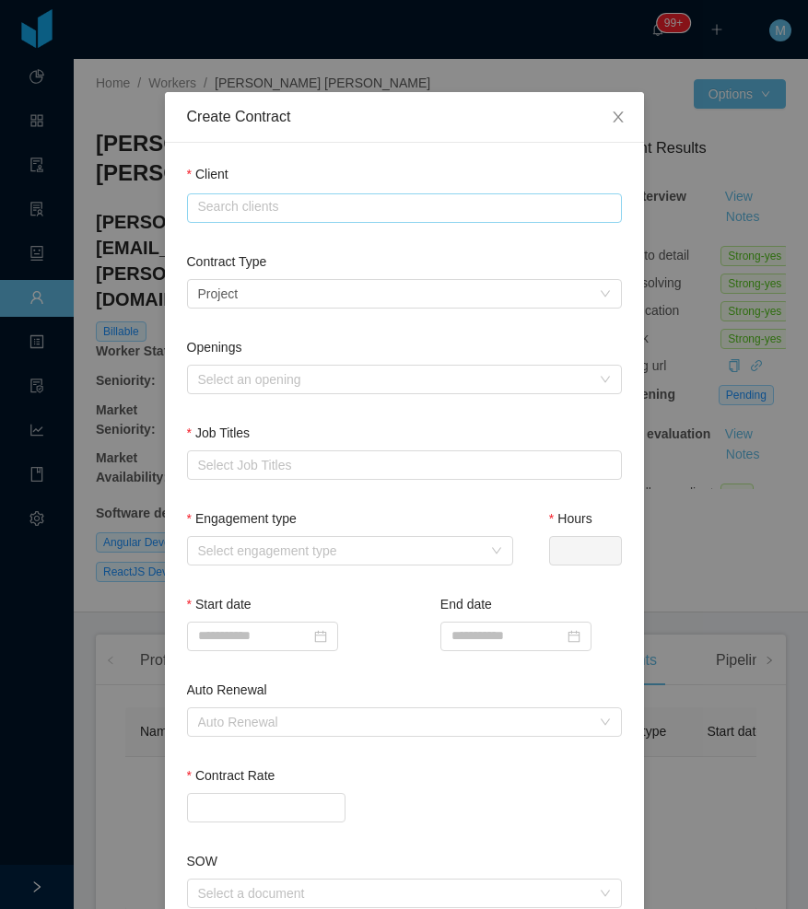
click at [324, 199] on input "text" at bounding box center [404, 207] width 435 height 29
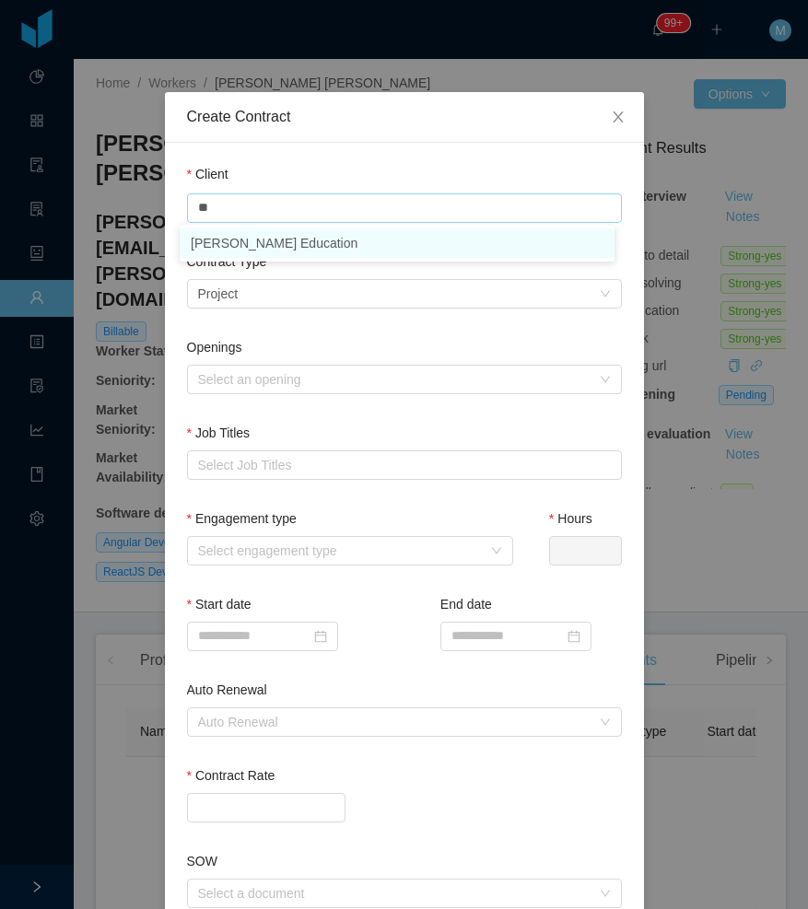
click at [254, 242] on li "McGraw-Hill Education" at bounding box center [397, 242] width 435 height 29
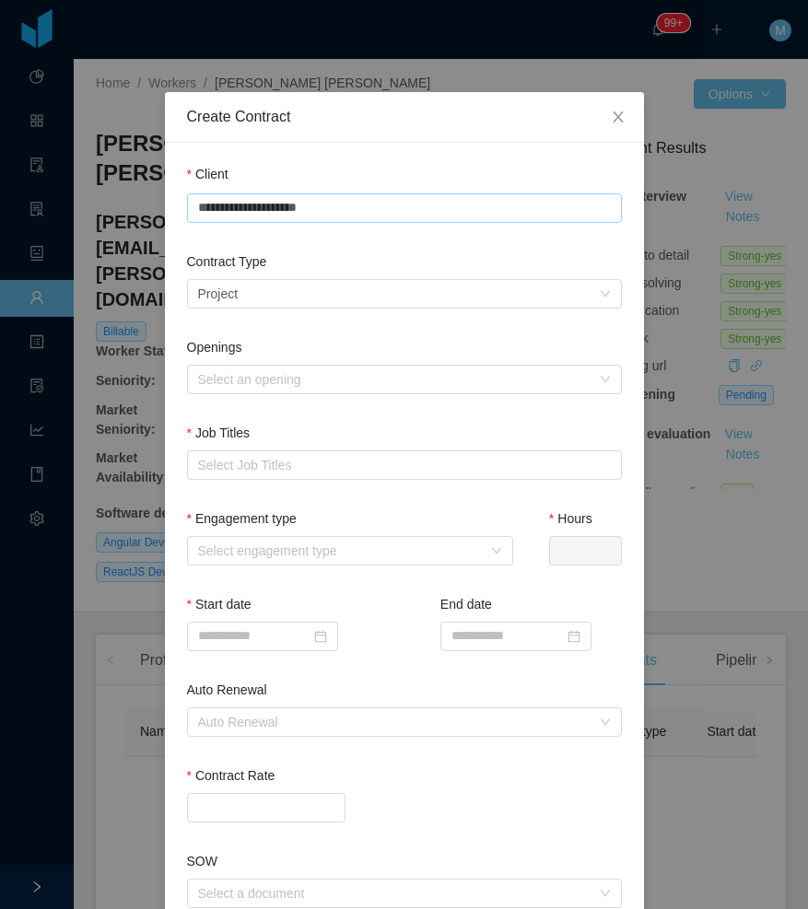
type input "**********"
drag, startPoint x: 250, startPoint y: 272, endPoint x: 248, endPoint y: 282, distance: 10.3
click at [250, 273] on div "Contract Type" at bounding box center [404, 265] width 435 height 27
click at [248, 282] on div "Select a contract type Project" at bounding box center [398, 294] width 401 height 28
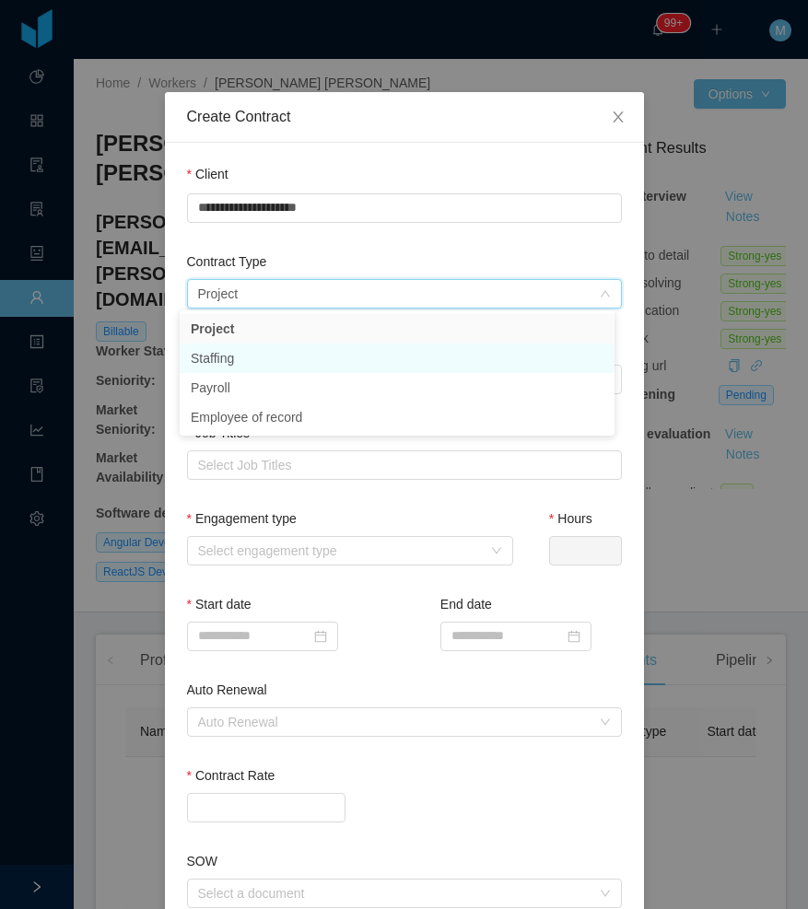
click at [236, 353] on li "Staffing" at bounding box center [397, 358] width 435 height 29
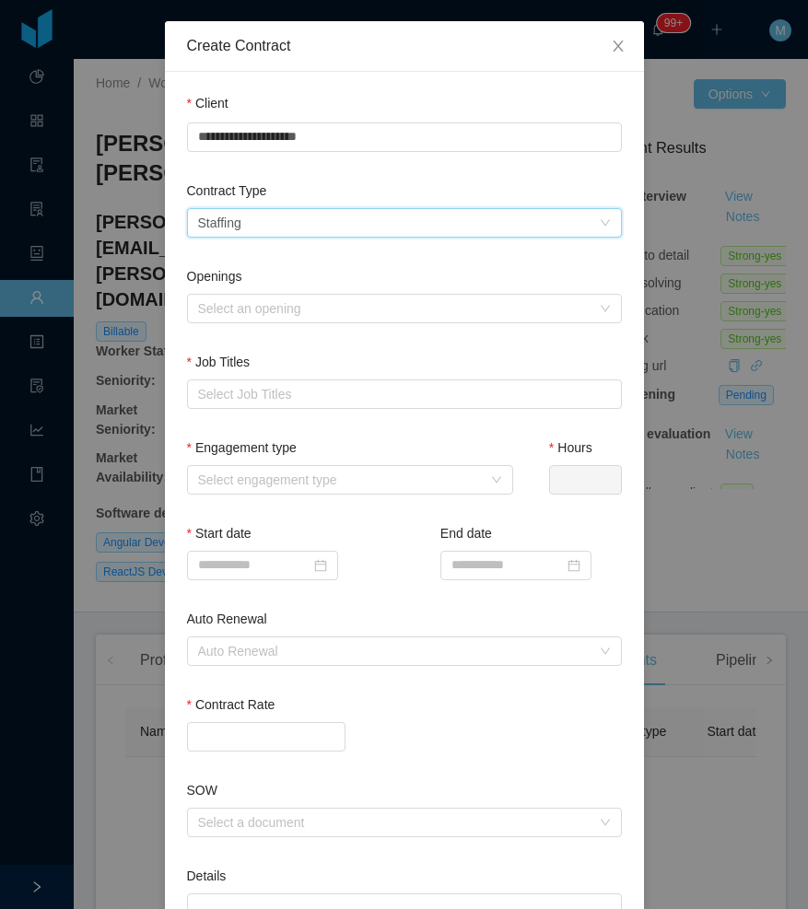
scroll to position [92, 0]
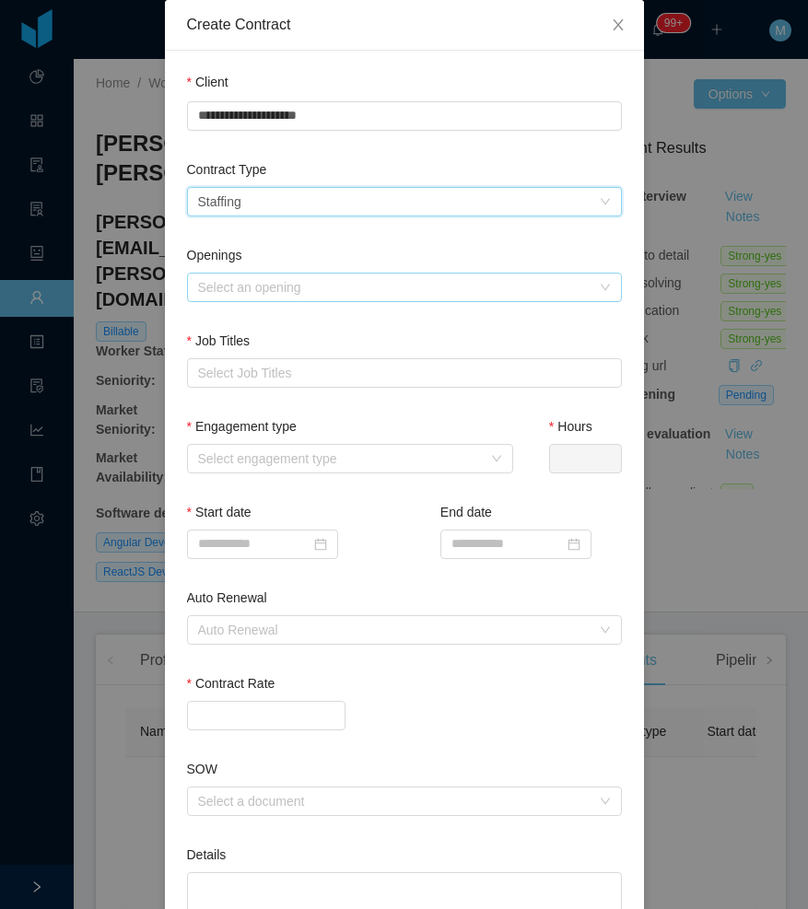
click at [258, 286] on div "Select an opening" at bounding box center [394, 287] width 392 height 18
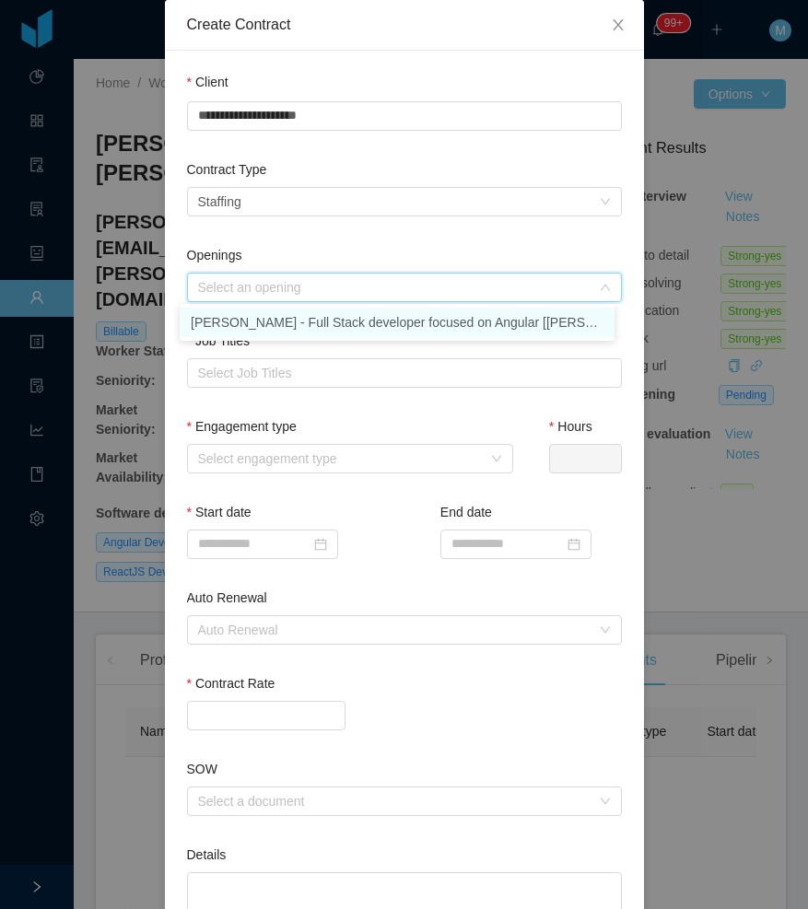
click at [245, 324] on li "[PERSON_NAME] - Full Stack developer focused on Angular [[PERSON_NAME]]" at bounding box center [397, 322] width 435 height 29
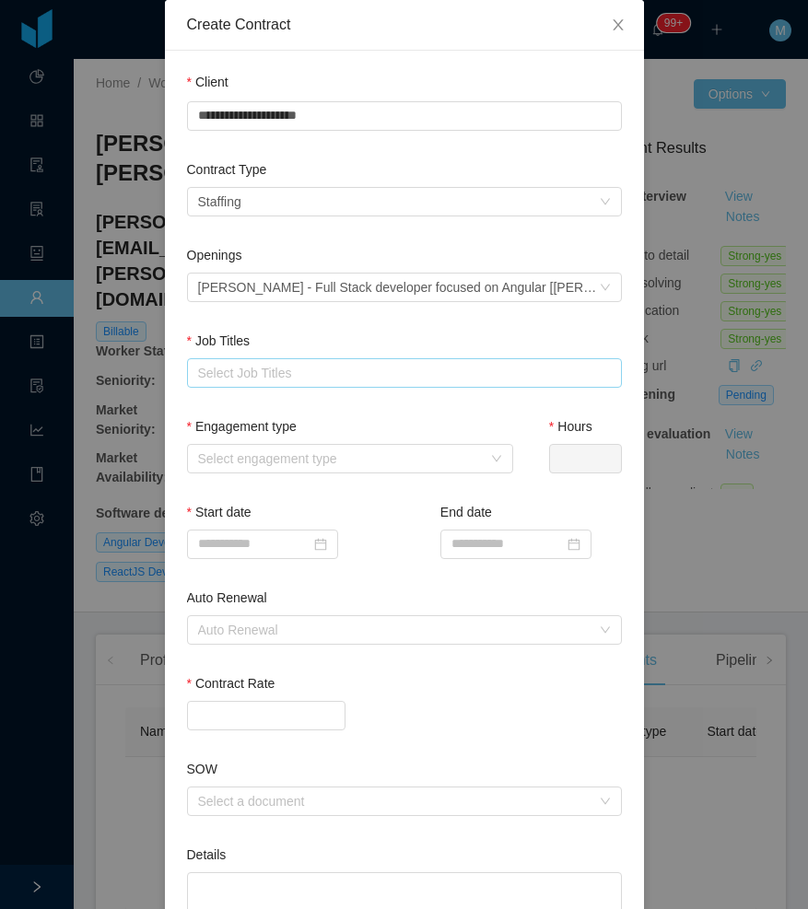
click at [263, 382] on div "Select Job Titles" at bounding box center [402, 373] width 418 height 28
type input "***"
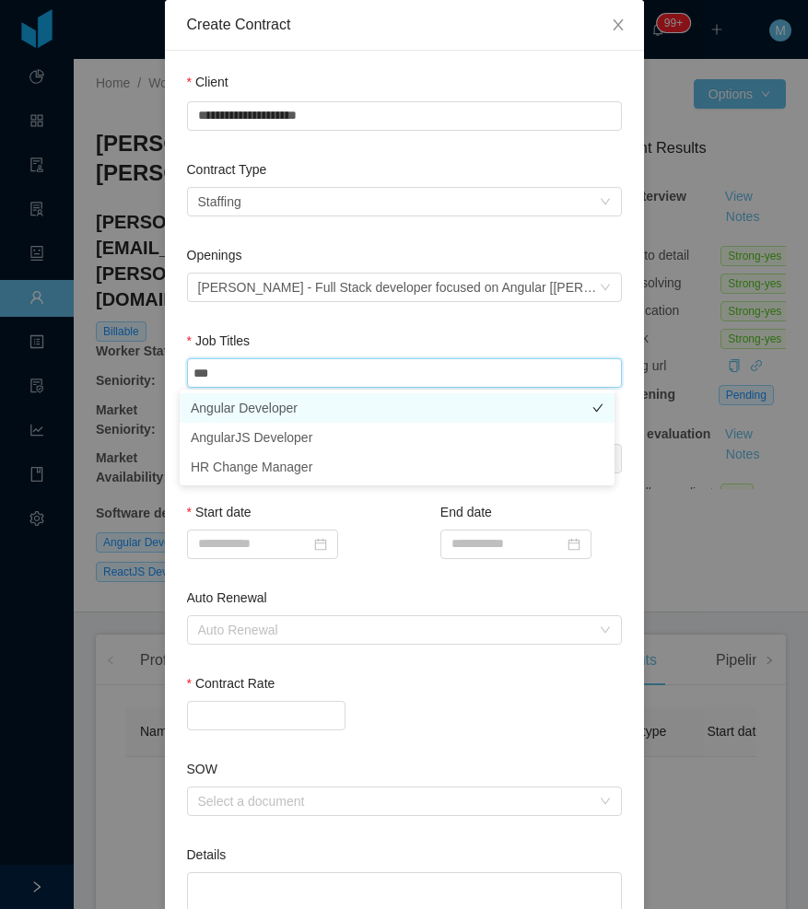
click at [240, 403] on li "Angular Developer" at bounding box center [397, 407] width 435 height 29
click at [321, 320] on div "Openings Select an opening McGraw-Hill - Full Stack developer focused on Angula…" at bounding box center [404, 289] width 435 height 86
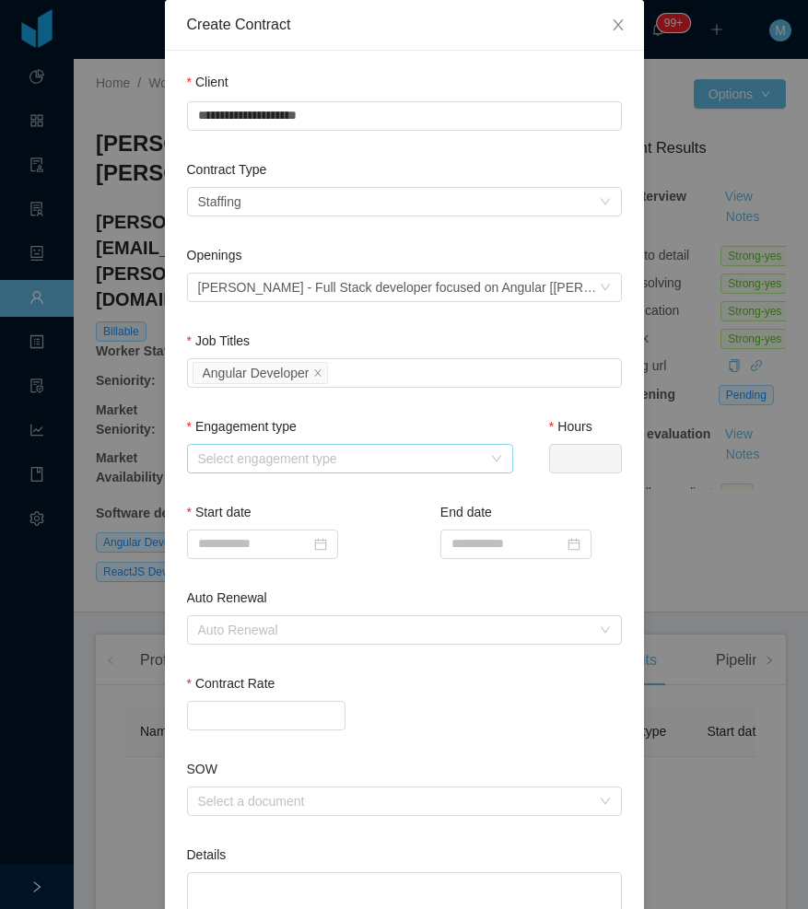
click at [286, 456] on div "Select engagement type" at bounding box center [340, 459] width 284 height 18
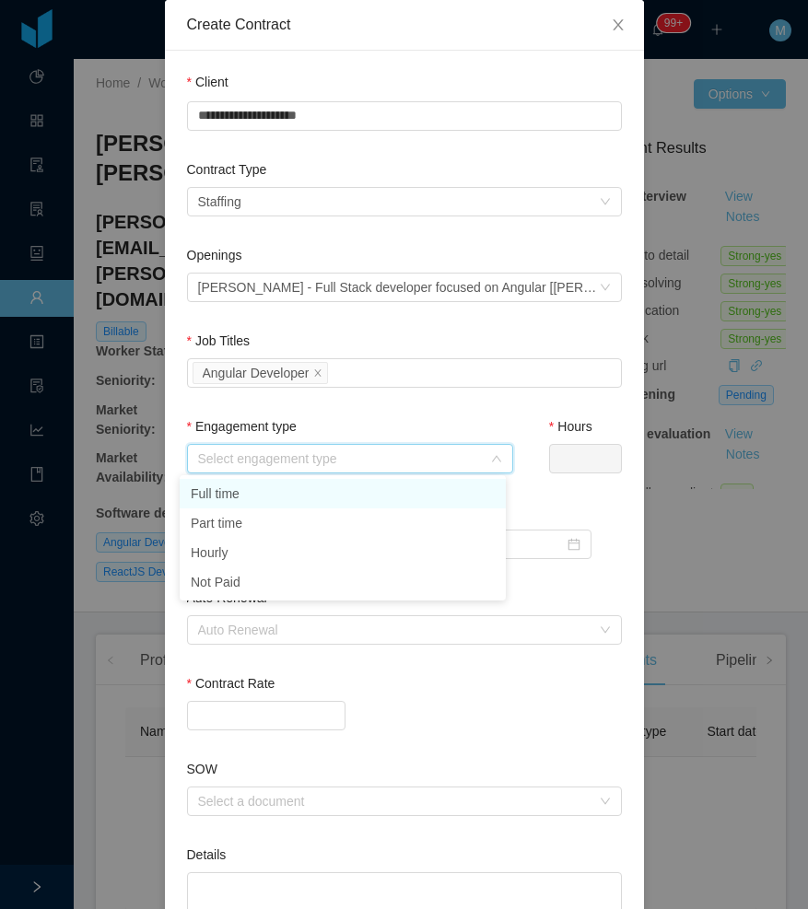
click at [248, 493] on li "Full time" at bounding box center [343, 493] width 326 height 29
type input "*"
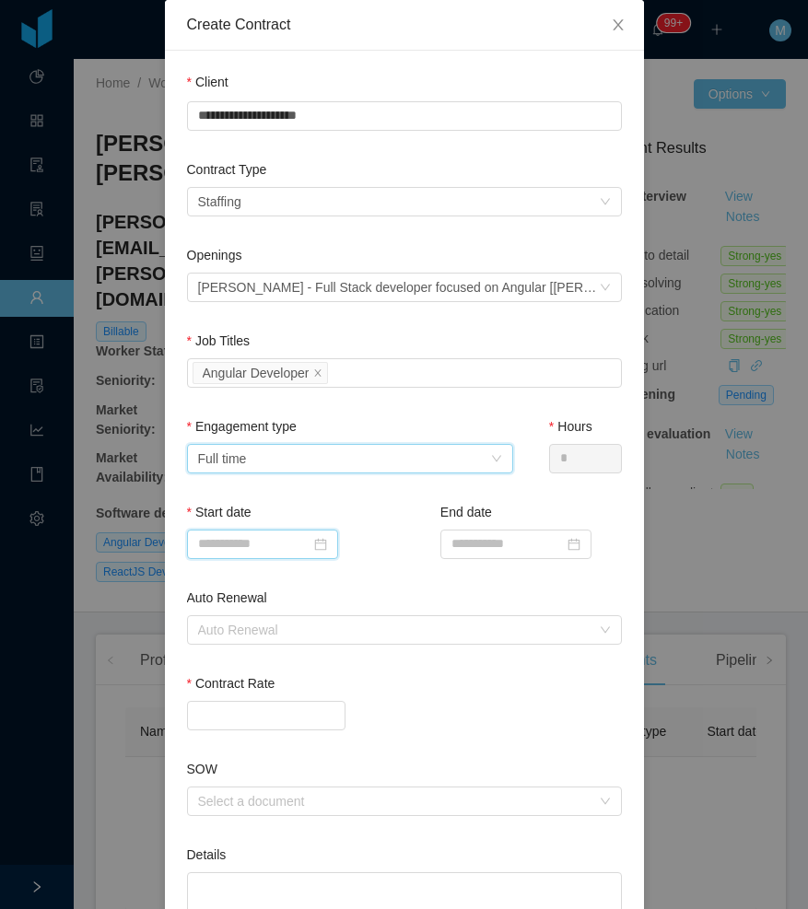
click at [224, 540] on input at bounding box center [262, 544] width 151 height 29
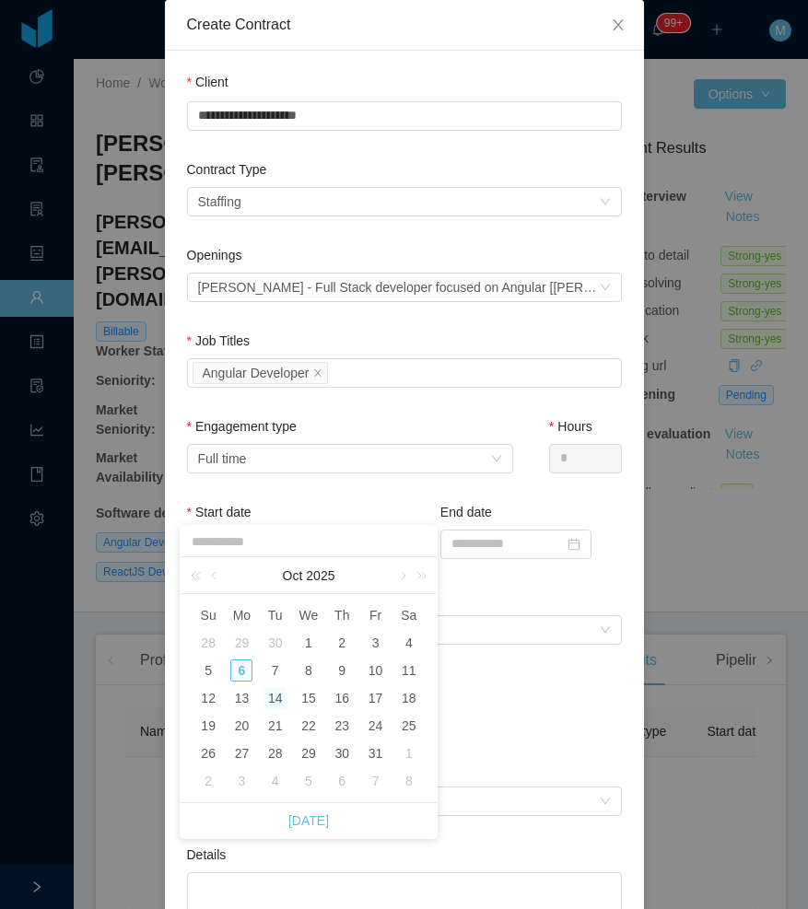
click at [280, 699] on div "14" at bounding box center [275, 698] width 22 height 22
type input "**********"
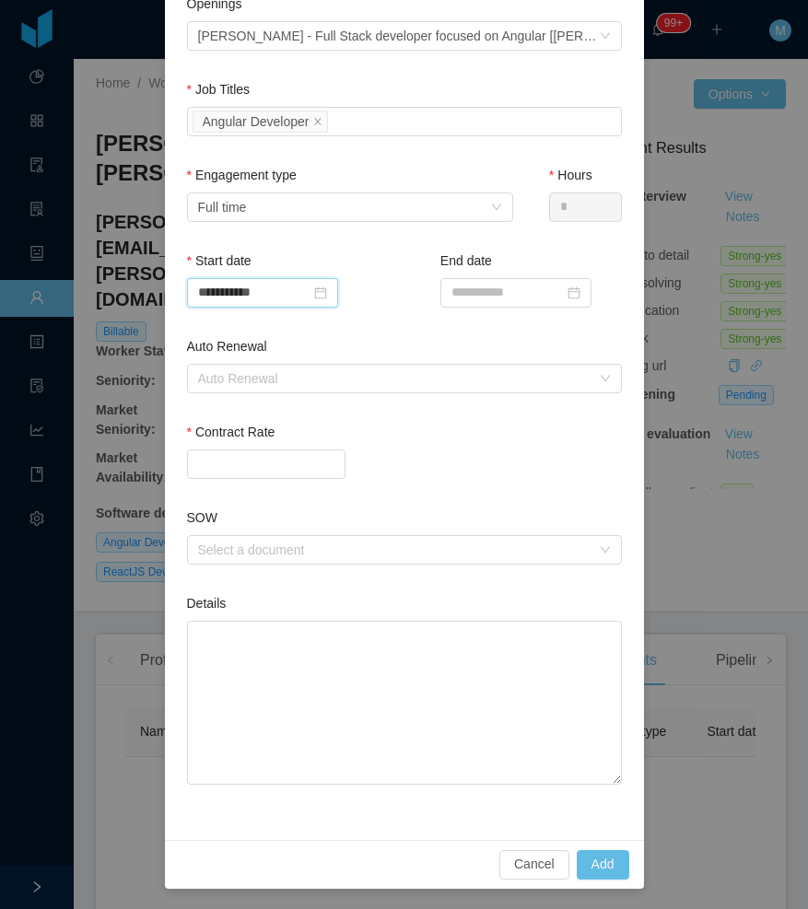
scroll to position [345, 0]
click at [326, 376] on div "Auto Renewal" at bounding box center [394, 377] width 392 height 18
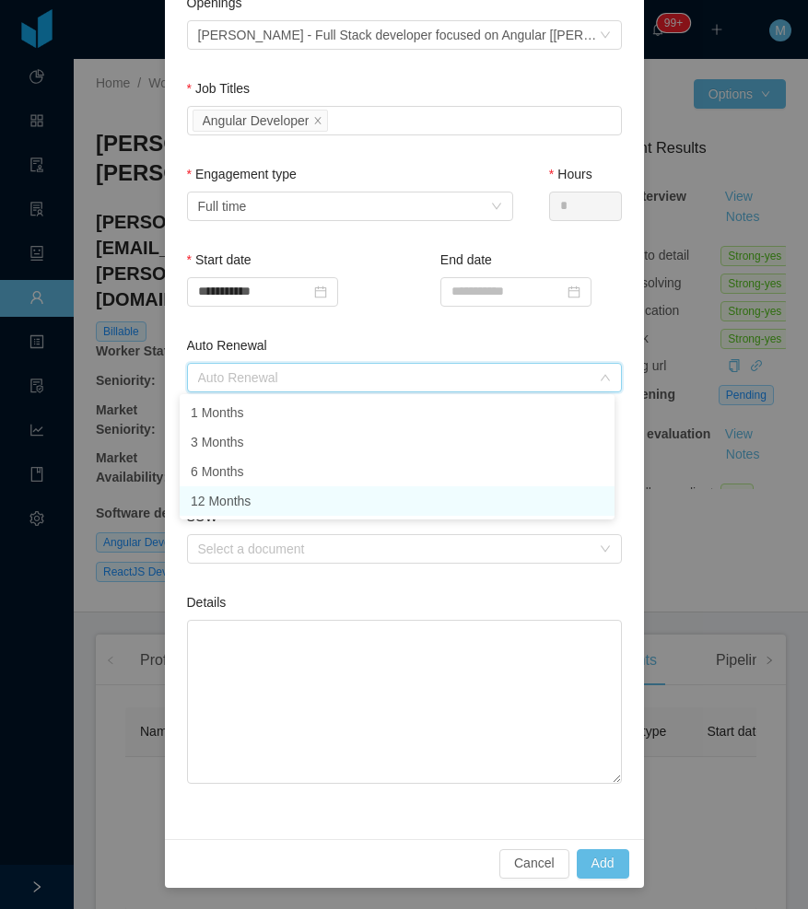
click at [241, 496] on li "12 Months" at bounding box center [397, 500] width 435 height 29
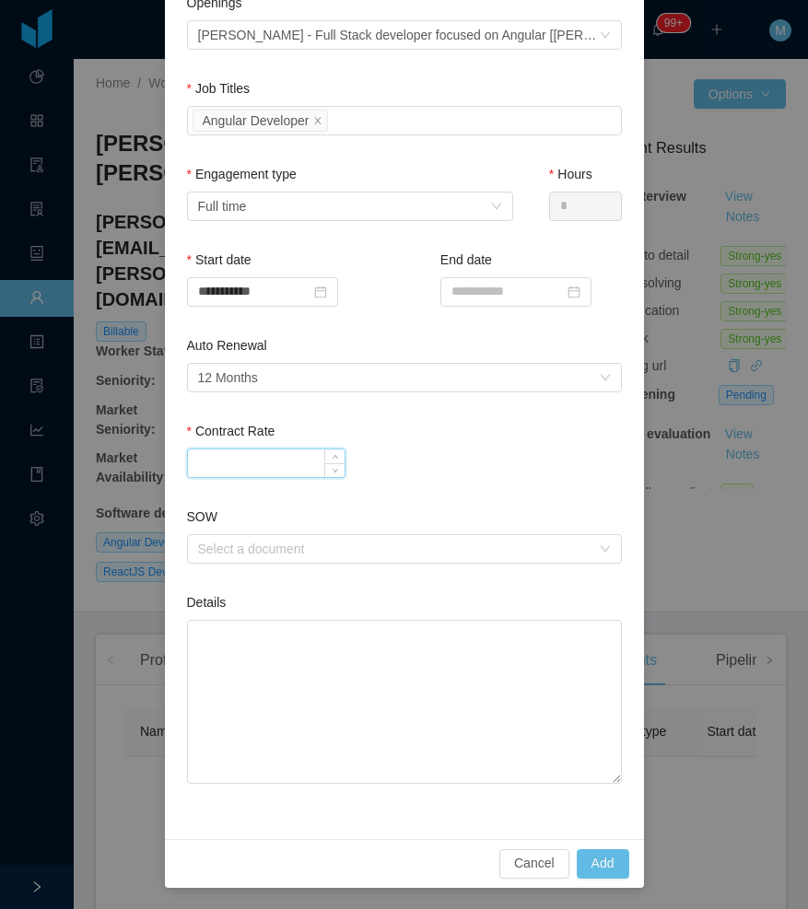
click at [225, 462] on input "Contract Rate" at bounding box center [266, 464] width 157 height 28
paste input "*******"
type input "*******"
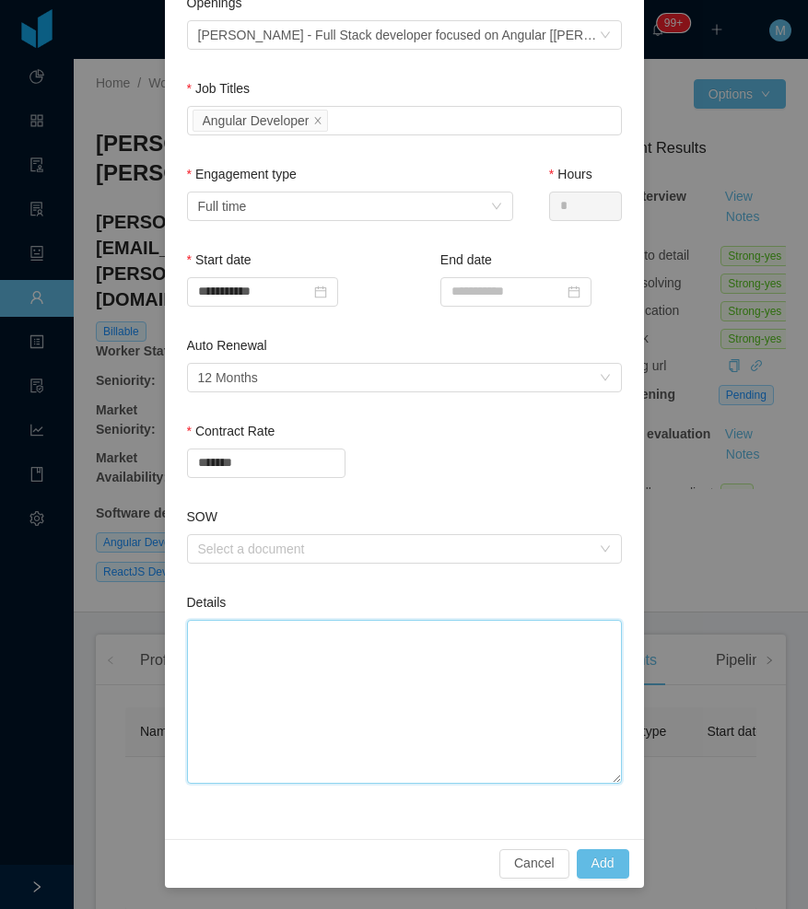
click at [306, 671] on textarea "Details" at bounding box center [404, 702] width 435 height 164
type textarea "*"
type textarea "**"
type textarea "***"
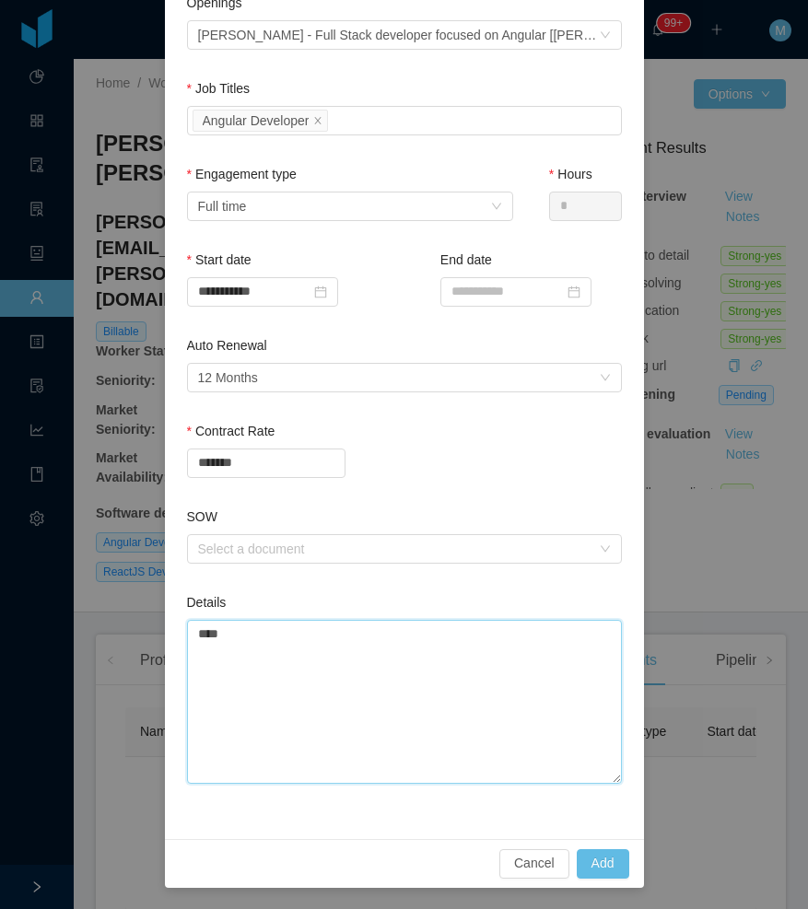
type textarea "*****"
type textarea "******"
type textarea "*******"
type textarea "*********"
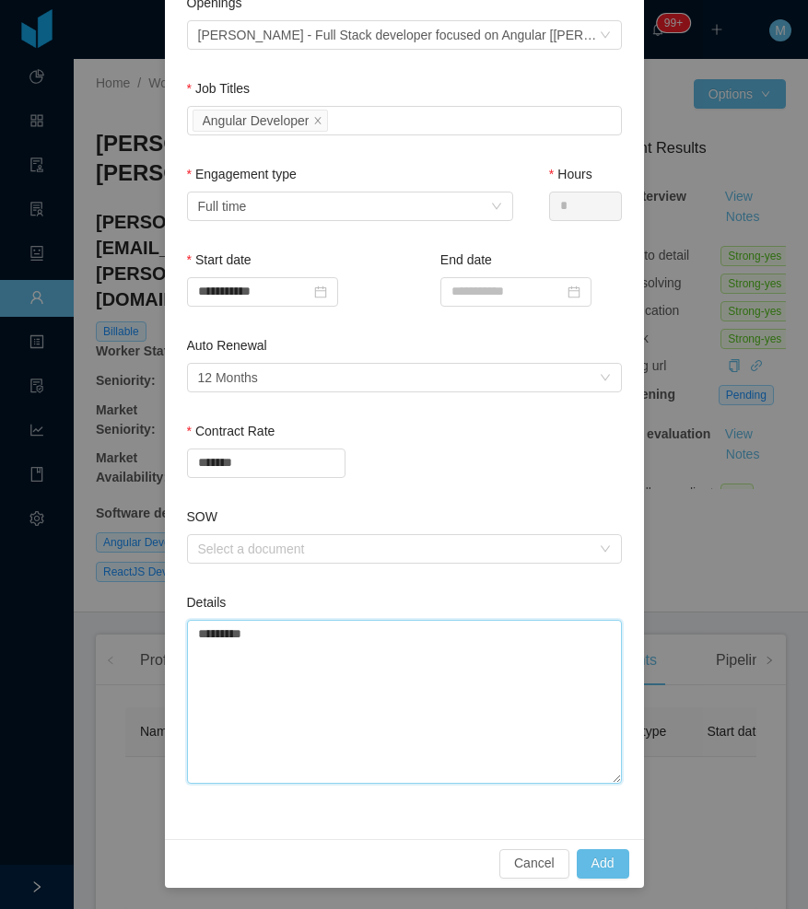
type textarea "*********"
type textarea "**********"
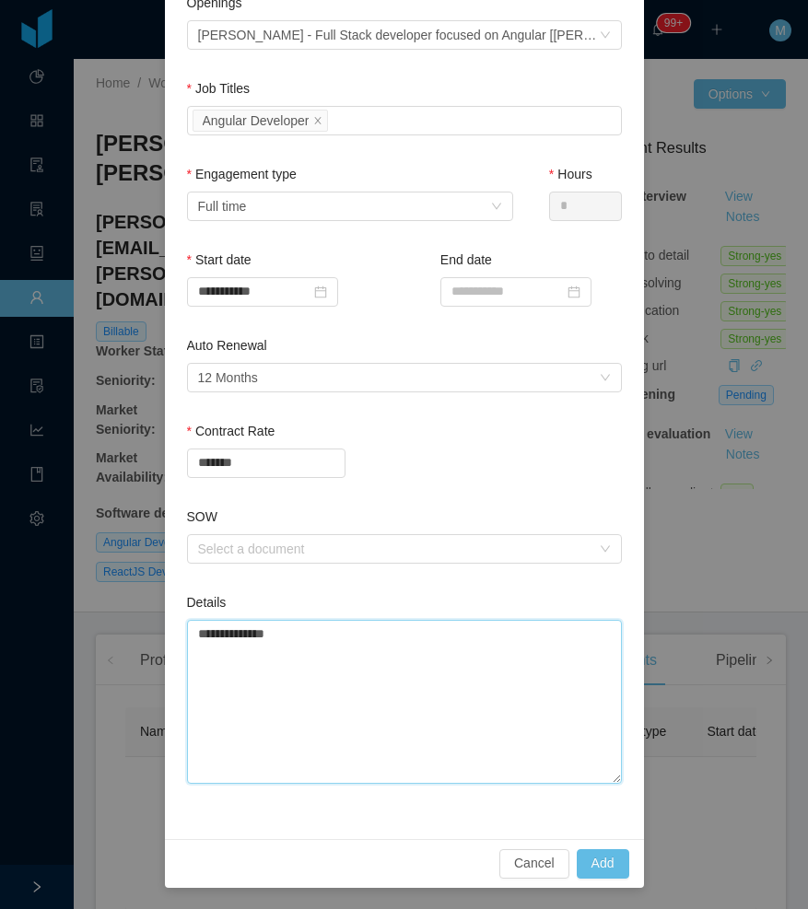
type textarea "**********"
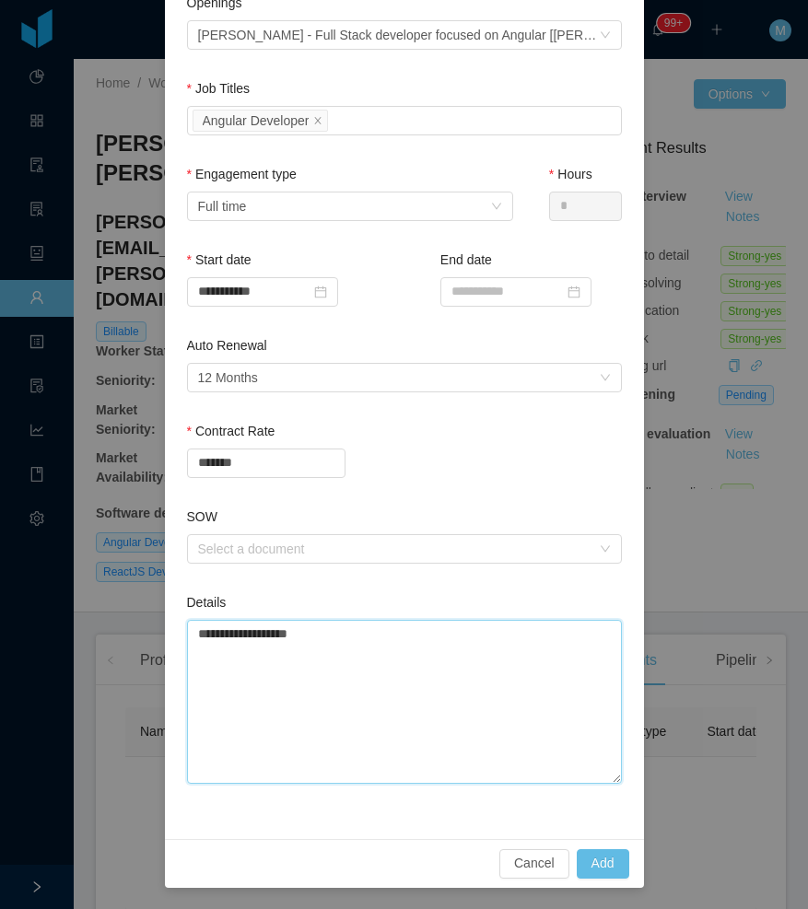
type textarea "**********"
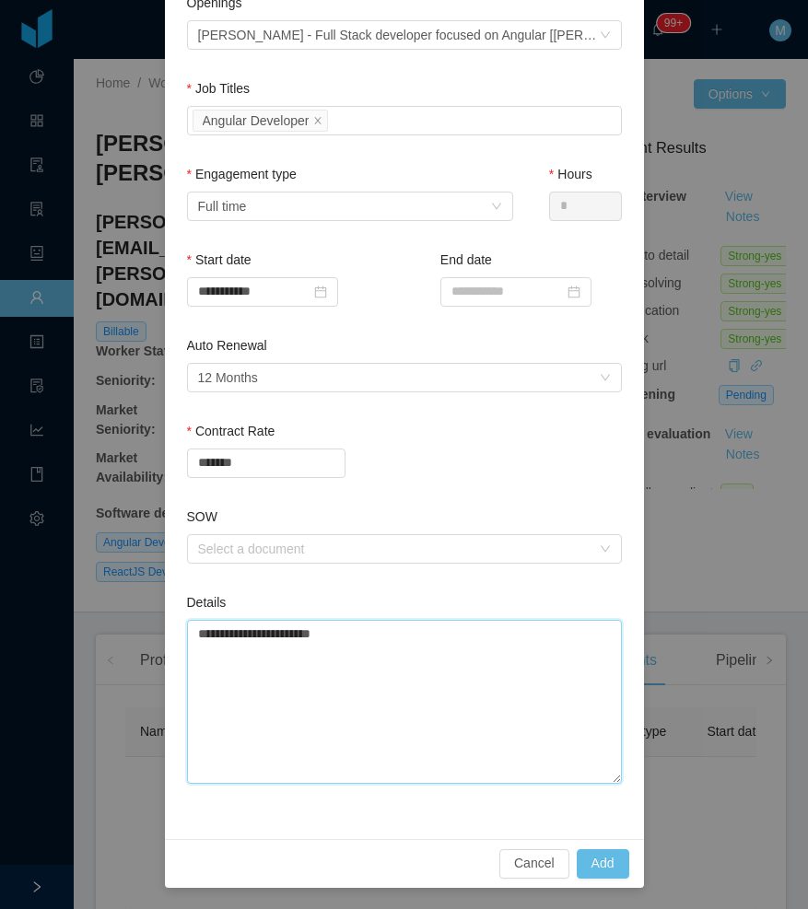
type textarea "**********"
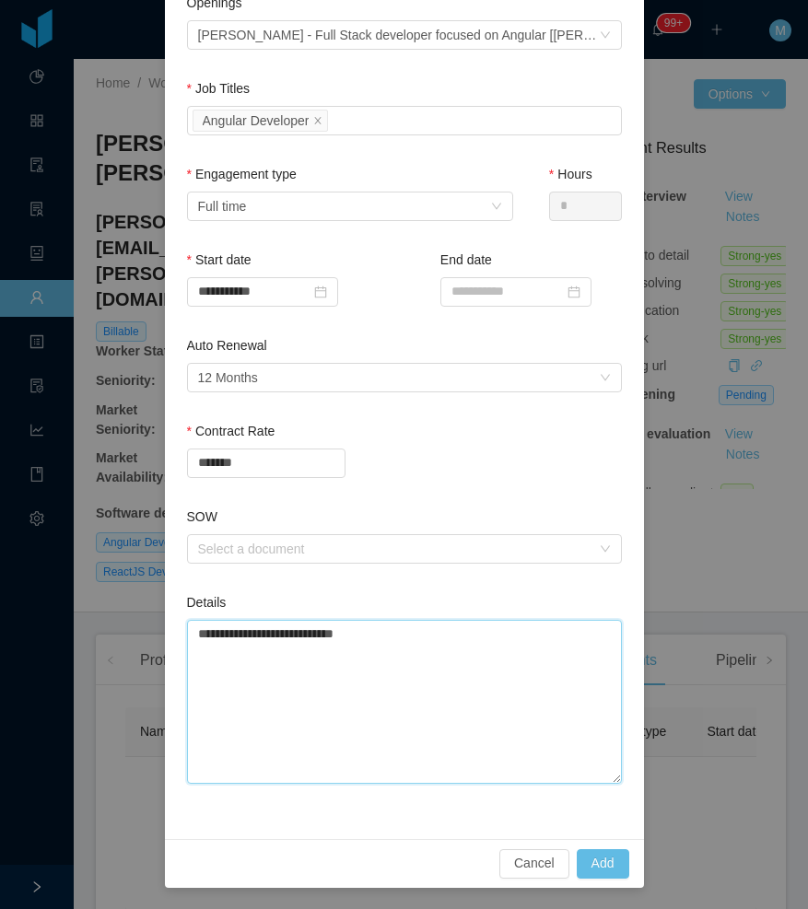
type textarea "**********"
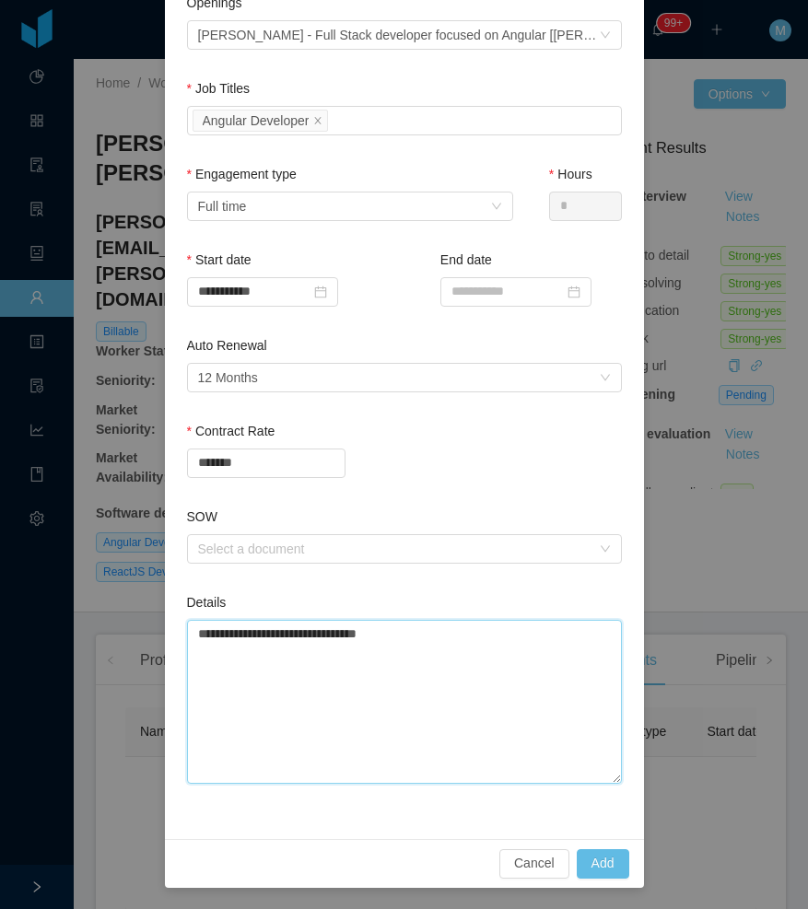
type textarea "**********"
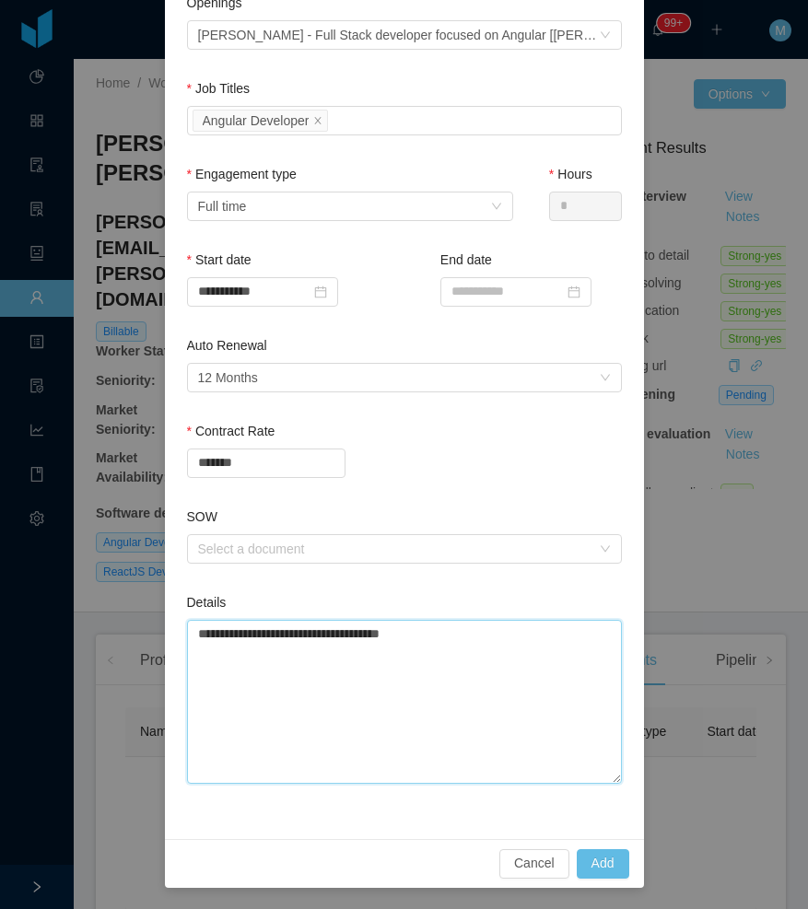
type textarea "**********"
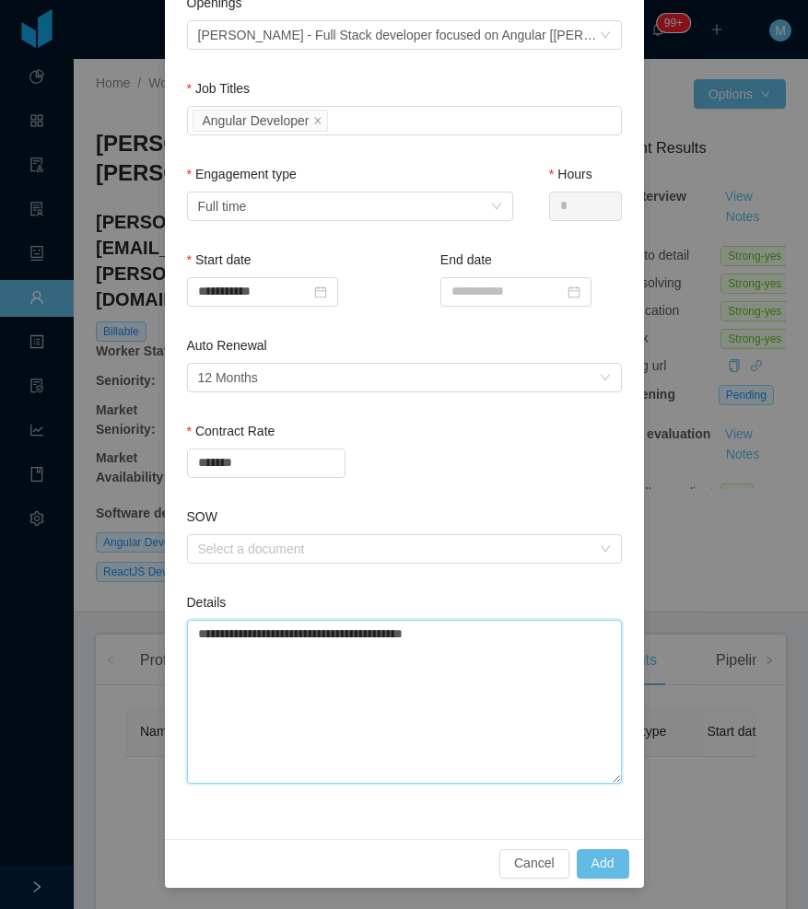
type textarea "**********"
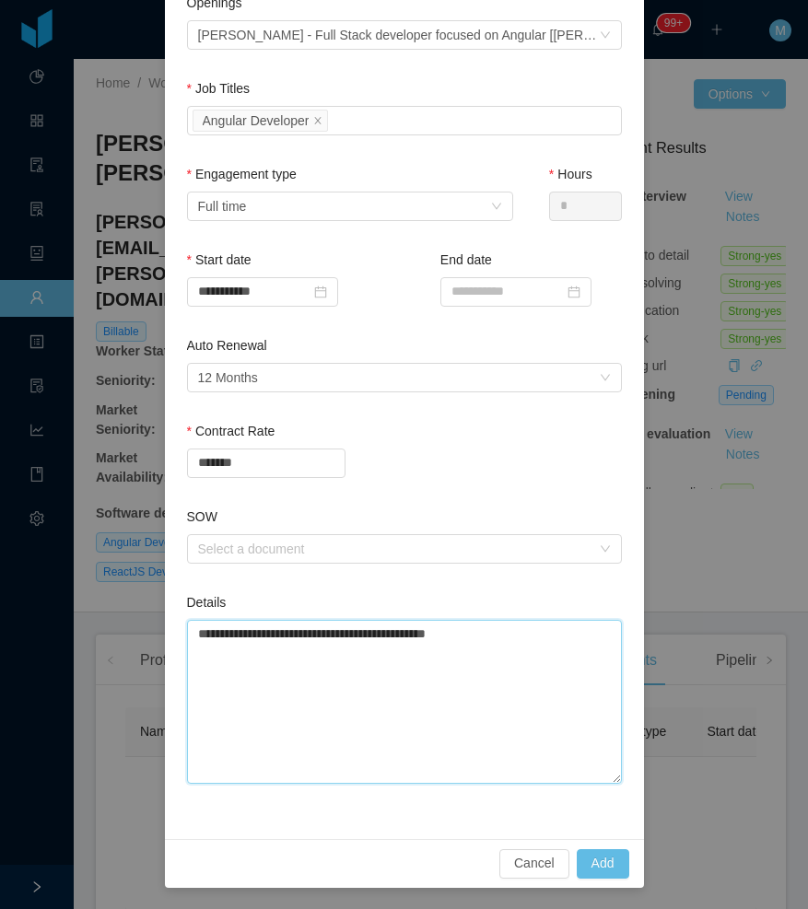
click at [507, 631] on textarea "**********" at bounding box center [404, 702] width 435 height 164
type textarea "**********"
paste textarea "**********"
type textarea "**********"
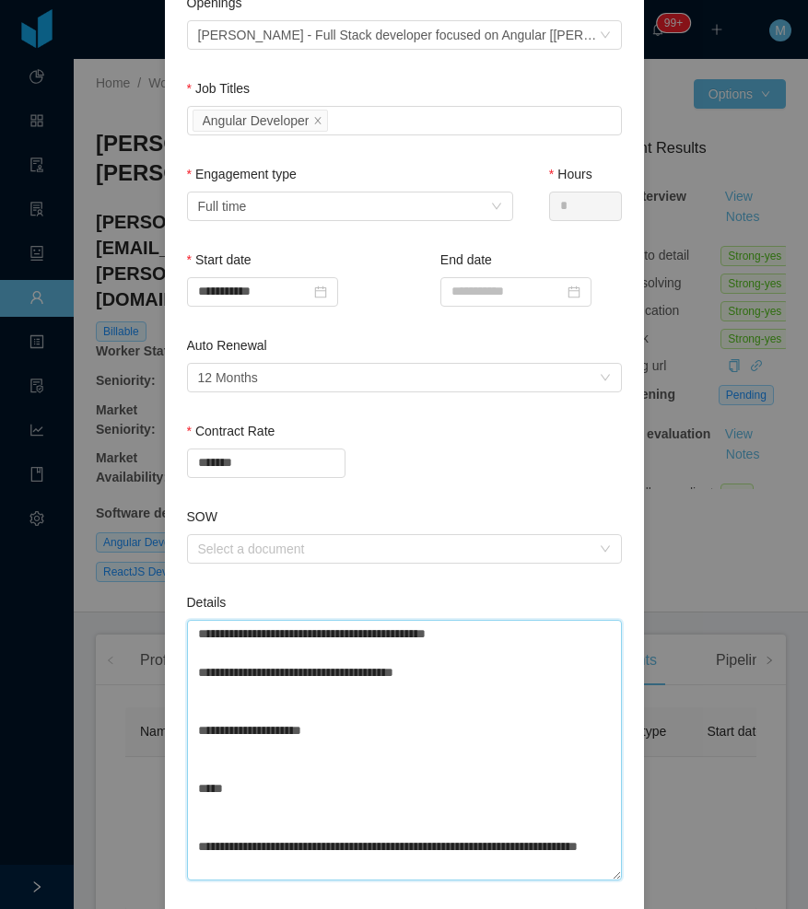
click at [256, 699] on textarea "**********" at bounding box center [404, 750] width 435 height 261
click at [270, 786] on textarea "**********" at bounding box center [404, 750] width 435 height 261
drag, startPoint x: 269, startPoint y: 761, endPoint x: 276, endPoint y: 744, distance: 18.1
click at [273, 755] on textarea "**********" at bounding box center [404, 750] width 435 height 261
type textarea "**********"
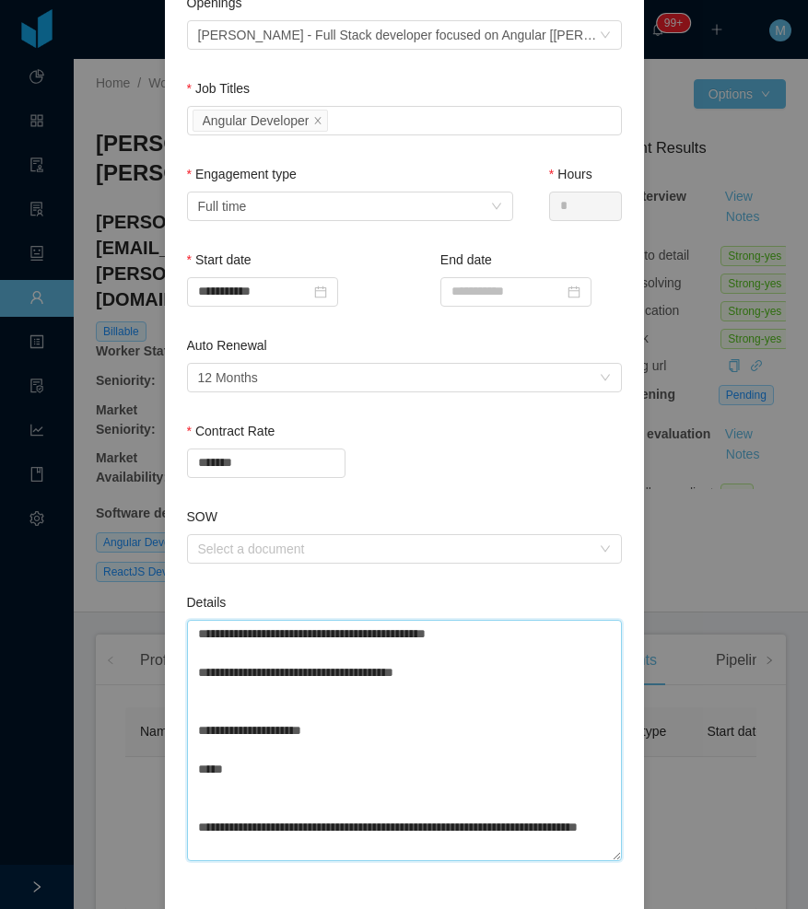
type textarea "**********"
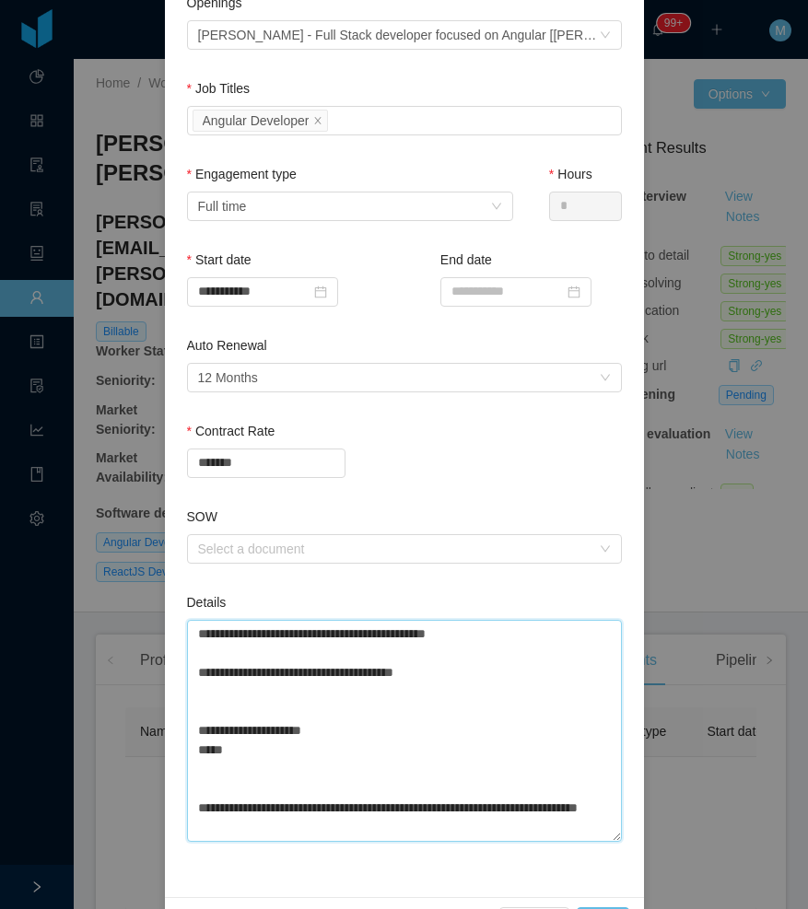
click at [311, 691] on textarea "**********" at bounding box center [404, 731] width 435 height 222
type textarea "**********"
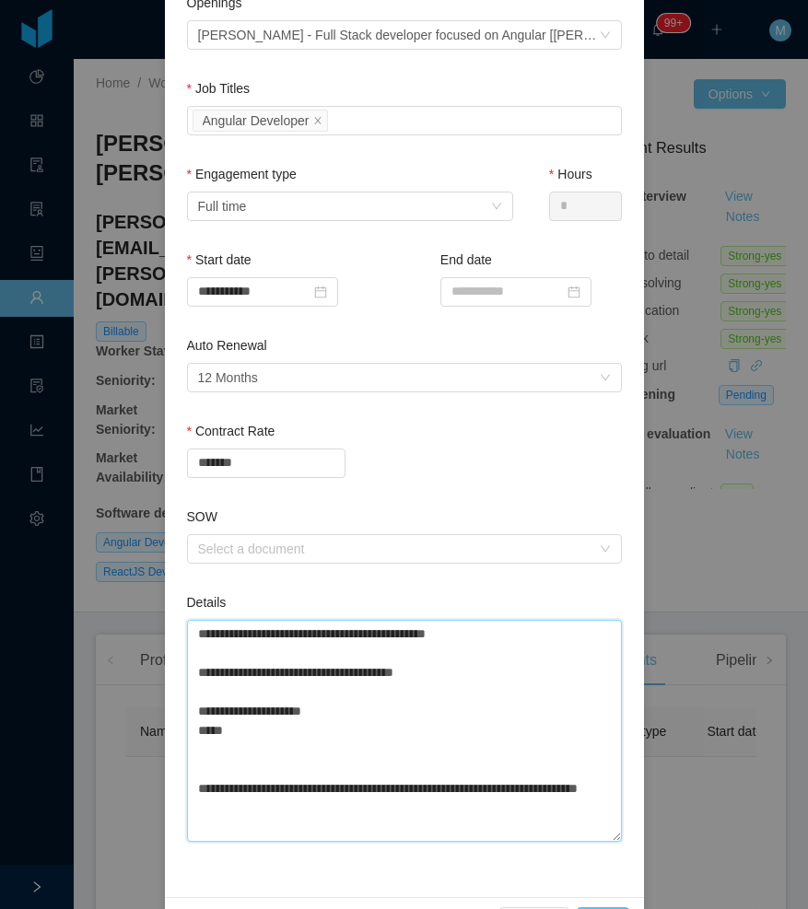
type textarea "**********"
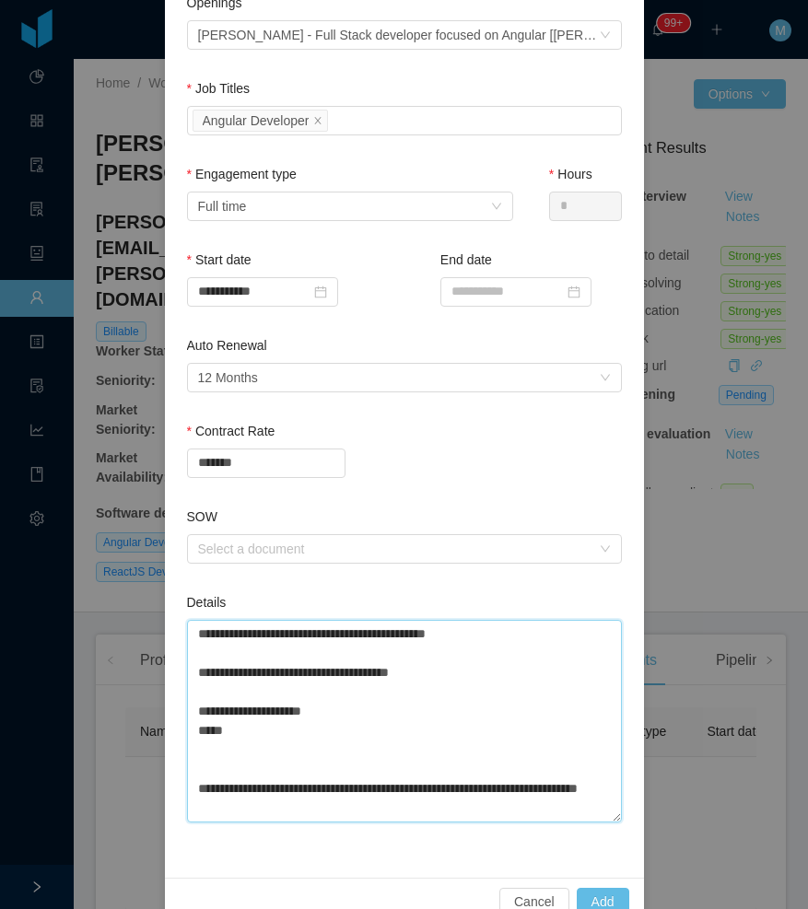
click at [274, 767] on textarea "**********" at bounding box center [404, 721] width 435 height 203
type textarea "**********"
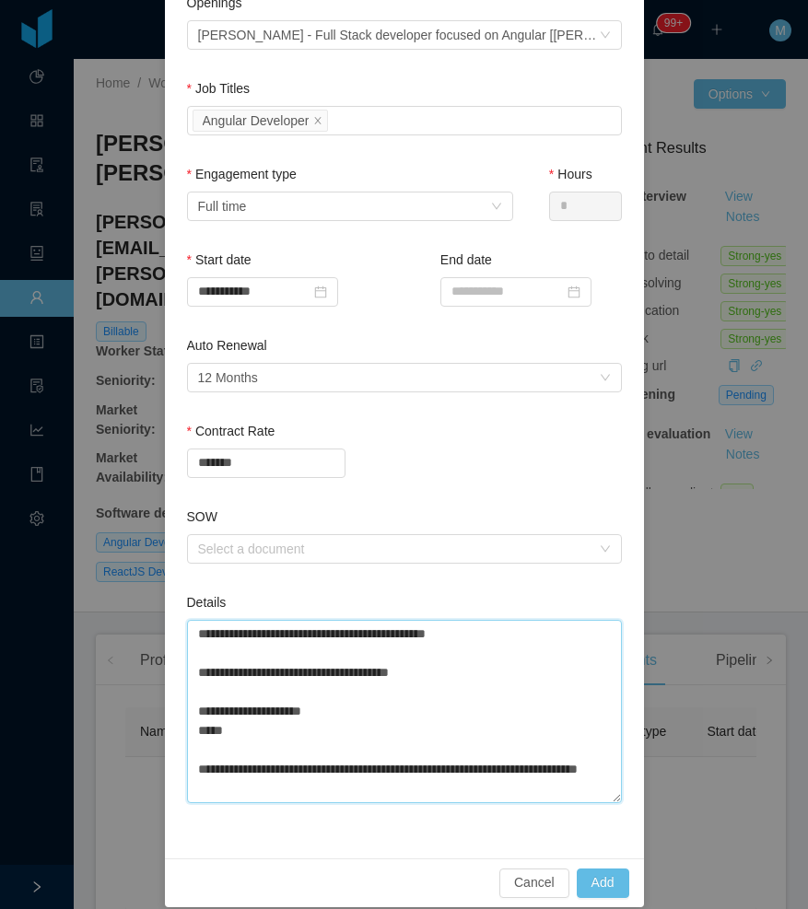
type textarea "**********"
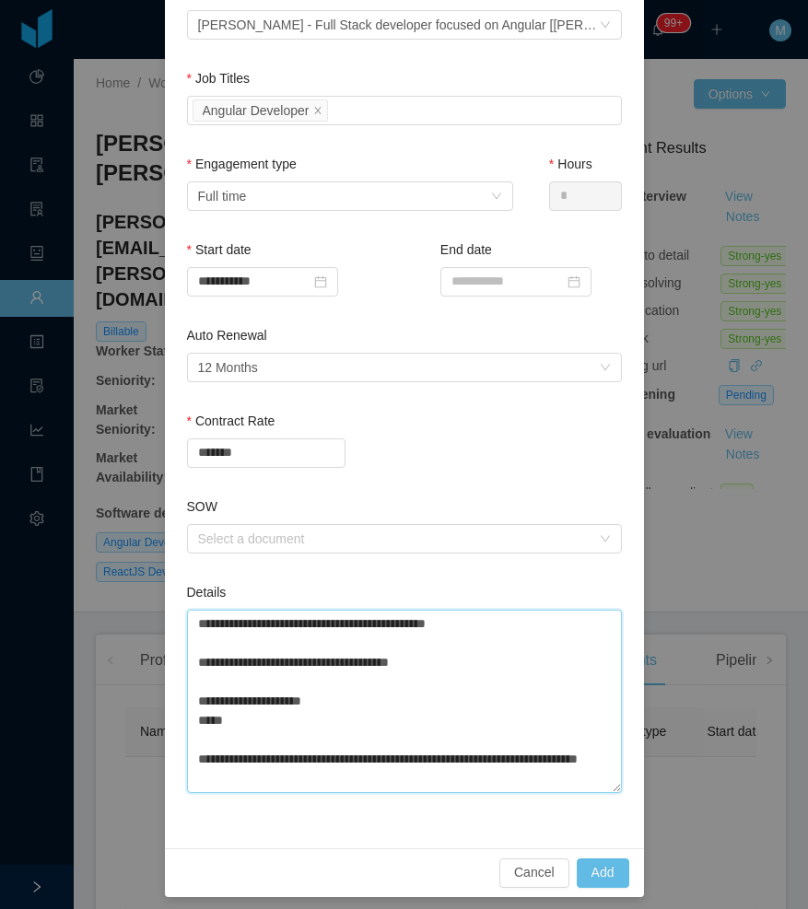
scroll to position [364, 0]
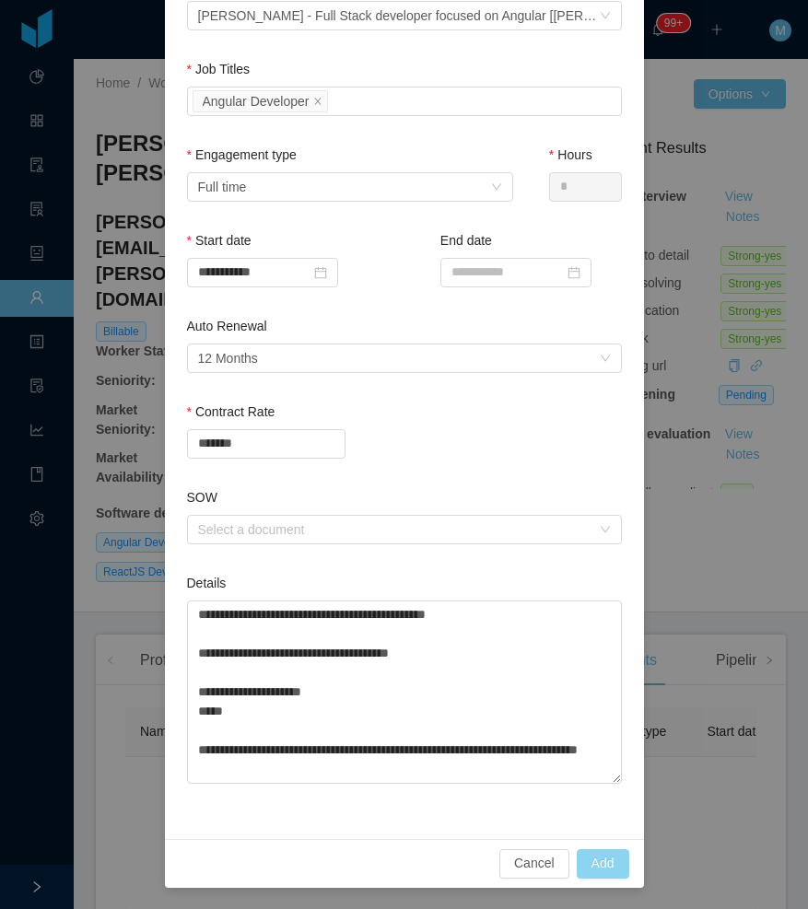
click at [606, 864] on button "Add" at bounding box center [603, 863] width 53 height 29
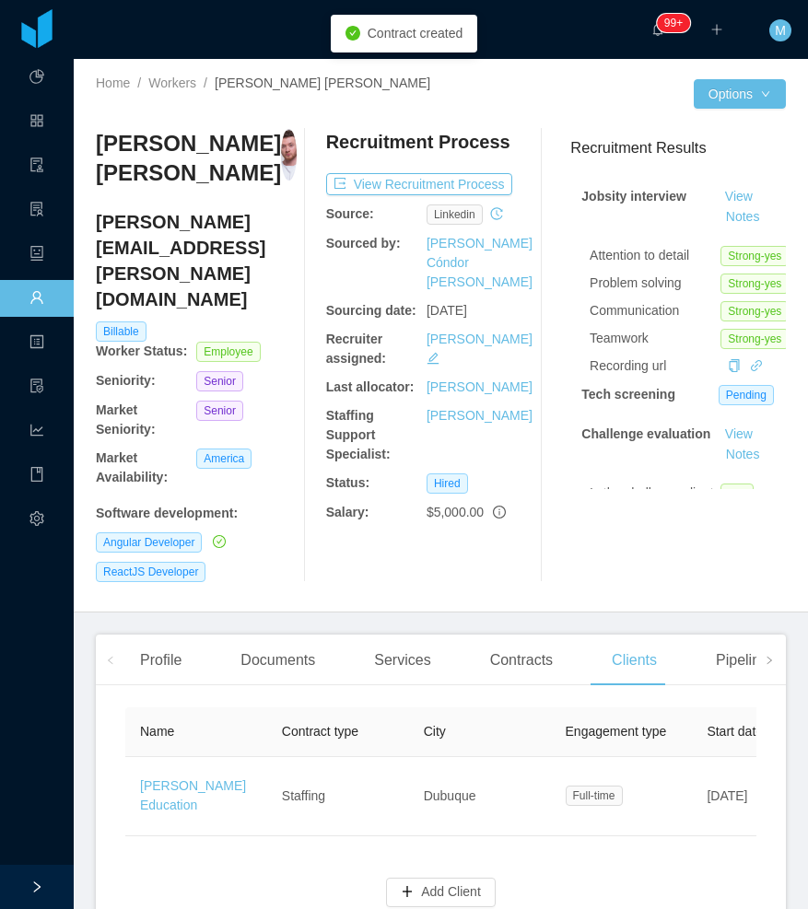
scroll to position [0, 0]
click at [489, 635] on div "Contracts" at bounding box center [521, 661] width 92 height 52
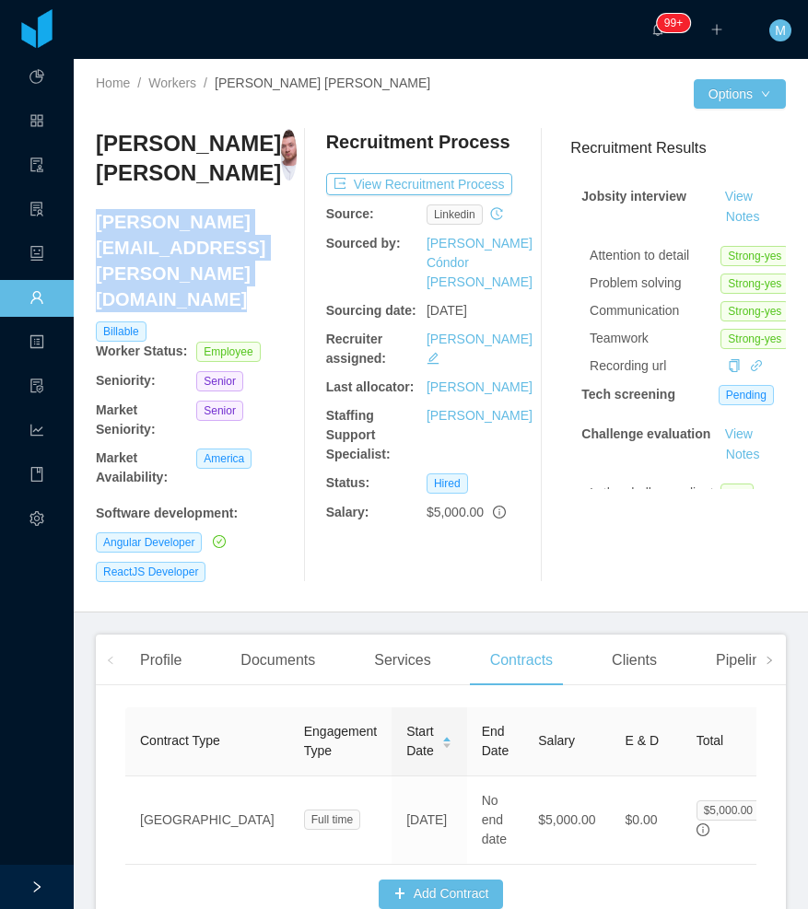
click at [98, 218] on div "Home / Workers / Lucas Fraga Trentin / Options Lucas Fraga Trentin lucas.trenti…" at bounding box center [441, 336] width 734 height 554
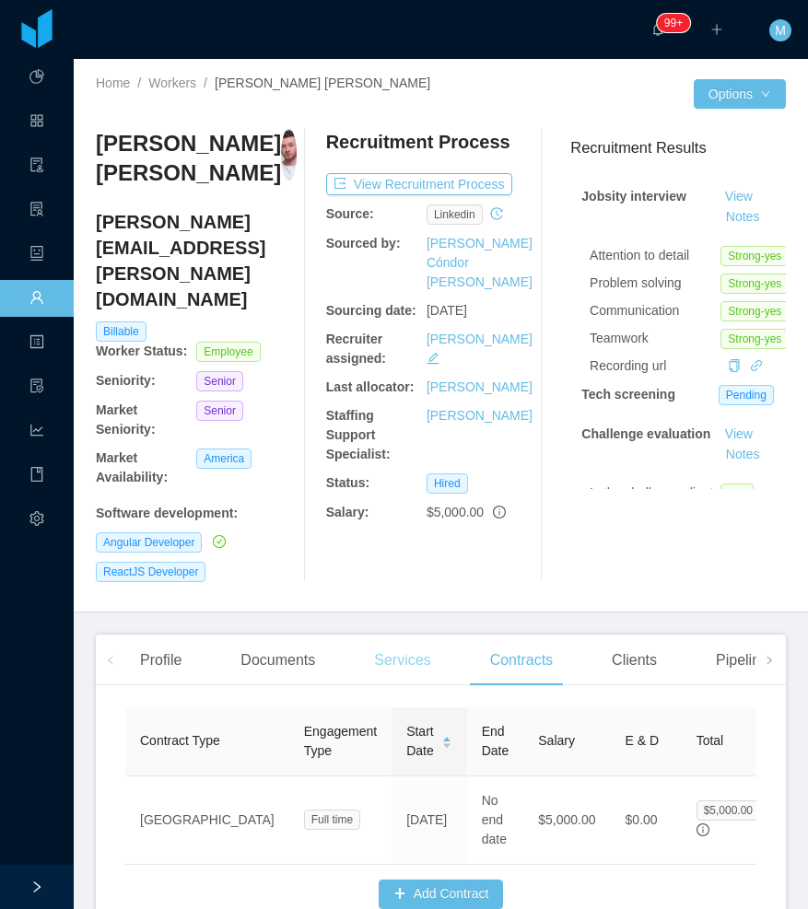
drag, startPoint x: 385, startPoint y: 588, endPoint x: 369, endPoint y: 585, distance: 15.9
click at [385, 635] on div "Services" at bounding box center [402, 661] width 86 height 52
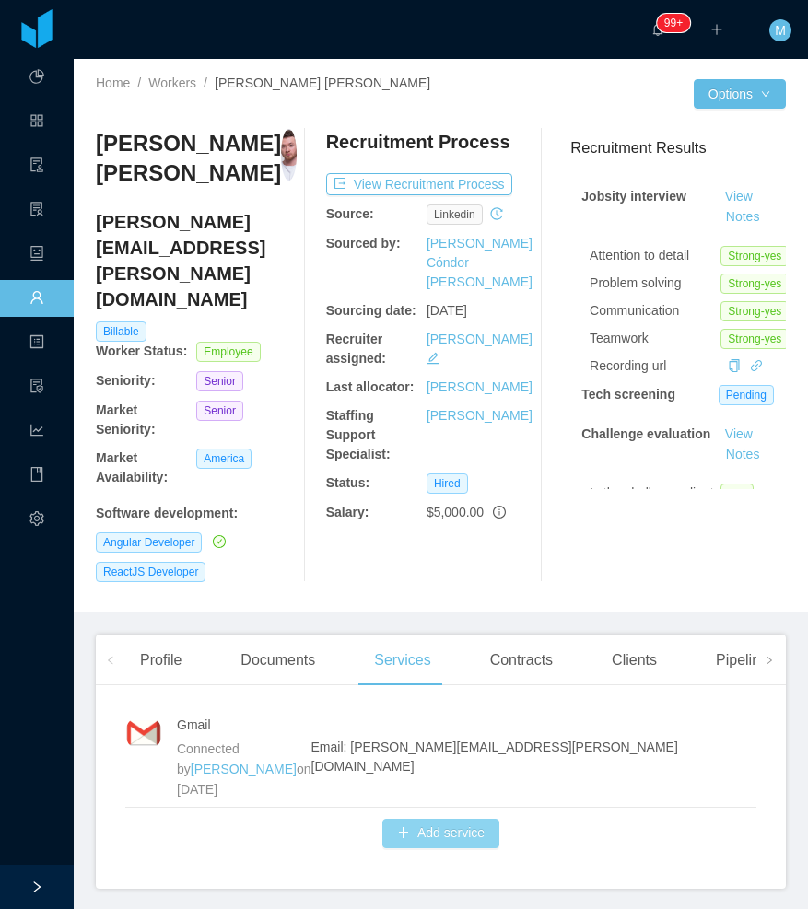
click at [433, 819] on button "Add service" at bounding box center [440, 833] width 117 height 29
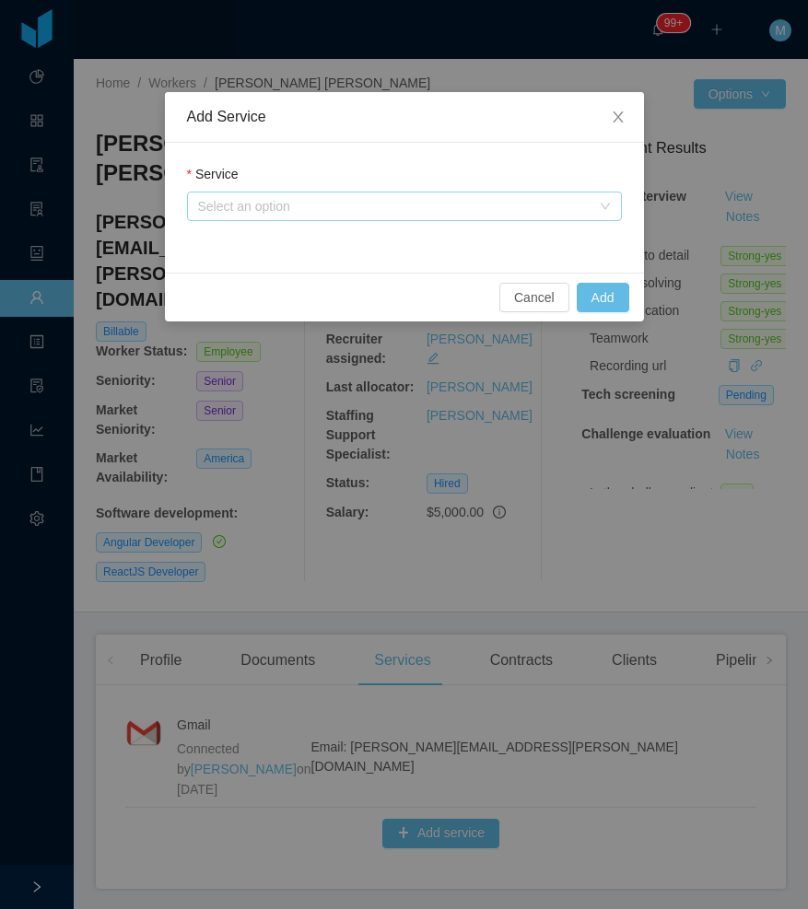
click at [355, 205] on div "Select an option" at bounding box center [394, 206] width 392 height 18
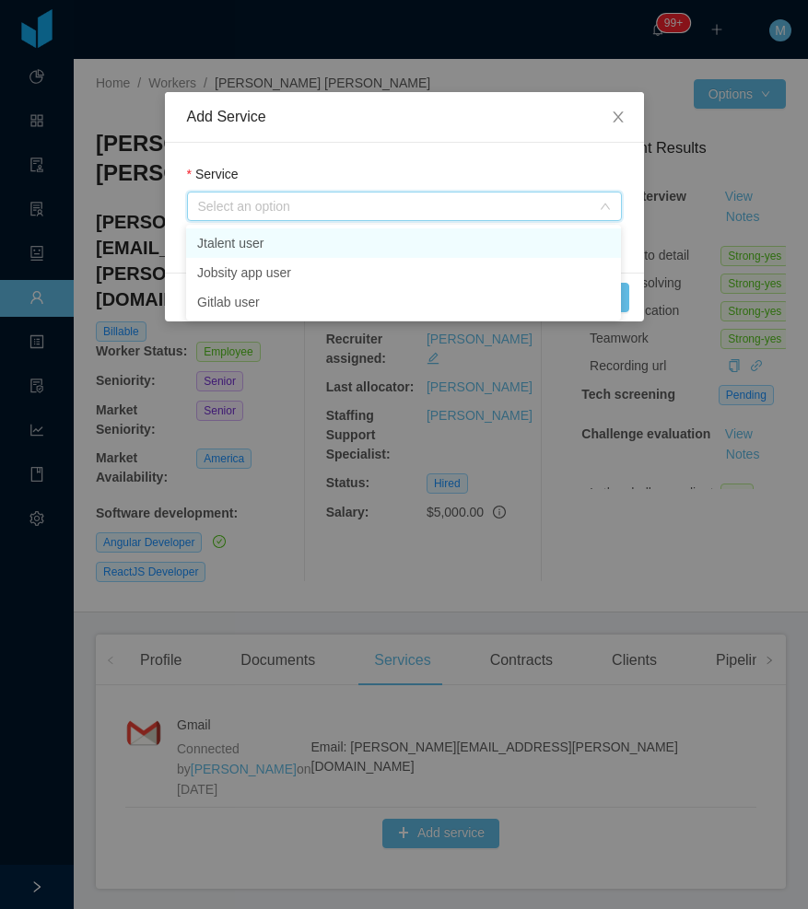
click at [284, 243] on li "Jtalent user" at bounding box center [403, 242] width 435 height 29
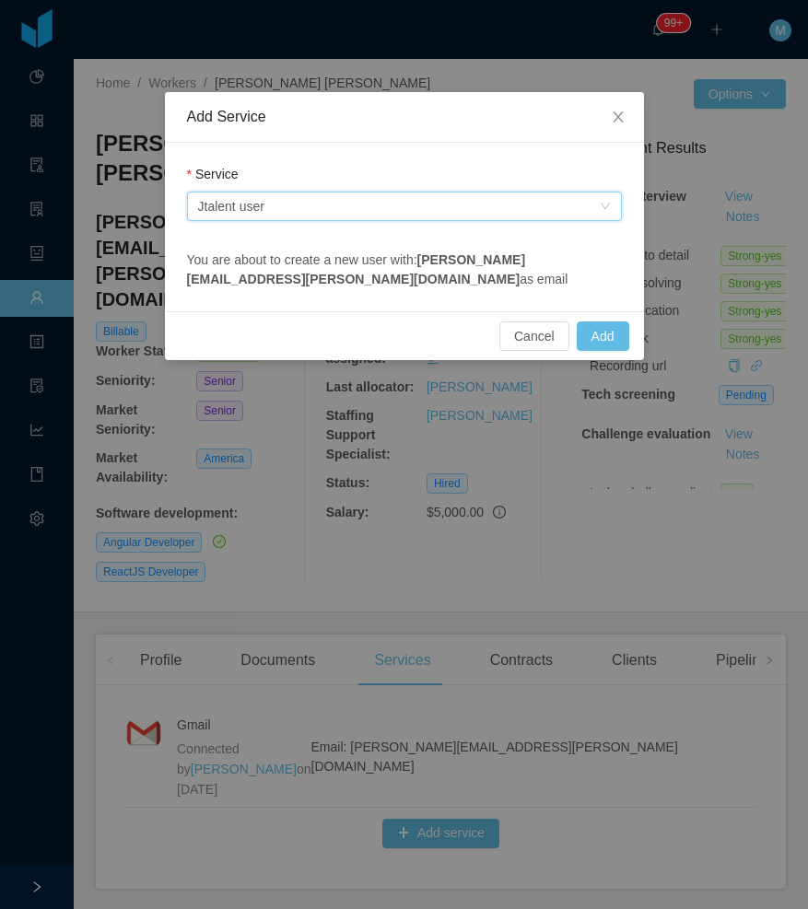
click at [328, 203] on div "Select an option Jtalent user" at bounding box center [398, 207] width 401 height 28
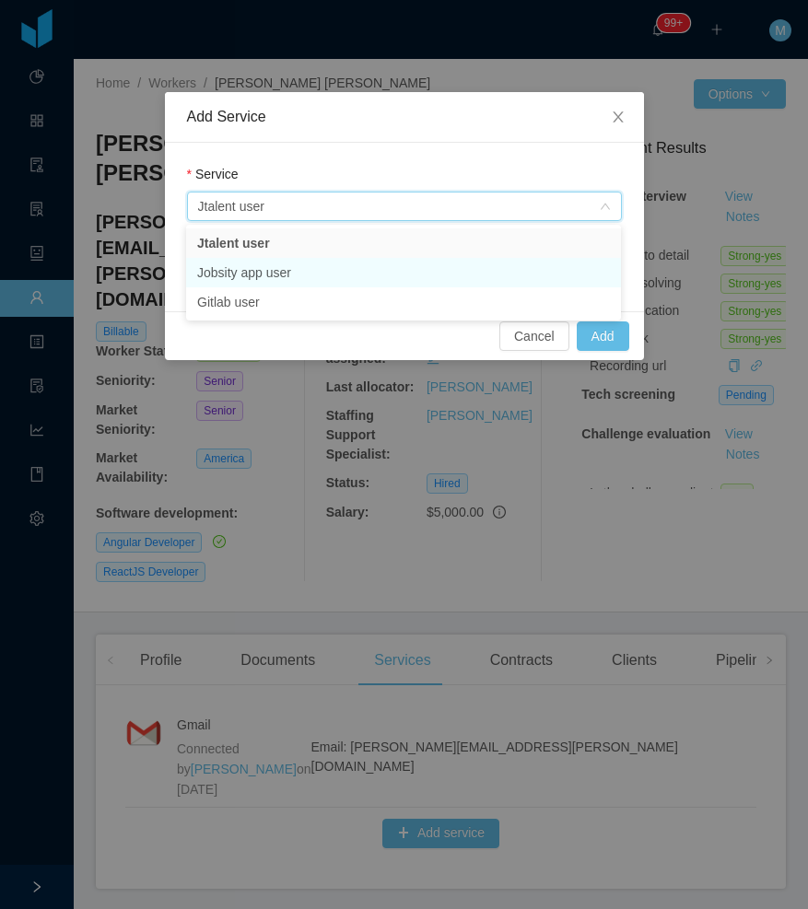
click at [275, 276] on li "Jobsity app user" at bounding box center [403, 272] width 435 height 29
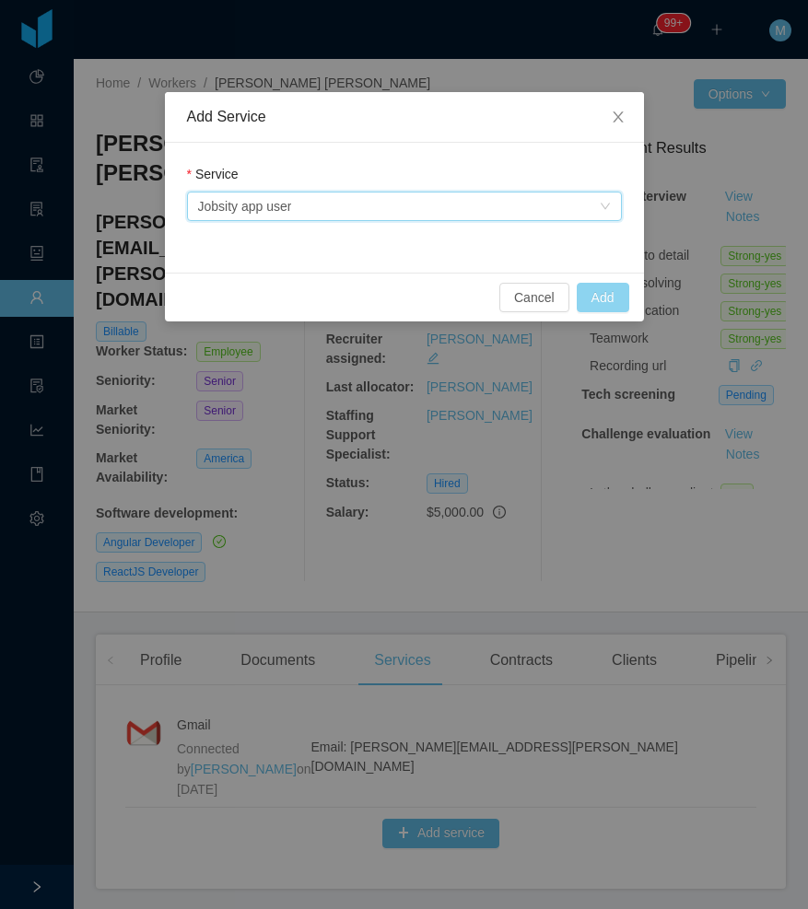
drag, startPoint x: 609, startPoint y: 298, endPoint x: 568, endPoint y: 344, distance: 61.4
click at [609, 298] on button "Add" at bounding box center [603, 297] width 53 height 29
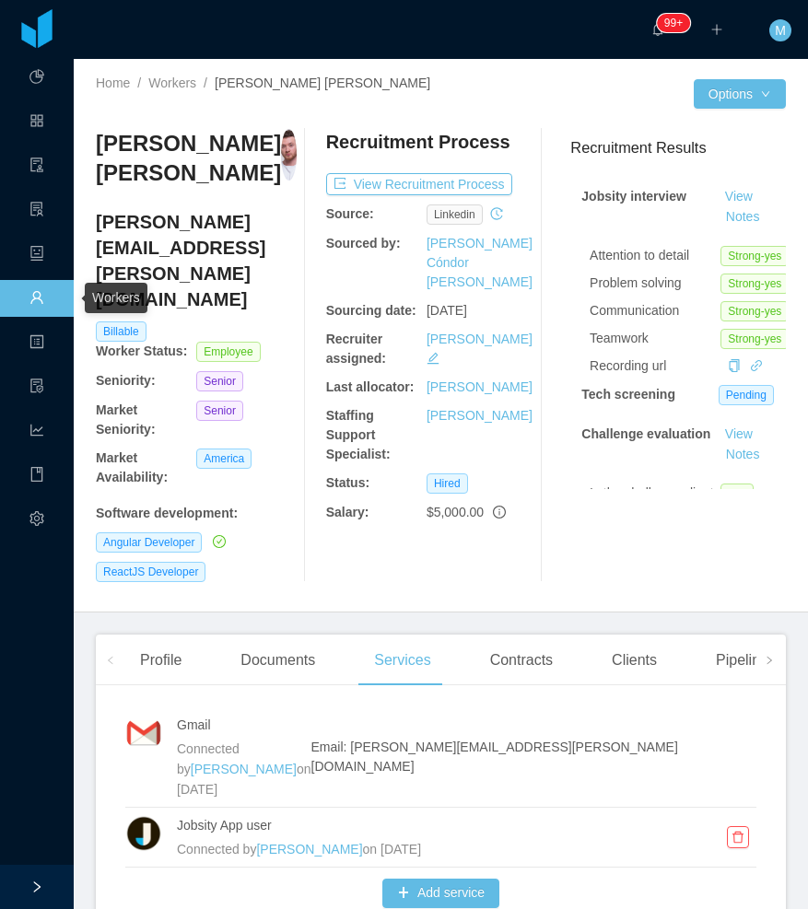
click at [37, 292] on link "Workers" at bounding box center [36, 299] width 15 height 39
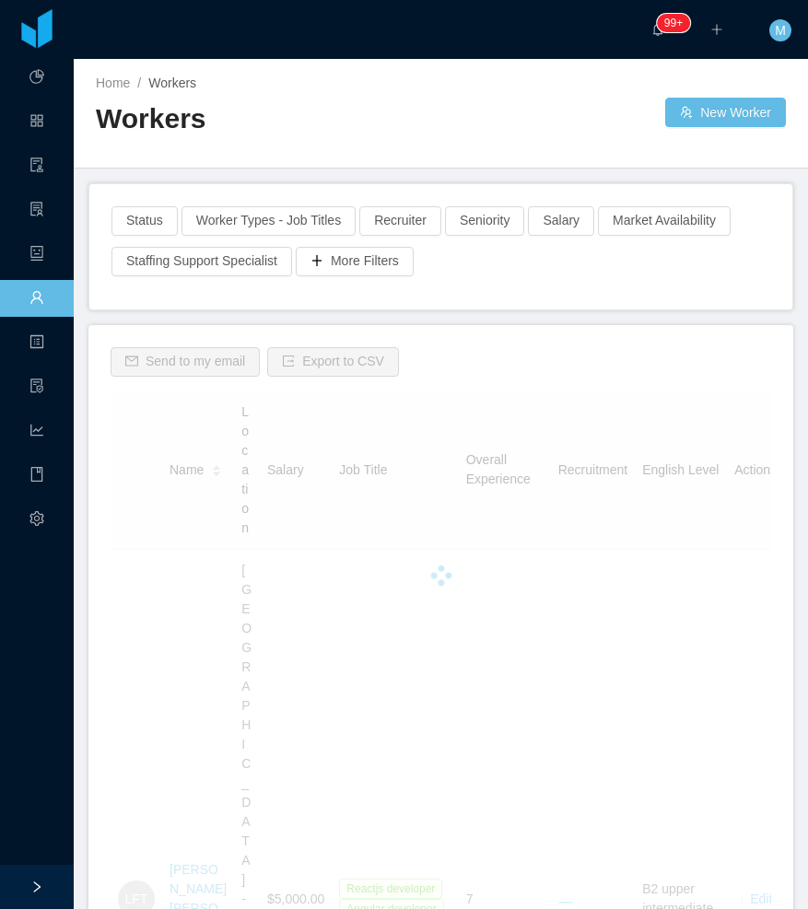
drag, startPoint x: 270, startPoint y: 88, endPoint x: 215, endPoint y: 181, distance: 109.0
click at [270, 93] on div "Home / Workers / Workers" at bounding box center [268, 113] width 345 height 78
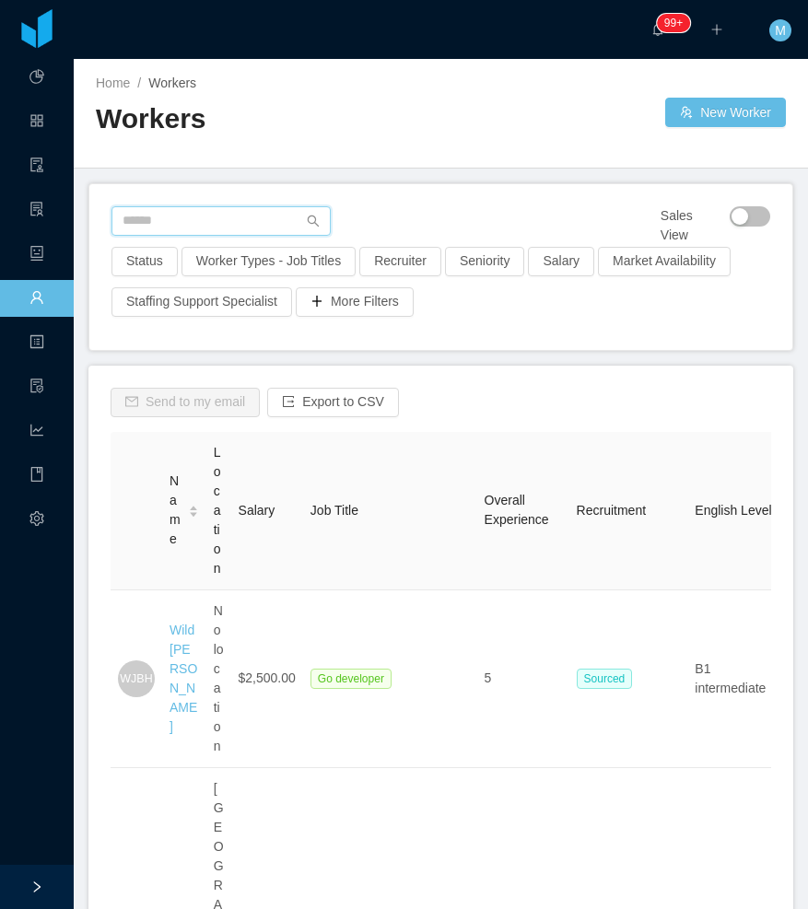
click at [209, 210] on input "text" at bounding box center [220, 220] width 219 height 29
paste input "**********"
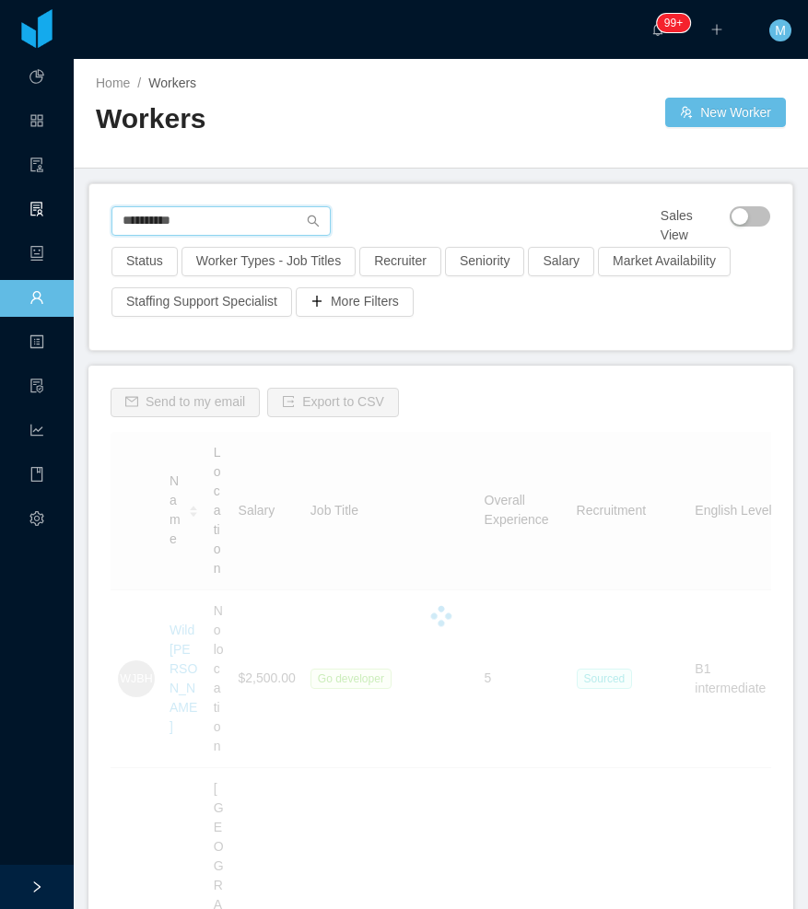
type input "**********"
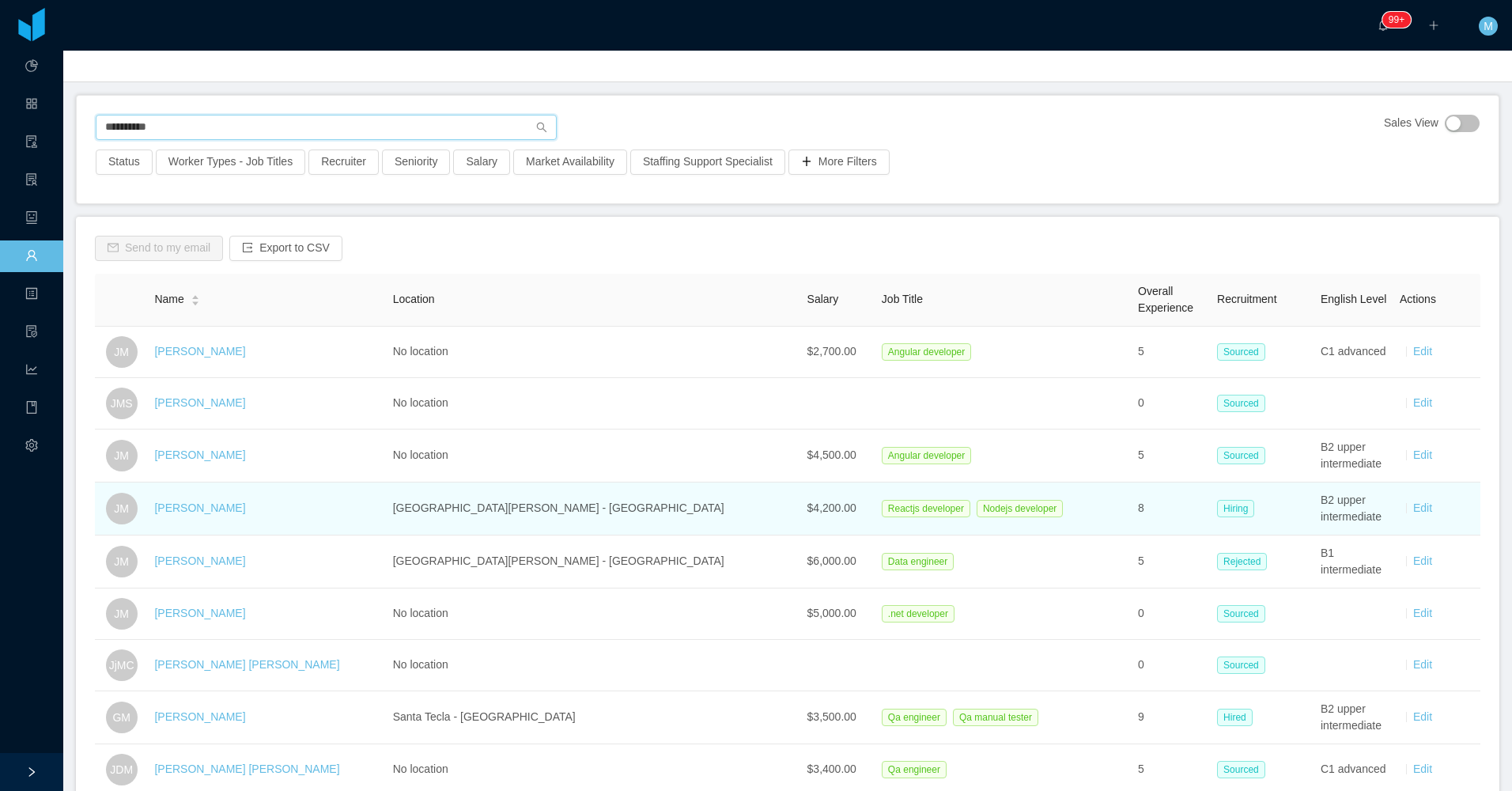
scroll to position [158, 0]
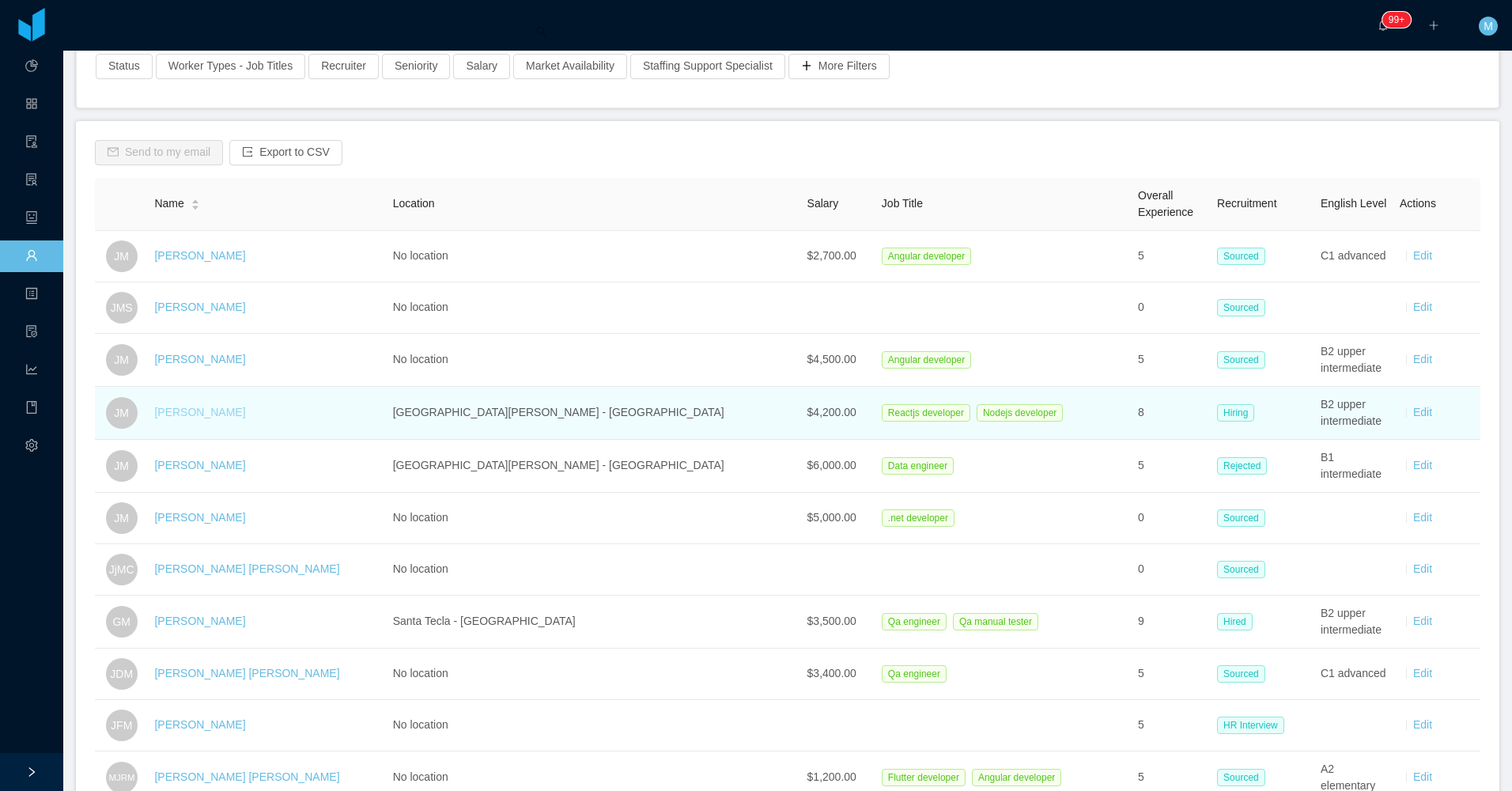
click at [208, 414] on link "Jose Mejia" at bounding box center [200, 412] width 91 height 13
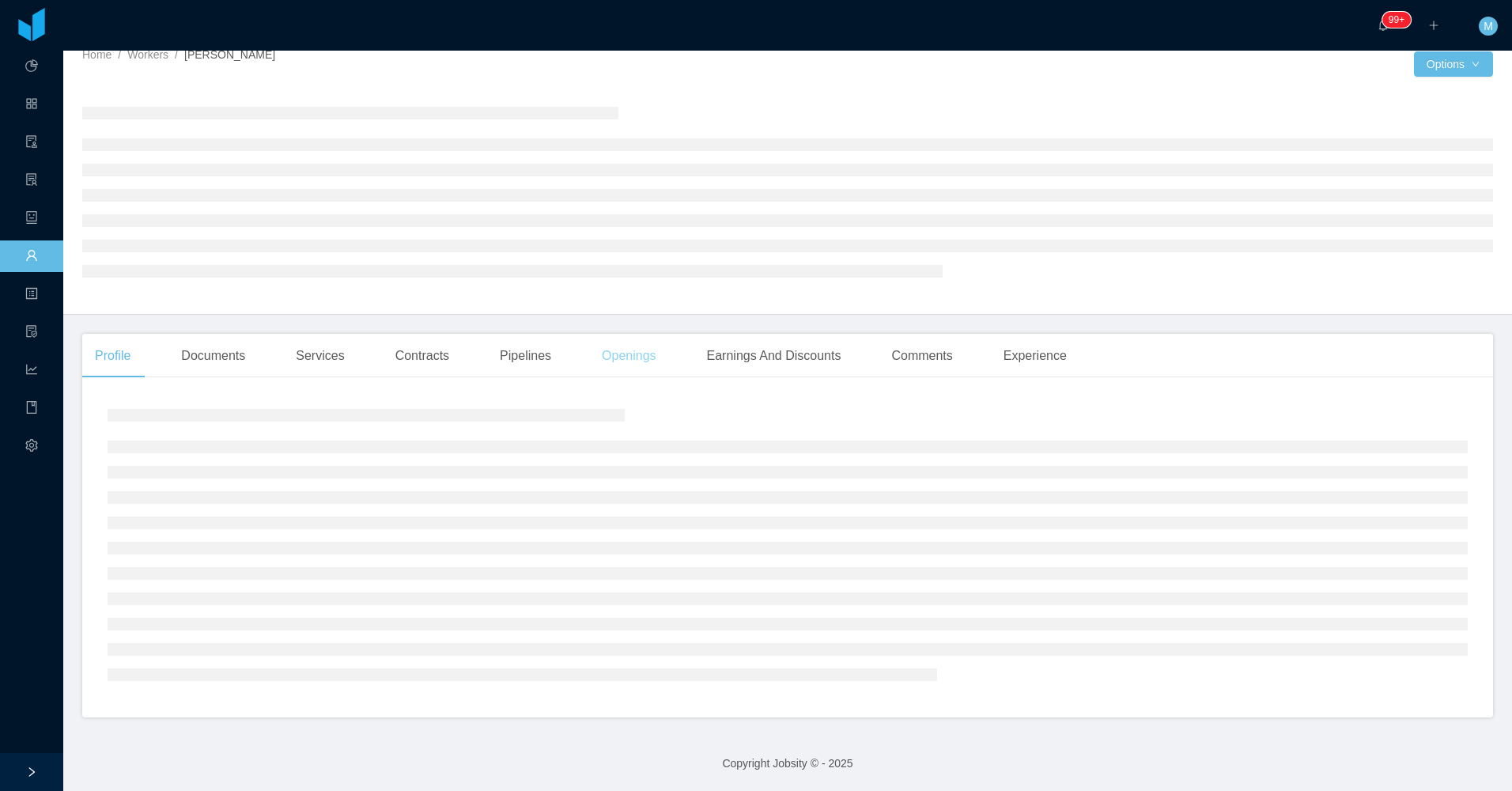
click at [628, 356] on div "Openings" at bounding box center [628, 356] width 80 height 45
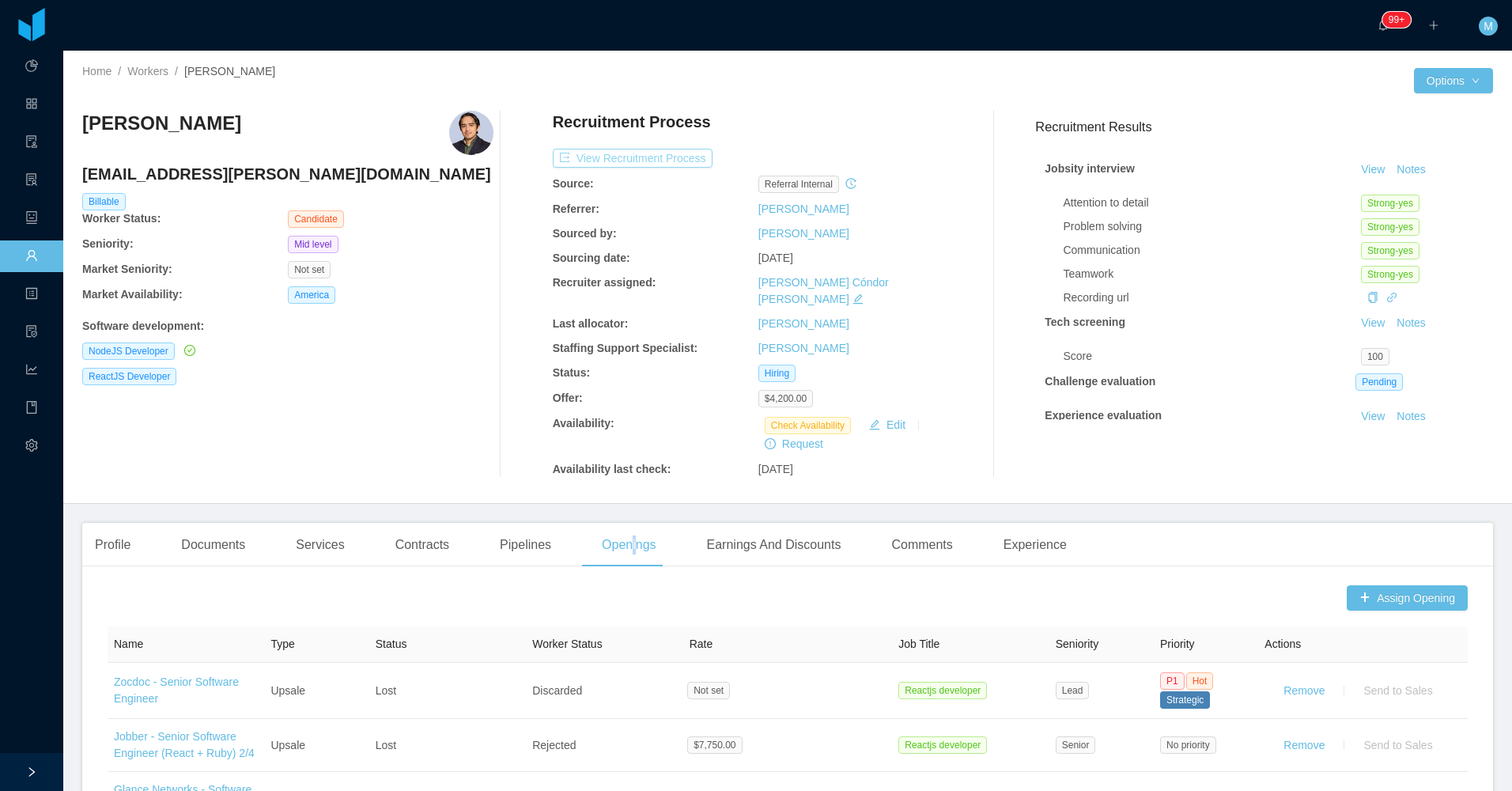
click at [612, 155] on button "View Recruitment Process" at bounding box center [633, 158] width 160 height 19
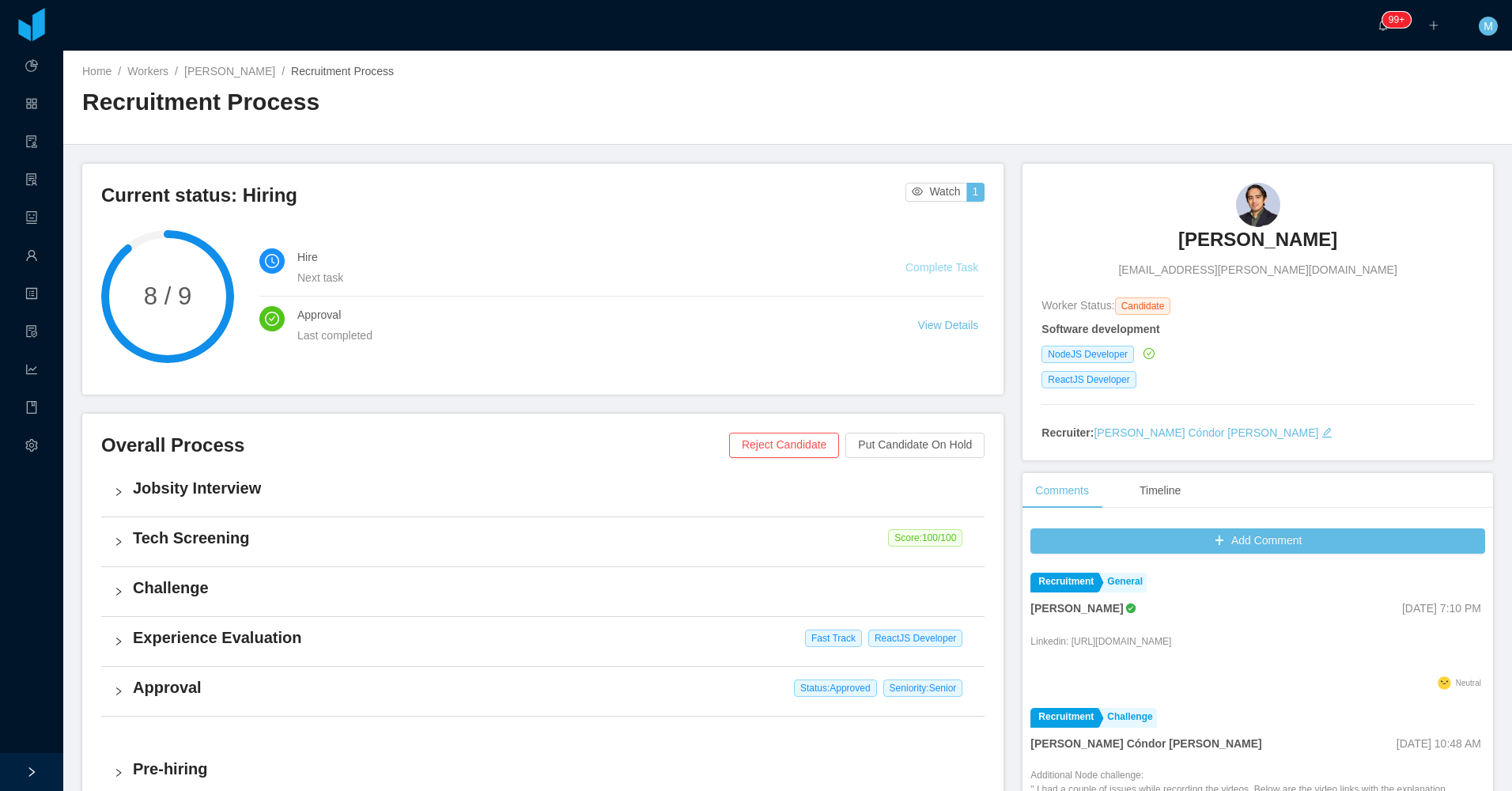
click at [693, 271] on link "Complete Task" at bounding box center [942, 267] width 73 height 13
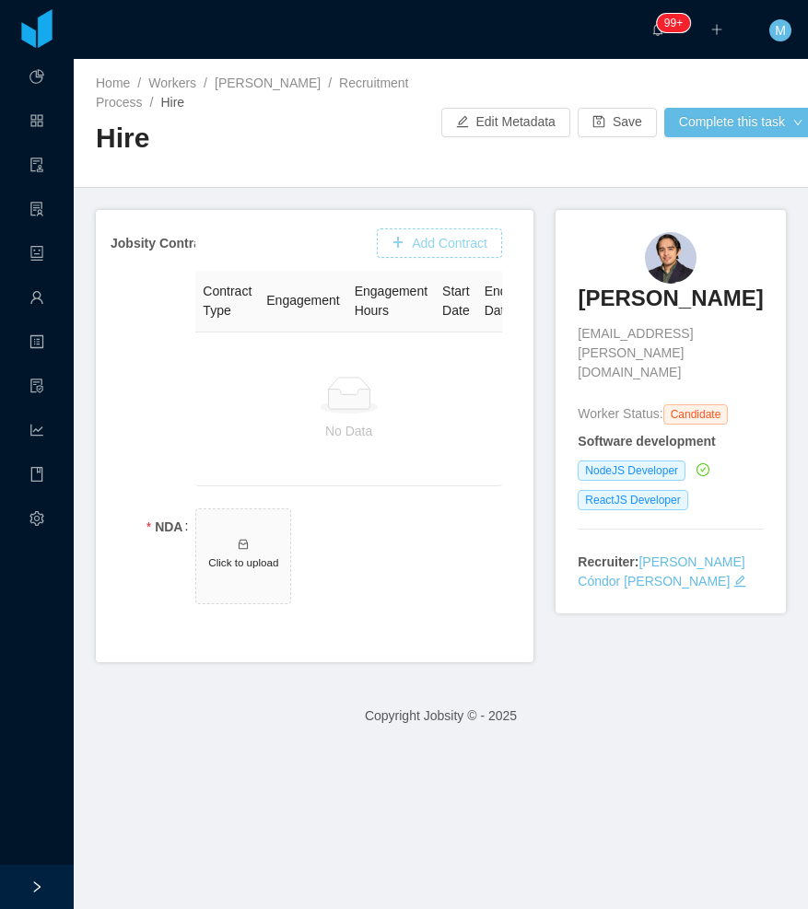
click at [459, 246] on button "Add Contract" at bounding box center [439, 242] width 125 height 29
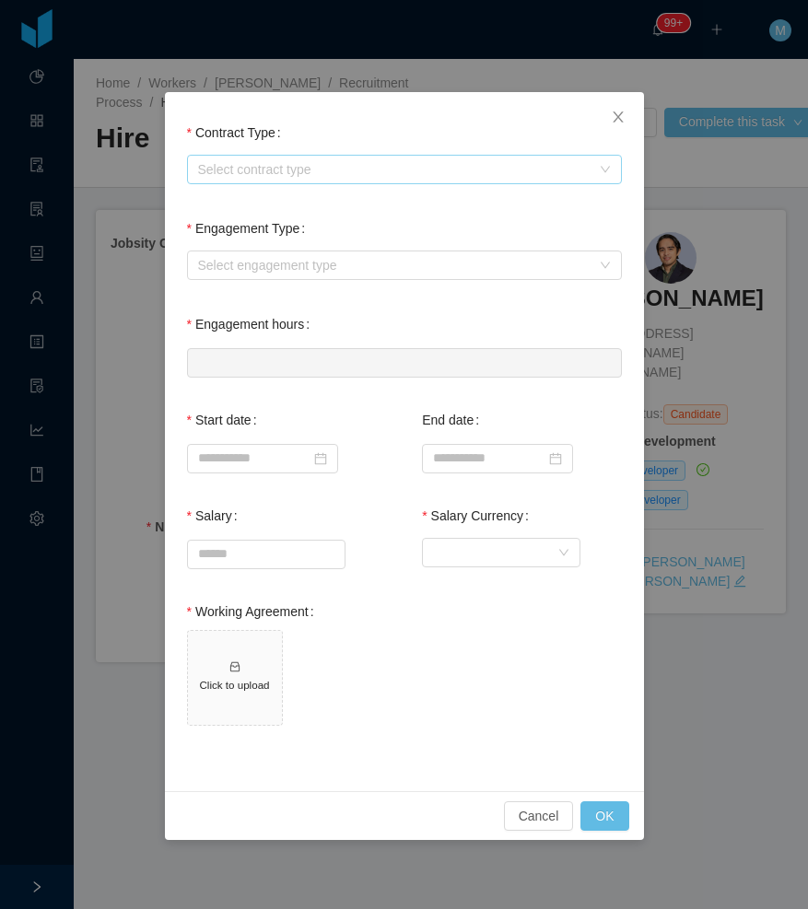
click at [315, 176] on div "Select contract type" at bounding box center [394, 169] width 392 height 18
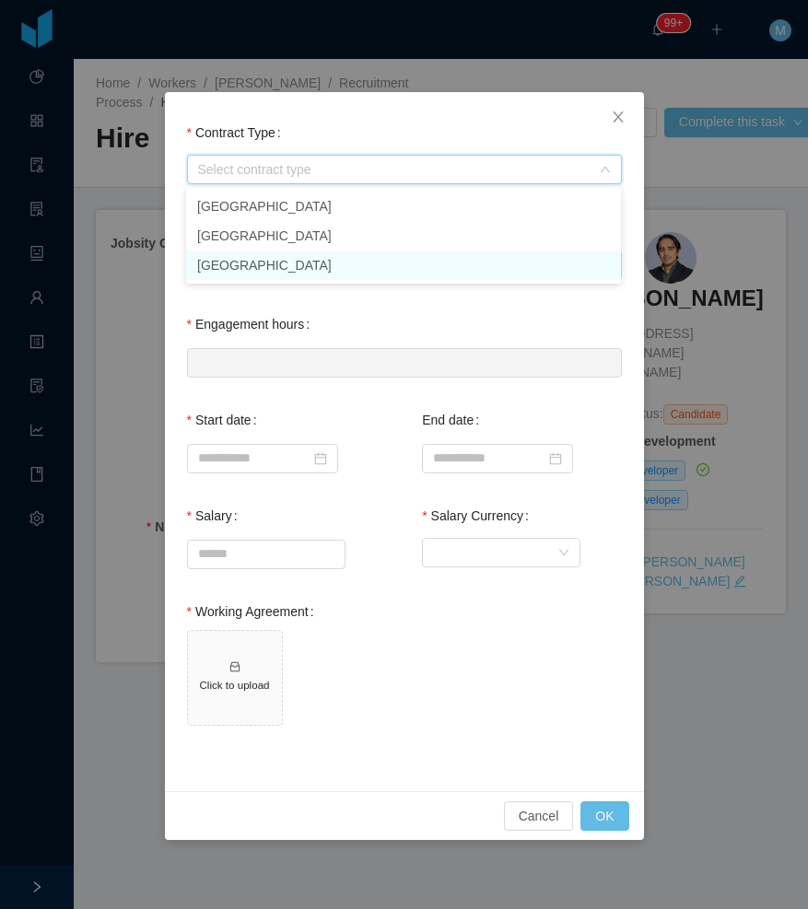
click at [271, 264] on li "USA" at bounding box center [403, 265] width 435 height 29
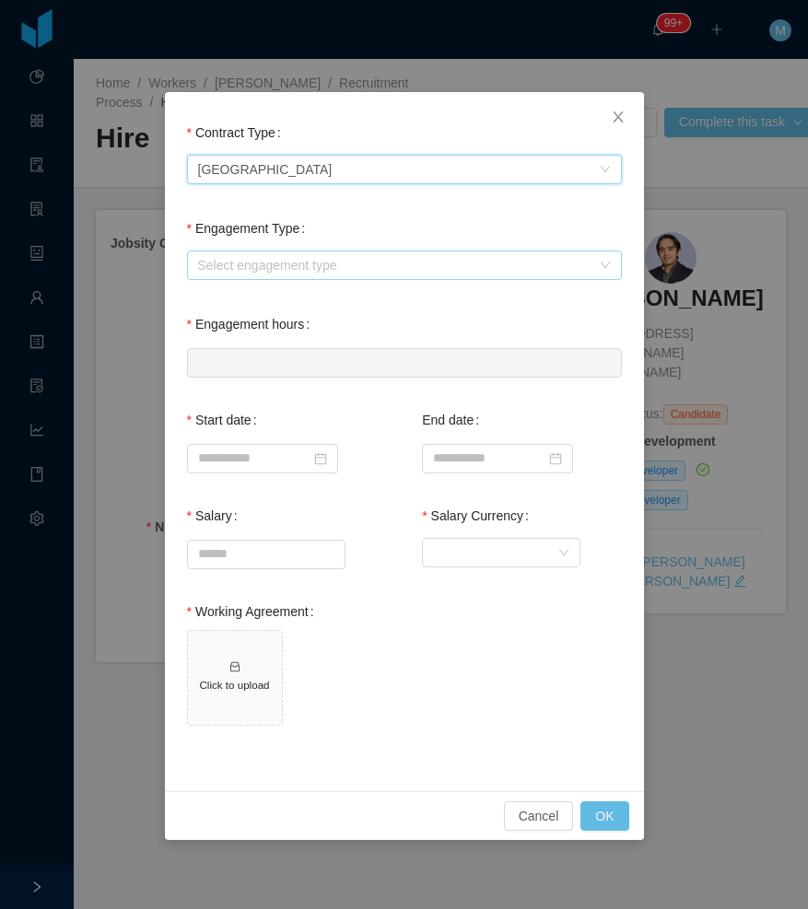
click at [268, 263] on div "Select engagement type" at bounding box center [394, 265] width 392 height 18
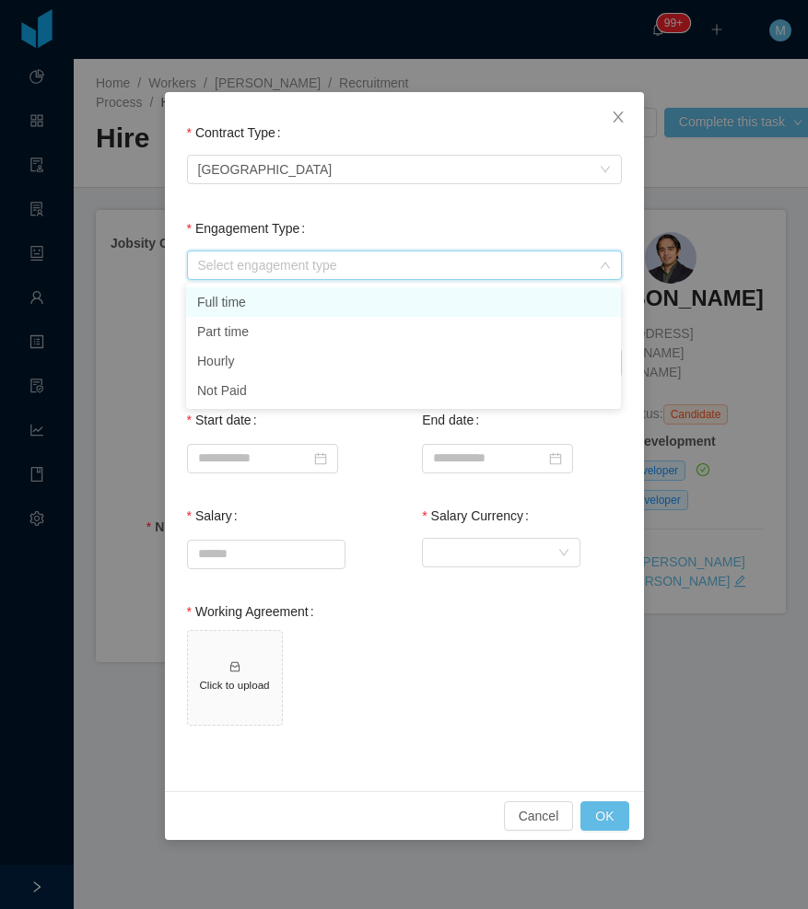
click at [259, 304] on li "Full time" at bounding box center [403, 301] width 435 height 29
type input "*"
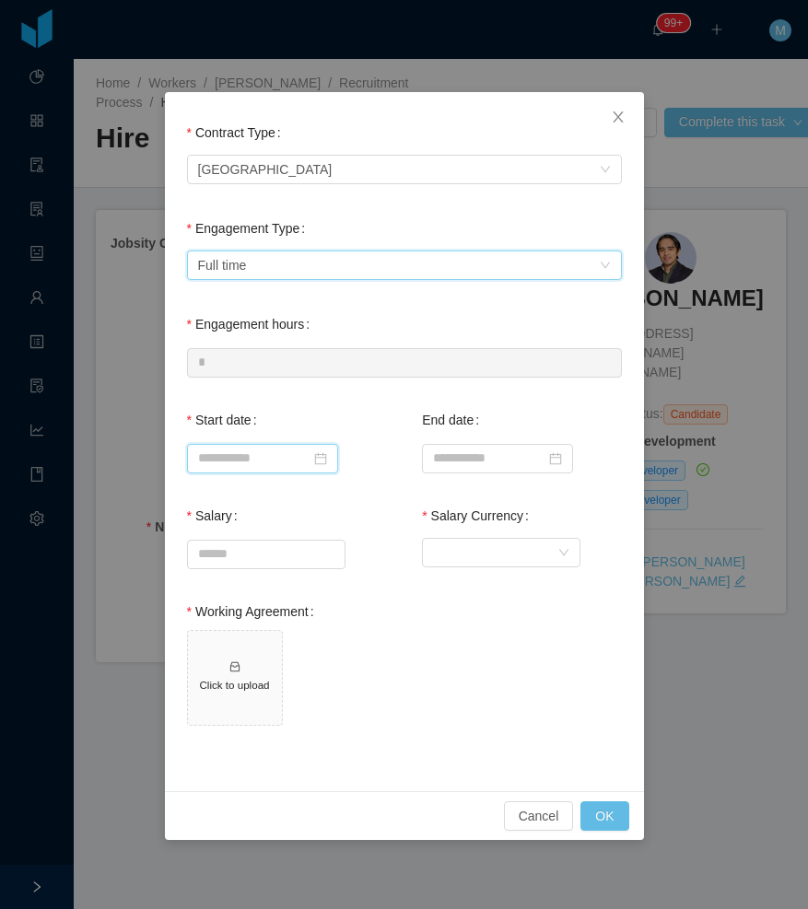
click at [245, 455] on input at bounding box center [262, 458] width 151 height 29
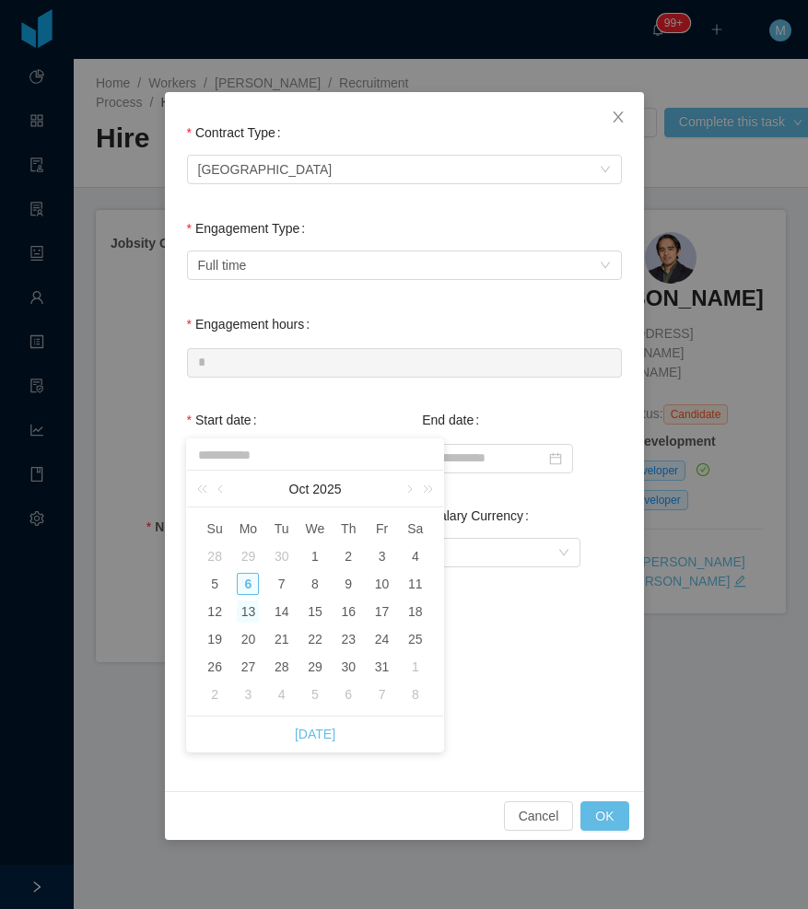
click at [251, 613] on div "13" at bounding box center [248, 612] width 22 height 22
type input "**********"
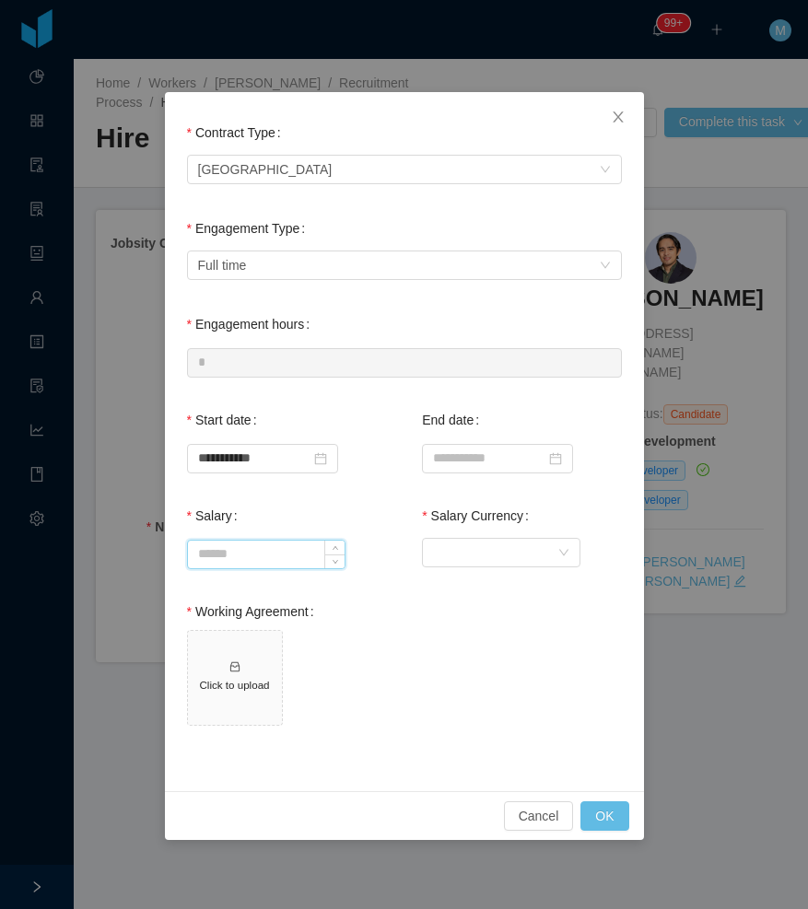
click at [262, 562] on input "Salary" at bounding box center [266, 555] width 157 height 28
type input "*******"
click at [489, 564] on div "Currency" at bounding box center [495, 553] width 124 height 28
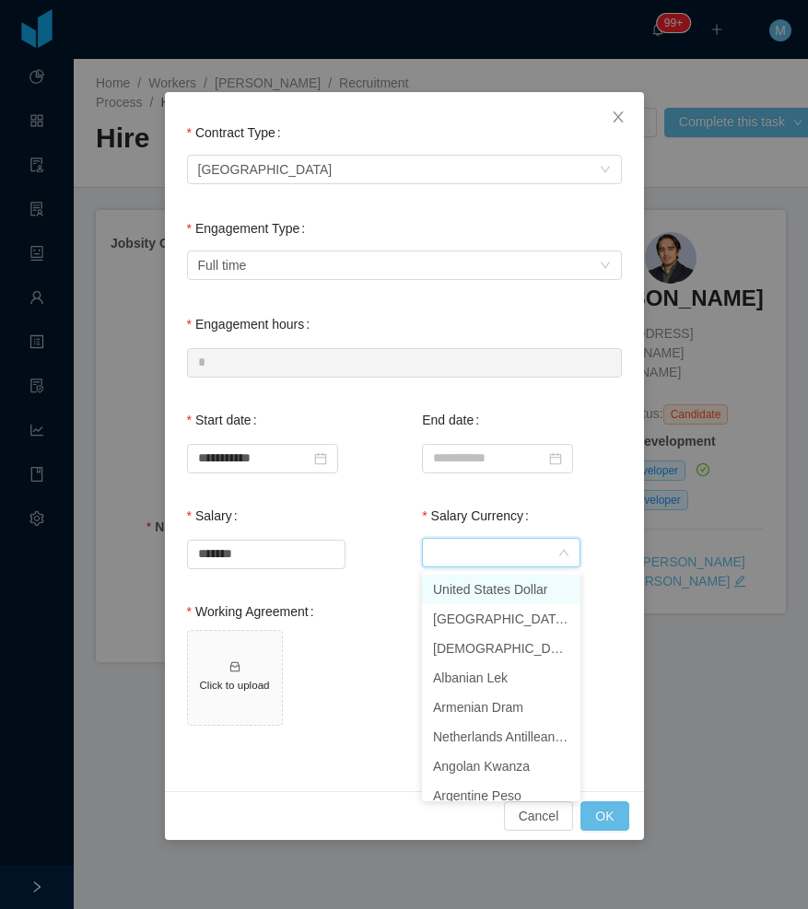
click at [480, 589] on li "United States Dollar" at bounding box center [501, 589] width 158 height 29
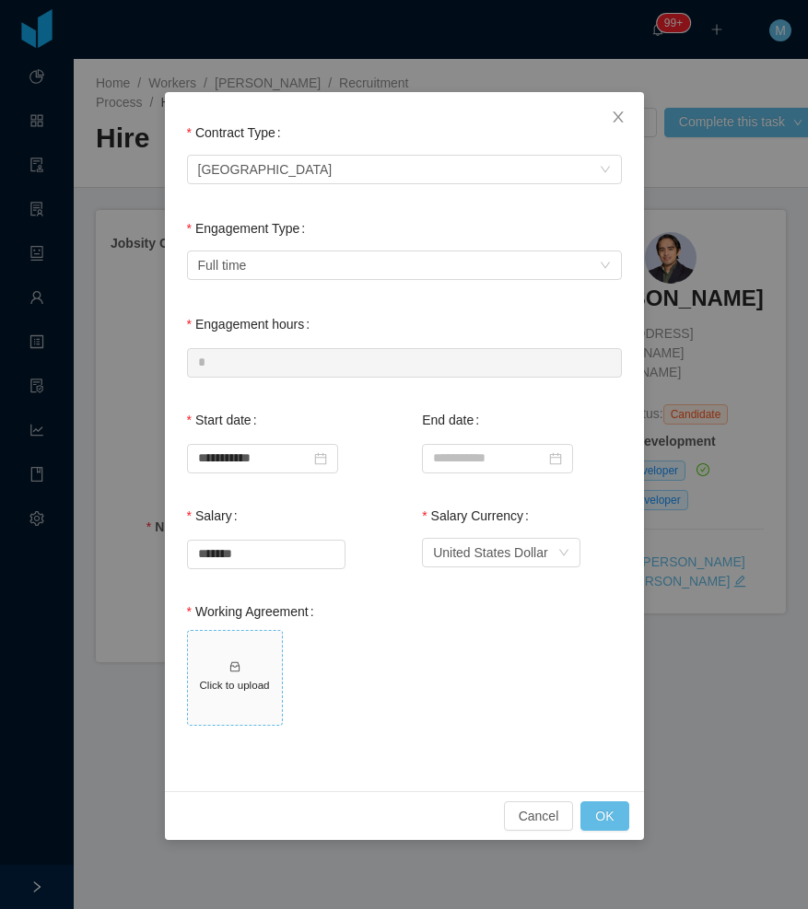
click at [228, 673] on span "Click to upload" at bounding box center [235, 678] width 94 height 94
click at [602, 816] on button "OK" at bounding box center [604, 815] width 48 height 29
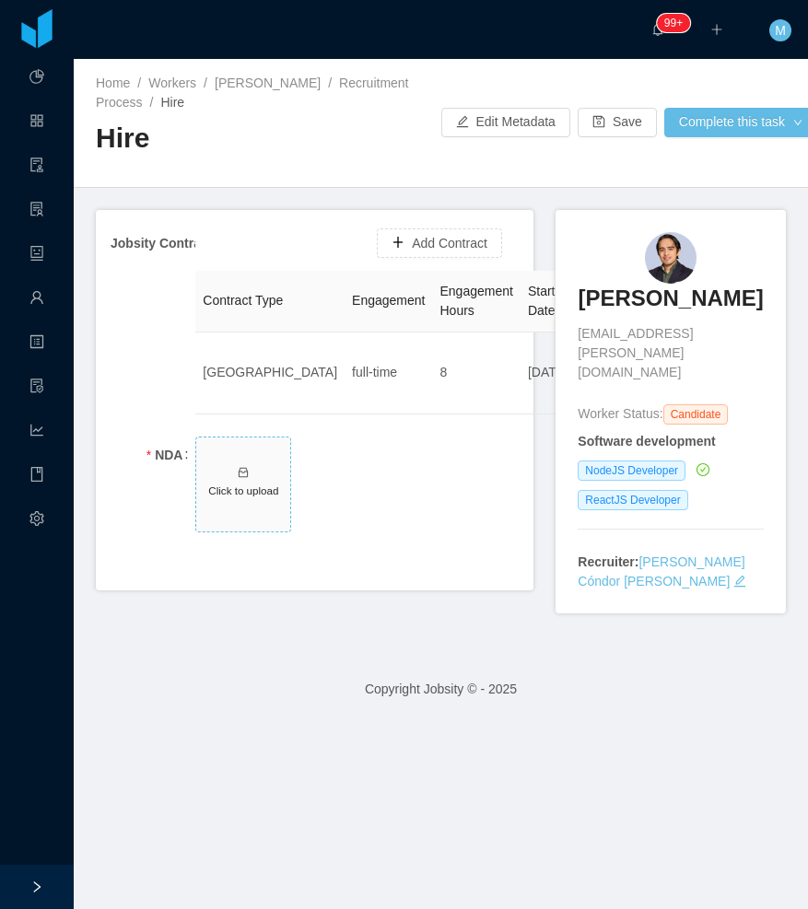
click at [240, 501] on span "Click to upload" at bounding box center [243, 485] width 94 height 94
click at [755, 127] on button "Complete this task" at bounding box center [741, 122] width 154 height 29
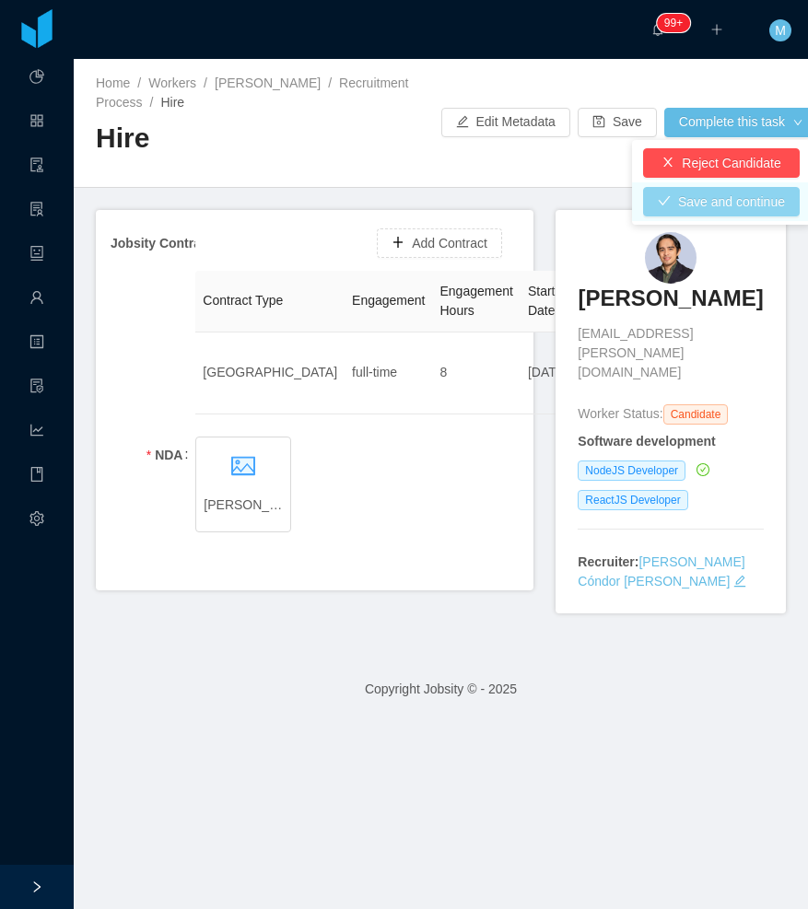
click at [708, 202] on button "Save and continue" at bounding box center [721, 201] width 157 height 29
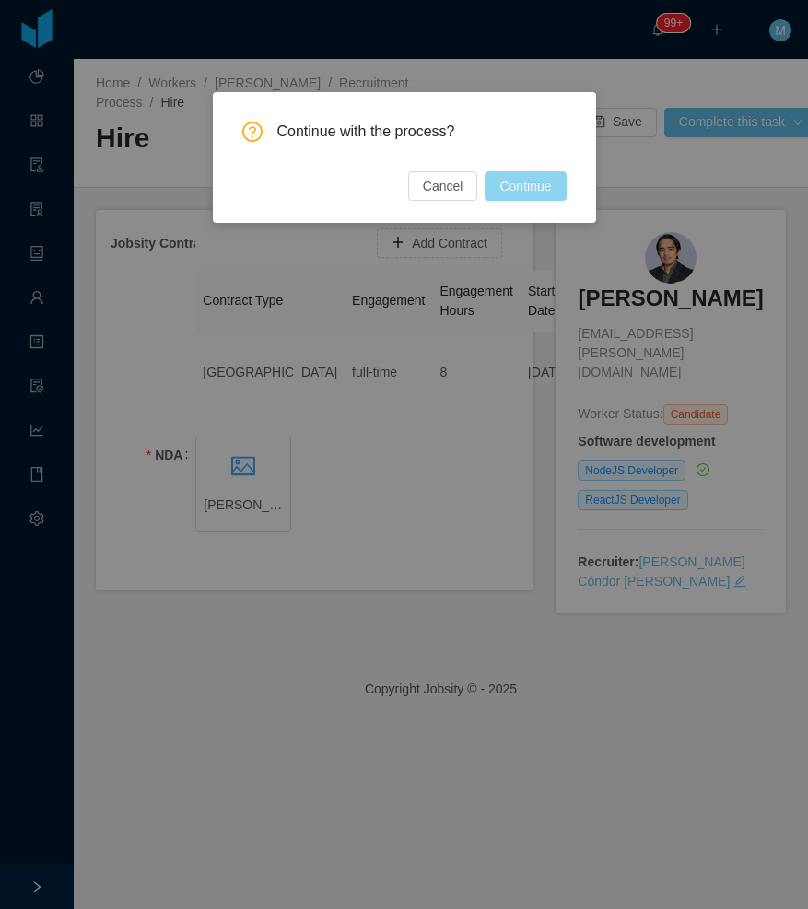
click at [538, 189] on button "Continue" at bounding box center [525, 185] width 81 height 29
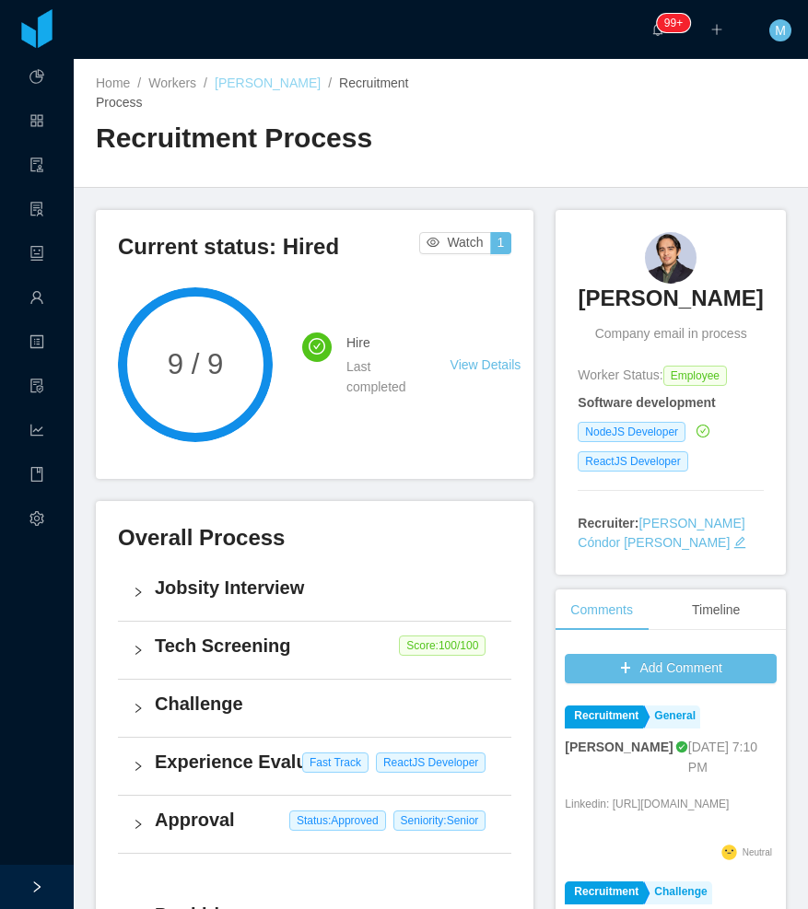
click at [245, 82] on link "Jose Mejia" at bounding box center [268, 83] width 106 height 15
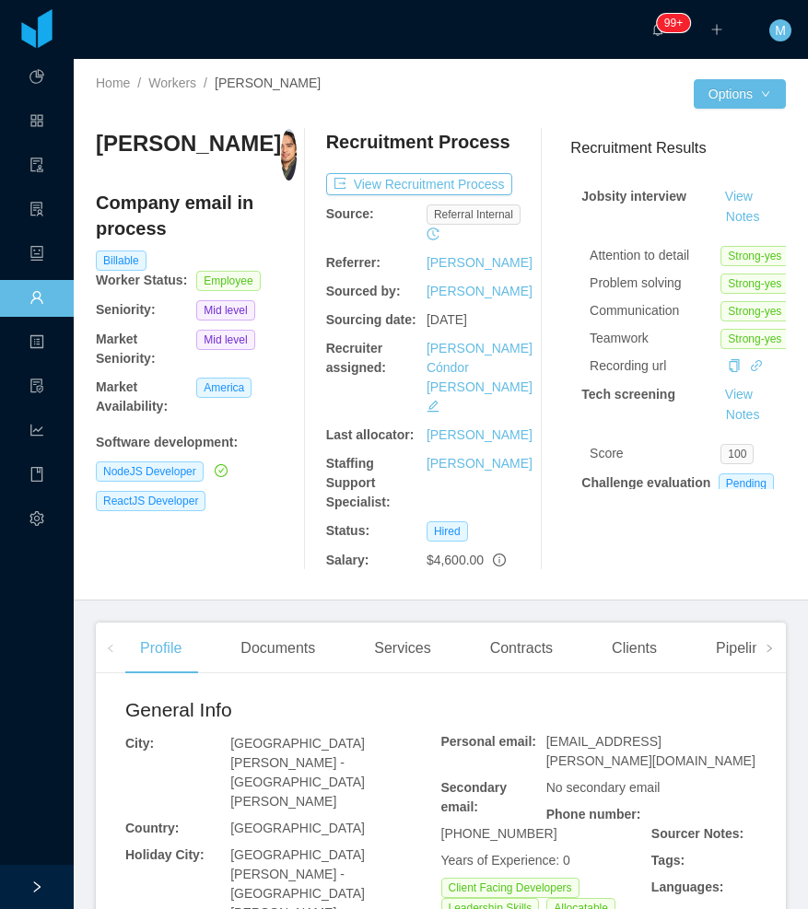
click at [267, 529] on div "Jose Mejia Company email in process Billable Worker Status: Employee Seniority:…" at bounding box center [196, 349] width 201 height 441
drag, startPoint x: 205, startPoint y: 146, endPoint x: 95, endPoint y: 150, distance: 110.6
click at [95, 150] on div "Home / Workers / Jose Mejia / Options Jose Mejia Company email in process Billa…" at bounding box center [441, 330] width 734 height 542
copy h3 "Jose Mejia"
click at [382, 623] on div "Services" at bounding box center [402, 649] width 86 height 52
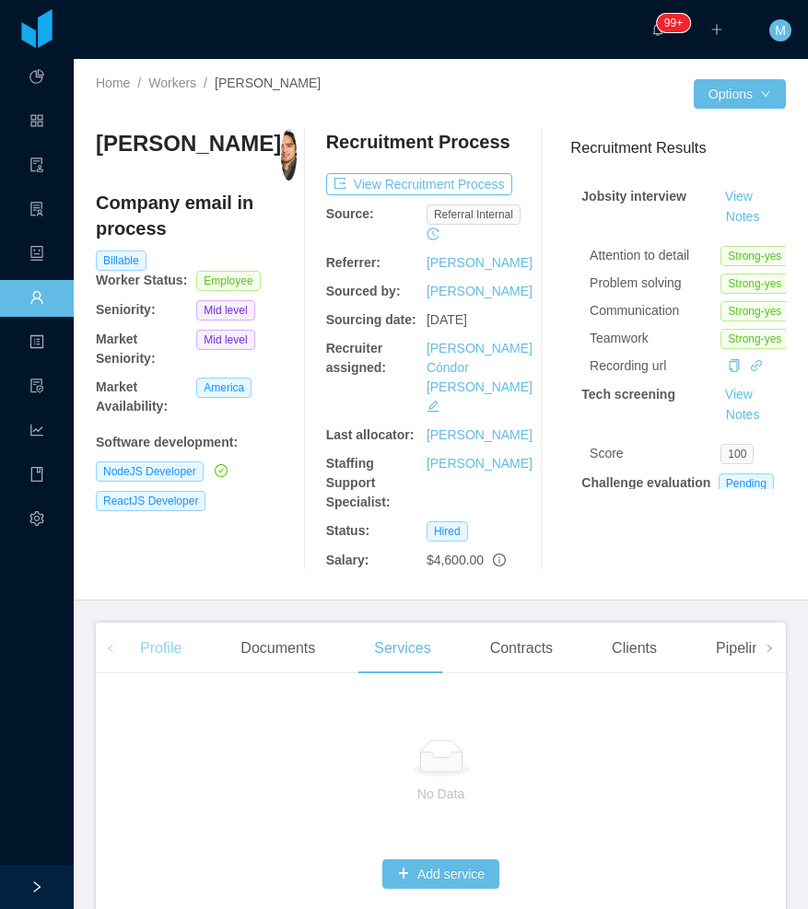
click at [186, 624] on div "Profile" at bounding box center [160, 649] width 71 height 52
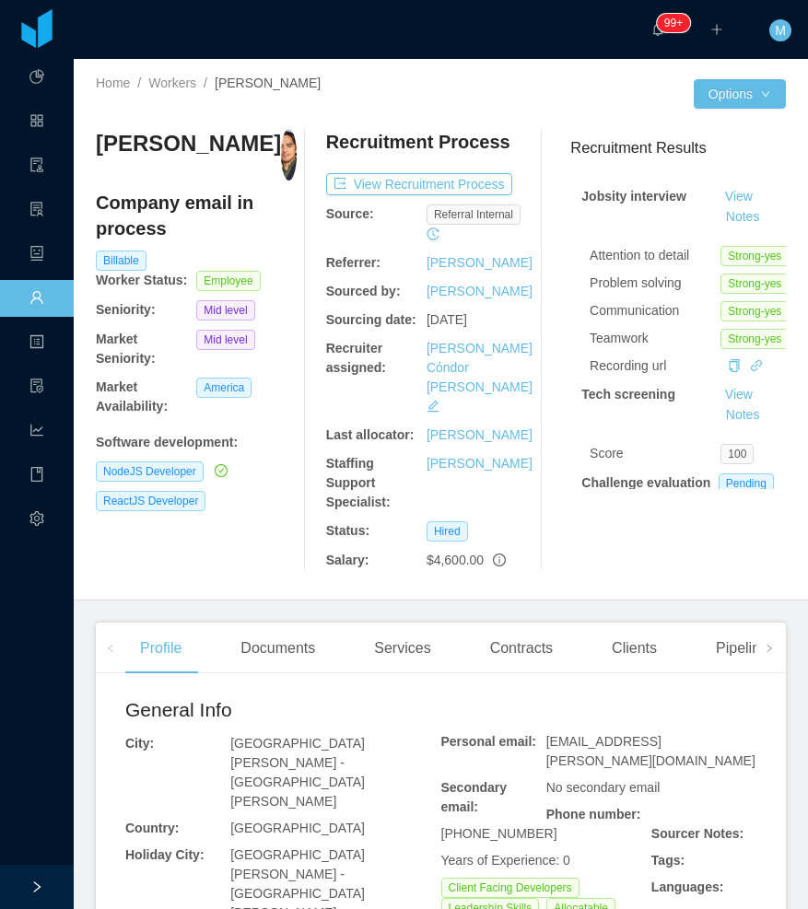
click at [225, 535] on div "Jose Mejia Company email in process Billable Worker Status: Employee Seniority:…" at bounding box center [441, 349] width 690 height 471
click at [491, 623] on div "Contracts" at bounding box center [521, 649] width 92 height 52
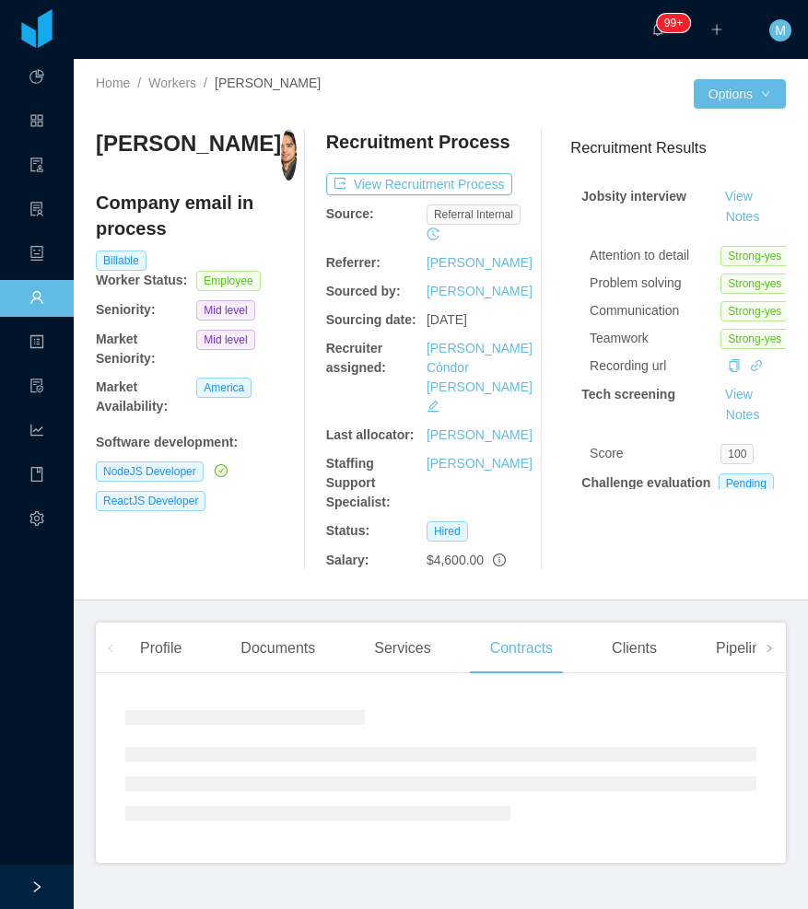
scroll to position [1, 0]
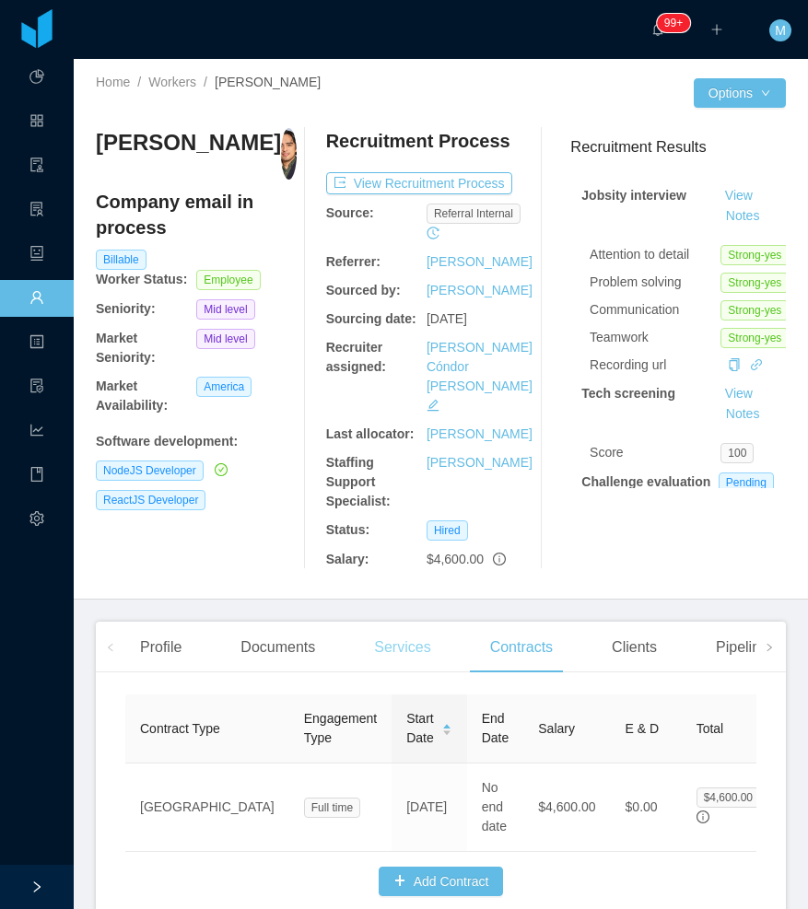
click at [389, 622] on div "Services" at bounding box center [402, 648] width 86 height 52
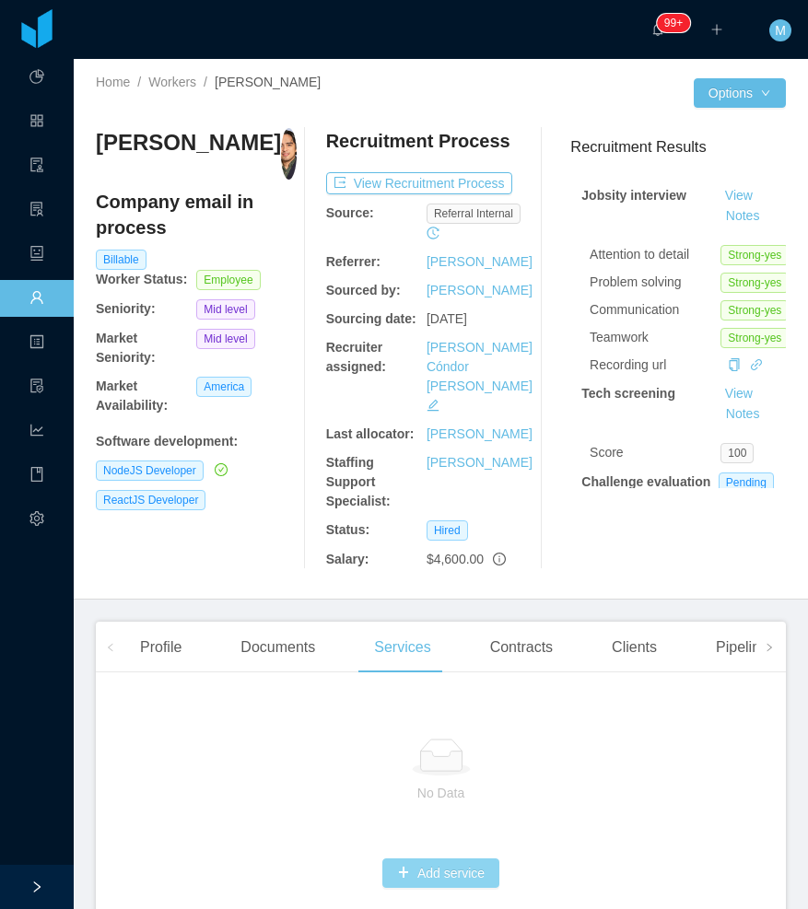
click at [440, 859] on button "Add service" at bounding box center [440, 873] width 117 height 29
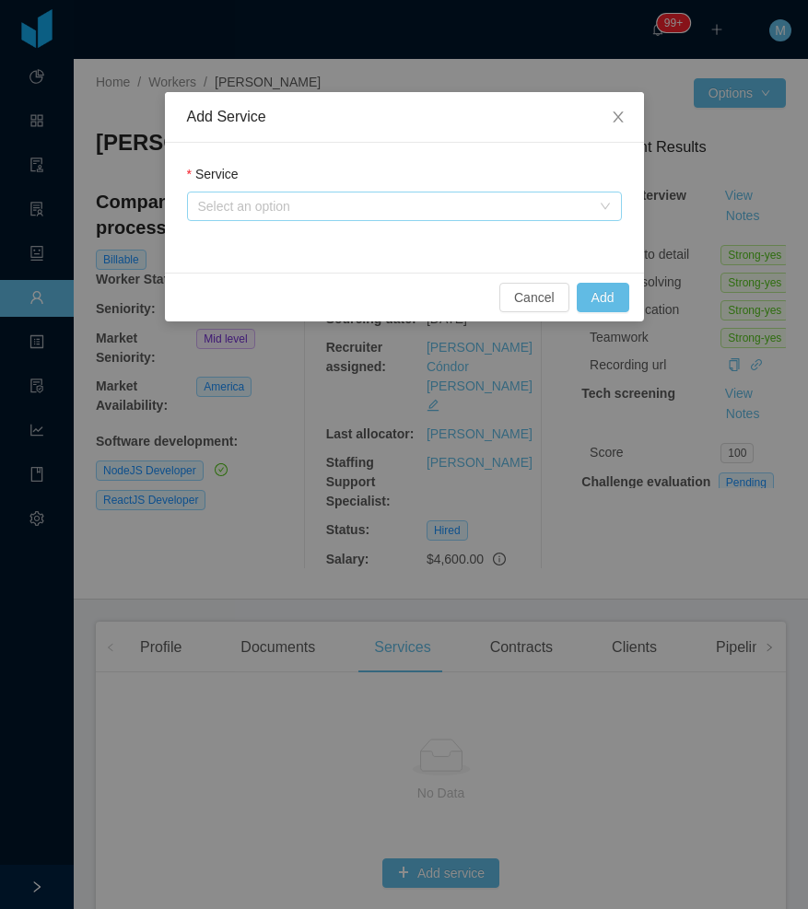
click at [300, 204] on div "Select an option" at bounding box center [394, 206] width 392 height 18
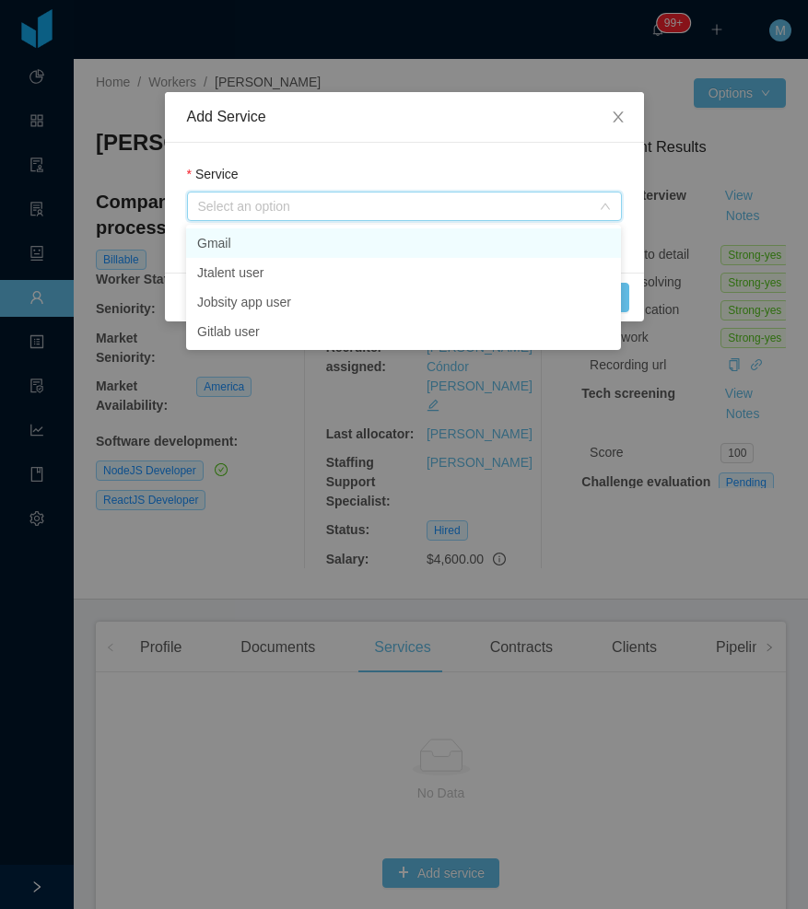
click at [276, 248] on li "Gmail" at bounding box center [403, 242] width 435 height 29
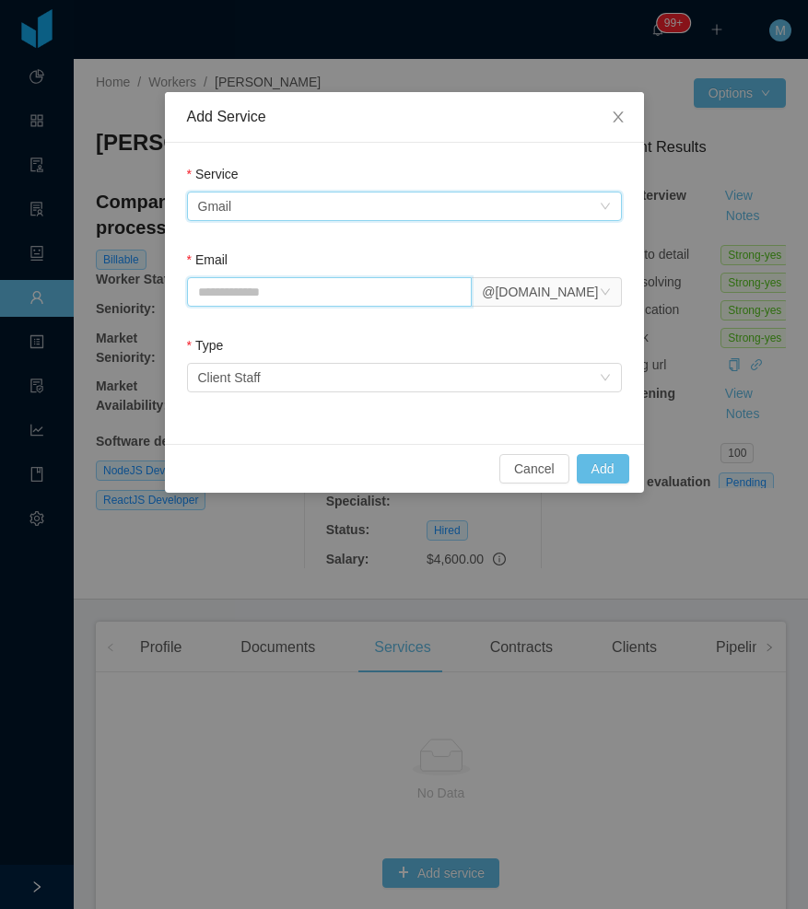
click at [266, 300] on input "Email" at bounding box center [330, 291] width 286 height 29
paste input "**********"
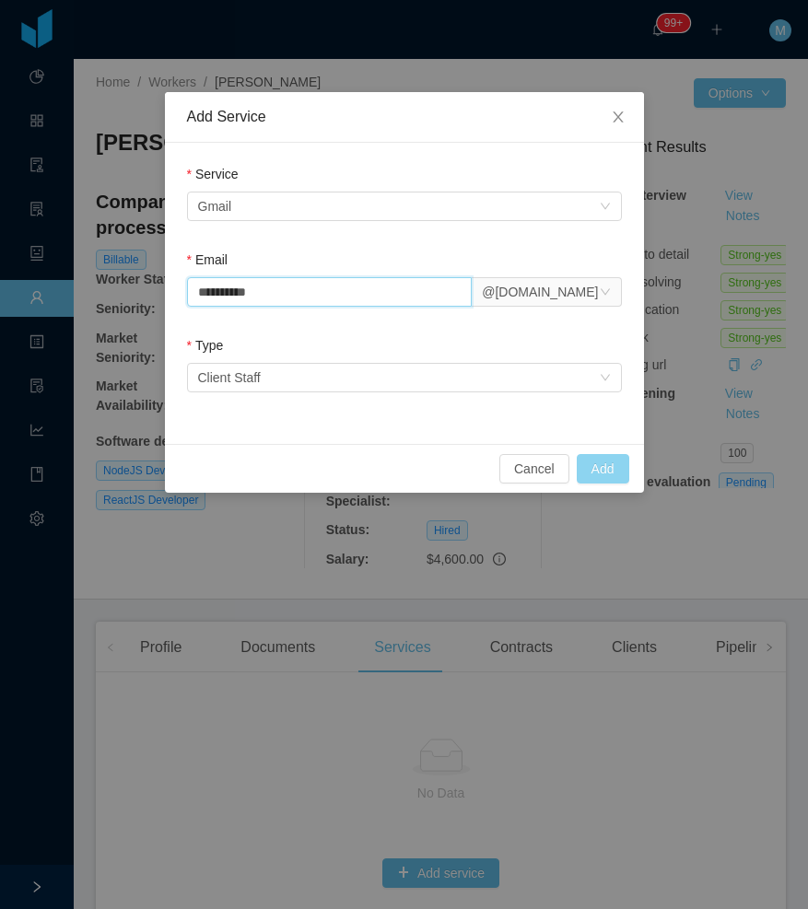
type input "**********"
click at [592, 472] on button "Add" at bounding box center [603, 468] width 53 height 29
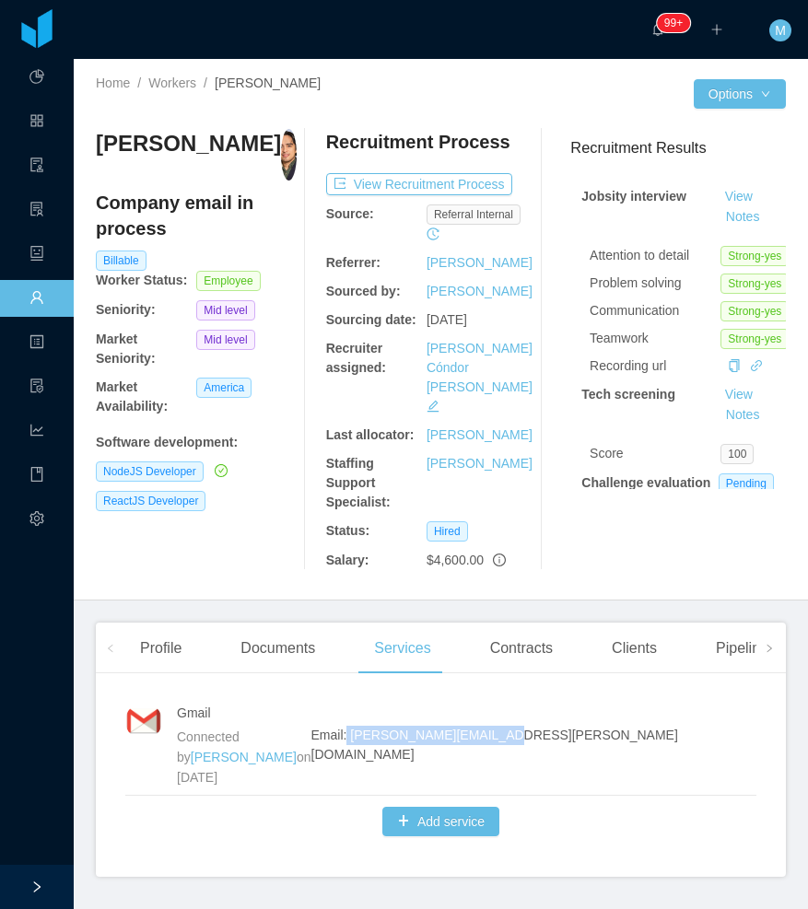
drag, startPoint x: 742, startPoint y: 686, endPoint x: 607, endPoint y: 696, distance: 134.9
click at [607, 696] on div "Gmail Connected by Merwin Ponce on Oct 6th, 2025 Email: jose.mejia@jobsity.com …" at bounding box center [441, 782] width 690 height 189
copy span "jose.mejia@jobsity.com"
click at [416, 807] on button "Add service" at bounding box center [440, 821] width 117 height 29
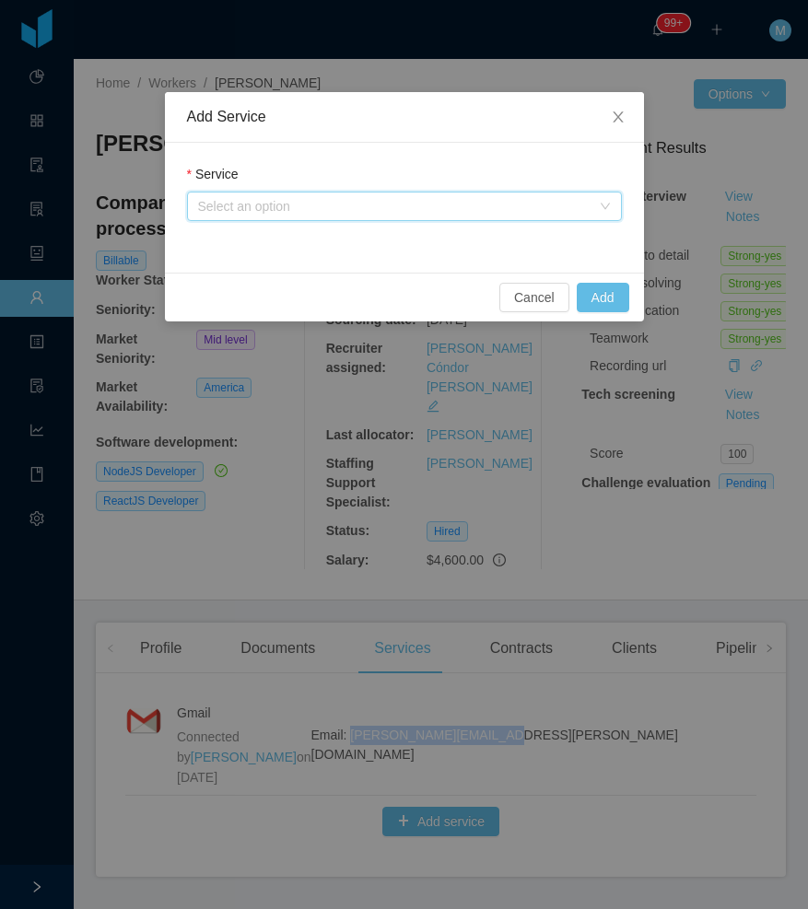
click at [291, 216] on div "Select an option" at bounding box center [398, 207] width 401 height 28
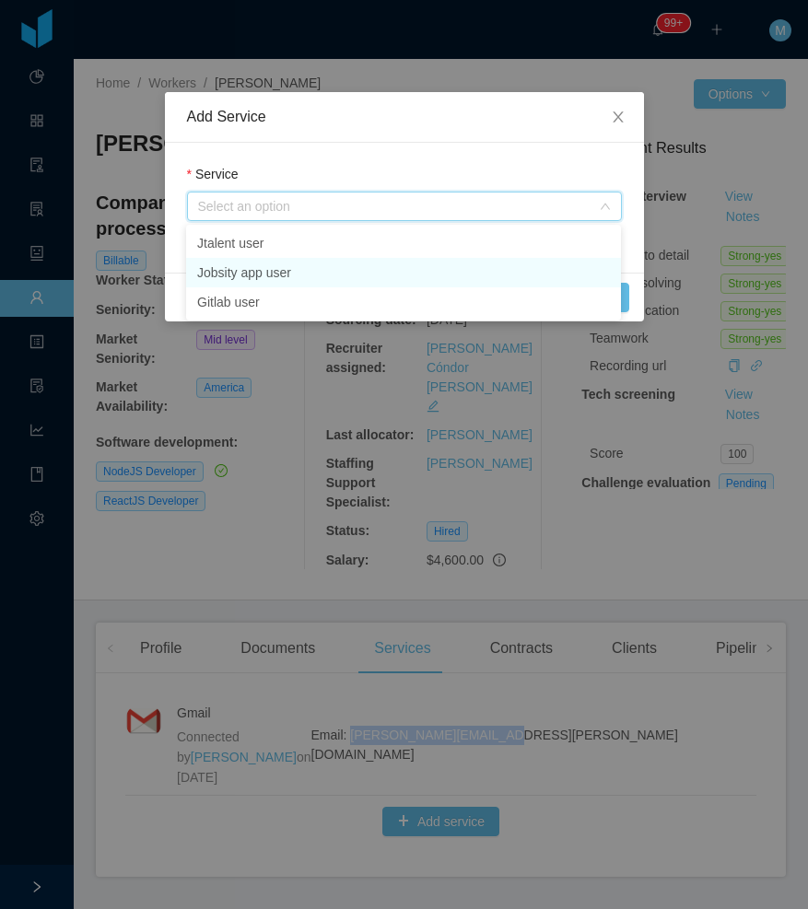
click at [286, 275] on li "Jobsity app user" at bounding box center [403, 272] width 435 height 29
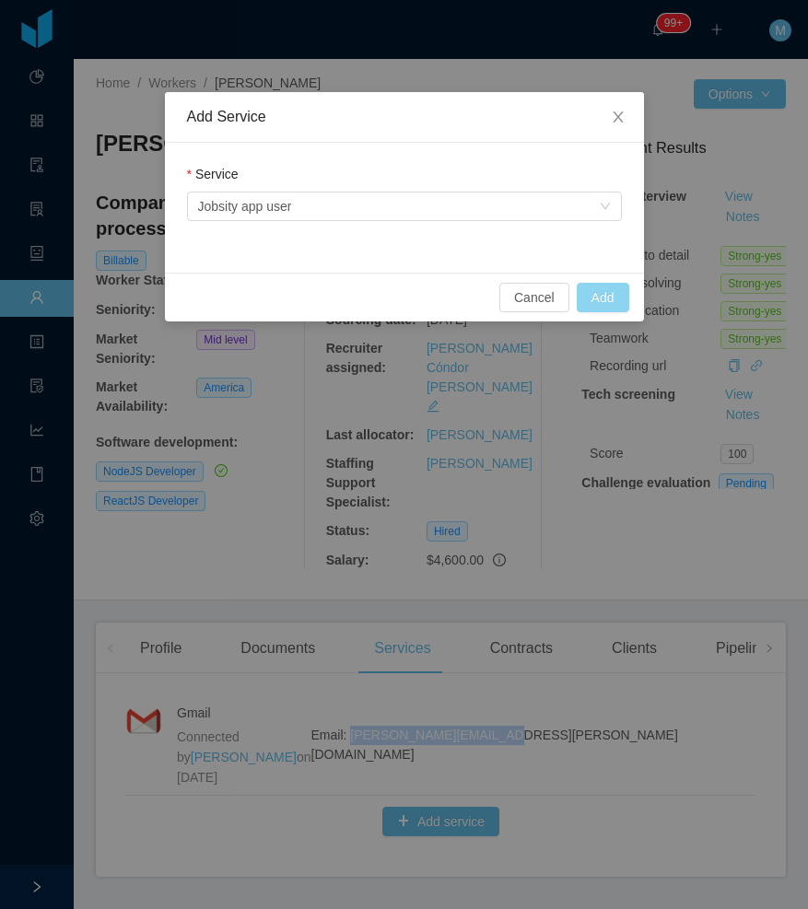
click at [604, 302] on button "Add" at bounding box center [603, 297] width 53 height 29
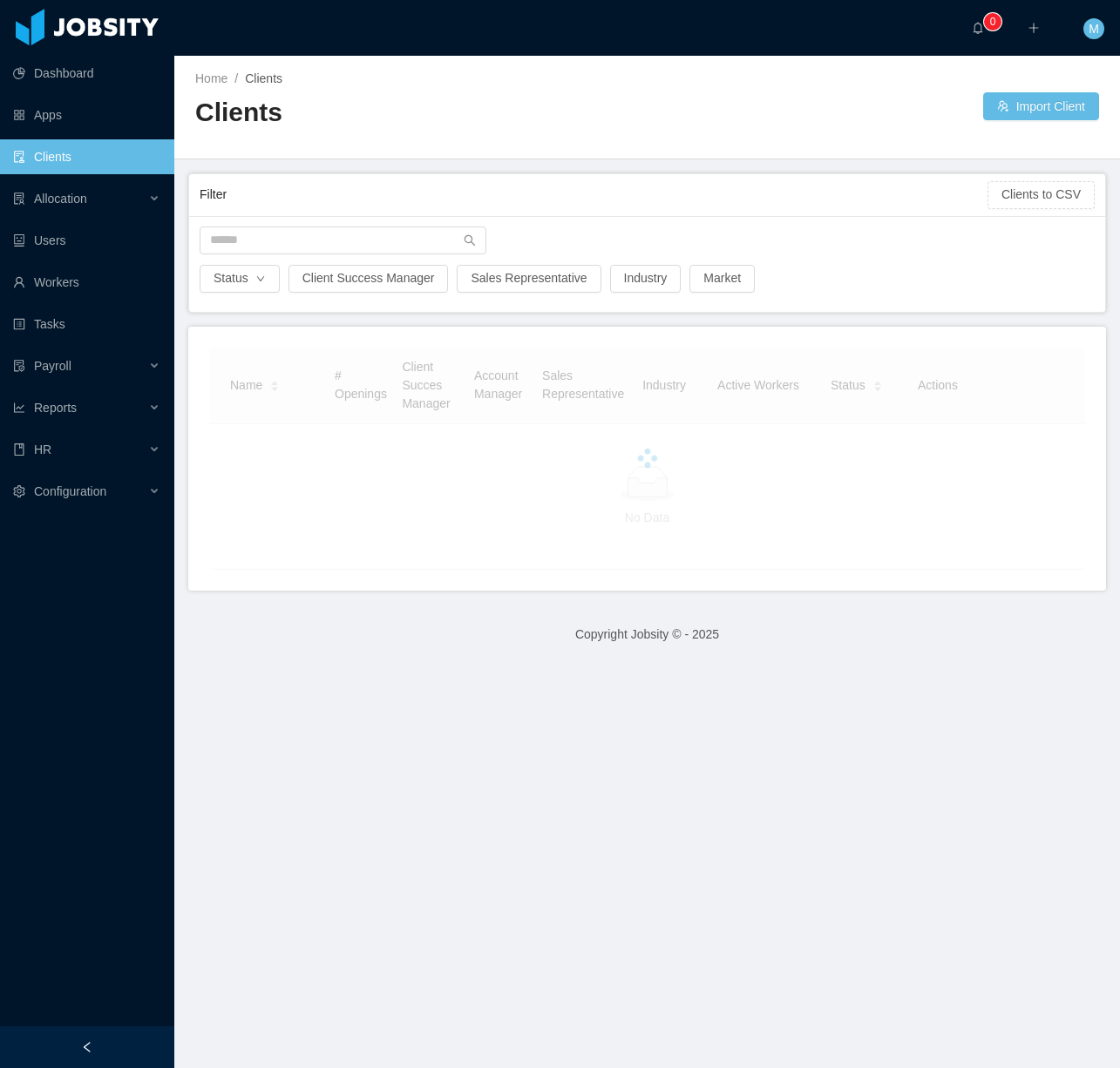
drag, startPoint x: 96, startPoint y: 1029, endPoint x: 111, endPoint y: 1002, distance: 30.9
click at [98, 1037] on div at bounding box center [87, 1047] width 174 height 42
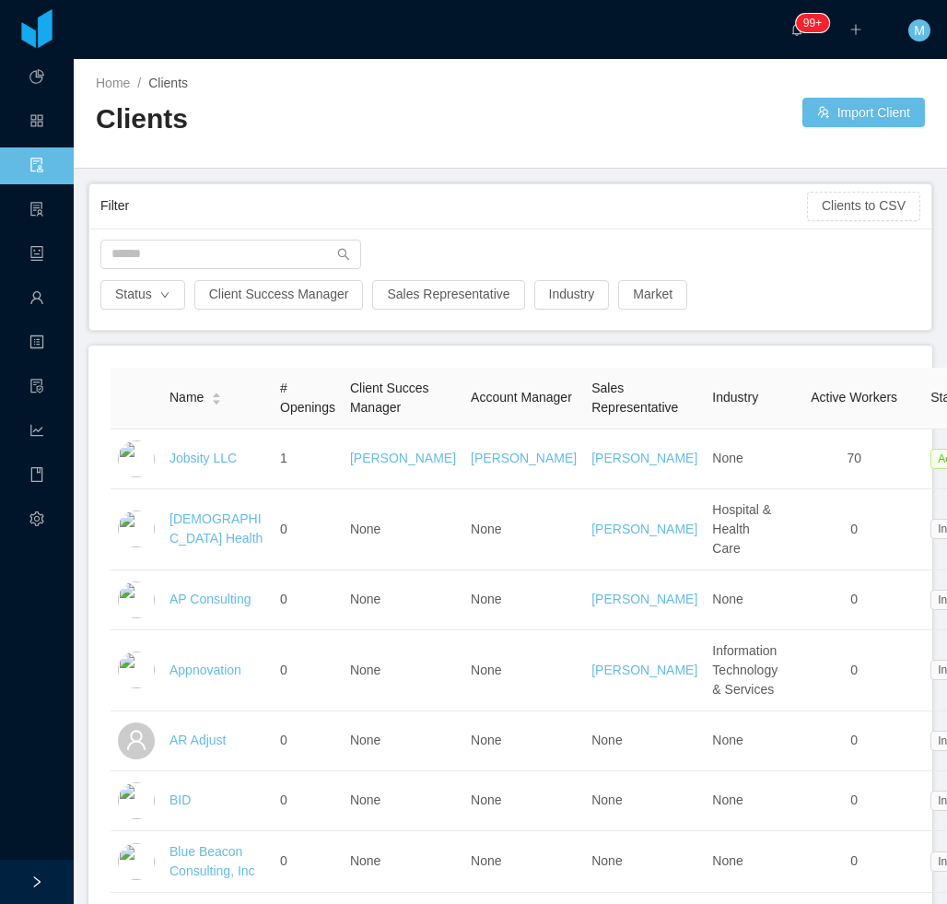
drag, startPoint x: 1092, startPoint y: 0, endPoint x: 413, endPoint y: 143, distance: 693.7
click at [413, 143] on div "Clients" at bounding box center [303, 126] width 415 height 52
click at [310, 240] on input "text" at bounding box center [230, 254] width 261 height 29
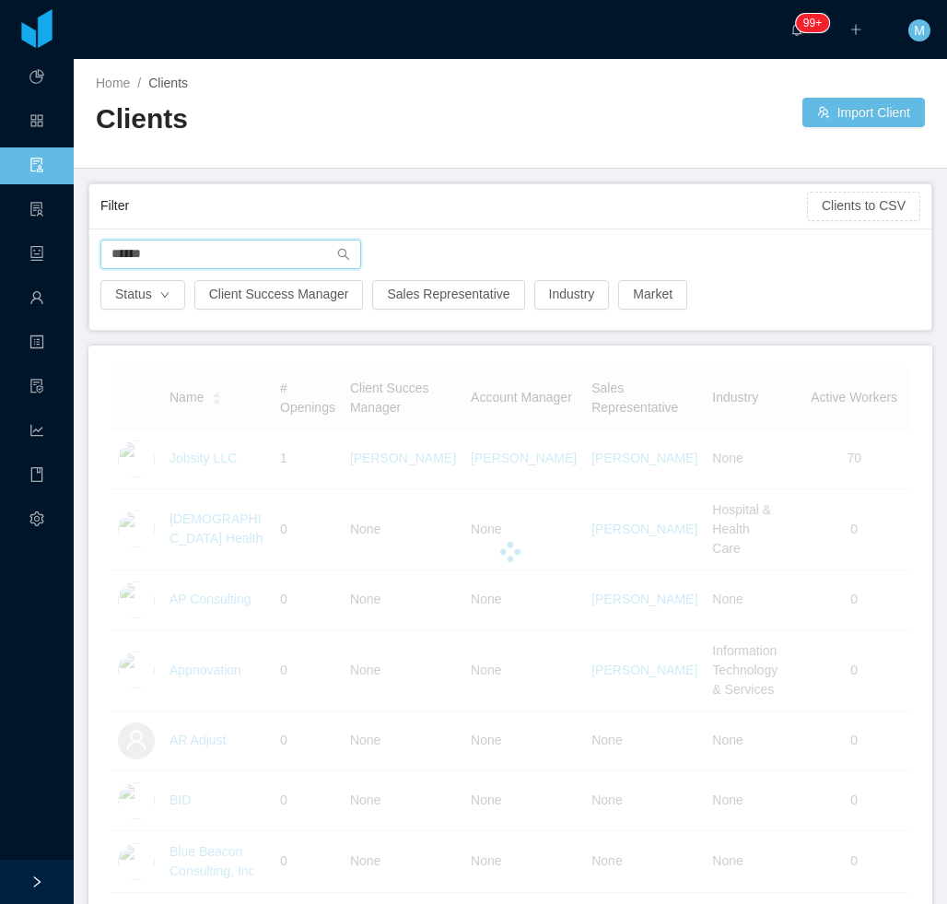
type input "******"
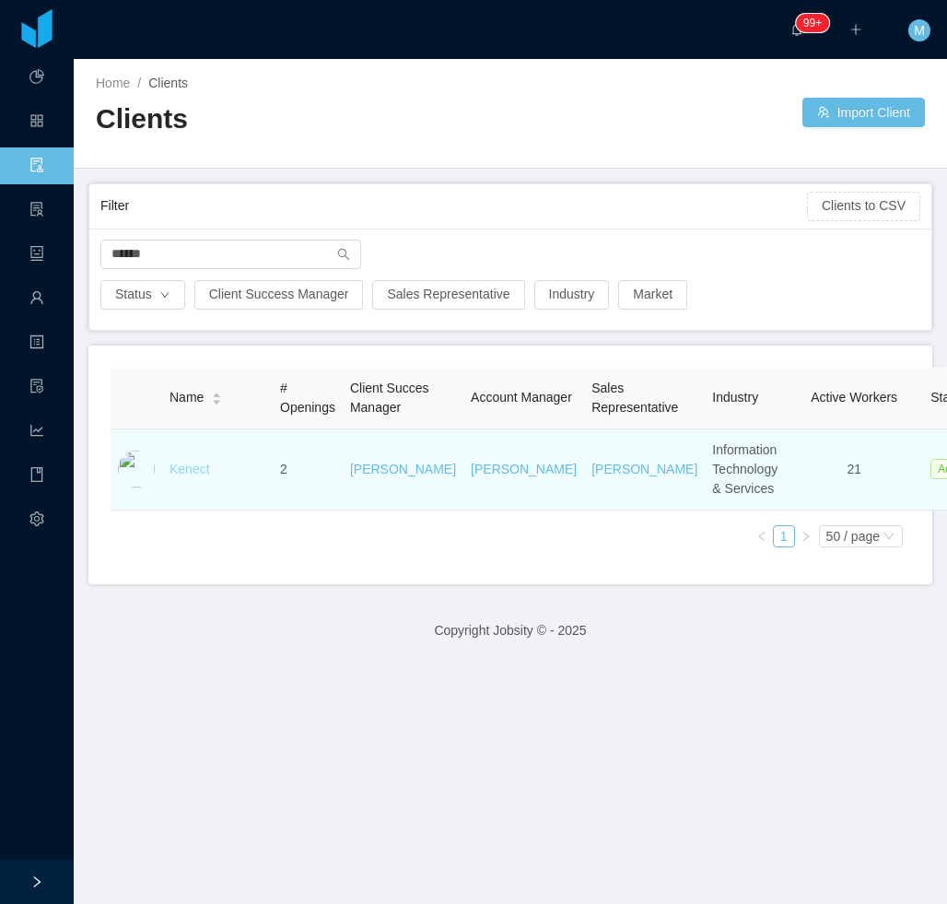
click at [195, 476] on link "Kenect" at bounding box center [189, 469] width 41 height 15
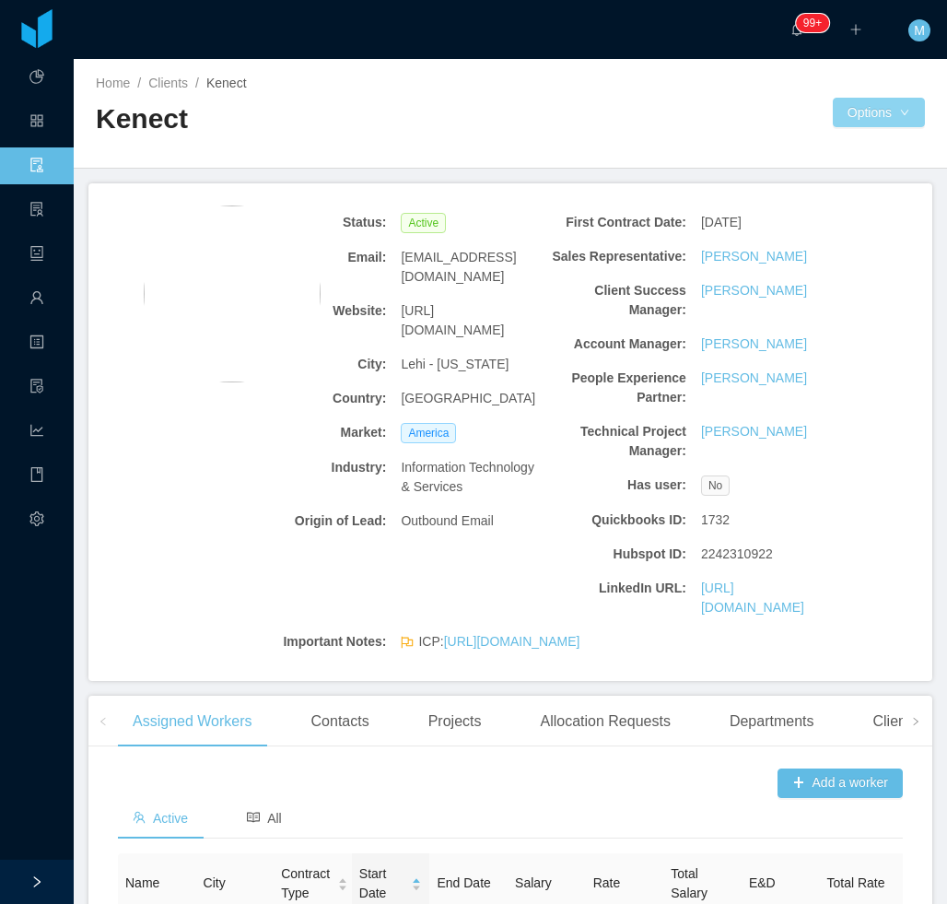
click at [884, 114] on button "Options" at bounding box center [879, 112] width 92 height 29
click at [865, 195] on button "Documents" at bounding box center [876, 192] width 95 height 29
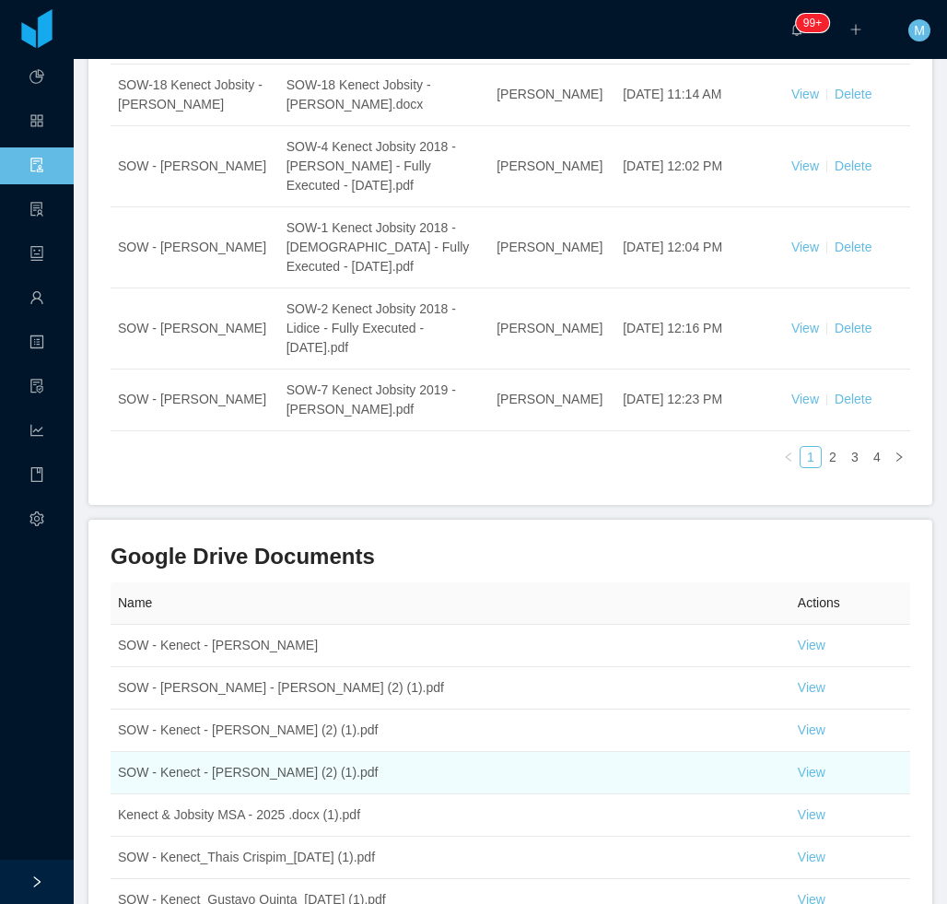
scroll to position [918, 0]
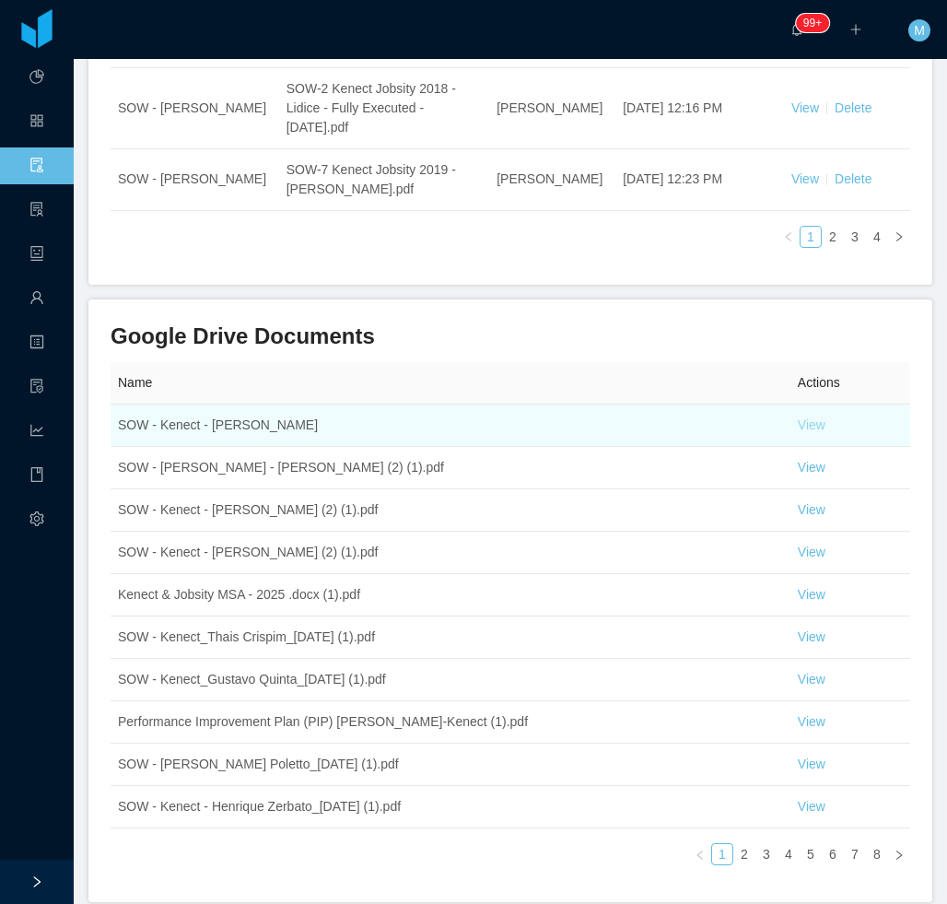
click at [808, 417] on link "View" at bounding box center [812, 424] width 28 height 15
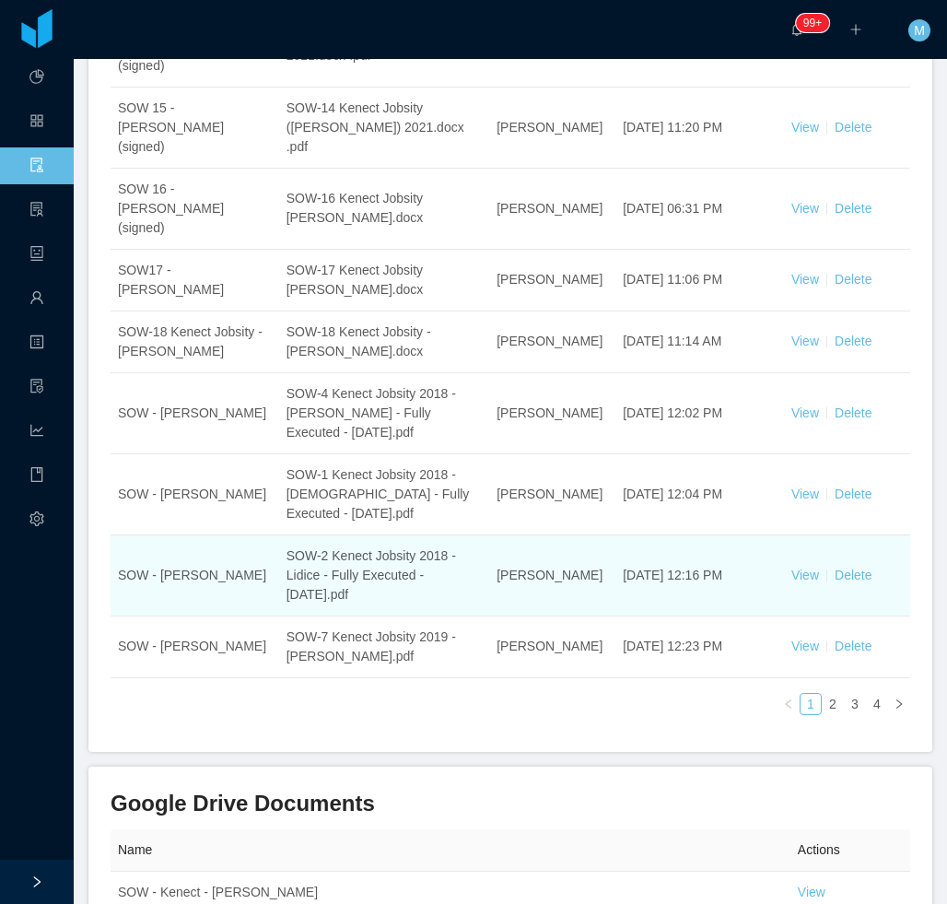
scroll to position [461, 0]
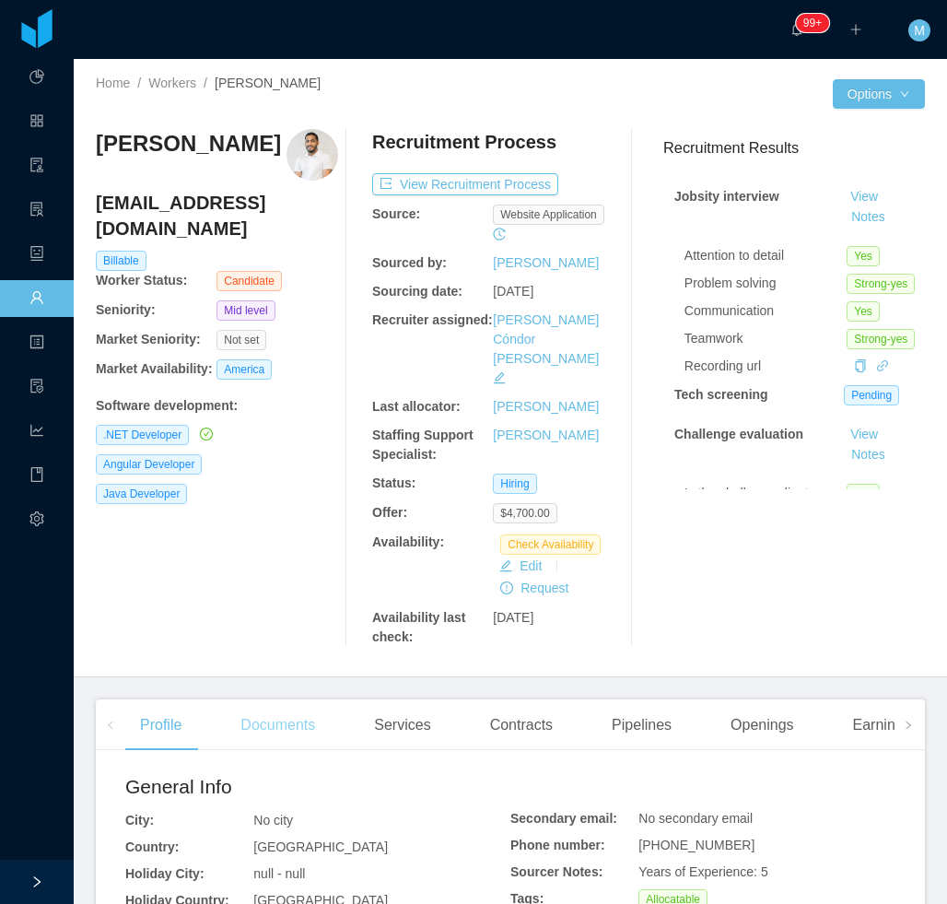
click at [239, 699] on div "Documents" at bounding box center [278, 725] width 104 height 52
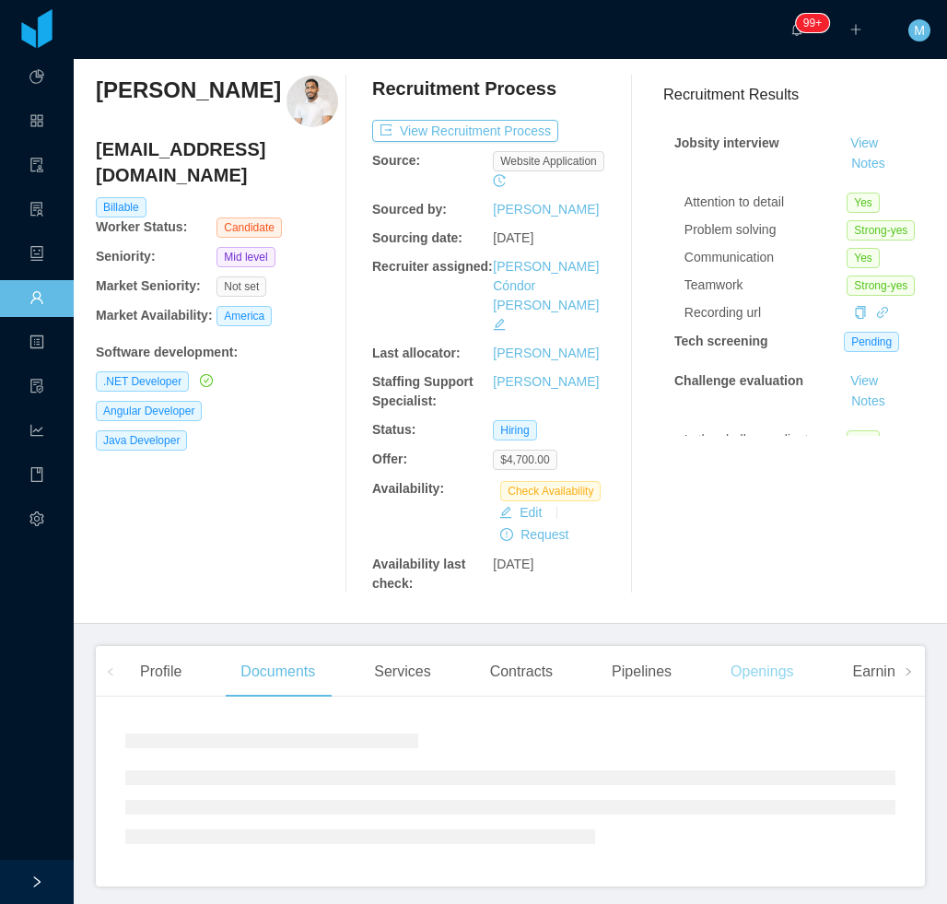
scroll to position [83, 0]
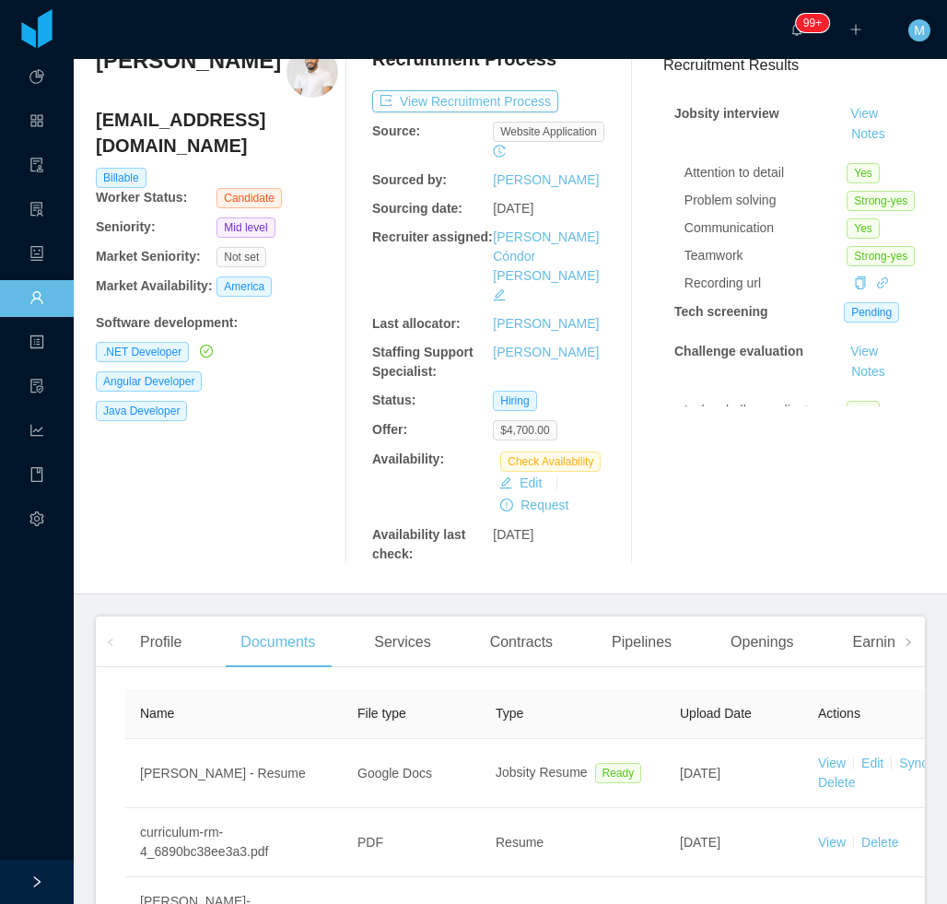
click at [902, 755] on link "Sync Resume" at bounding box center [939, 762] width 80 height 15
click at [506, 527] on span "[DATE]" at bounding box center [513, 534] width 41 height 15
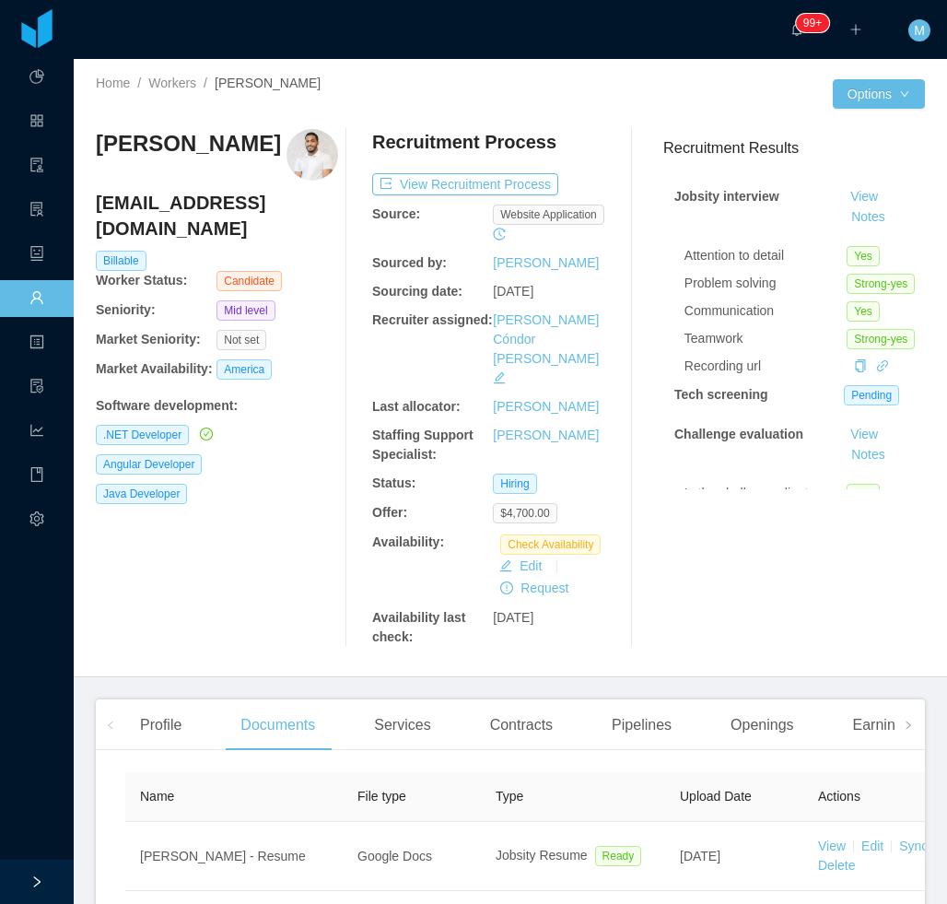
click at [245, 543] on div "[PERSON_NAME] [EMAIL_ADDRESS][DOMAIN_NAME] Billable Worker Status: Candidate Se…" at bounding box center [217, 388] width 242 height 518
click at [847, 215] on button "Notes" at bounding box center [868, 217] width 49 height 22
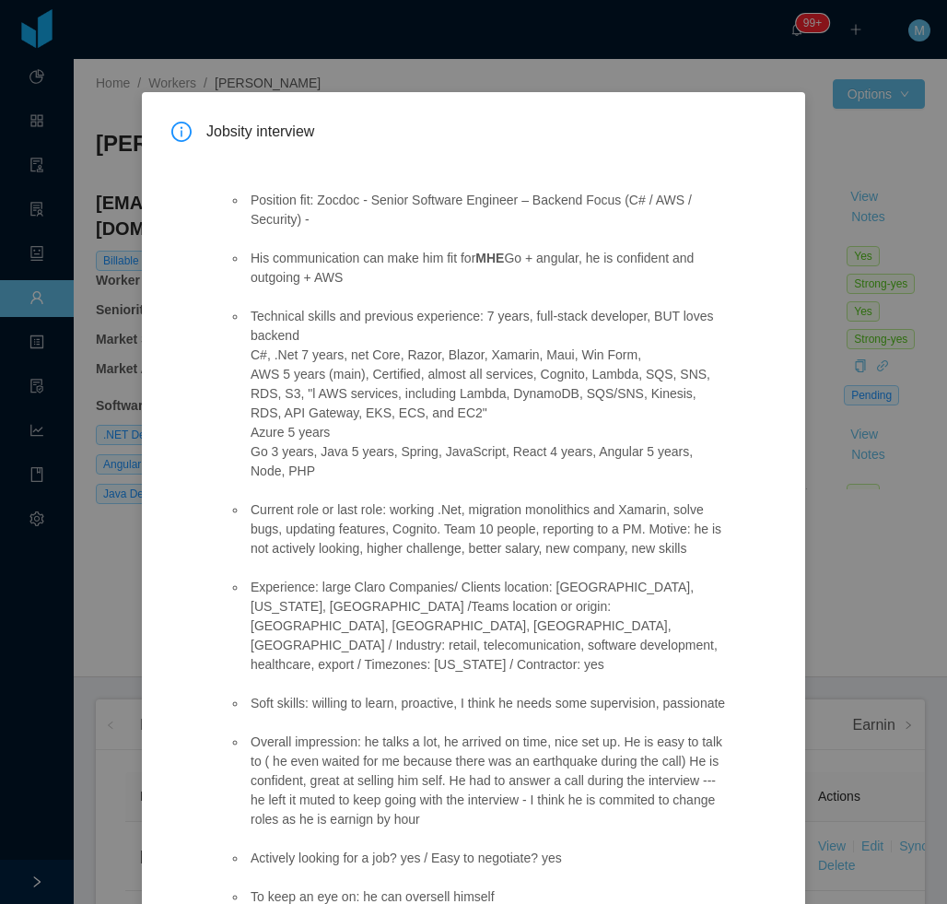
scroll to position [112, 0]
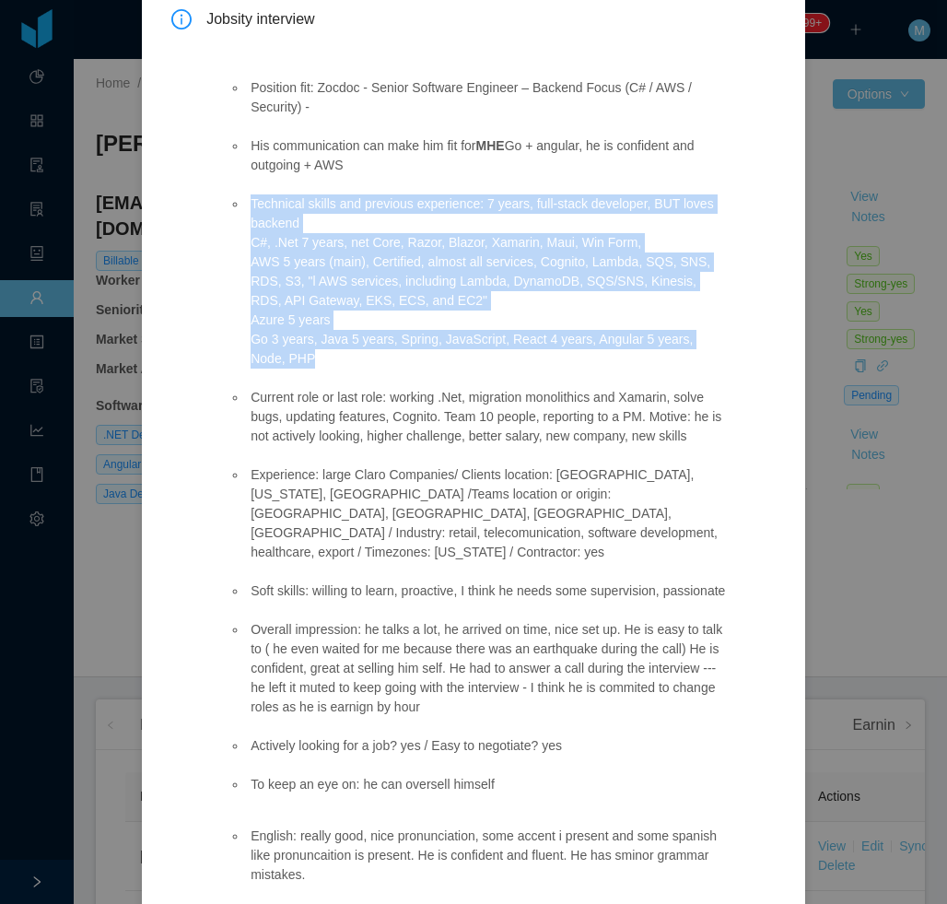
drag, startPoint x: 249, startPoint y: 206, endPoint x: 291, endPoint y: 359, distance: 158.7
click at [291, 359] on li "Technical skills and previous experience: 7 years, full-stack developer, BUT lo…" at bounding box center [488, 281] width 483 height 174
copy li "Technical skills and previous experience: 7 years, full-stack developer, BUT lo…"
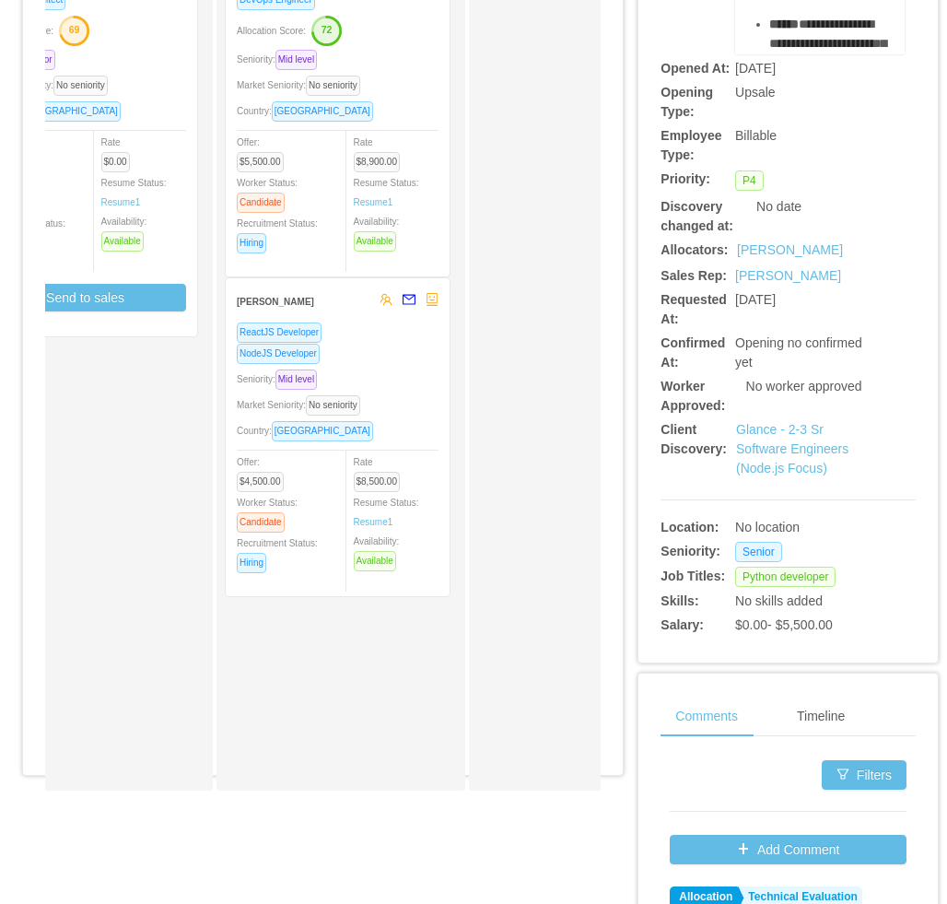
scroll to position [184, 0]
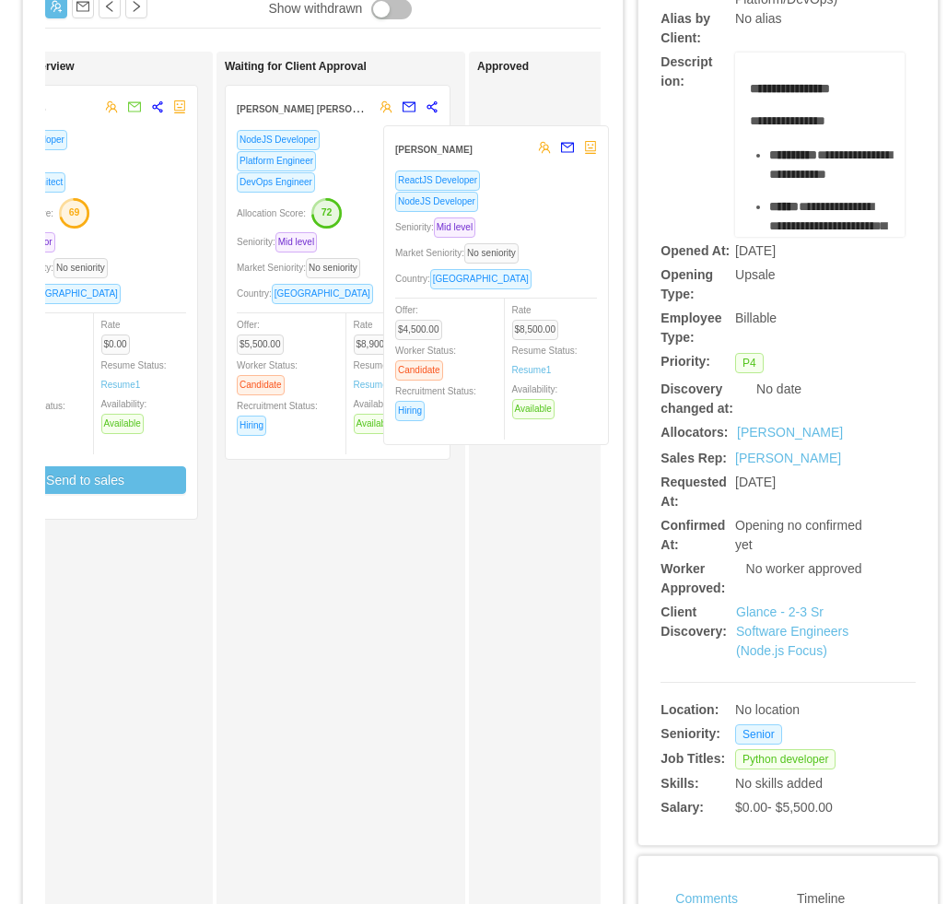
drag, startPoint x: 401, startPoint y: 613, endPoint x: 559, endPoint y: 279, distance: 370.0
click at [559, 279] on div "Applied Rodrigo Moreira de Matos NodeJS Developer Seniority: Senior Market Seni…" at bounding box center [322, 520] width 555 height 936
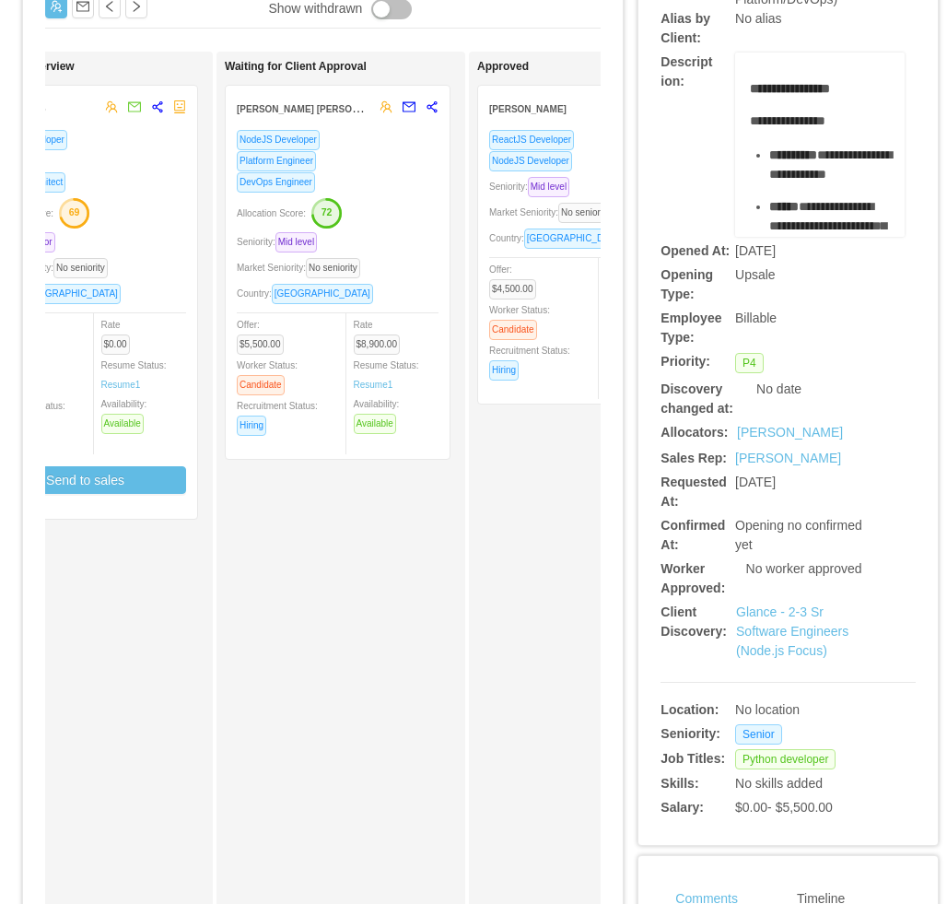
click at [506, 563] on div "Approved Edgar Estrada ReactJS Developer NodeJS Developer Seniority: Mid level …" at bounding box center [606, 512] width 258 height 905
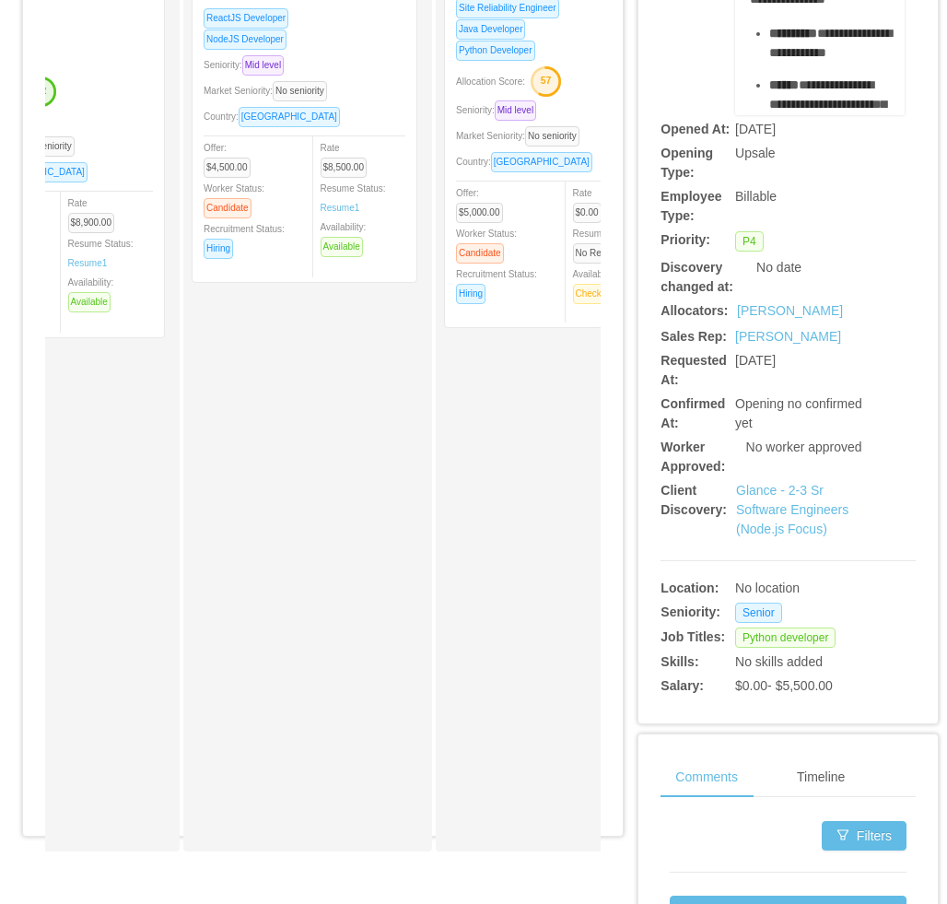
scroll to position [0, 0]
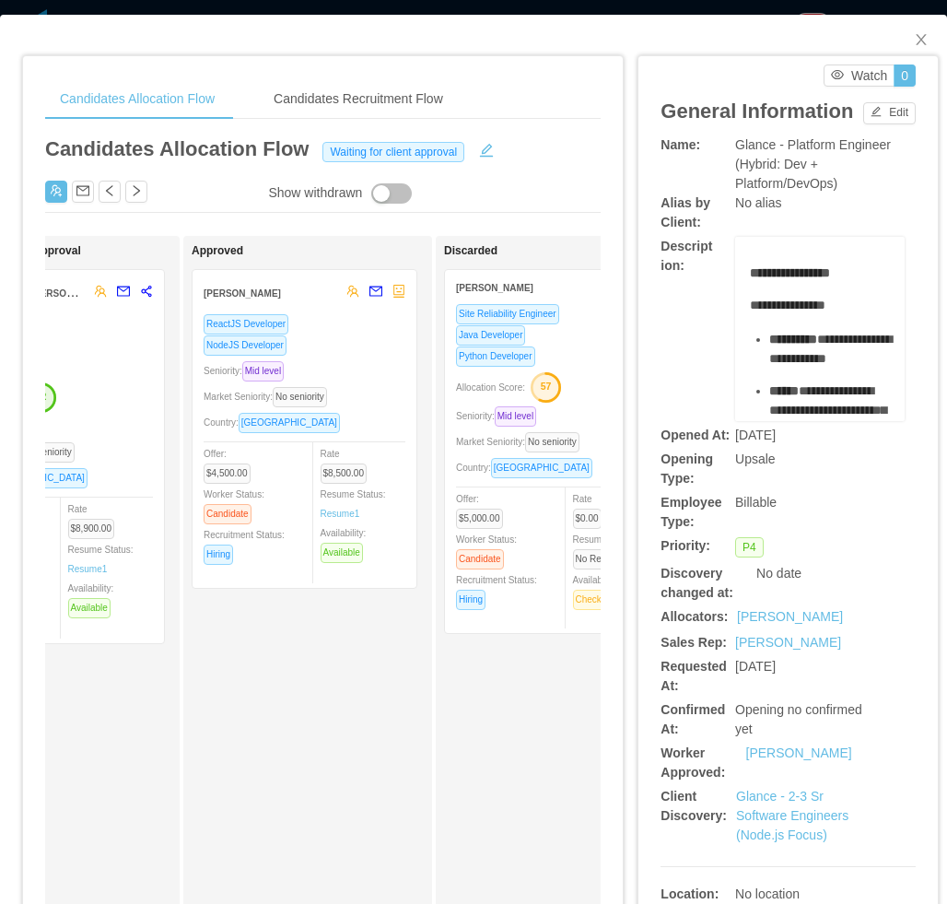
click at [267, 659] on div "Approved Edgar Estrada ReactJS Developer NodeJS Developer Seniority: Mid level …" at bounding box center [321, 696] width 258 height 905
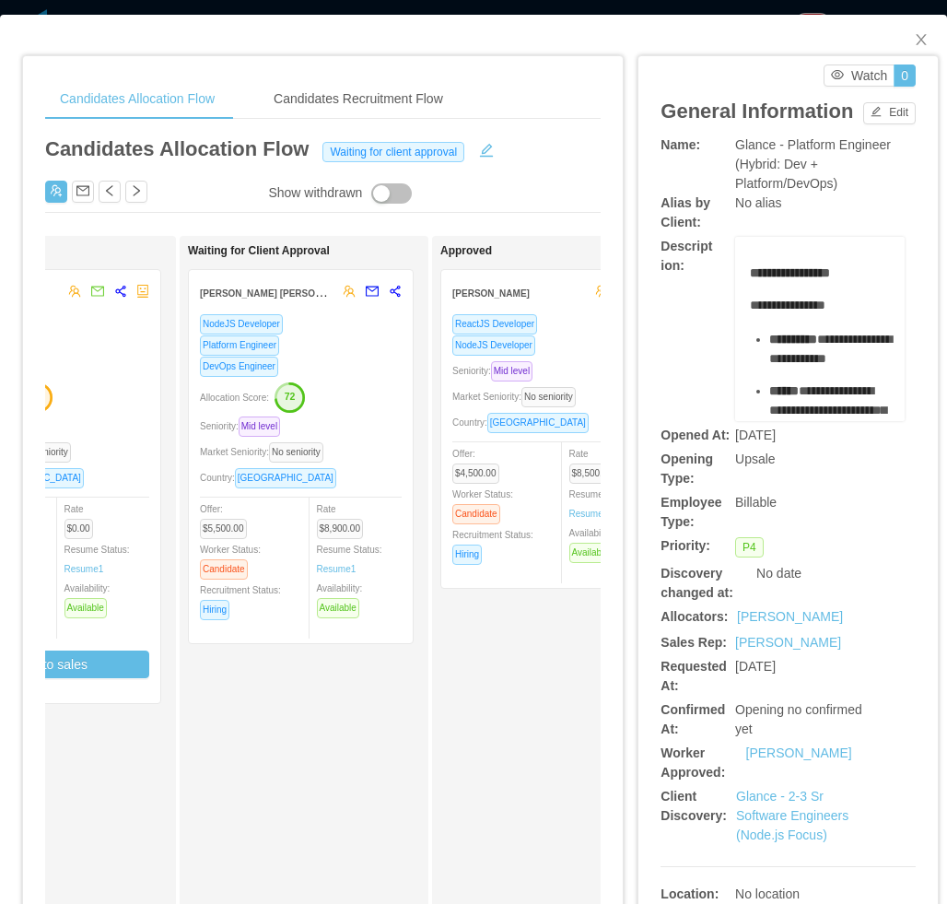
click at [370, 437] on div "NodeJS Developer Platform Engineer DevOps Engineer Allocation Score: 72 Seniori…" at bounding box center [301, 472] width 202 height 319
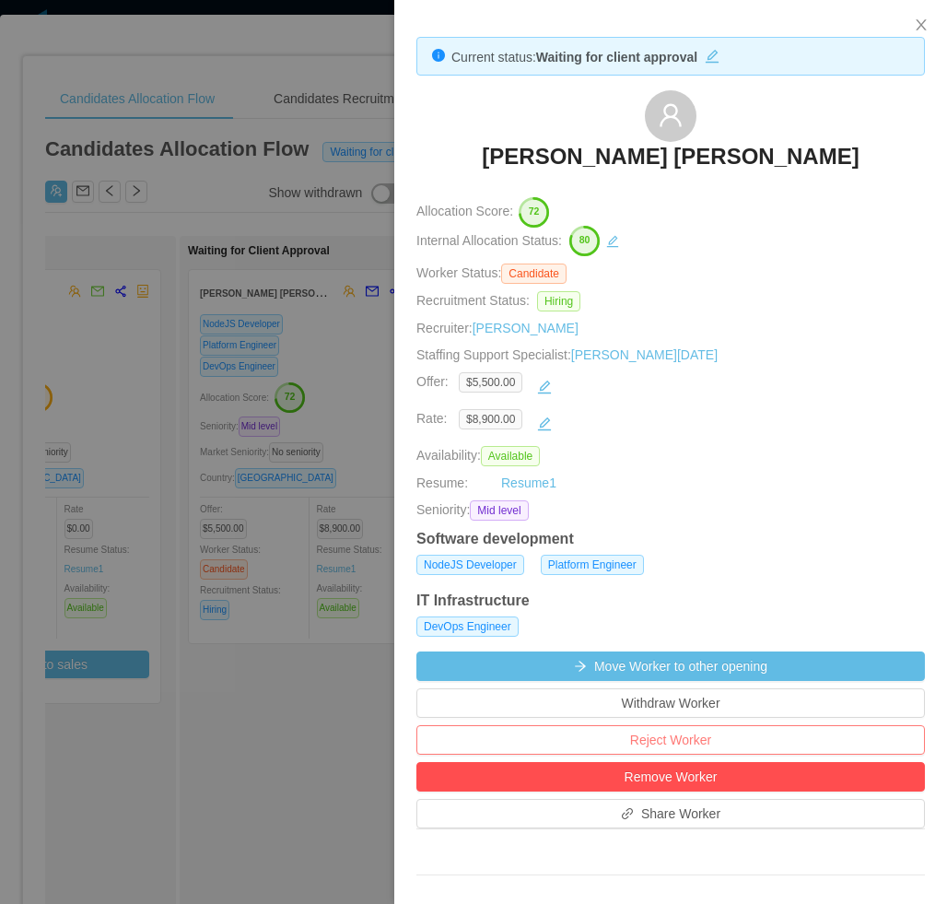
click at [669, 735] on button "Reject Worker" at bounding box center [670, 739] width 508 height 29
click at [702, 690] on button "Reject" at bounding box center [705, 686] width 52 height 22
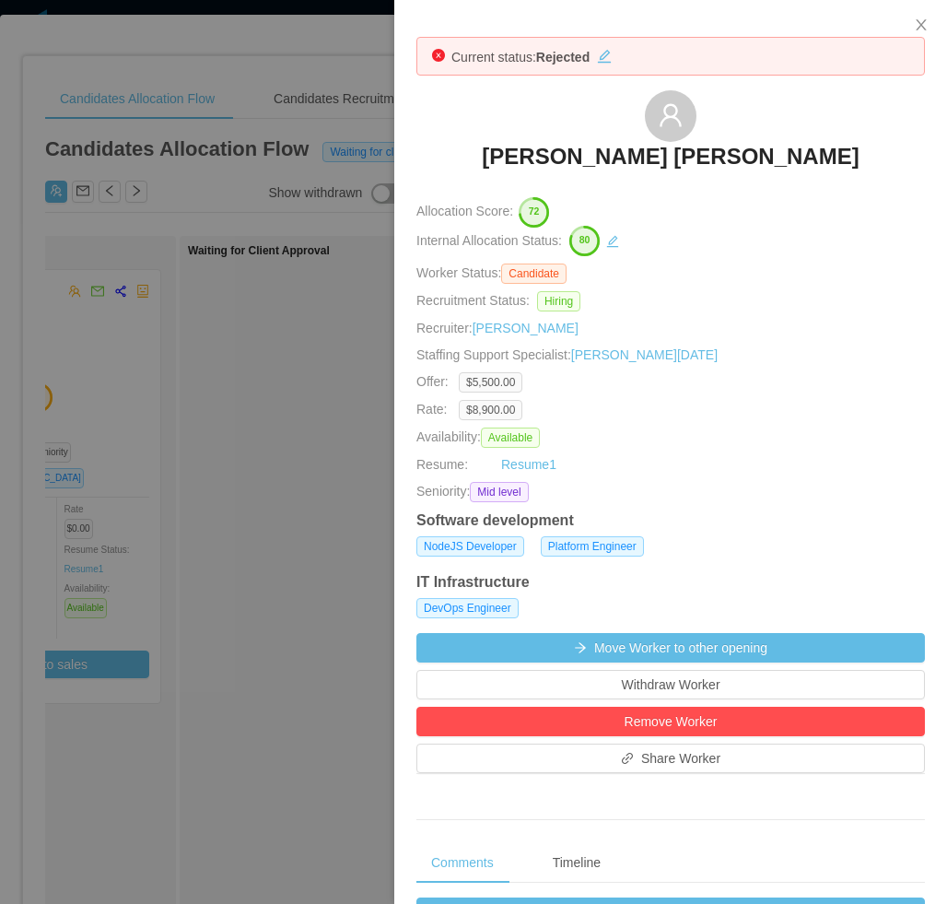
click at [264, 567] on div at bounding box center [473, 452] width 947 height 904
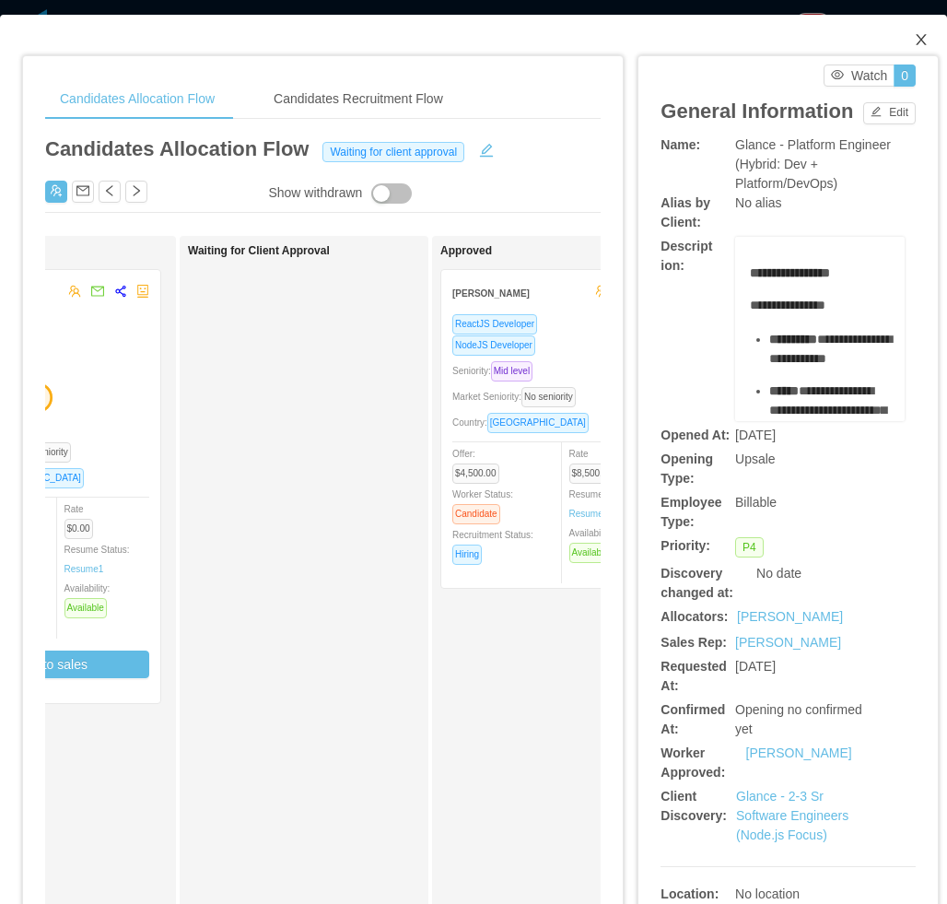
click at [914, 36] on icon "icon: close" at bounding box center [921, 39] width 15 height 15
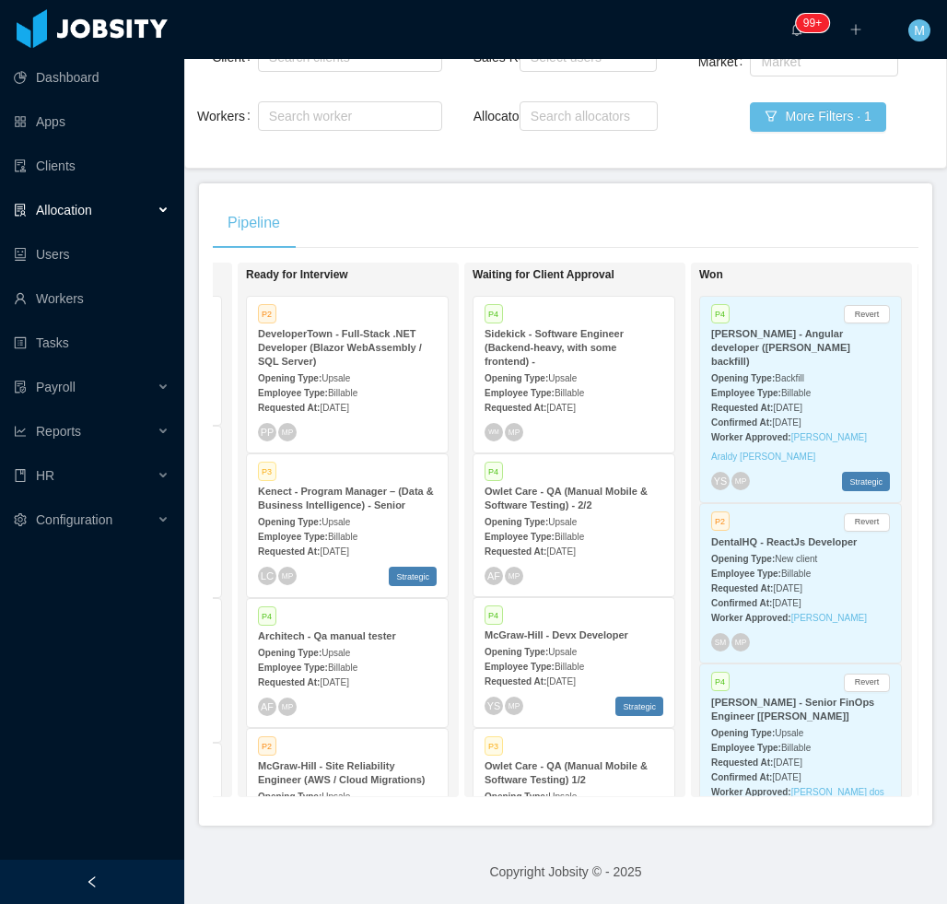
scroll to position [0, 702]
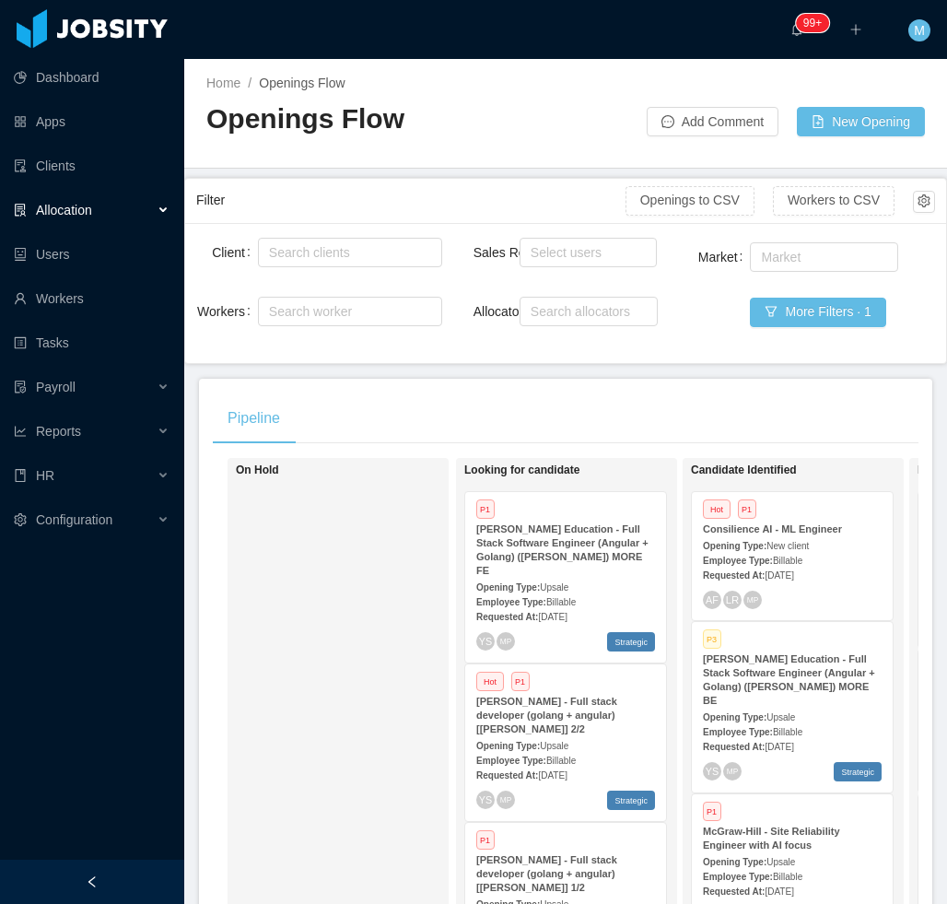
drag, startPoint x: 142, startPoint y: 868, endPoint x: 134, endPoint y: 860, distance: 11.1
click at [141, 868] on div at bounding box center [92, 881] width 184 height 44
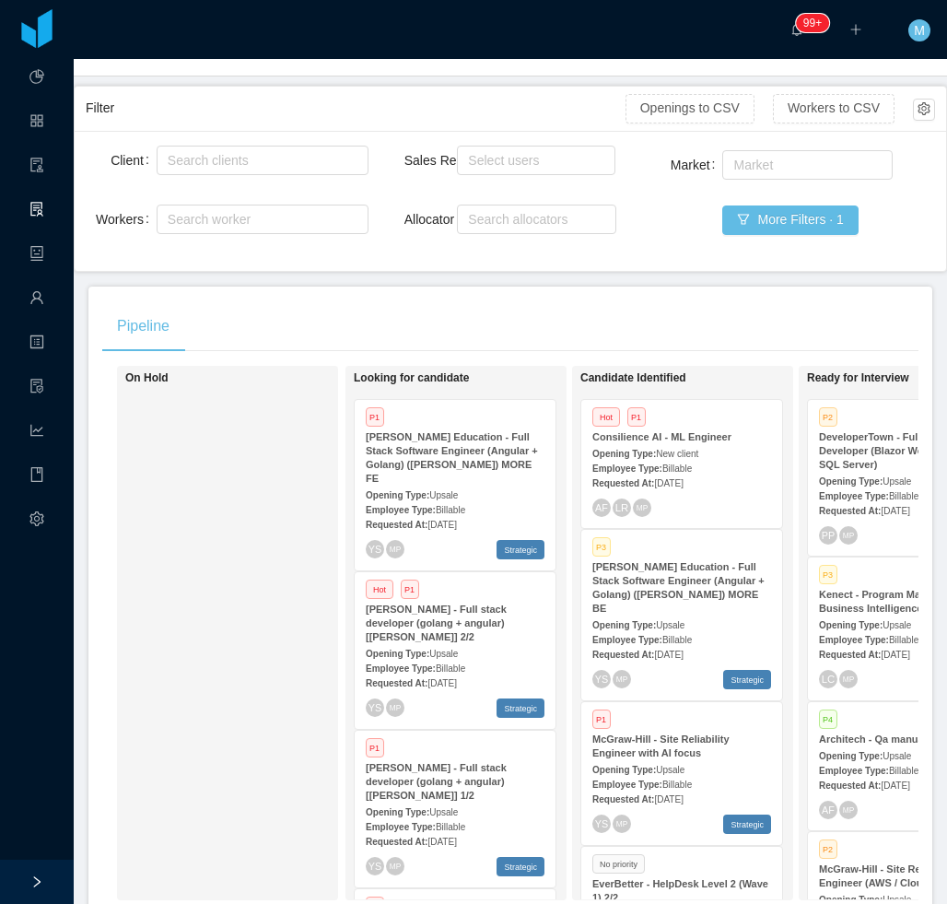
click at [870, 479] on strong "Opening Type:" at bounding box center [851, 481] width 64 height 10
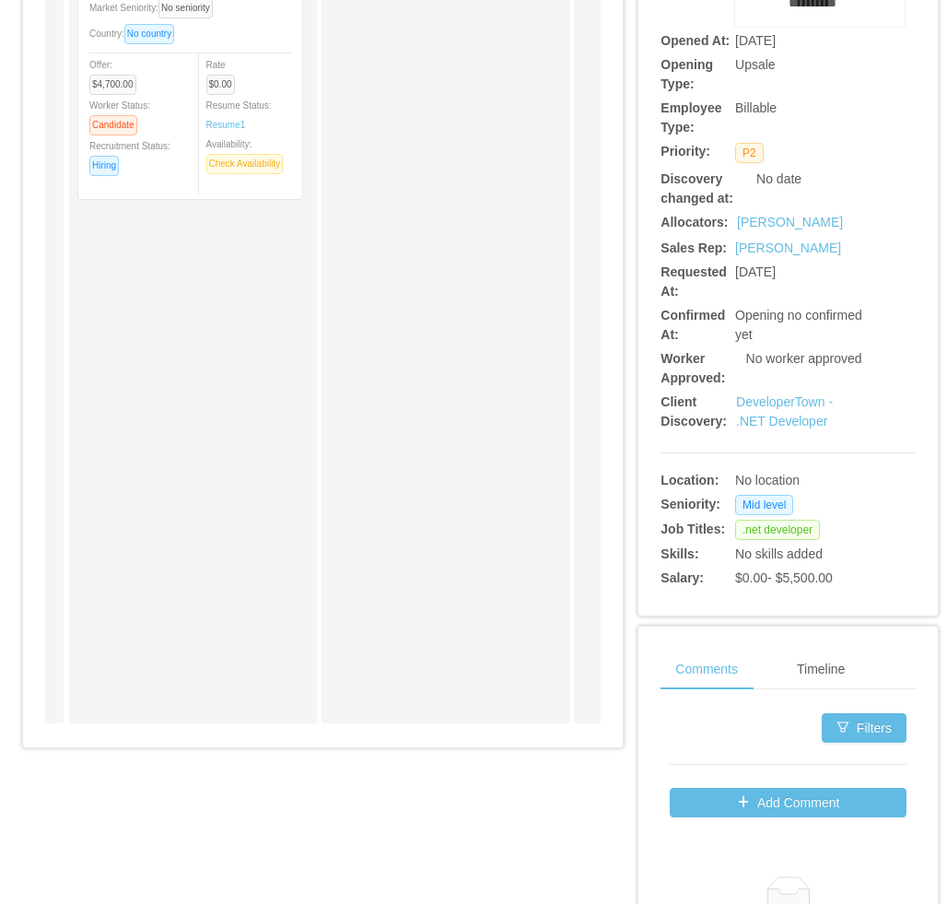
scroll to position [184, 0]
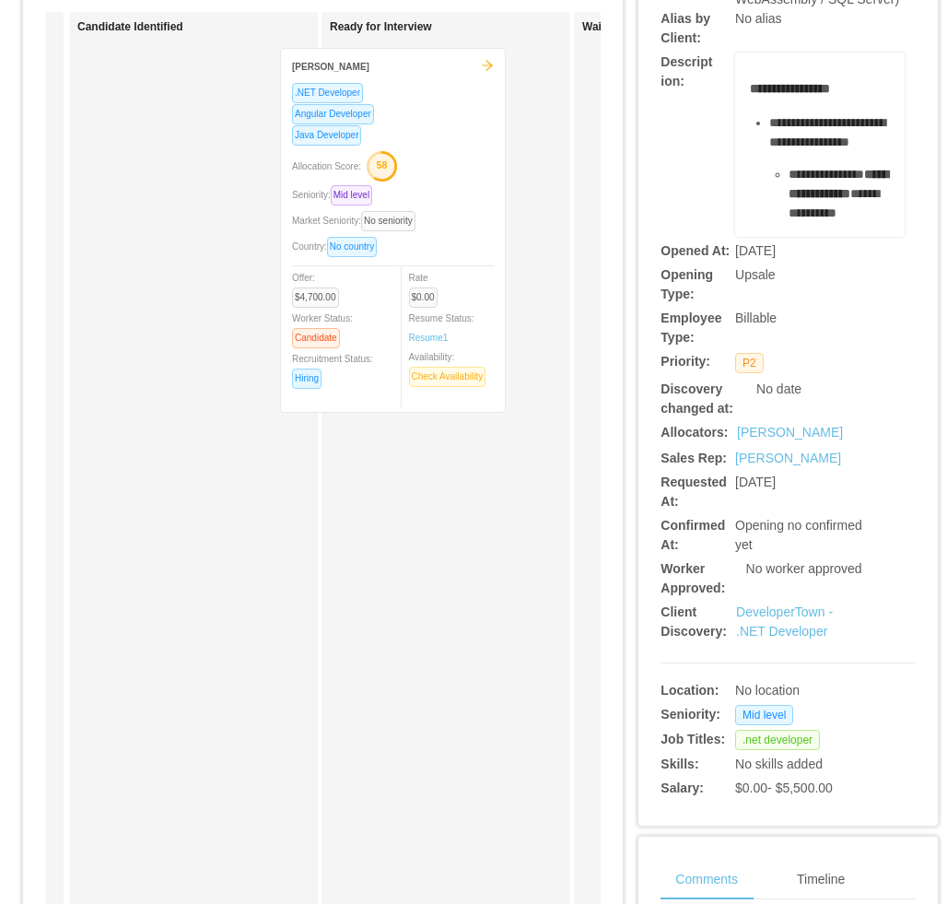
drag, startPoint x: 224, startPoint y: 294, endPoint x: 412, endPoint y: 308, distance: 188.4
click at [424, 297] on div "Applied Candidate Identified [PERSON_NAME] .NET Developer Angular Developer Jav…" at bounding box center [322, 480] width 555 height 936
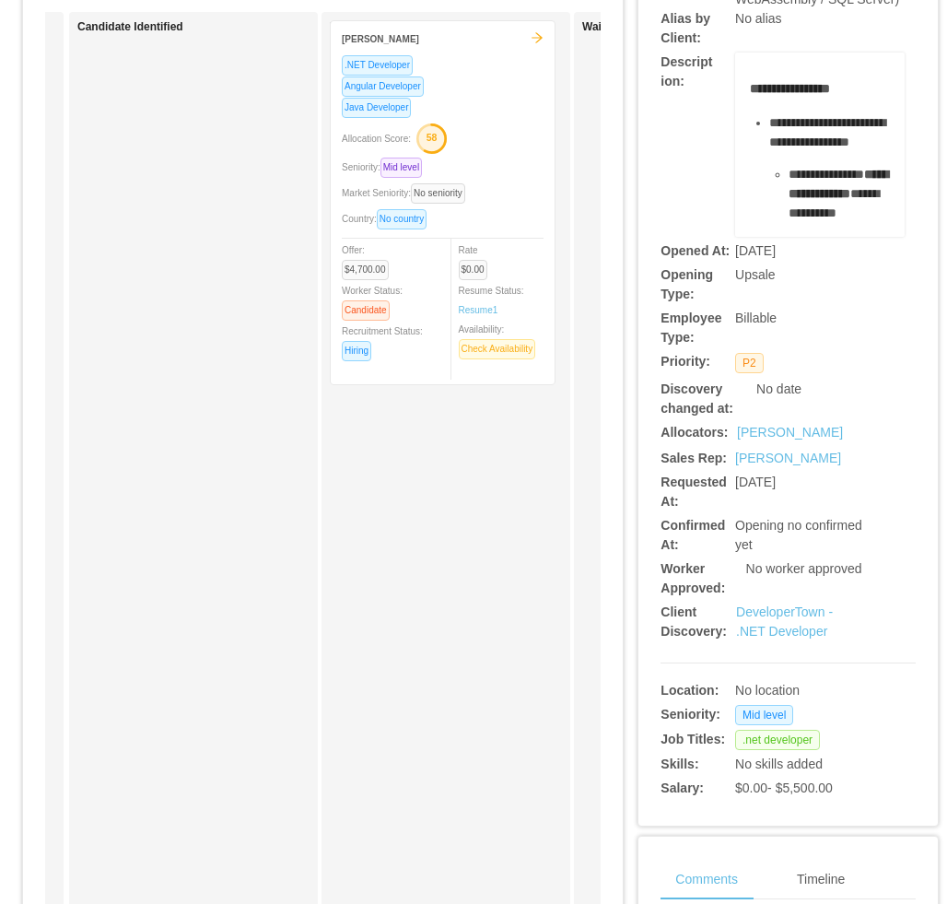
scroll to position [0, 0]
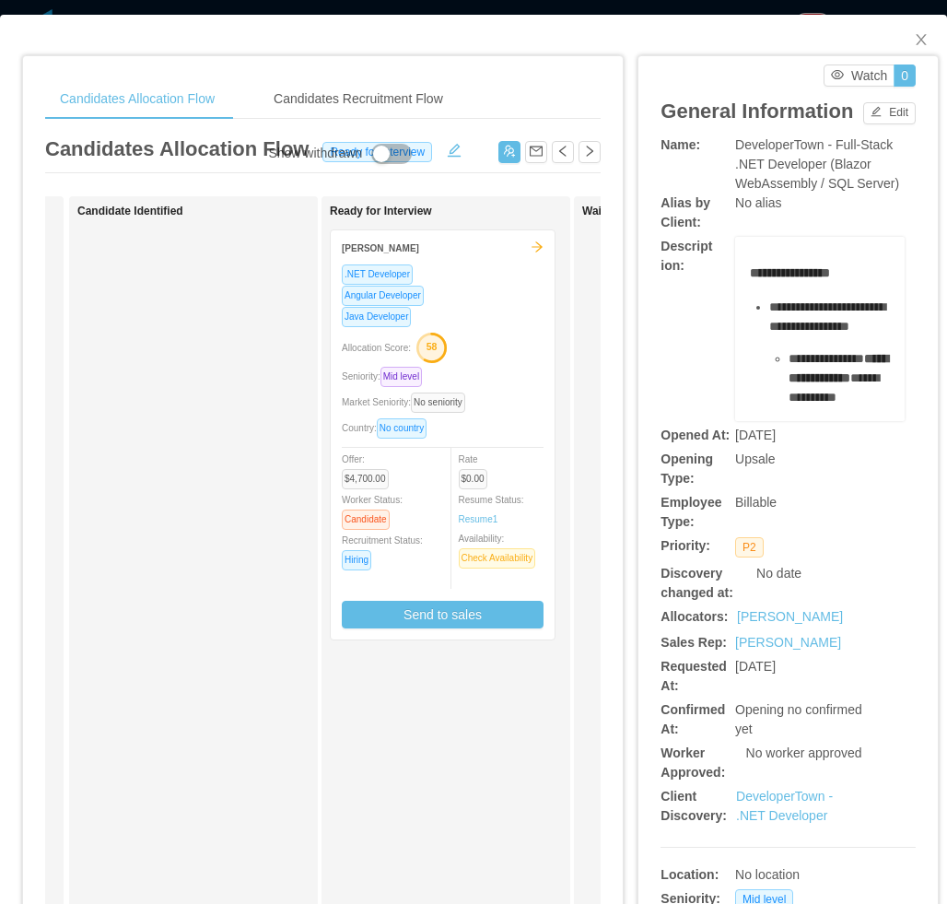
click at [495, 371] on div "Seniority: Mid level" at bounding box center [443, 376] width 202 height 21
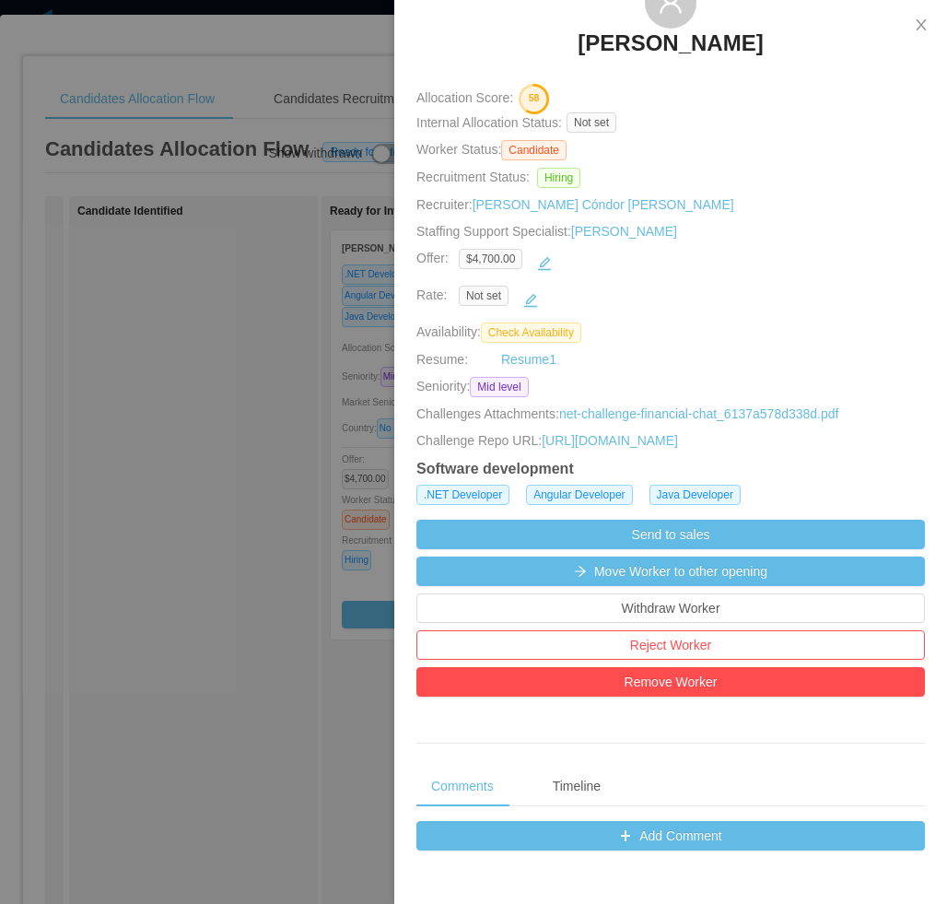
scroll to position [368, 0]
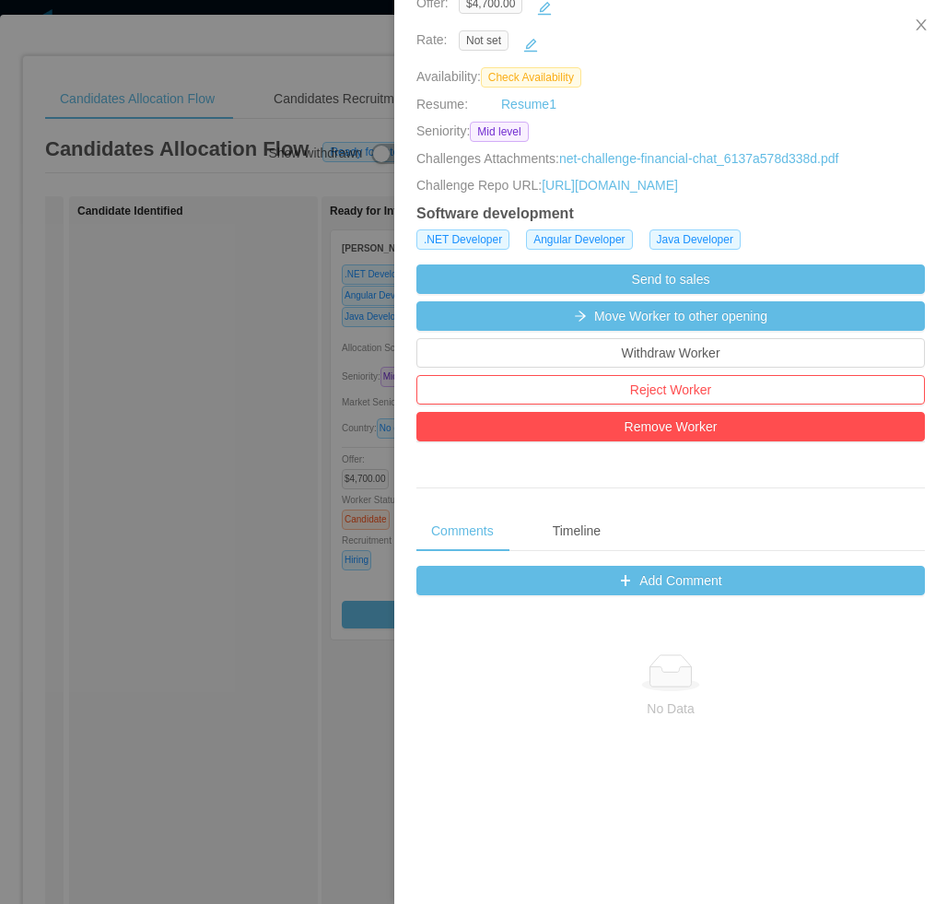
click at [272, 588] on div at bounding box center [473, 452] width 947 height 904
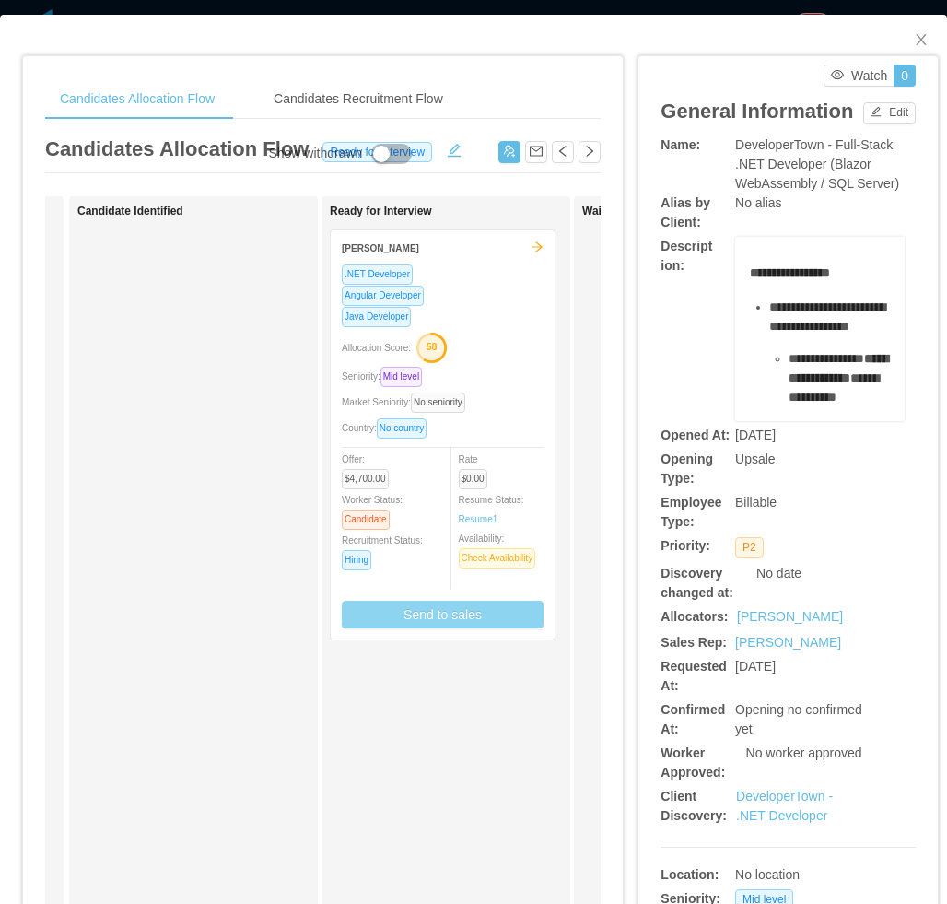
click at [413, 610] on button "Send to sales" at bounding box center [443, 615] width 202 height 28
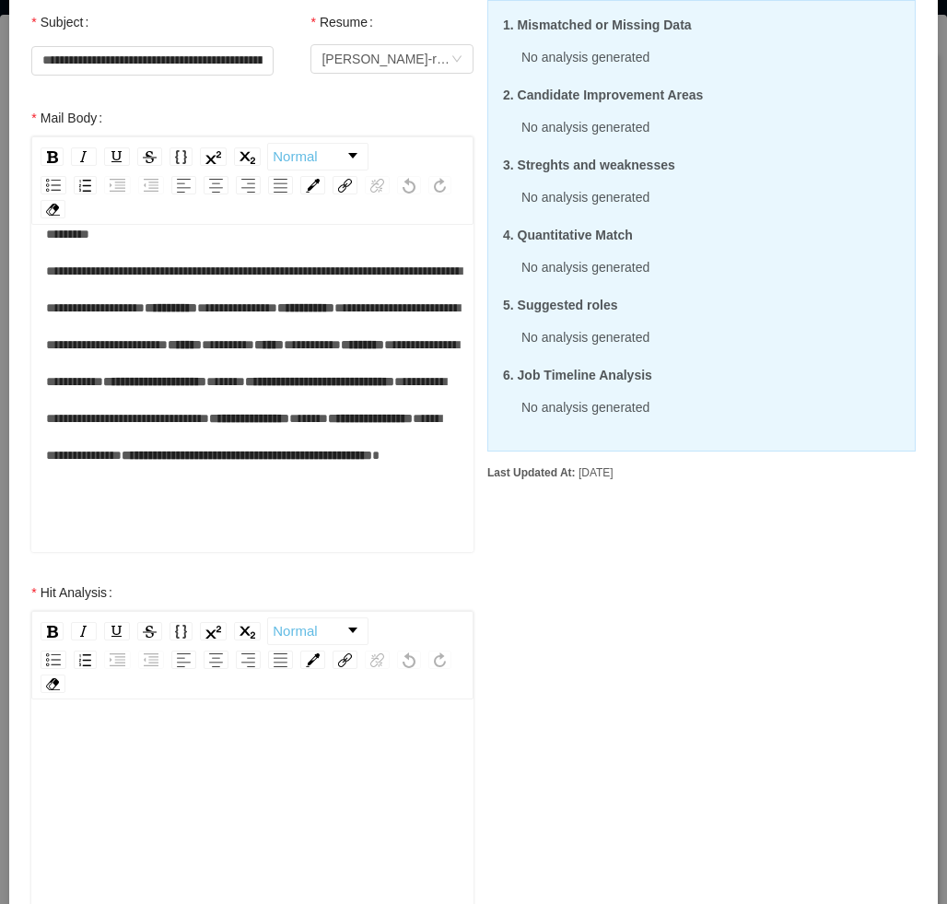
scroll to position [537, 0]
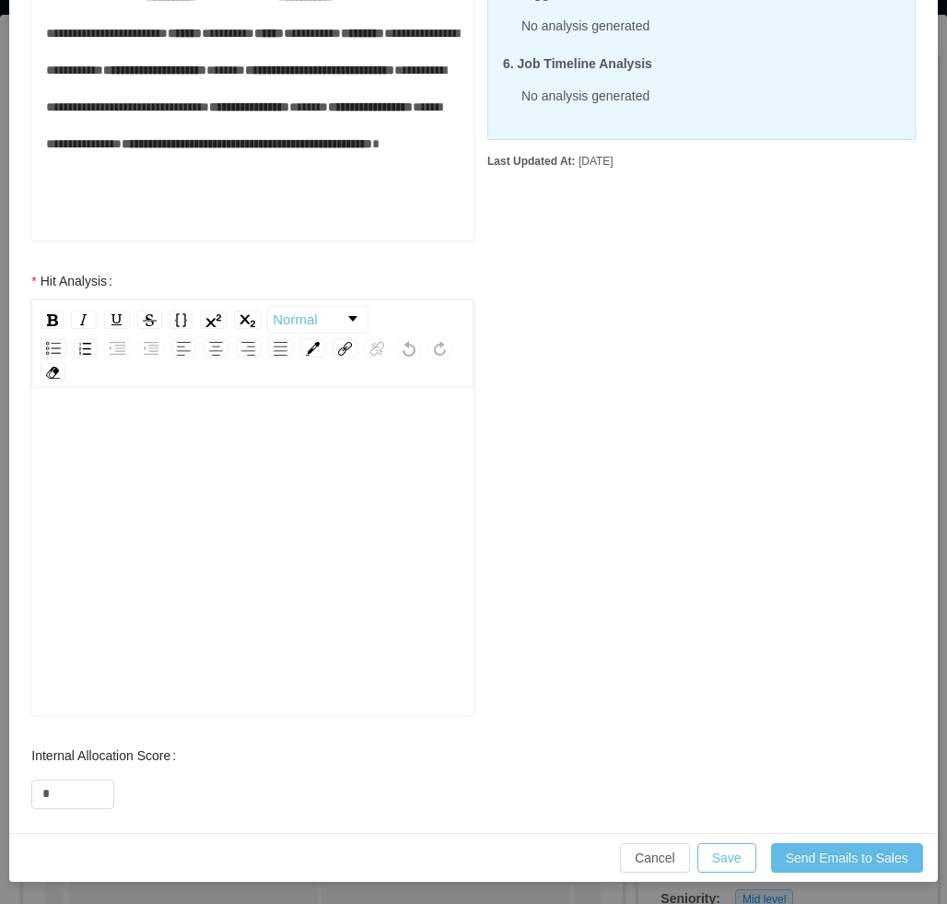
click at [190, 550] on div "rdw-editor" at bounding box center [253, 580] width 414 height 322
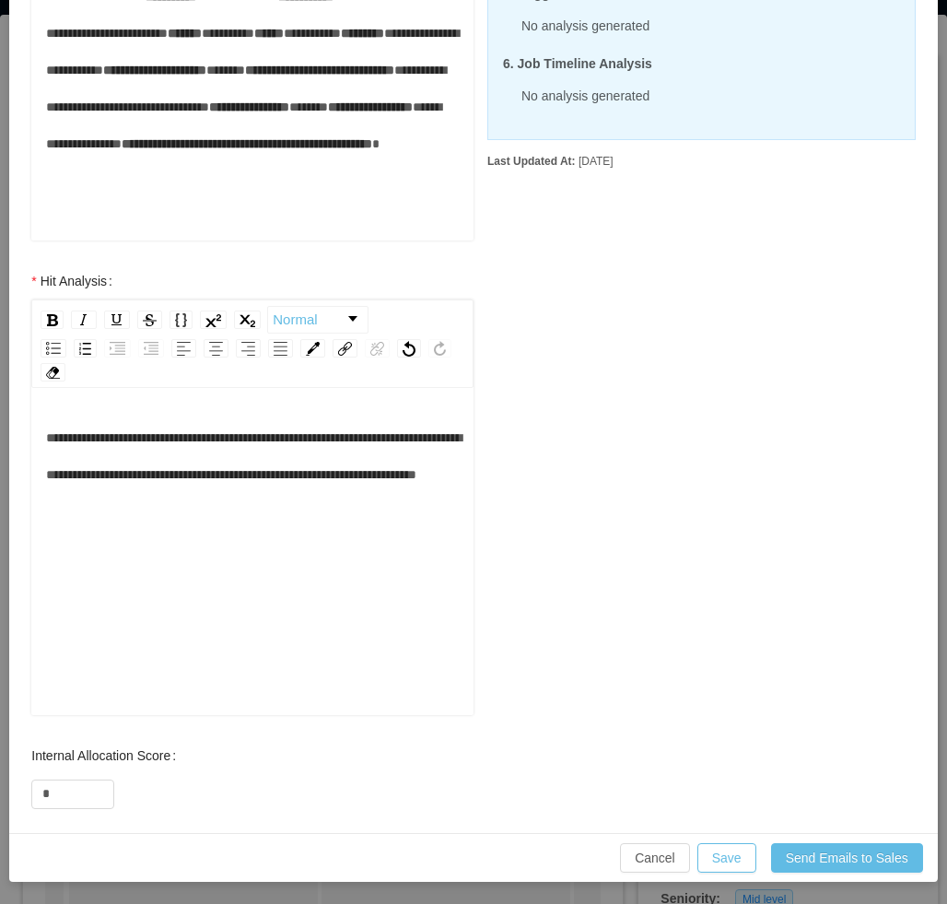
scroll to position [92, 0]
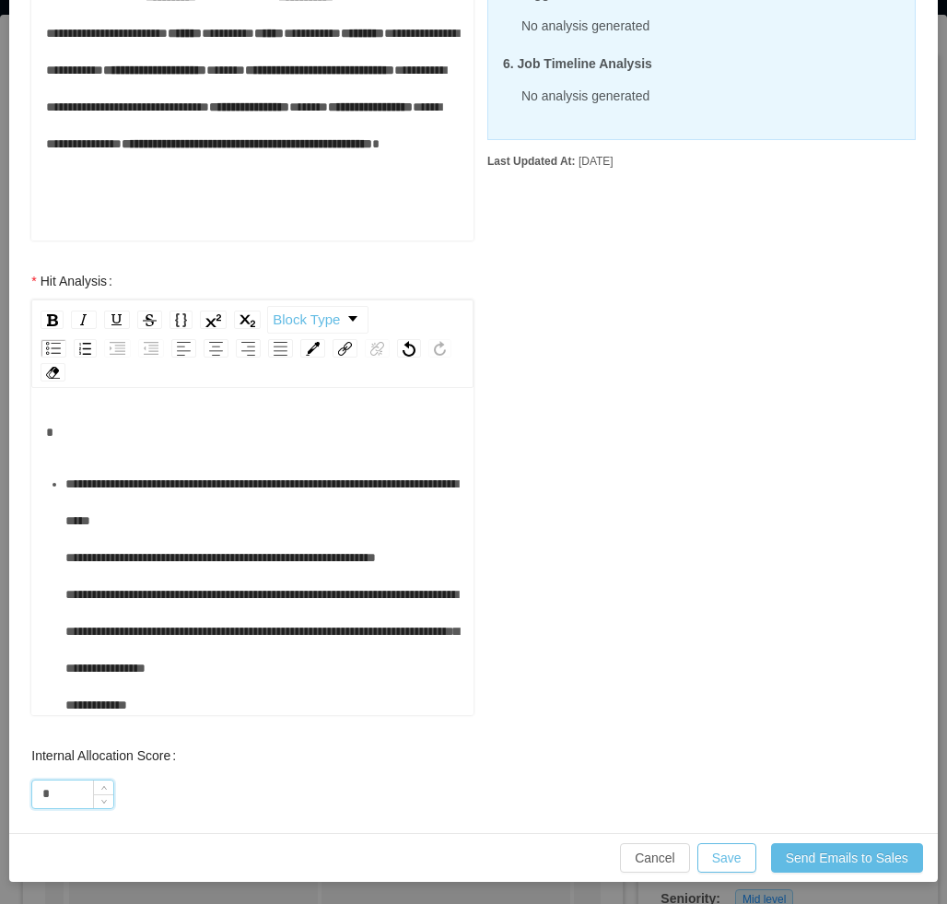
click at [78, 780] on input "*" at bounding box center [72, 794] width 81 height 28
type input "**"
click at [730, 858] on button "Save" at bounding box center [726, 857] width 59 height 29
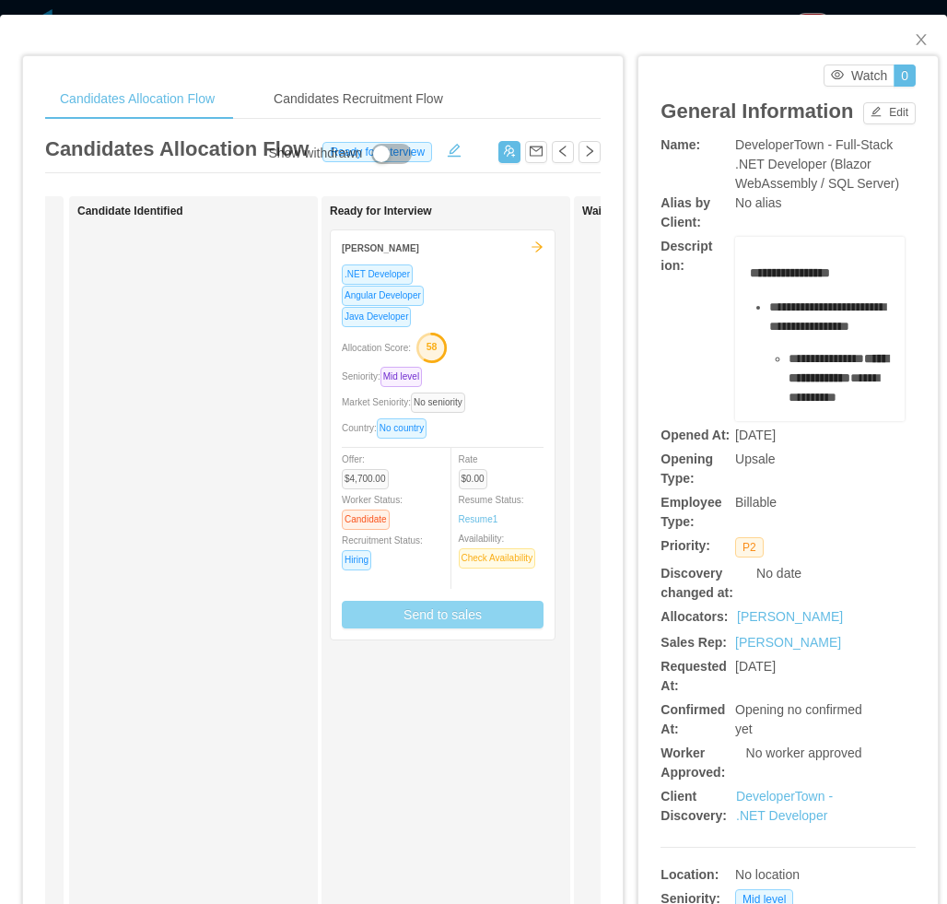
scroll to position [445, 0]
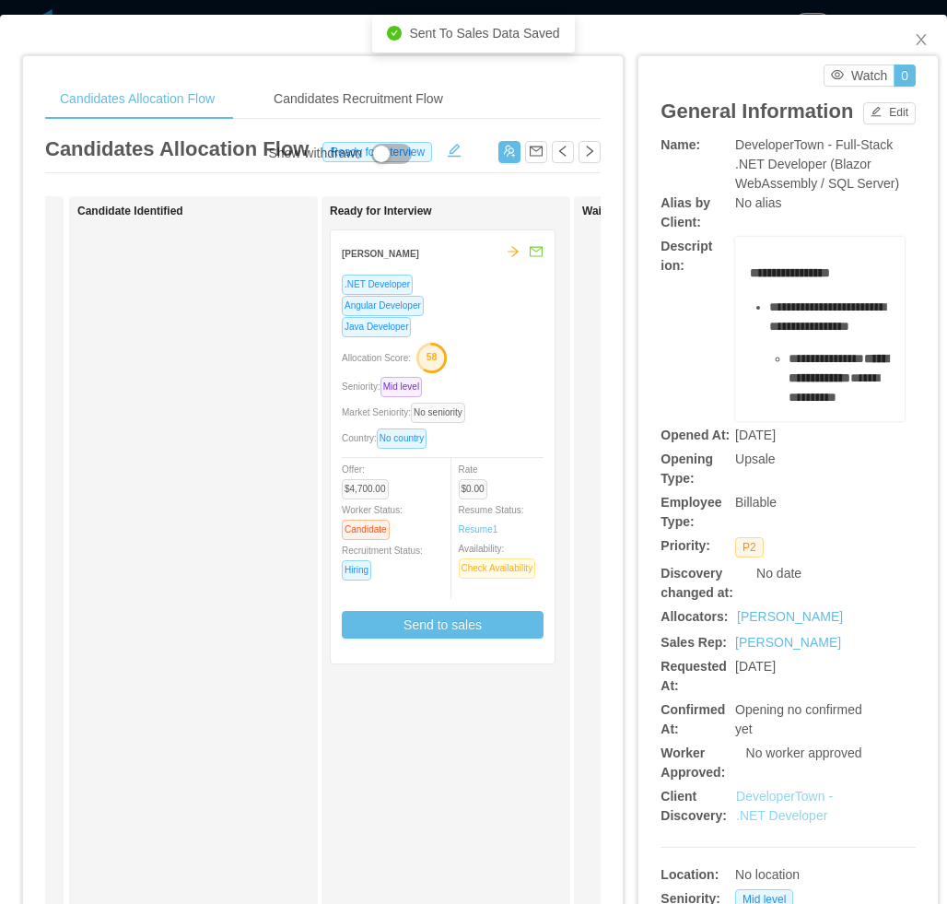
click at [759, 815] on link "DeveloperTown - .NET Developer" at bounding box center [784, 806] width 97 height 34
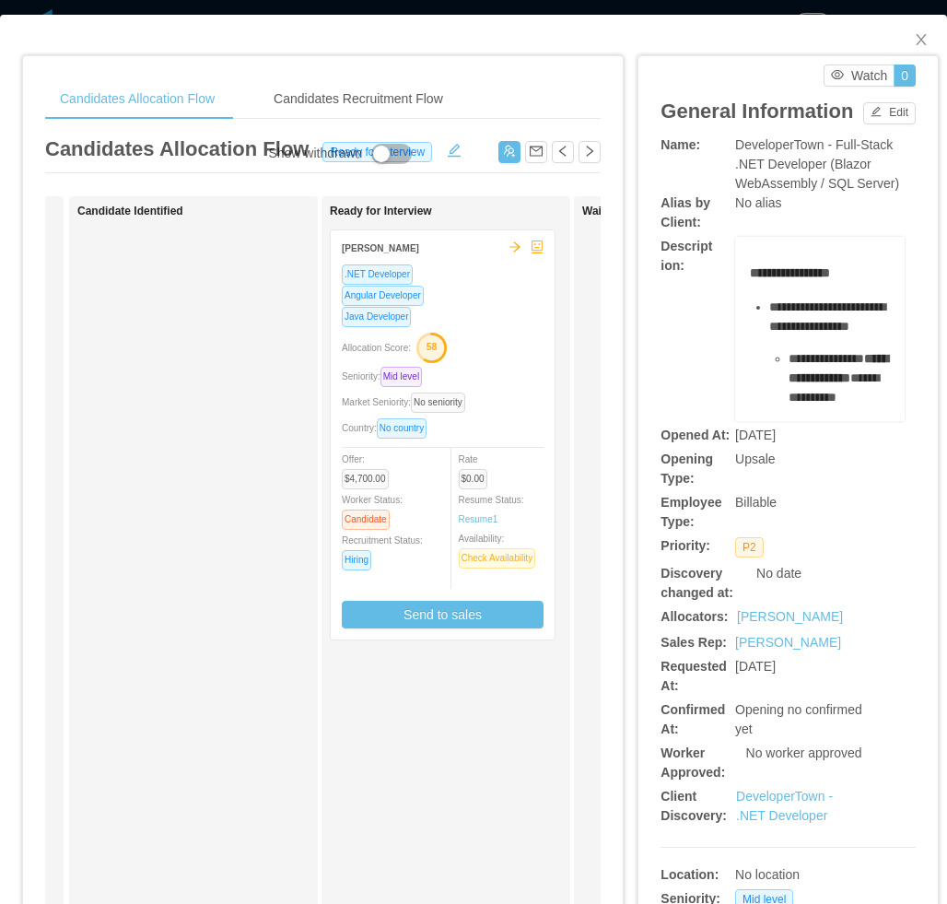
click at [485, 335] on div "Allocation Score: 58" at bounding box center [443, 346] width 202 height 29
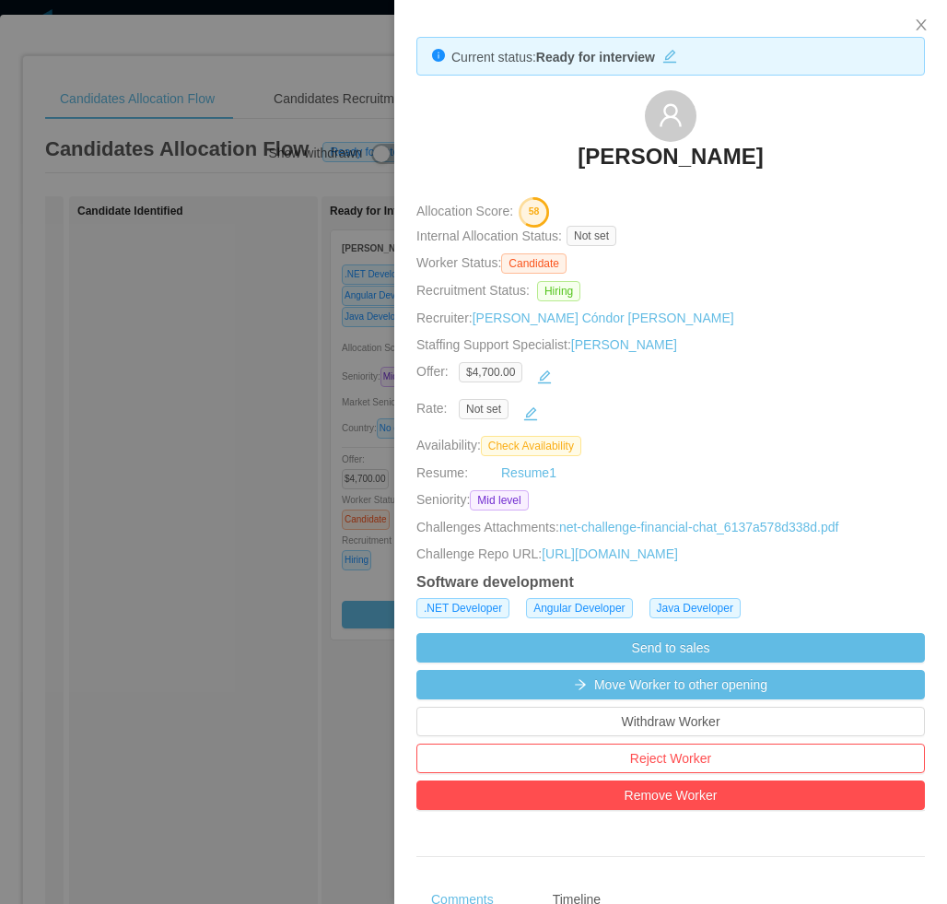
drag, startPoint x: 574, startPoint y: 154, endPoint x: 796, endPoint y: 156, distance: 222.0
click at [796, 156] on div "[PERSON_NAME]" at bounding box center [670, 136] width 508 height 92
copy h3 "[PERSON_NAME]"
click at [929, 26] on button "Close" at bounding box center [921, 26] width 52 height 52
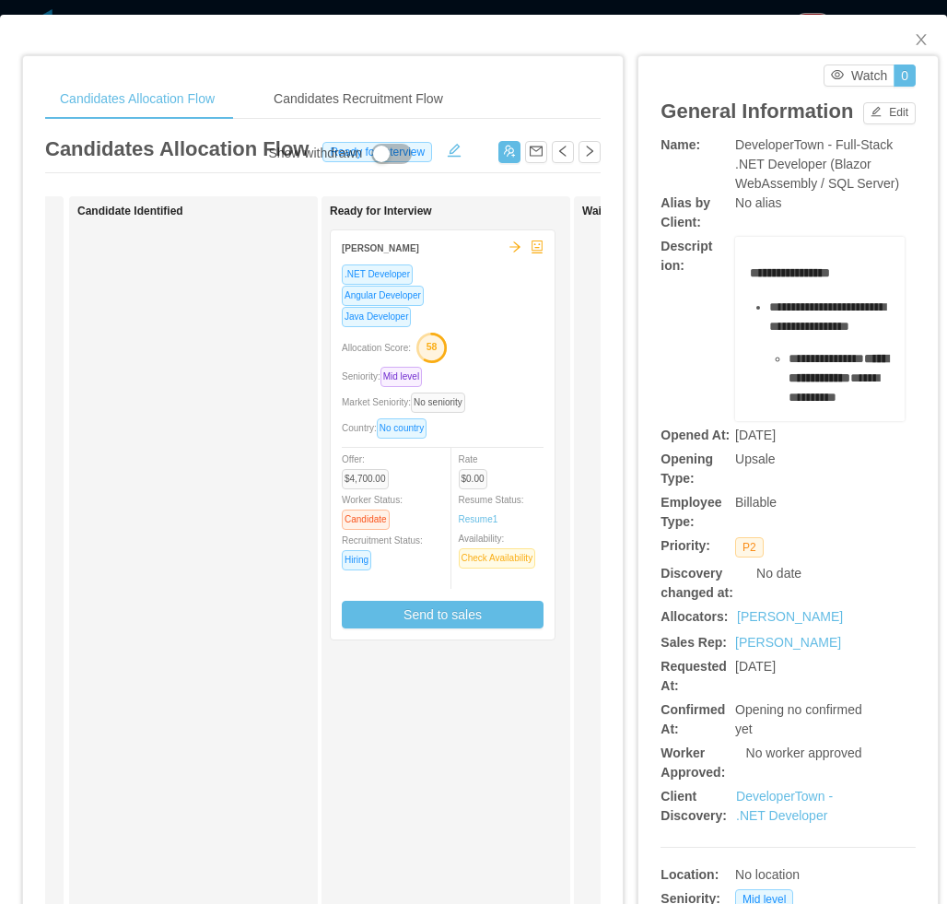
click at [221, 471] on div "Candidate Identified" at bounding box center [206, 656] width 258 height 905
drag, startPoint x: 632, startPoint y: 461, endPoint x: 802, endPoint y: 133, distance: 369.6
click at [638, 460] on div "**********" at bounding box center [787, 532] width 299 height 953
drag, startPoint x: 911, startPoint y: 34, endPoint x: 531, endPoint y: 469, distance: 577.7
click at [914, 34] on icon "icon: close" at bounding box center [921, 39] width 15 height 15
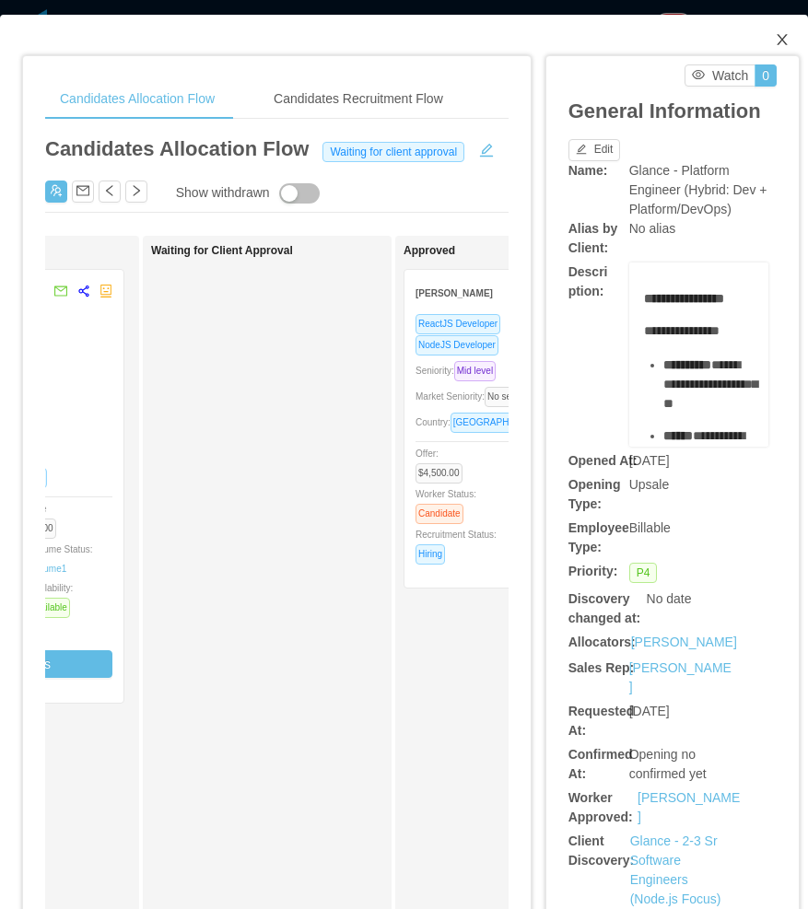
click at [777, 40] on icon "icon: close" at bounding box center [782, 39] width 10 height 11
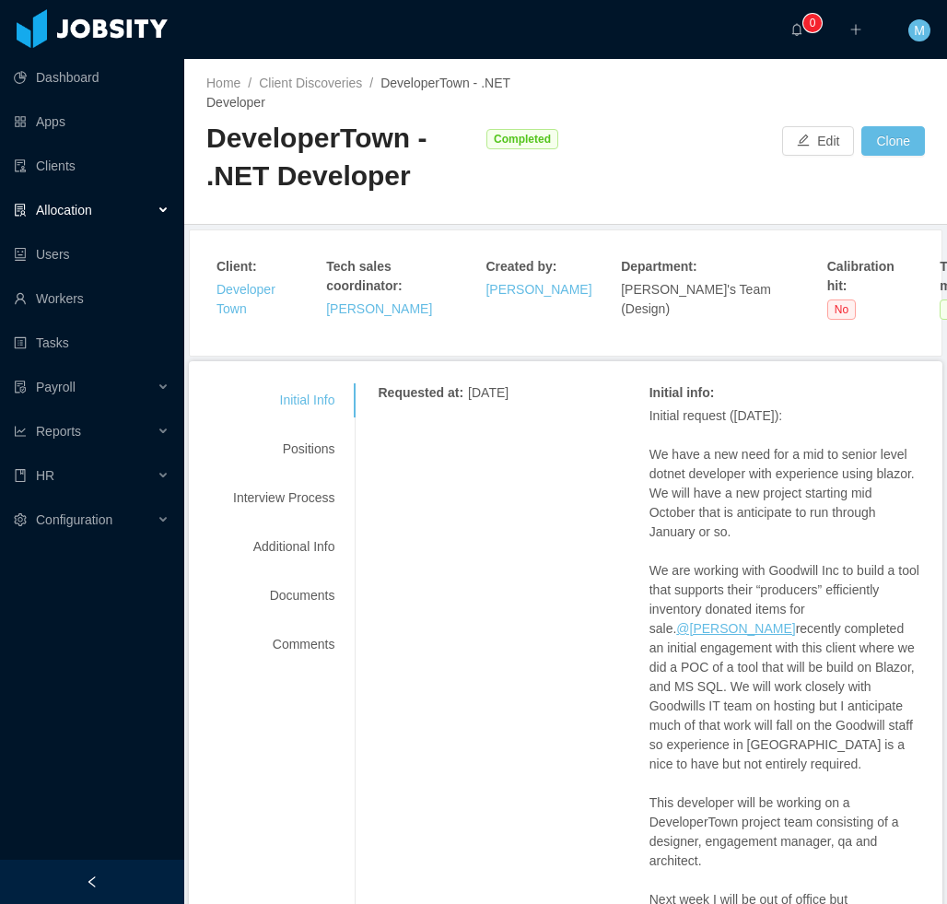
click at [152, 221] on div "Allocation" at bounding box center [92, 210] width 184 height 37
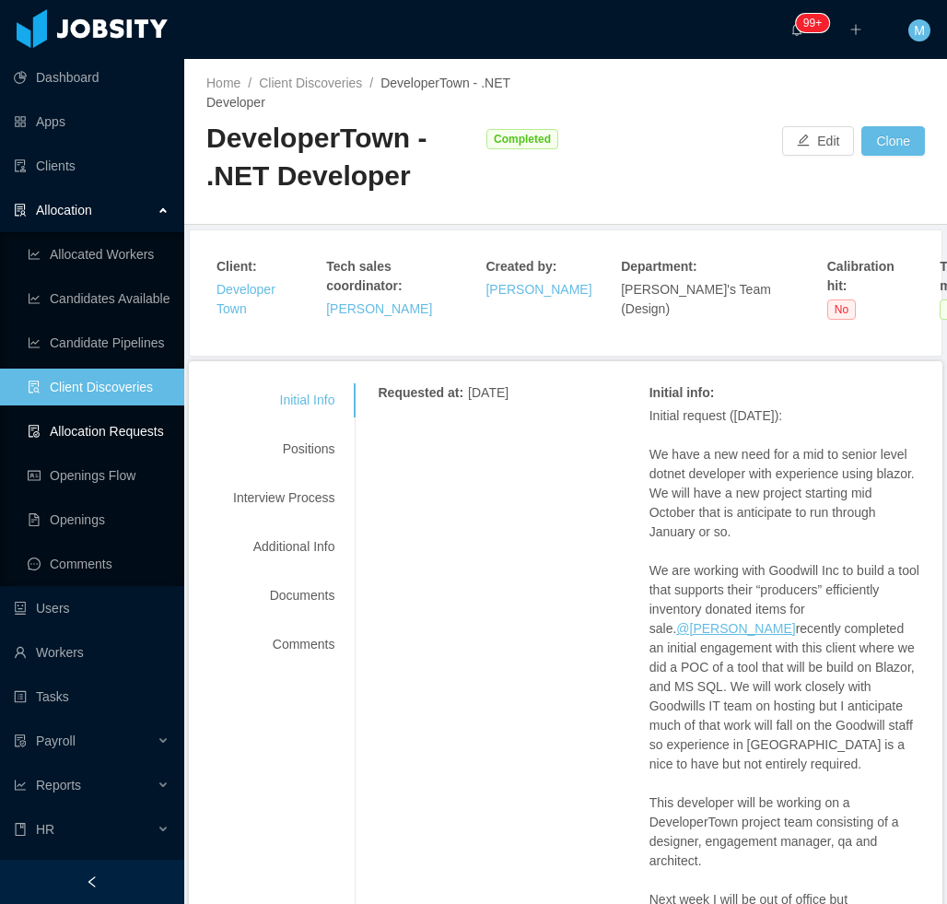
click at [132, 447] on link "Allocation Requests" at bounding box center [99, 431] width 142 height 37
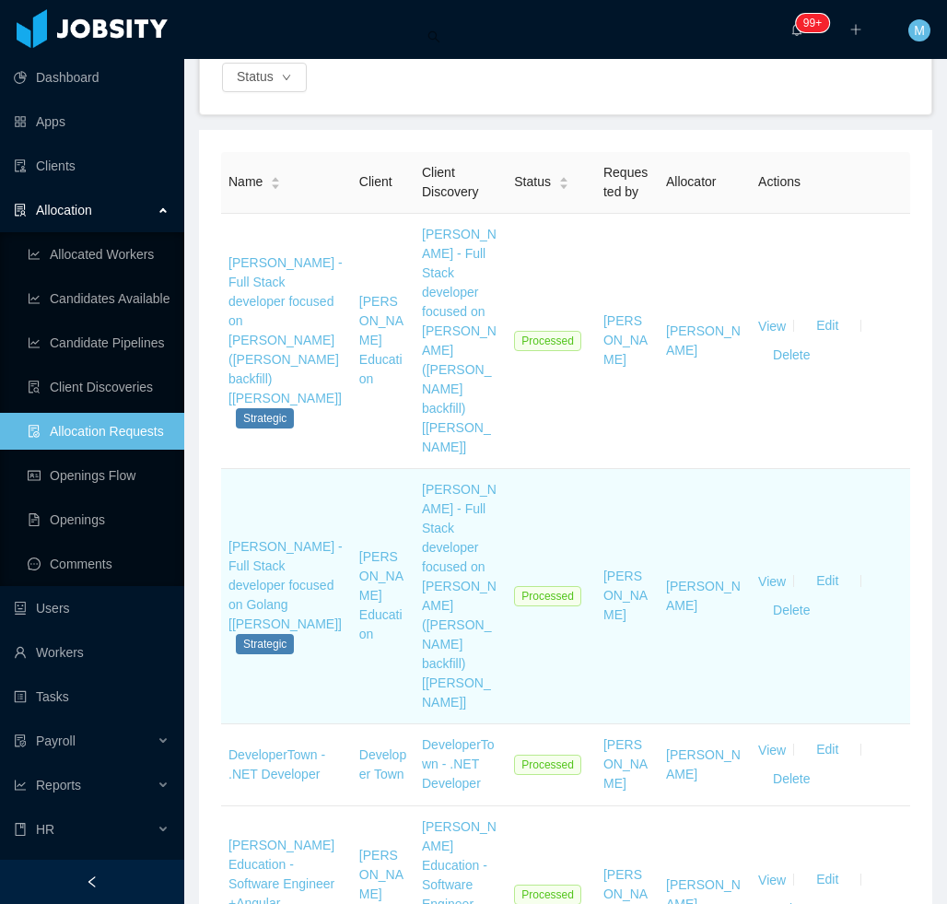
scroll to position [368, 0]
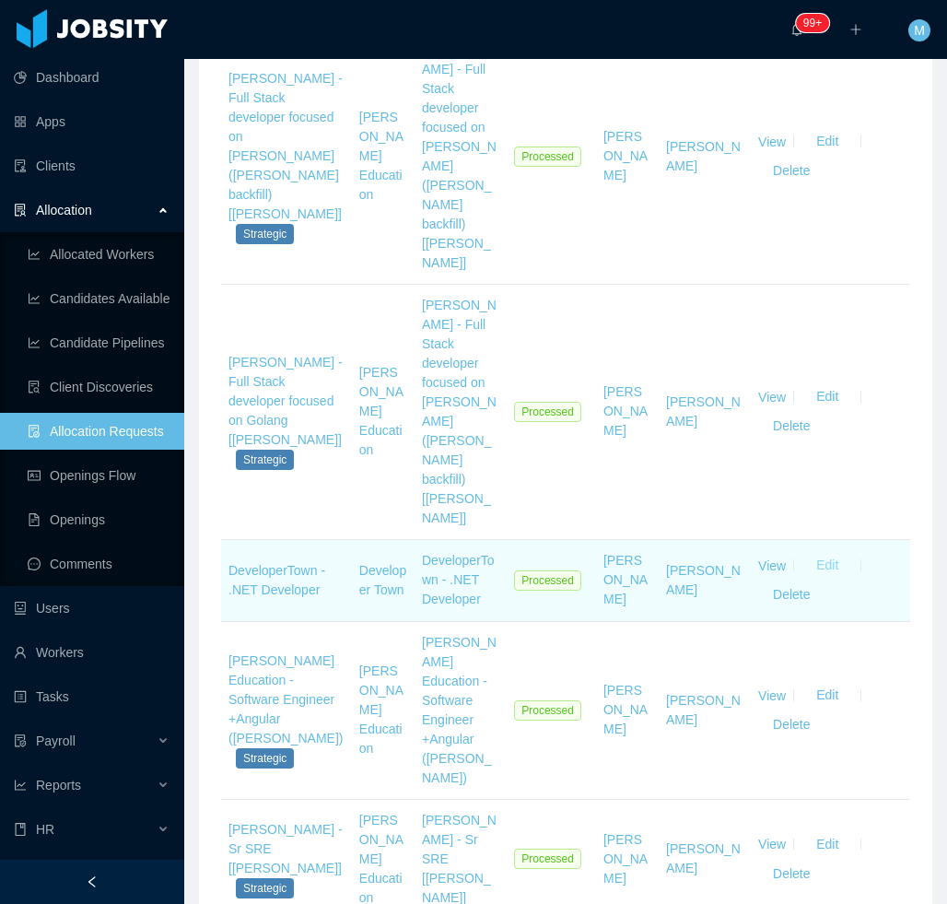
click at [810, 551] on button "Edit" at bounding box center [827, 565] width 52 height 29
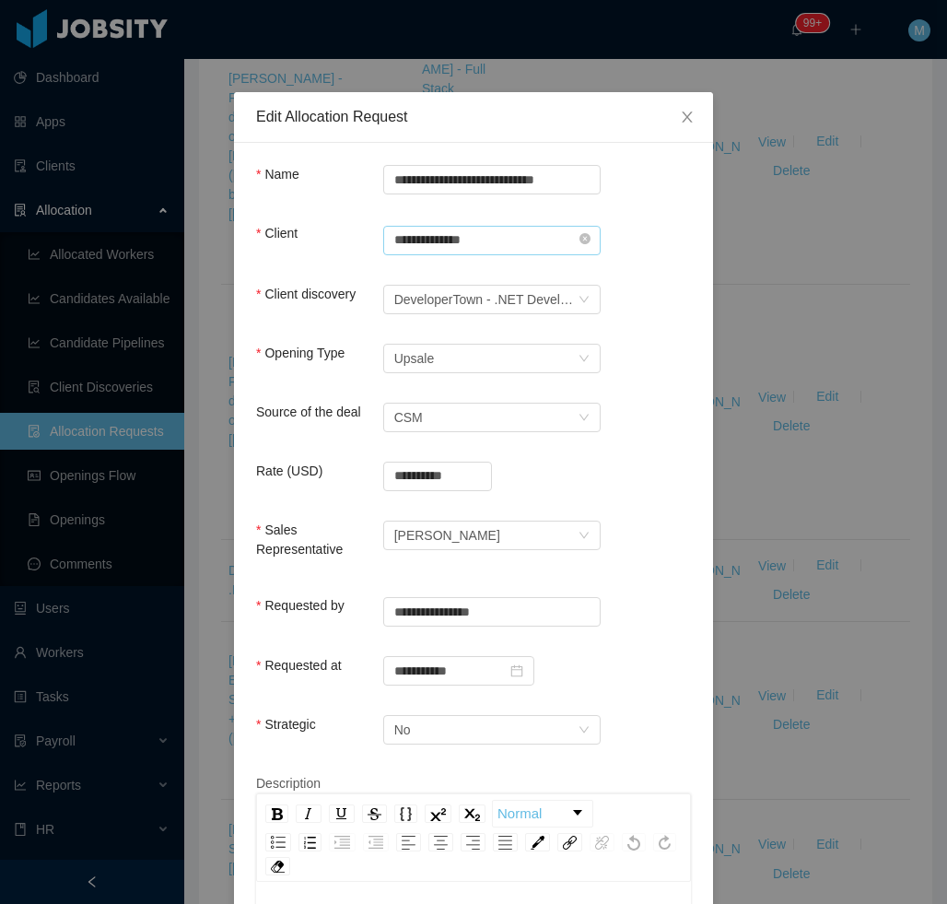
drag, startPoint x: 584, startPoint y: 235, endPoint x: 563, endPoint y: 236, distance: 21.2
click at [583, 235] on div "**********" at bounding box center [491, 238] width 217 height 29
drag, startPoint x: 583, startPoint y: 231, endPoint x: 567, endPoint y: 235, distance: 16.1
click at [584, 231] on input "**********" at bounding box center [491, 240] width 217 height 29
click at [579, 236] on icon "icon: close-circle" at bounding box center [584, 238] width 11 height 11
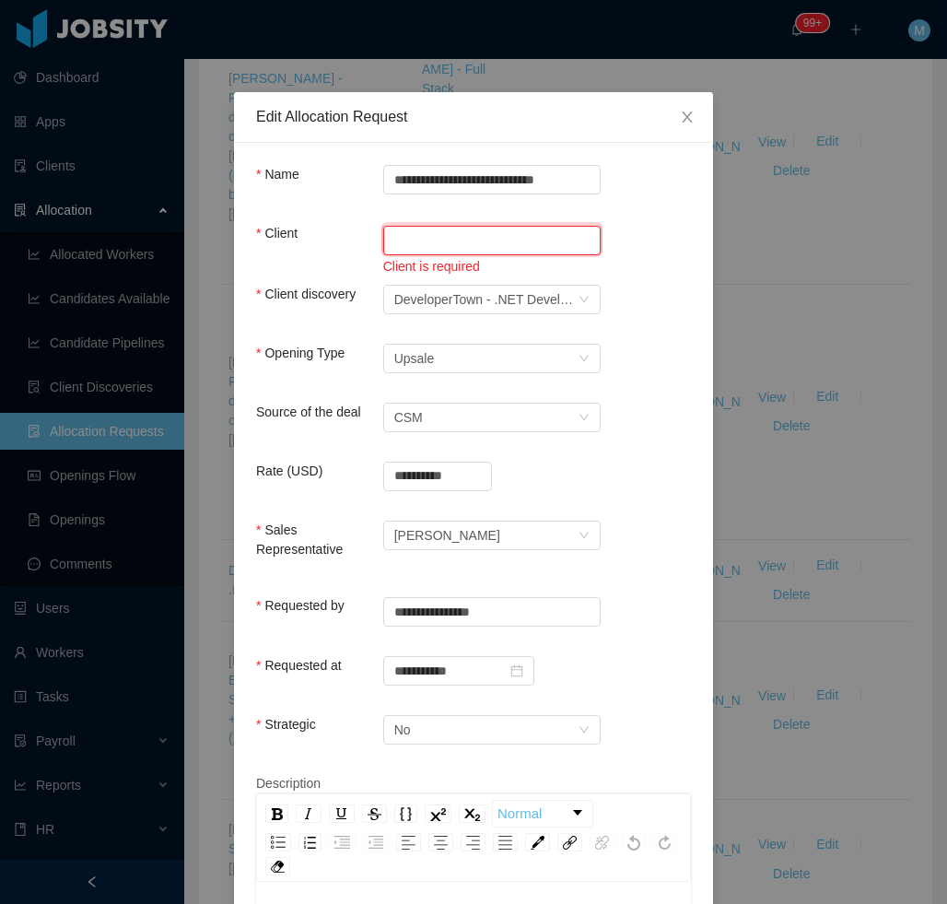
click at [535, 241] on input "text" at bounding box center [491, 240] width 217 height 29
drag, startPoint x: 480, startPoint y: 278, endPoint x: 577, endPoint y: 258, distance: 98.8
click at [482, 278] on li "Developer Town" at bounding box center [484, 275] width 217 height 29
type input "**********"
click at [640, 253] on div "**********" at bounding box center [473, 252] width 435 height 56
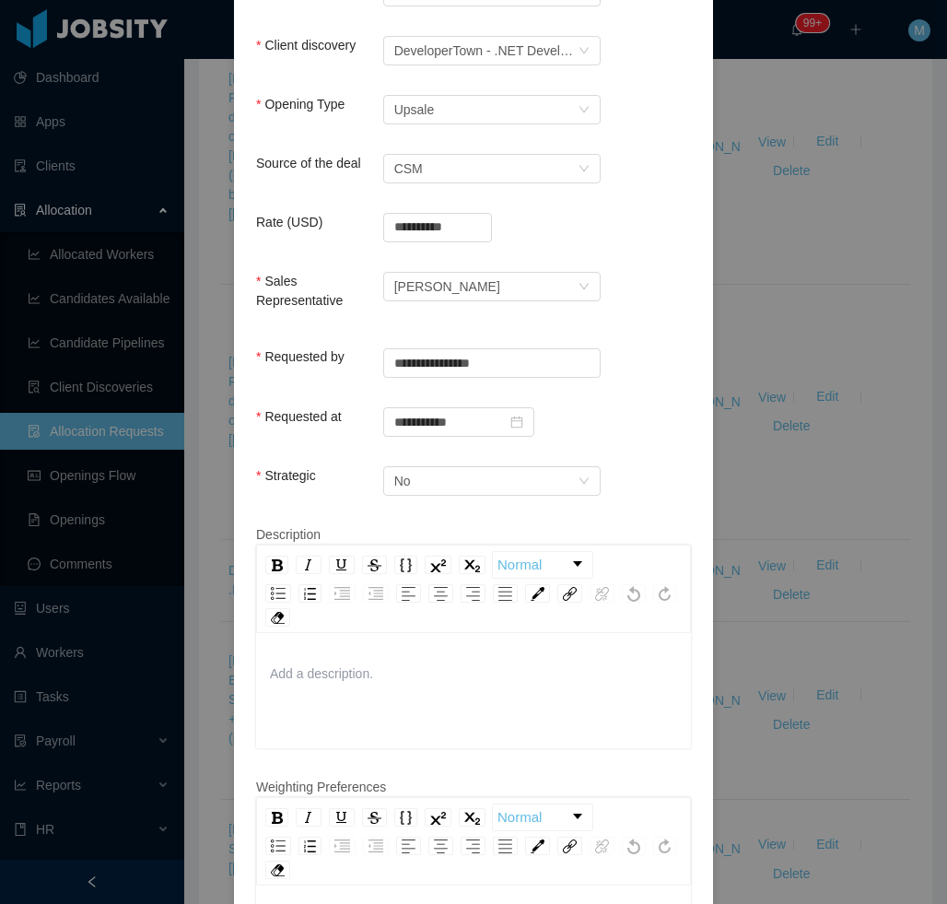
scroll to position [461, 0]
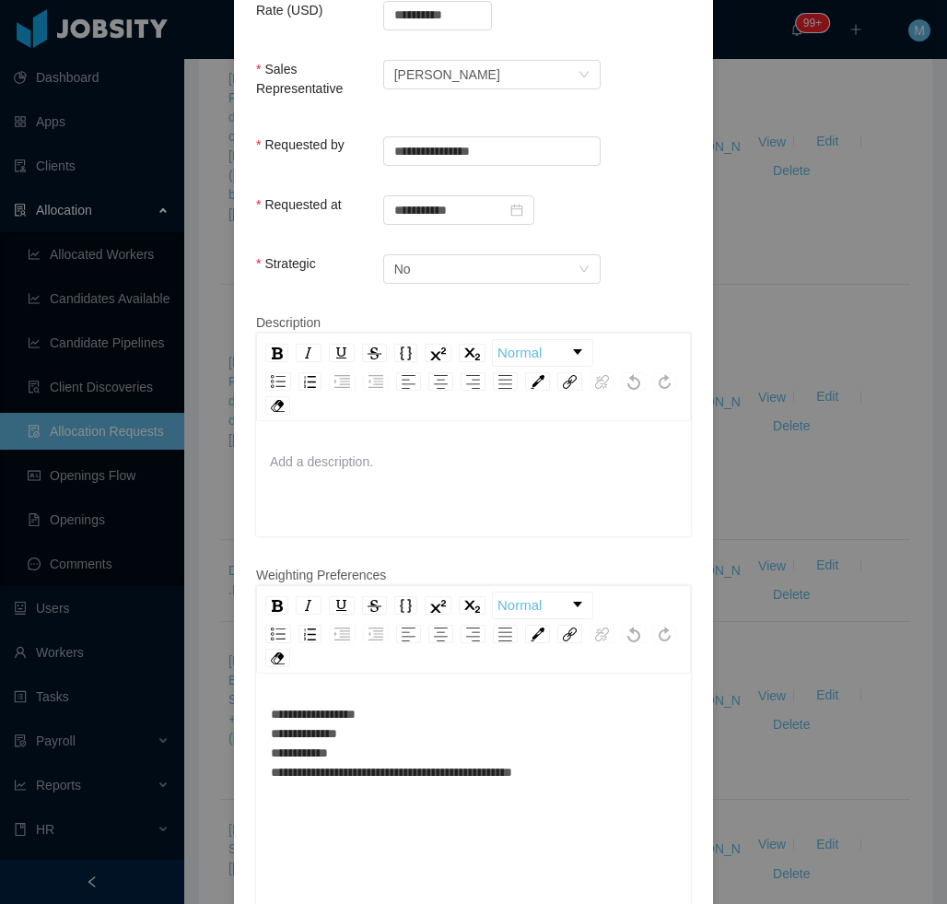
click at [450, 683] on div "**********" at bounding box center [473, 839] width 435 height 322
click at [438, 705] on div "**********" at bounding box center [474, 743] width 406 height 77
click at [569, 751] on div "**********" at bounding box center [474, 743] width 406 height 77
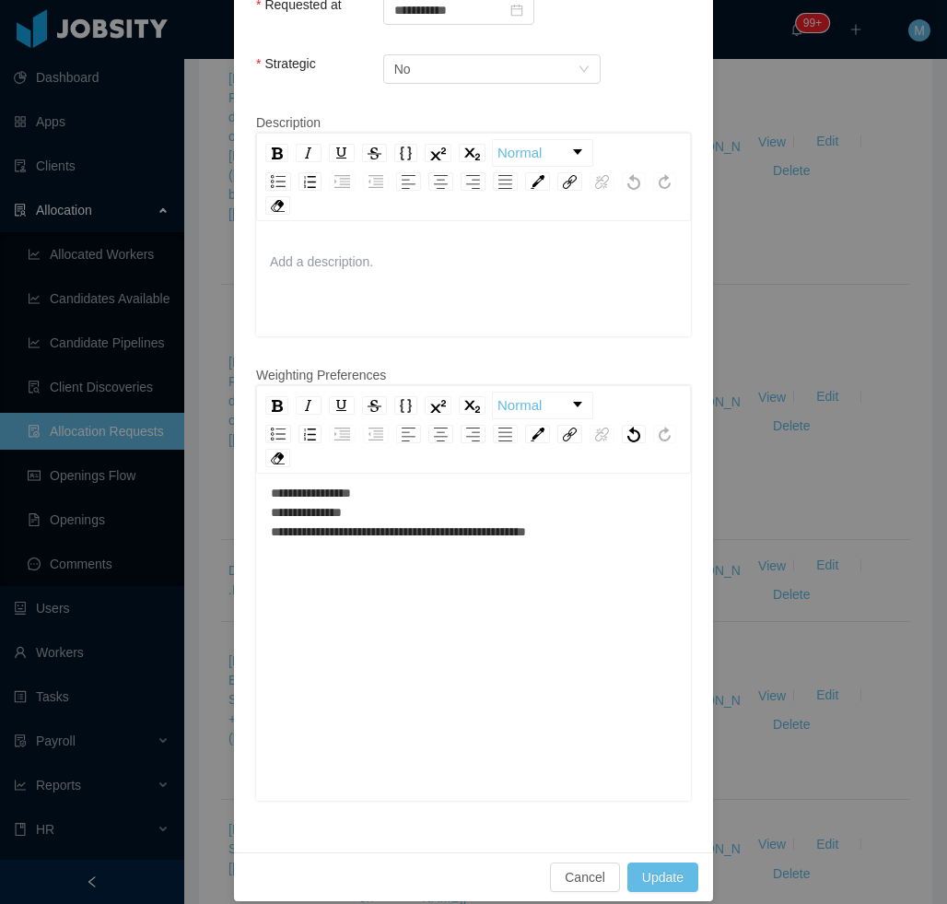
scroll to position [661, 0]
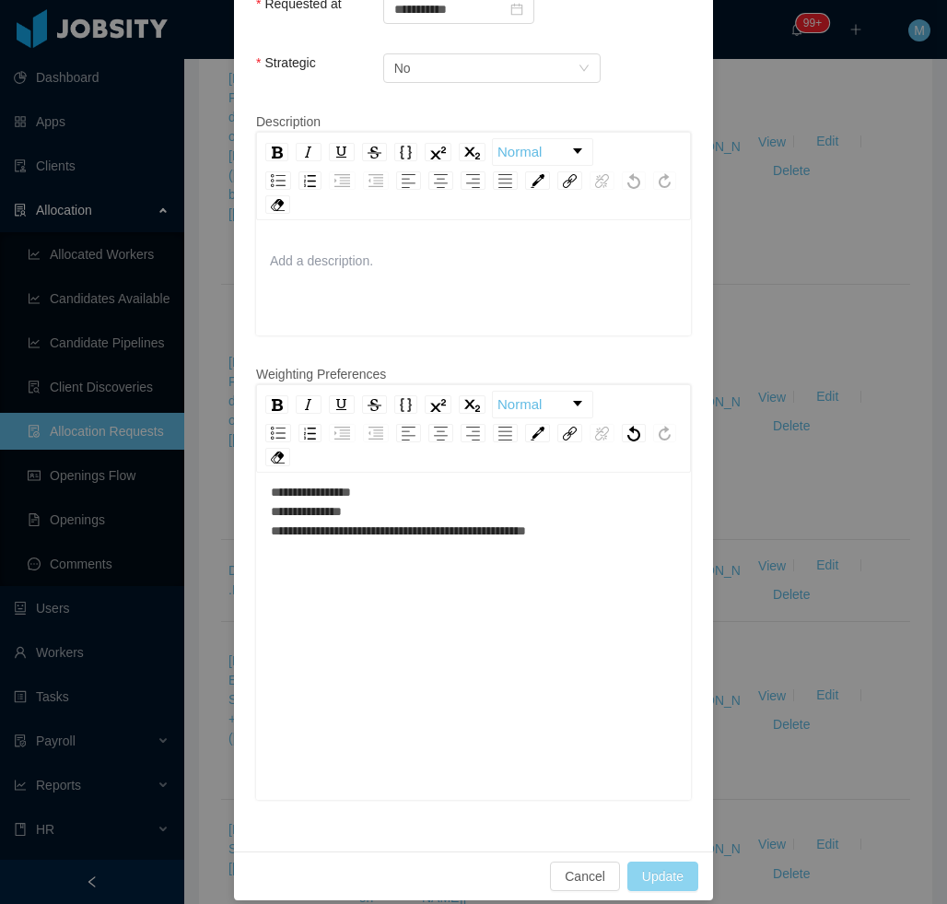
click at [655, 863] on button "Update" at bounding box center [662, 875] width 71 height 29
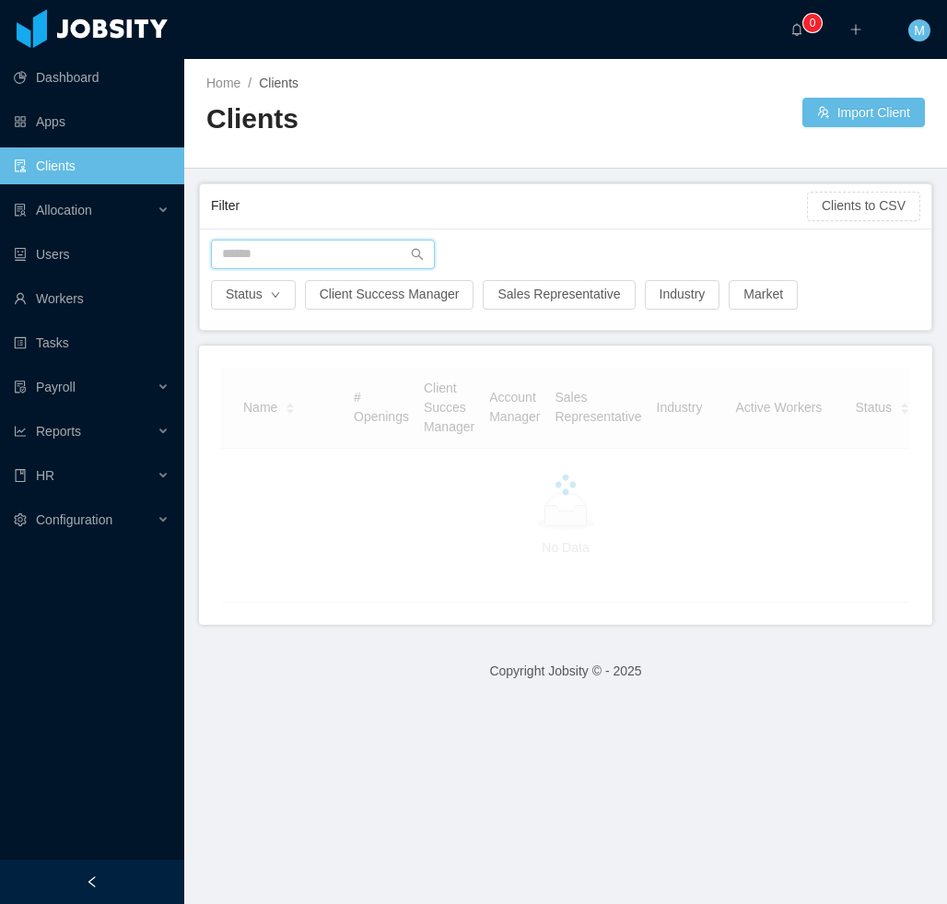
click at [251, 260] on input "text" at bounding box center [323, 254] width 224 height 29
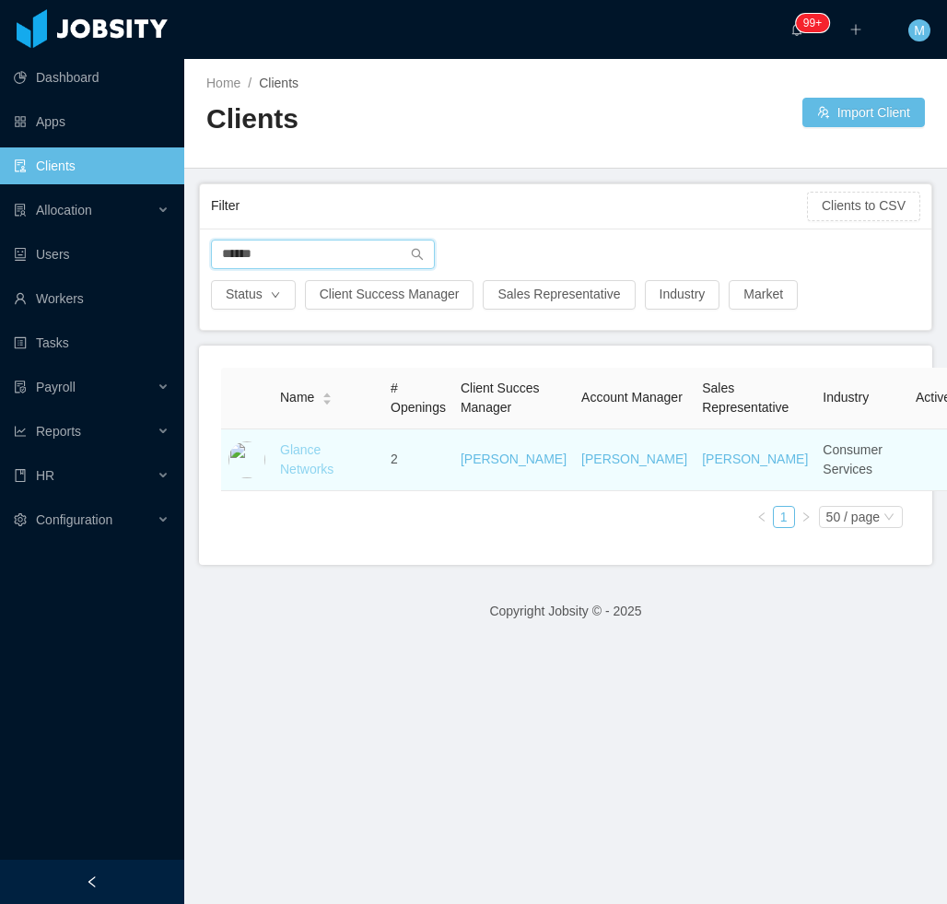
type input "******"
click at [320, 476] on link "Glance Networks" at bounding box center [306, 459] width 53 height 34
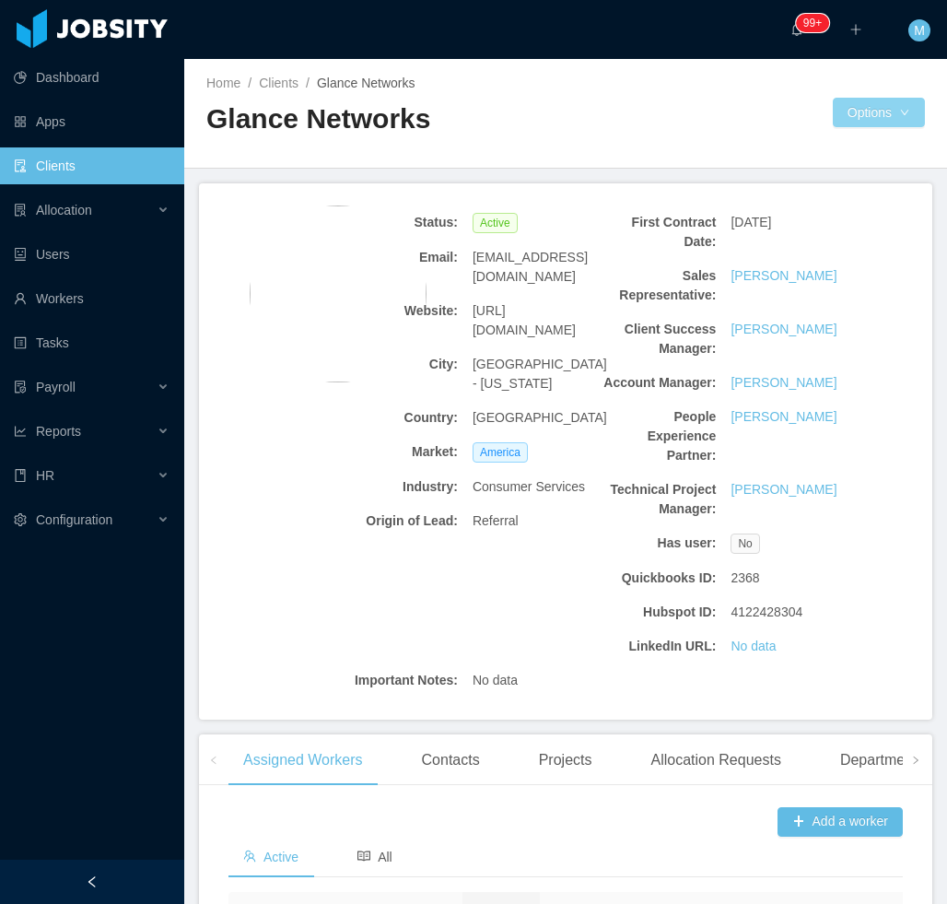
click at [855, 128] on div "Home / Clients / Glance Networks / Glance Networks Options" at bounding box center [565, 114] width 763 height 110
drag, startPoint x: 863, startPoint y: 115, endPoint x: 872, endPoint y: 111, distance: 10.3
click at [863, 110] on button "Options" at bounding box center [879, 112] width 92 height 29
click at [897, 189] on button "Documents" at bounding box center [876, 192] width 95 height 29
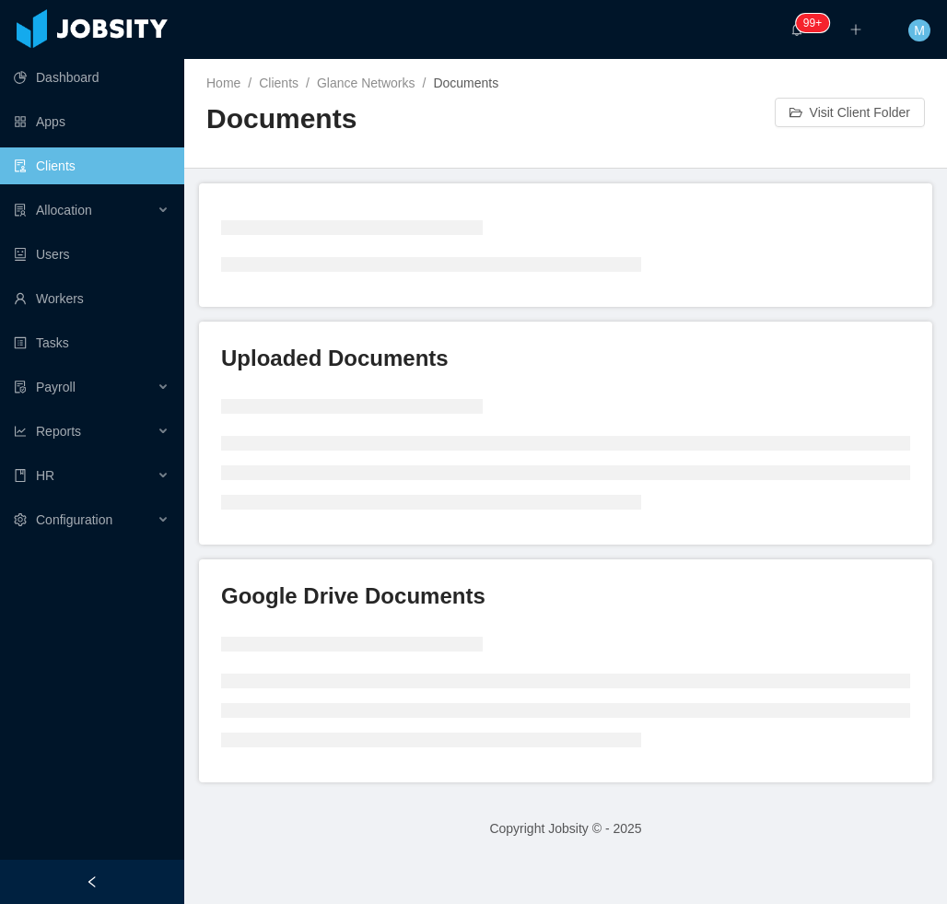
drag, startPoint x: 161, startPoint y: 858, endPoint x: 154, endPoint y: 835, distance: 23.3
click at [158, 859] on aside "Dashboard Apps Clients Allocation Users Workers Tasks Payroll Reports HR Config…" at bounding box center [92, 429] width 184 height 859
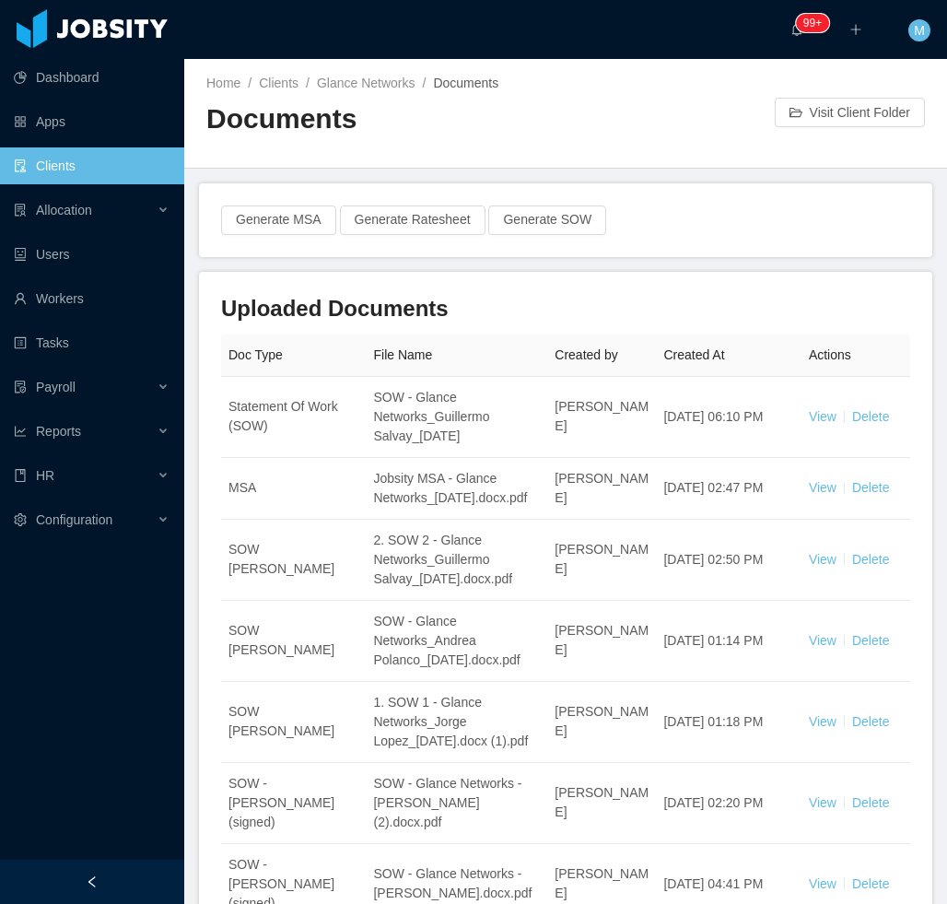
drag, startPoint x: 640, startPoint y: 122, endPoint x: 627, endPoint y: 215, distance: 93.9
click at [639, 122] on div at bounding box center [670, 112] width 209 height 29
click at [118, 870] on div at bounding box center [92, 881] width 184 height 44
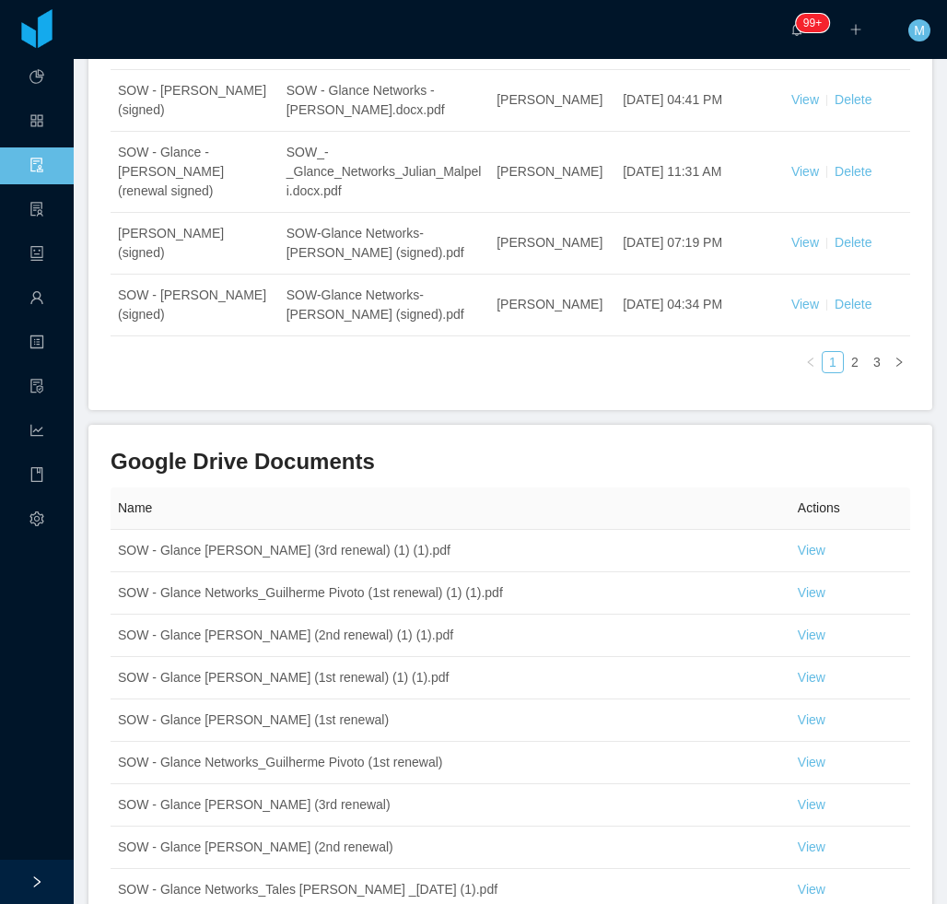
scroll to position [737, 0]
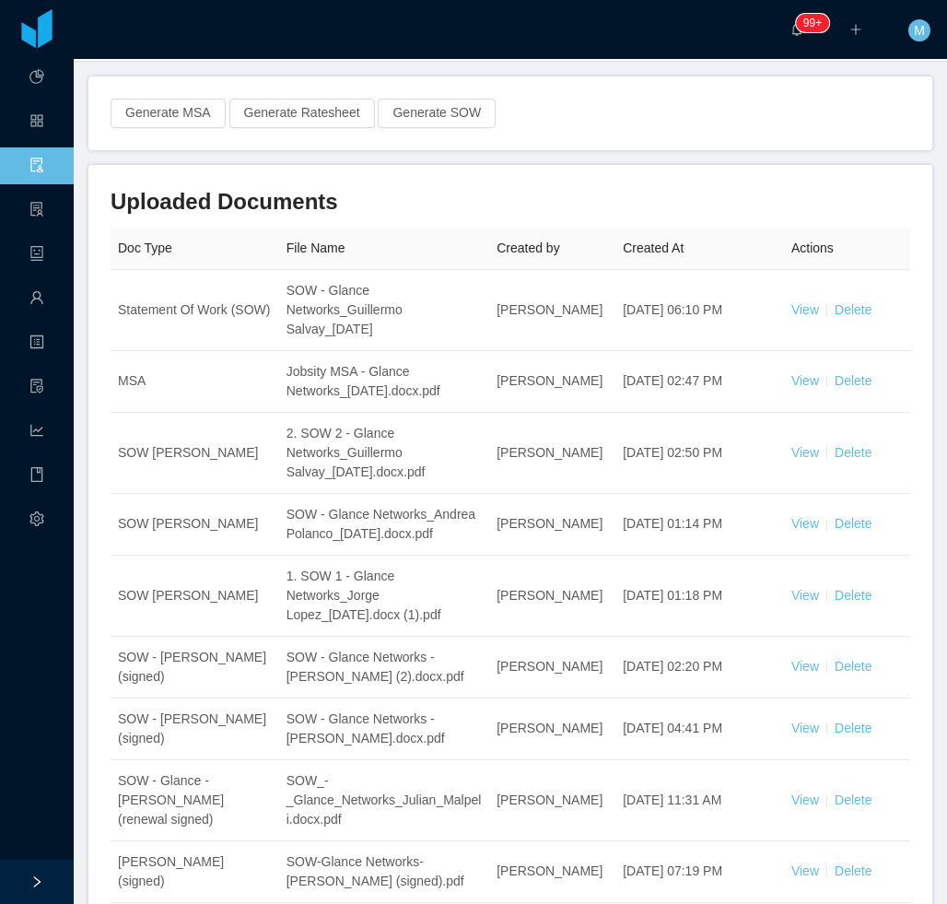
scroll to position [92, 0]
